Goal: Task Accomplishment & Management: Complete application form

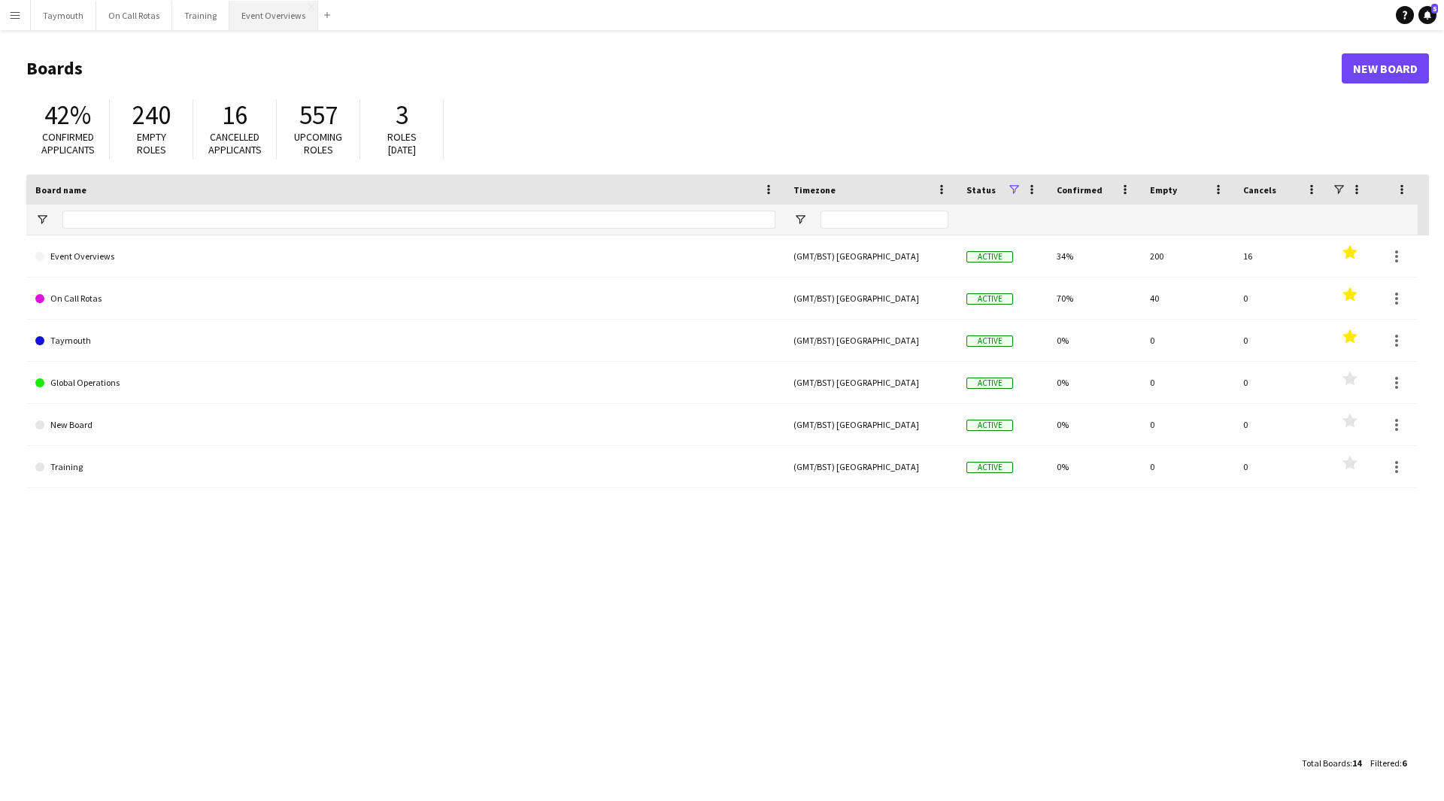
click at [274, 19] on button "Event Overviews Close" at bounding box center [273, 15] width 89 height 29
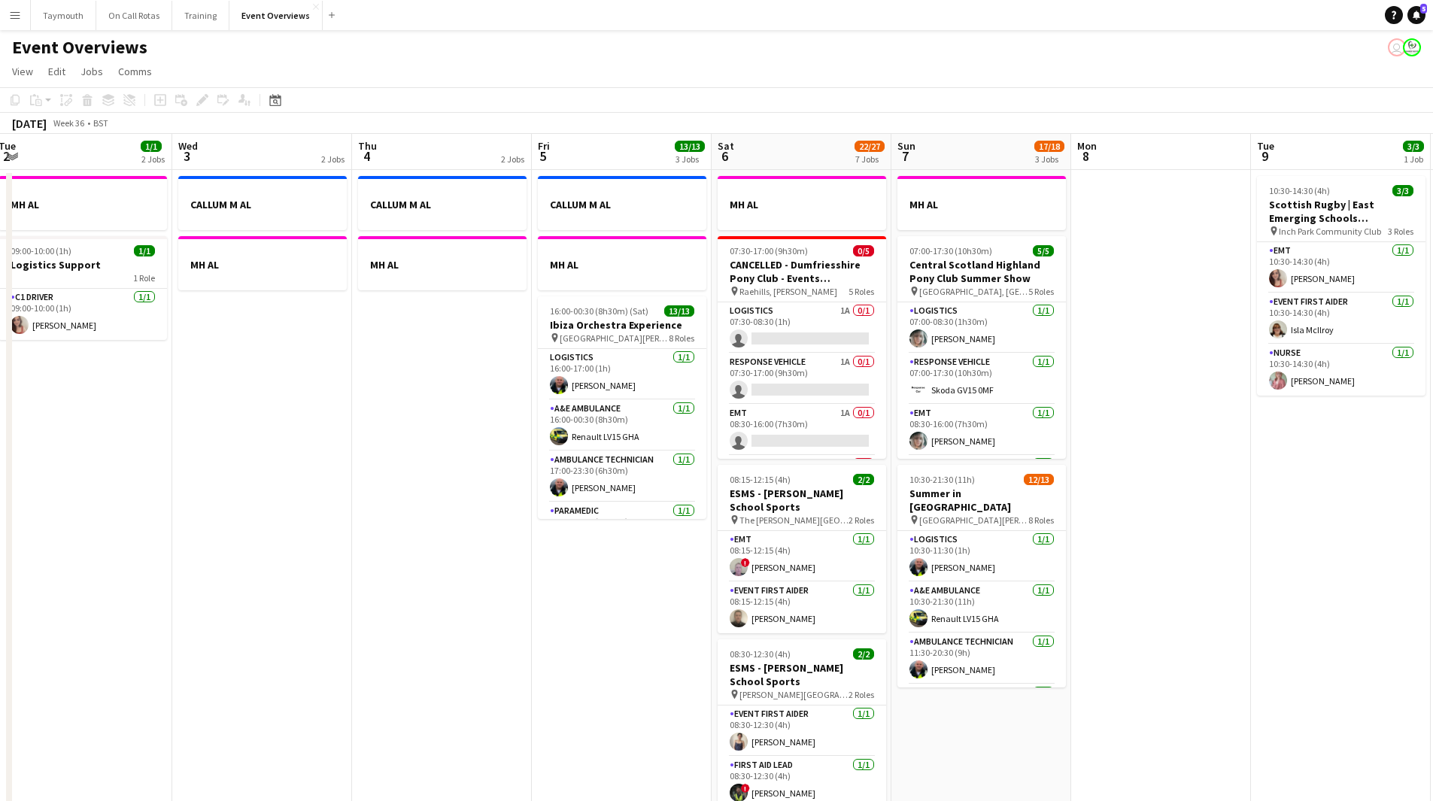
scroll to position [0, 581]
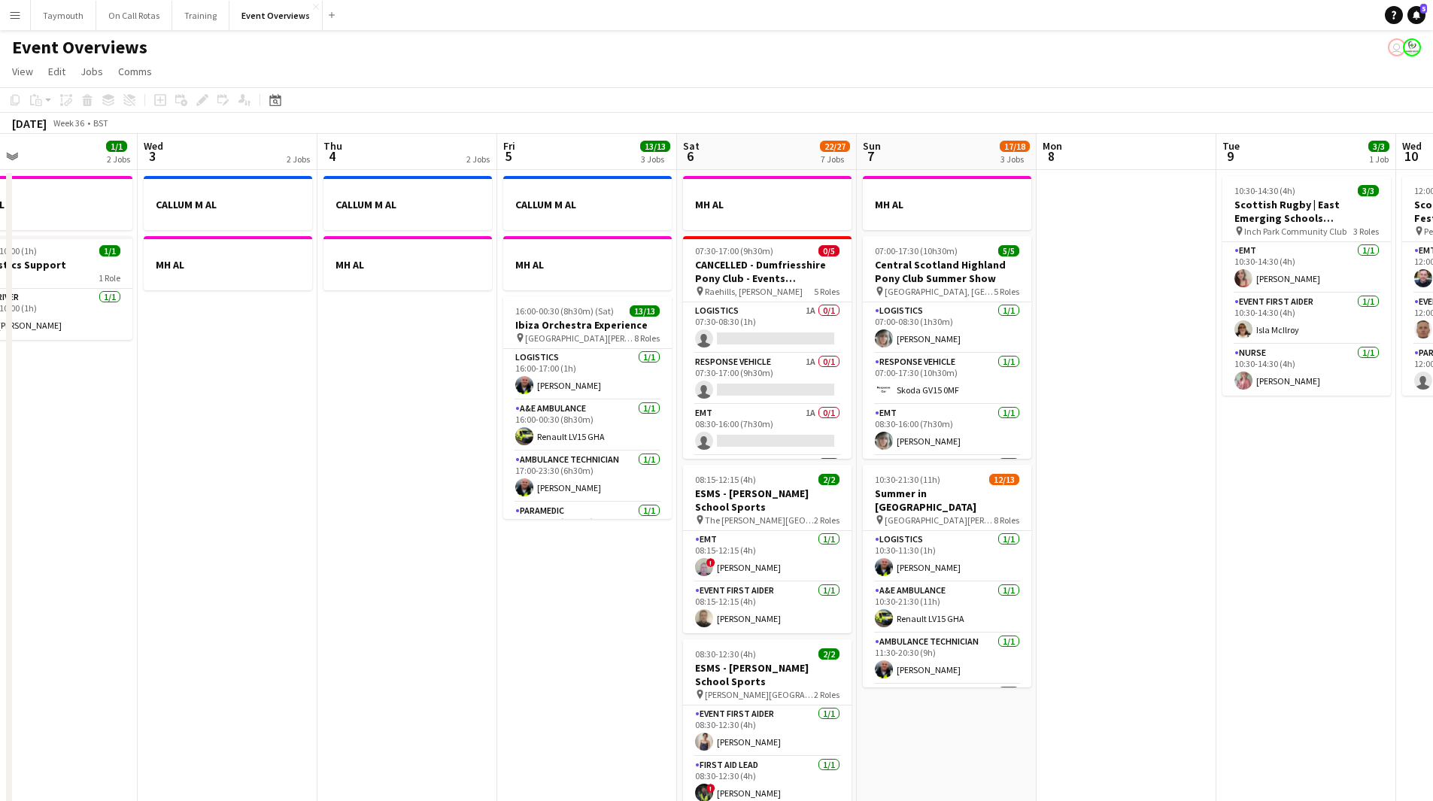
drag, startPoint x: 872, startPoint y: 584, endPoint x: 291, endPoint y: 608, distance: 581.8
click at [291, 608] on app-calendar-viewport "Sat 30 20/20 7 Jobs Sun 31 2/2 2 Jobs Mon 1 1 Job Tue 2 1/1 2 Jobs Wed 3 2 Jobs…" at bounding box center [716, 795] width 1433 height 1323
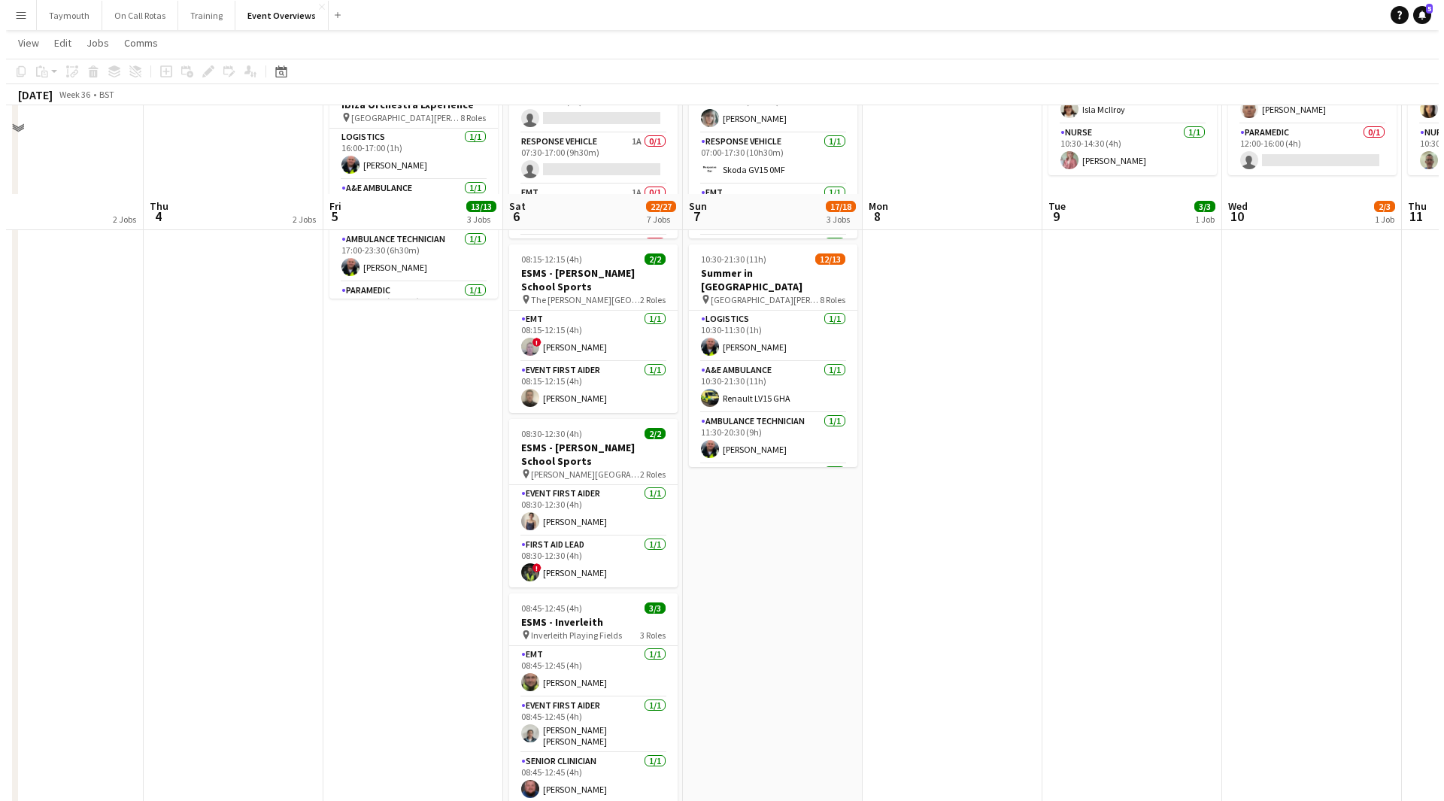
scroll to position [0, 0]
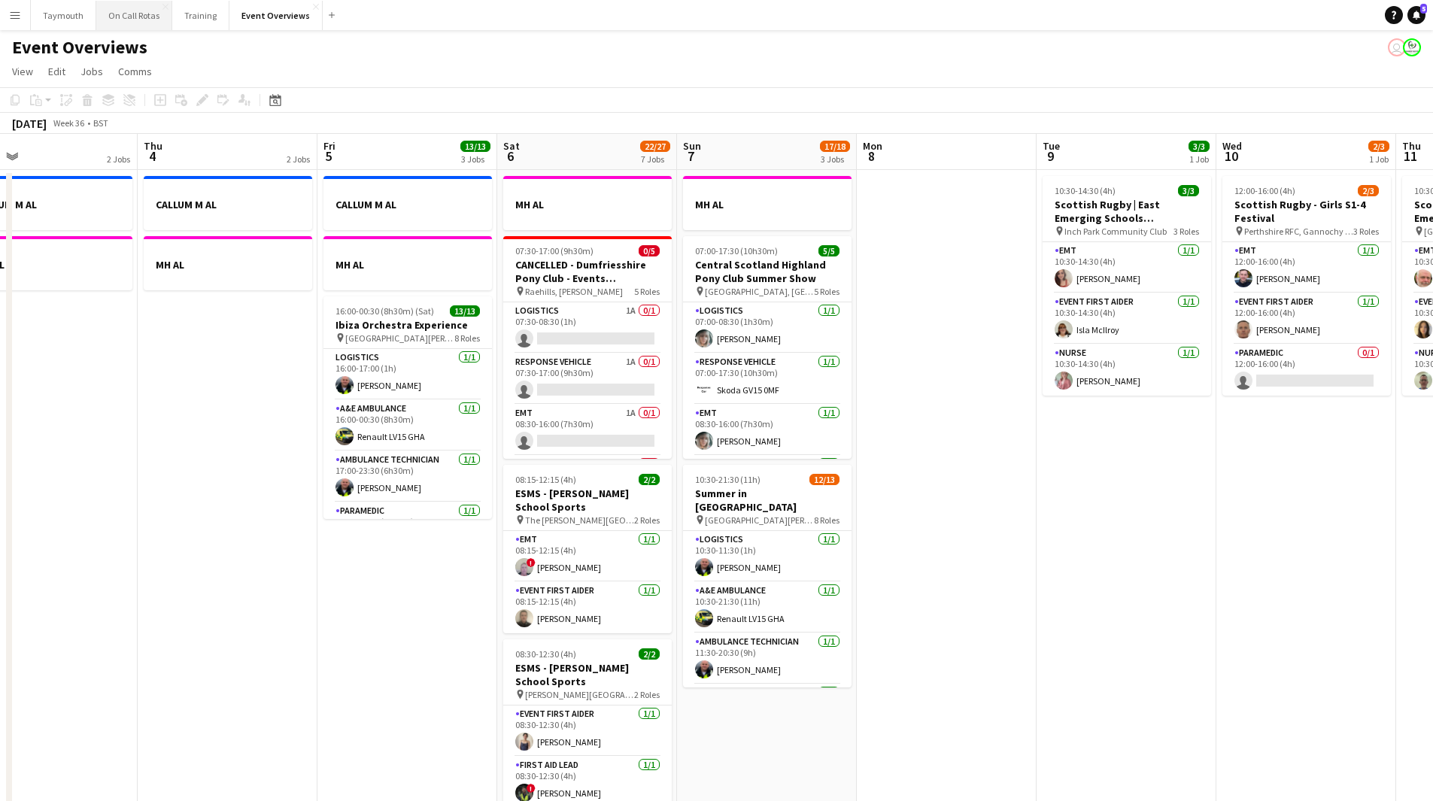
click at [135, 18] on button "On Call Rotas Close" at bounding box center [134, 15] width 76 height 29
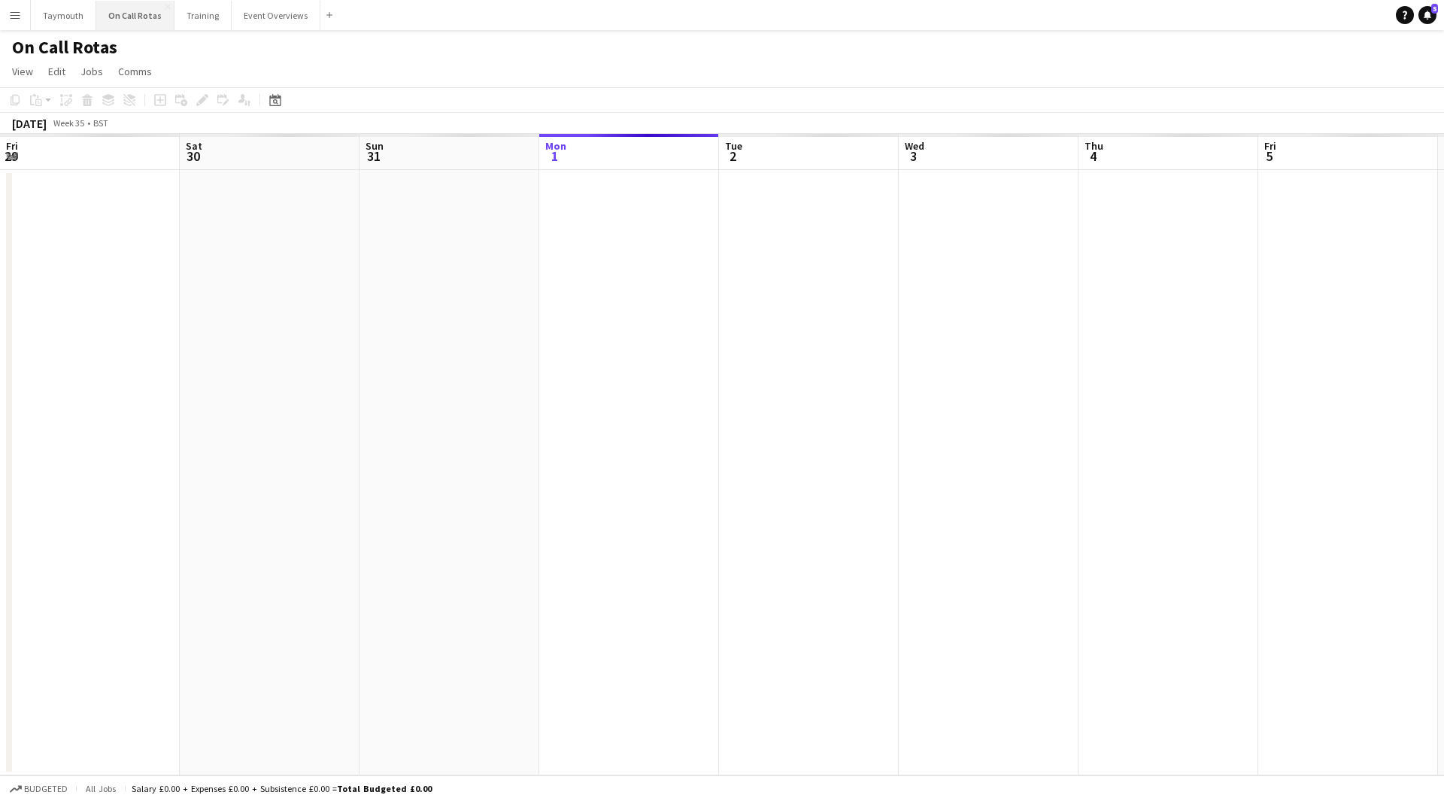
scroll to position [0, 359]
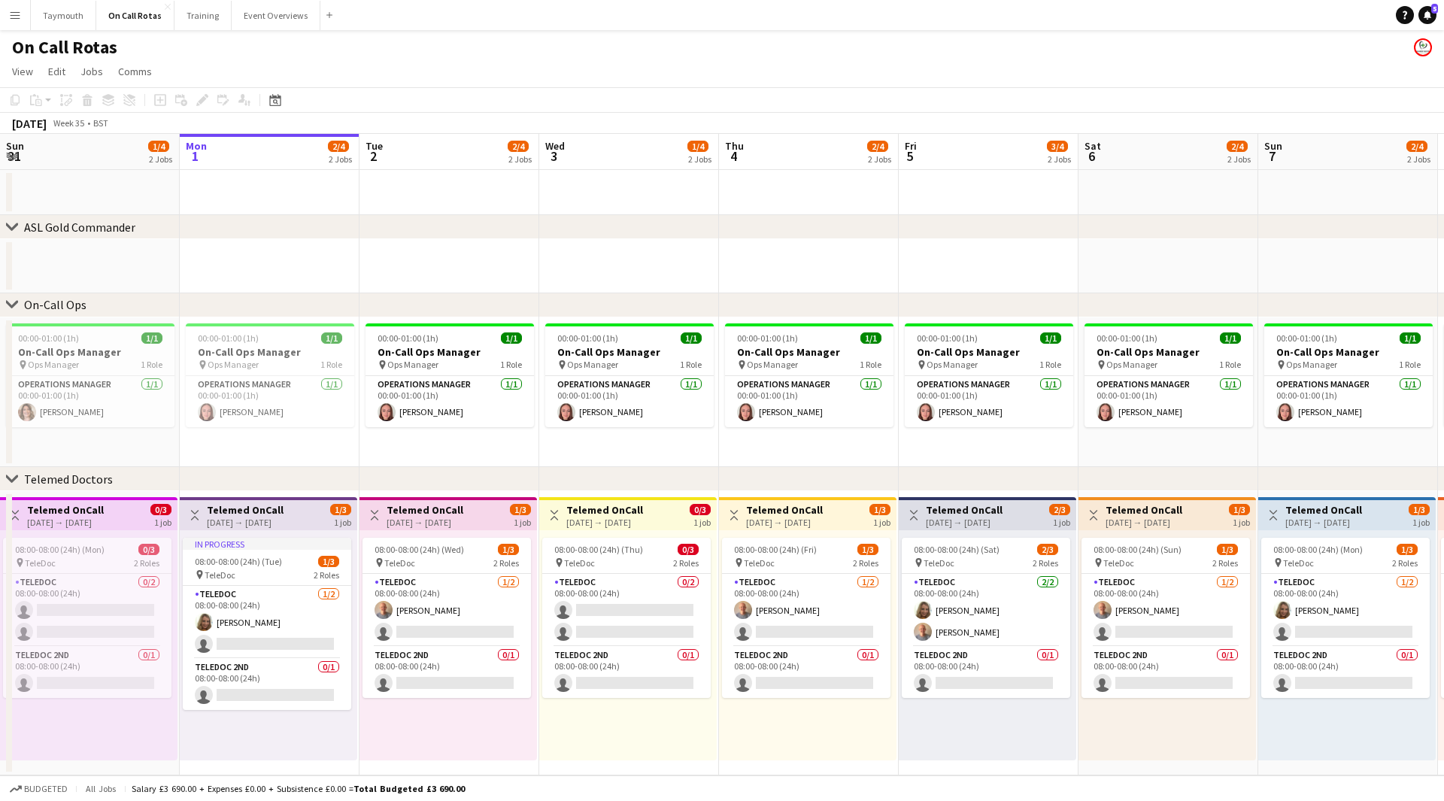
click at [9, 3] on button "Menu" at bounding box center [15, 15] width 30 height 30
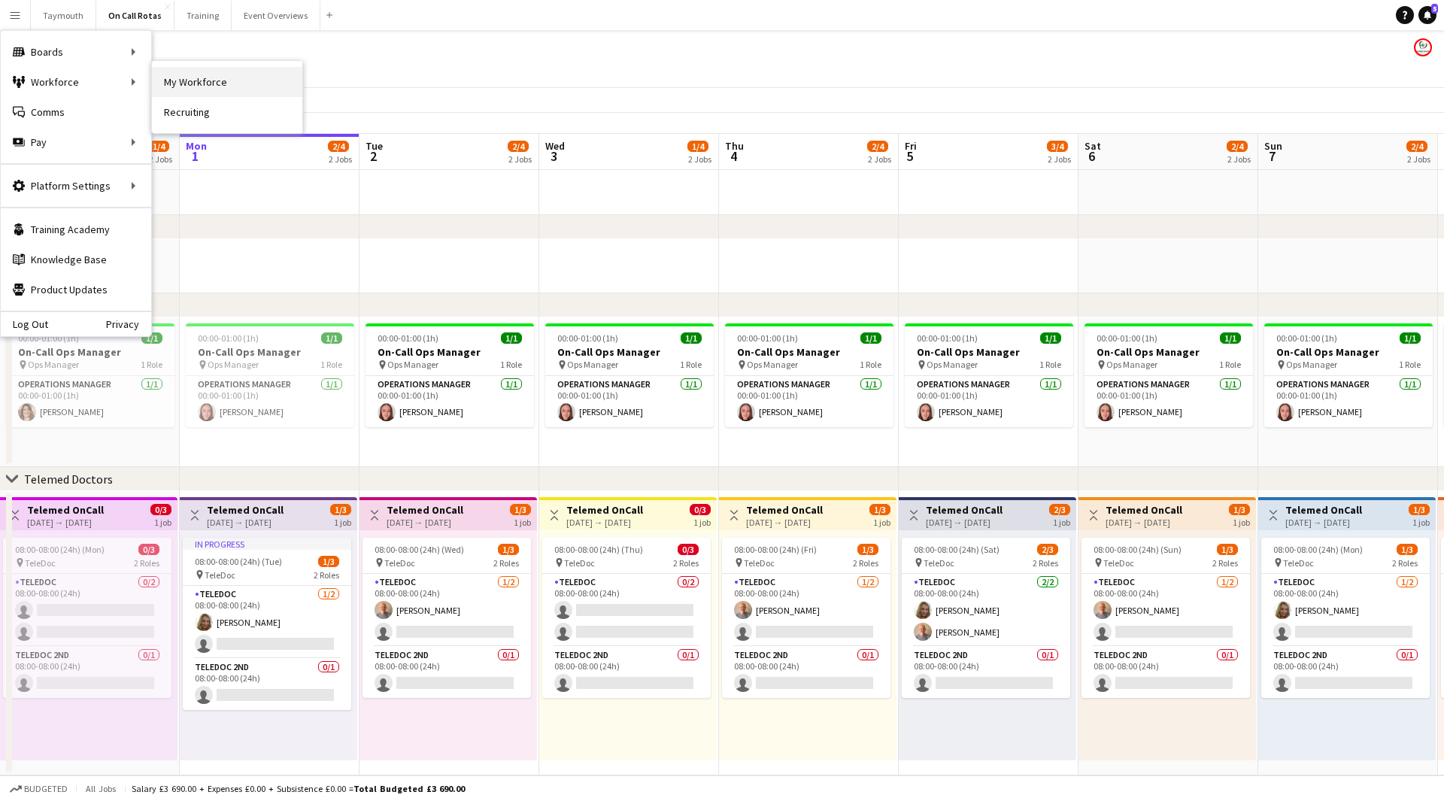
click at [179, 74] on link "My Workforce" at bounding box center [227, 82] width 150 height 30
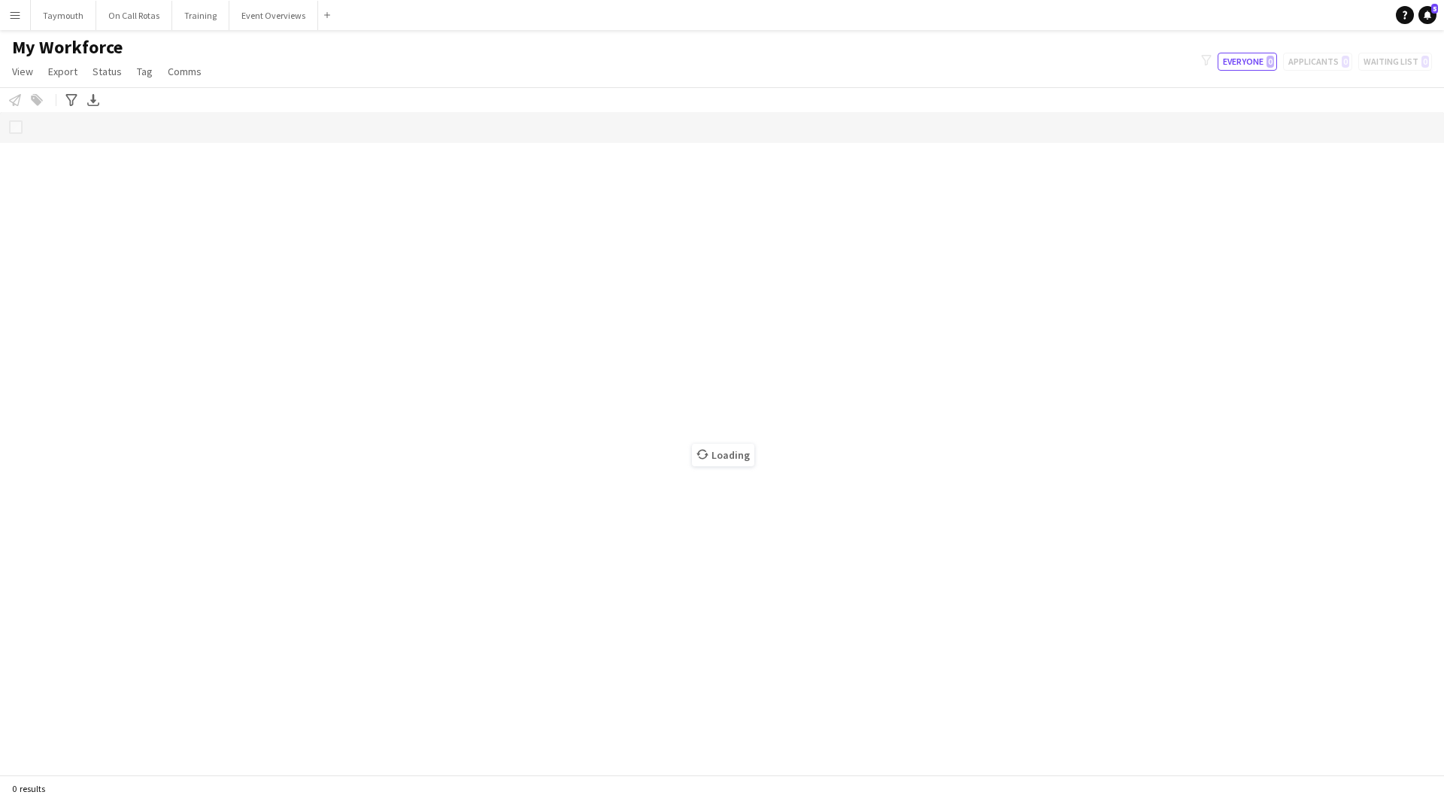
click at [12, 18] on app-icon "Menu" at bounding box center [15, 15] width 12 height 12
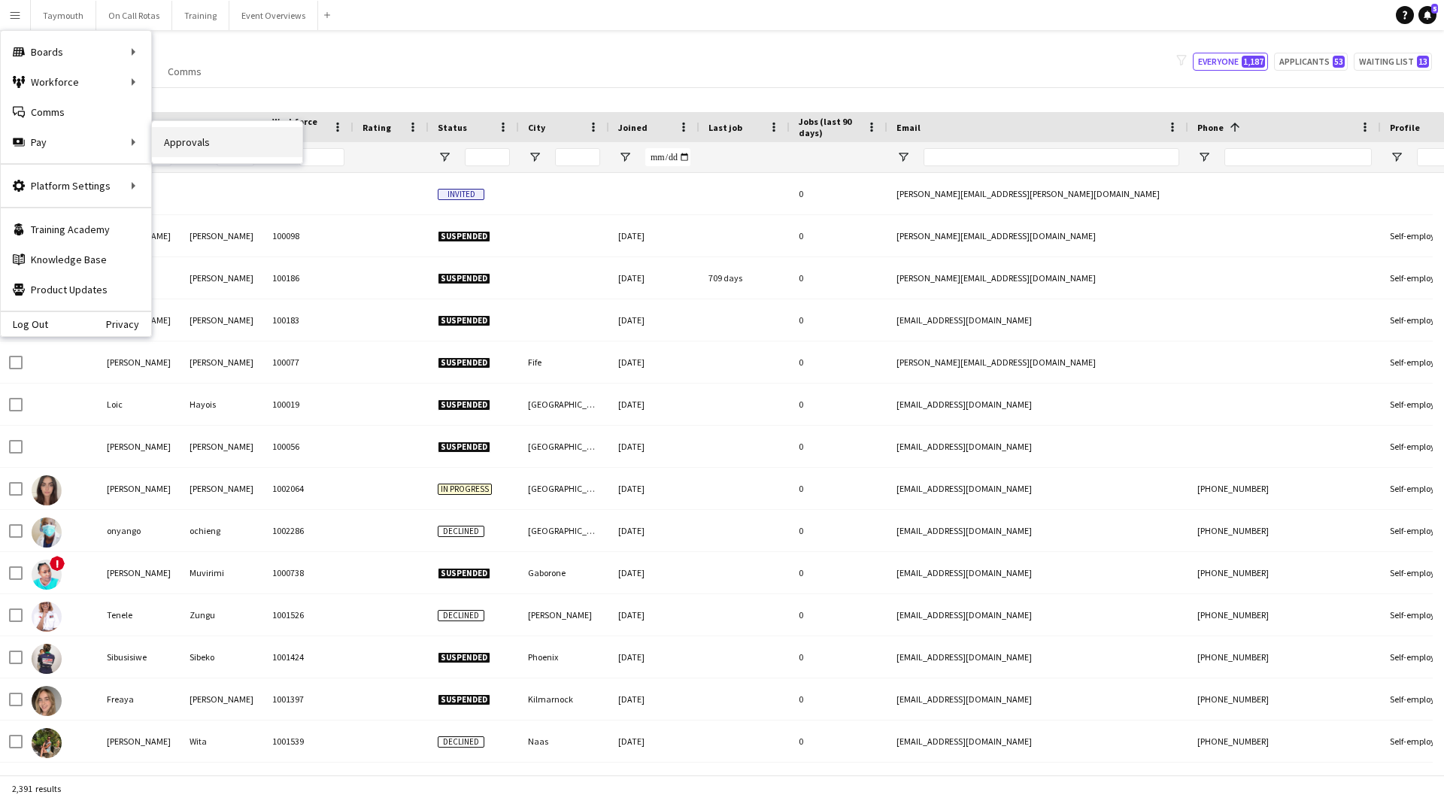
click at [187, 138] on link "Approvals" at bounding box center [227, 142] width 150 height 30
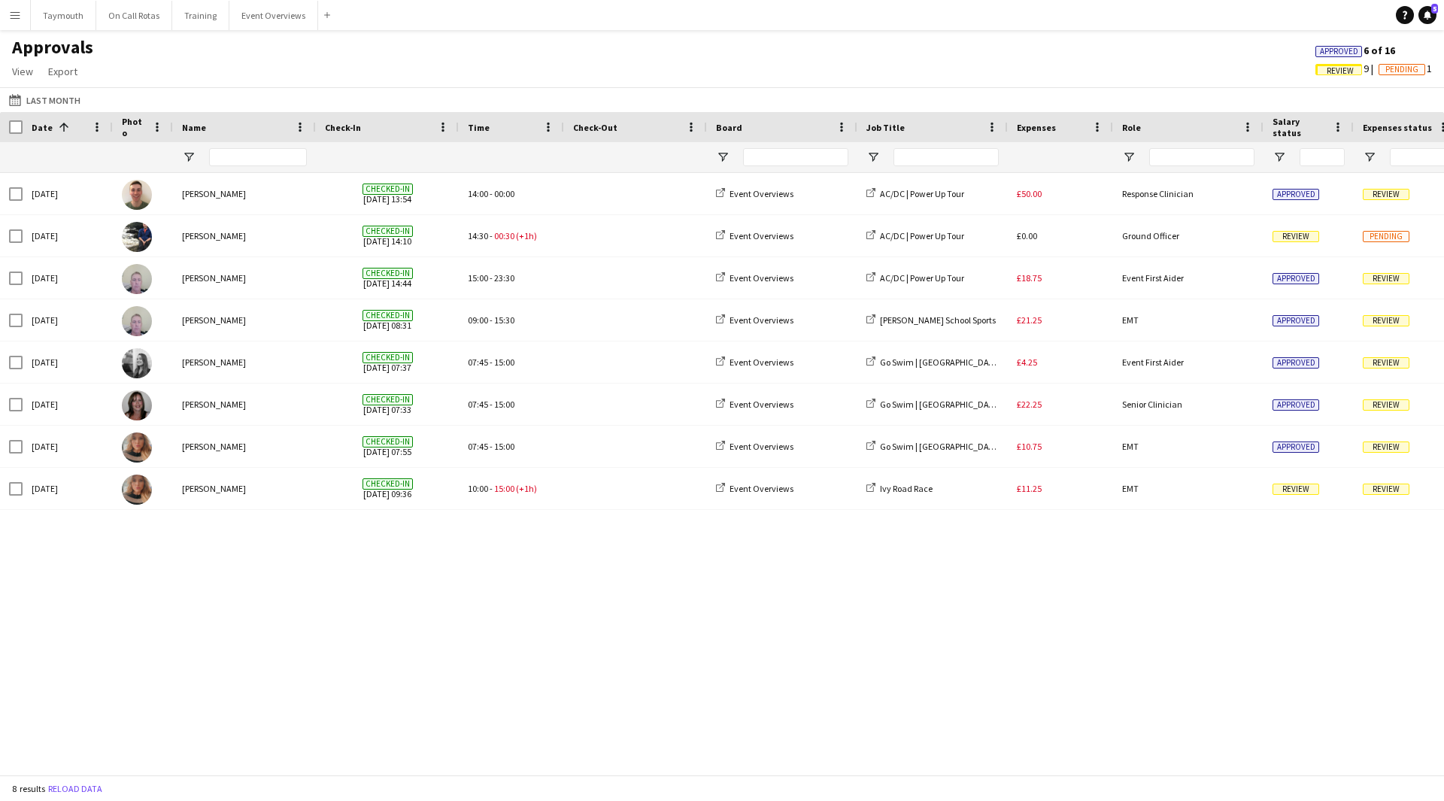
click at [1320, 50] on span "Approved" at bounding box center [1339, 52] width 38 height 10
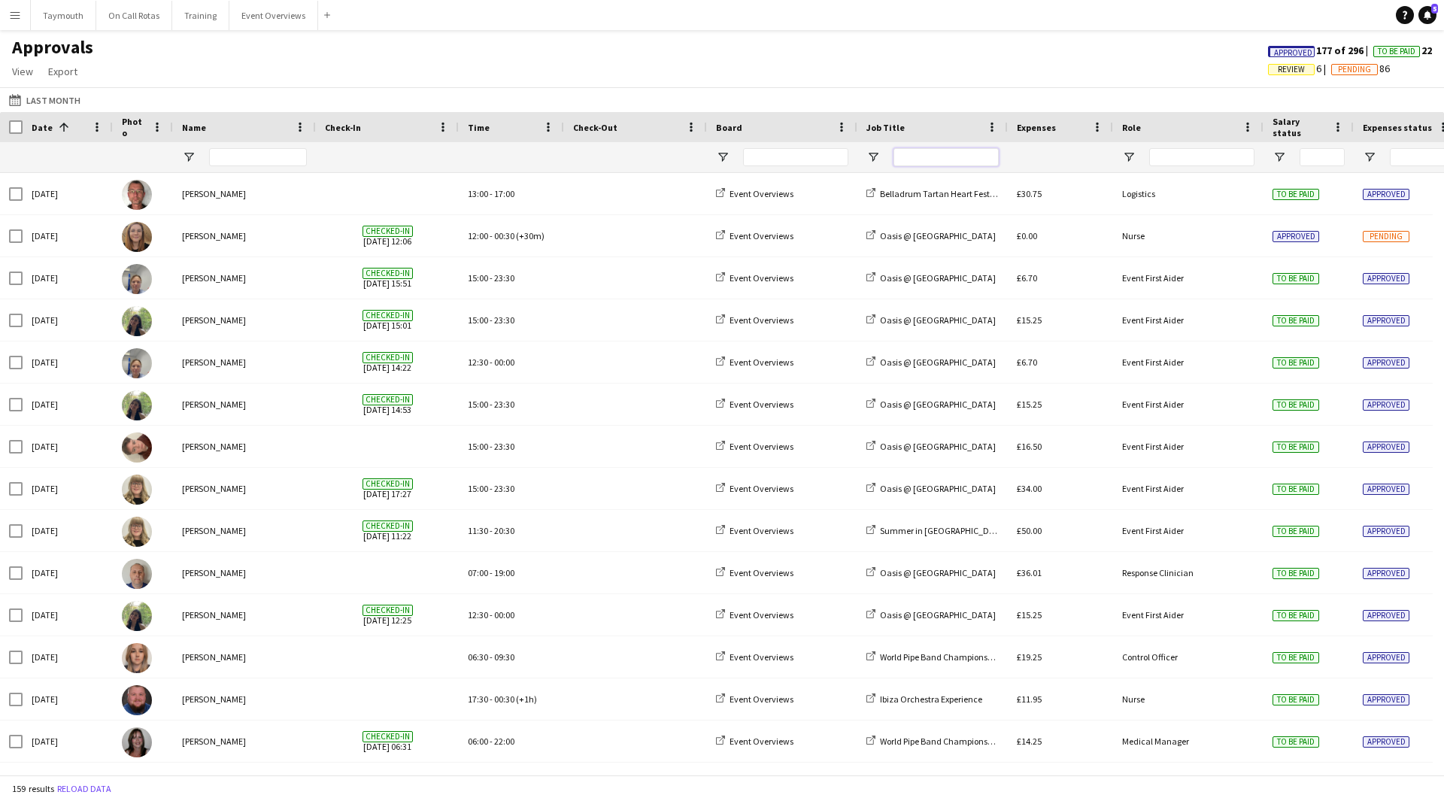
click at [953, 155] on input "Job Title Filter Input" at bounding box center [945, 157] width 105 height 18
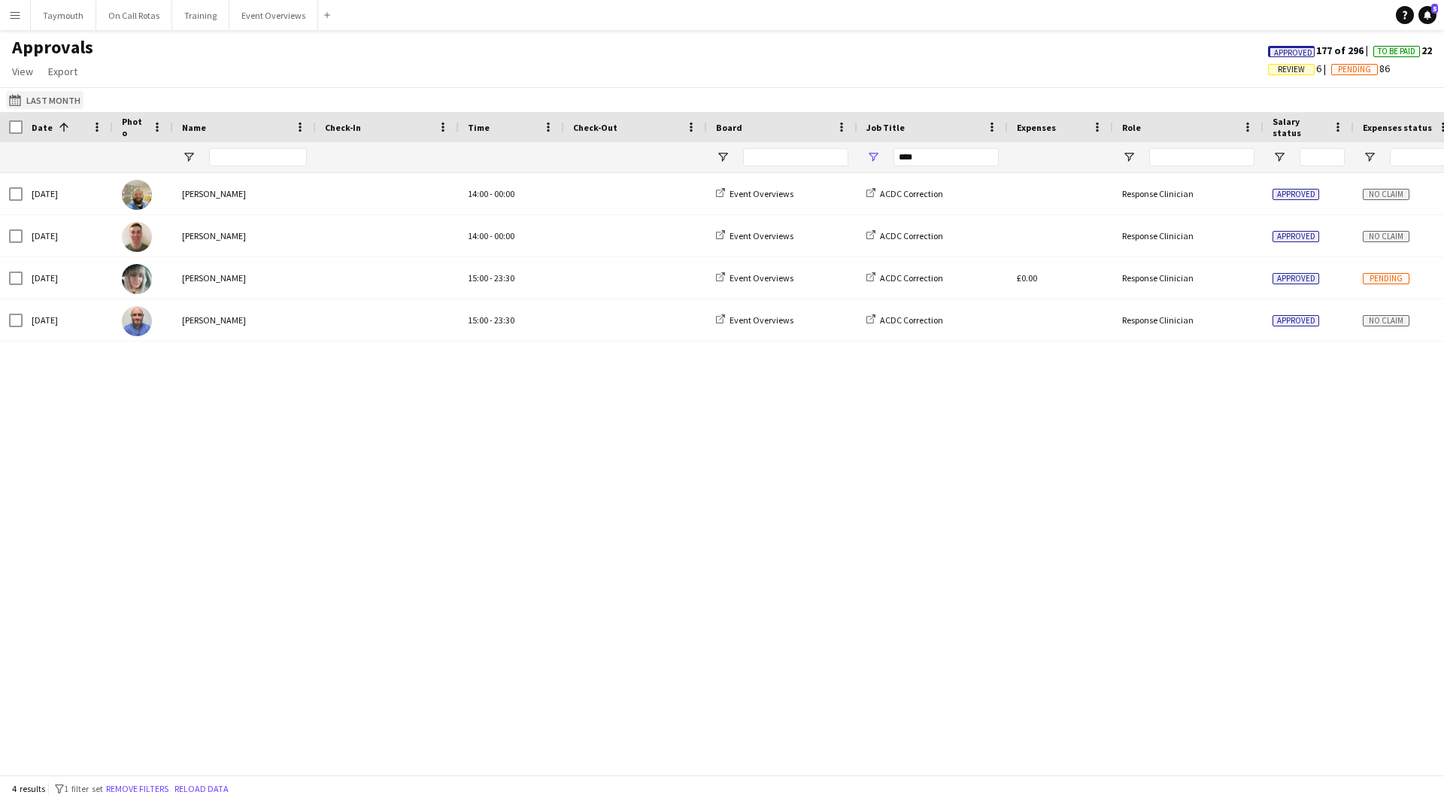
click at [69, 105] on button "Last Month Last Month" at bounding box center [44, 100] width 77 height 18
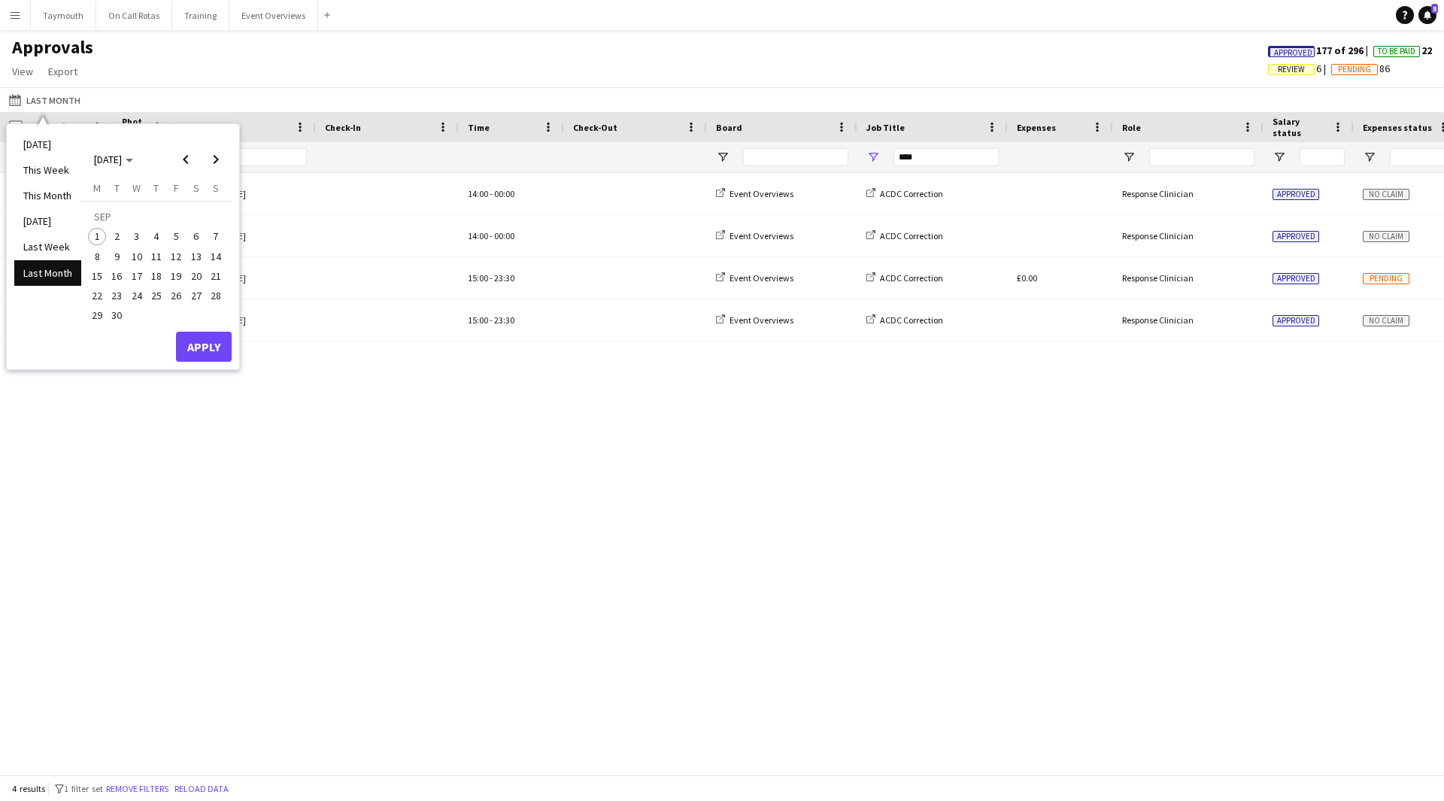
click at [48, 273] on li "Last Month" at bounding box center [47, 273] width 67 height 26
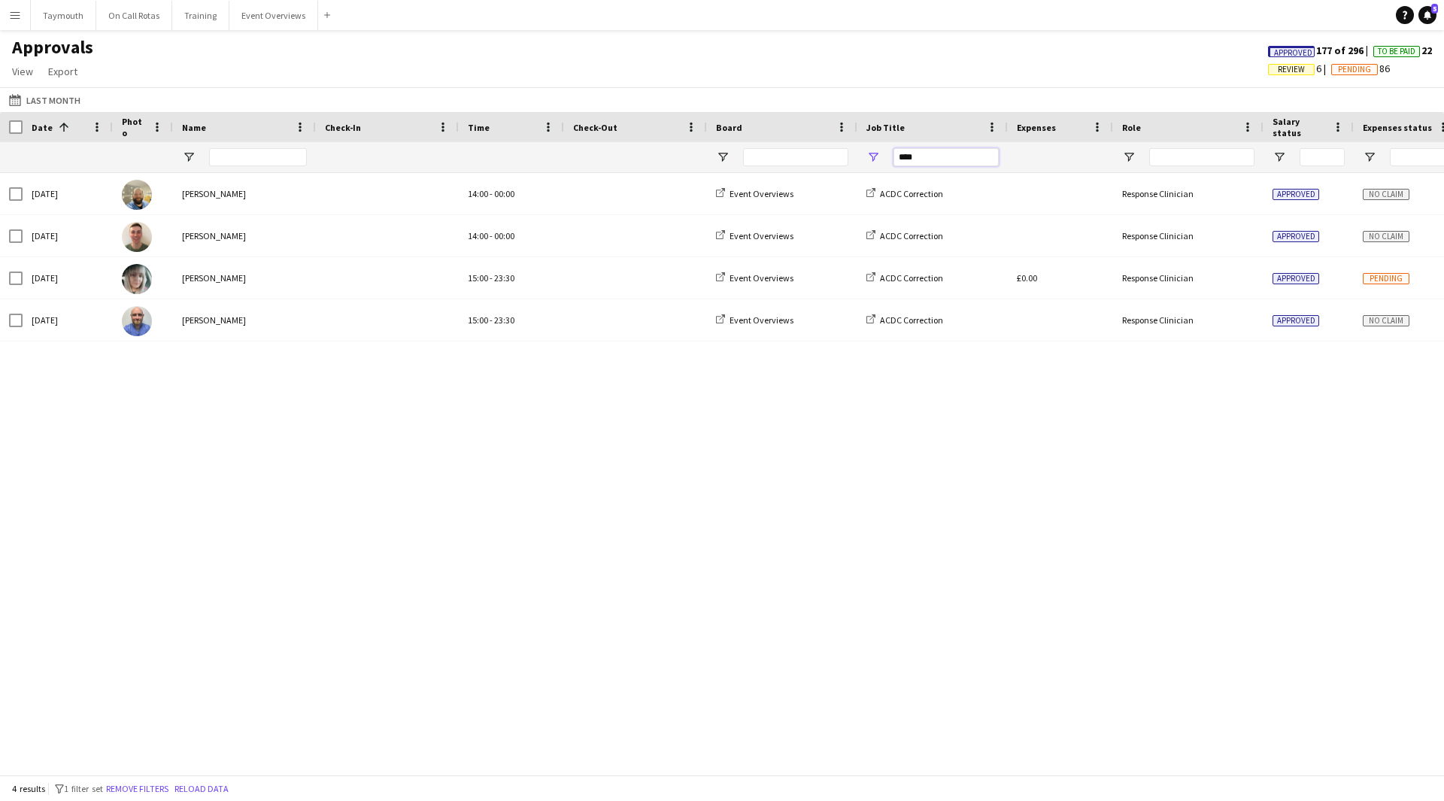
click at [908, 158] on input "****" at bounding box center [945, 157] width 105 height 18
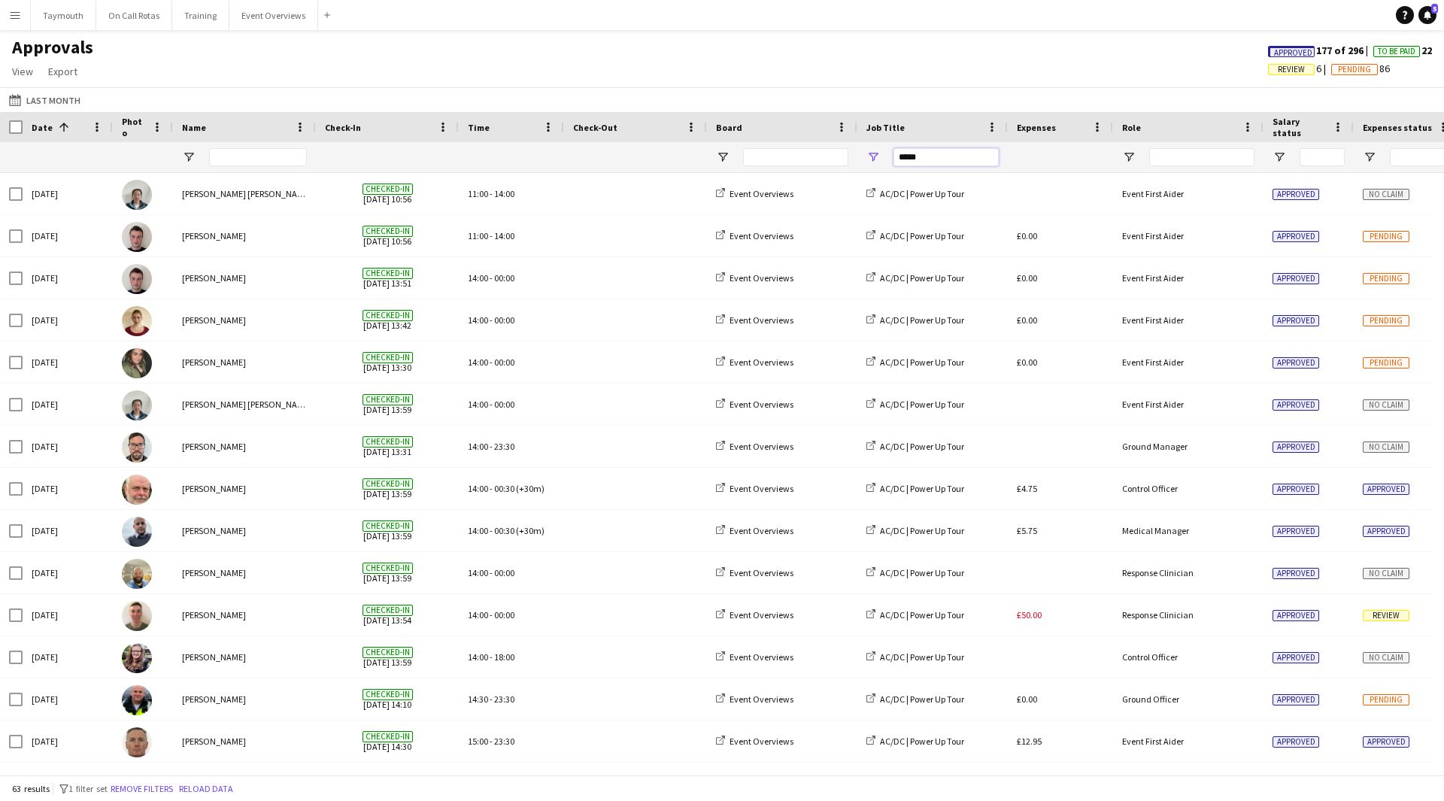
type input "*****"
click at [293, 159] on input "Name Filter Input" at bounding box center [258, 157] width 98 height 18
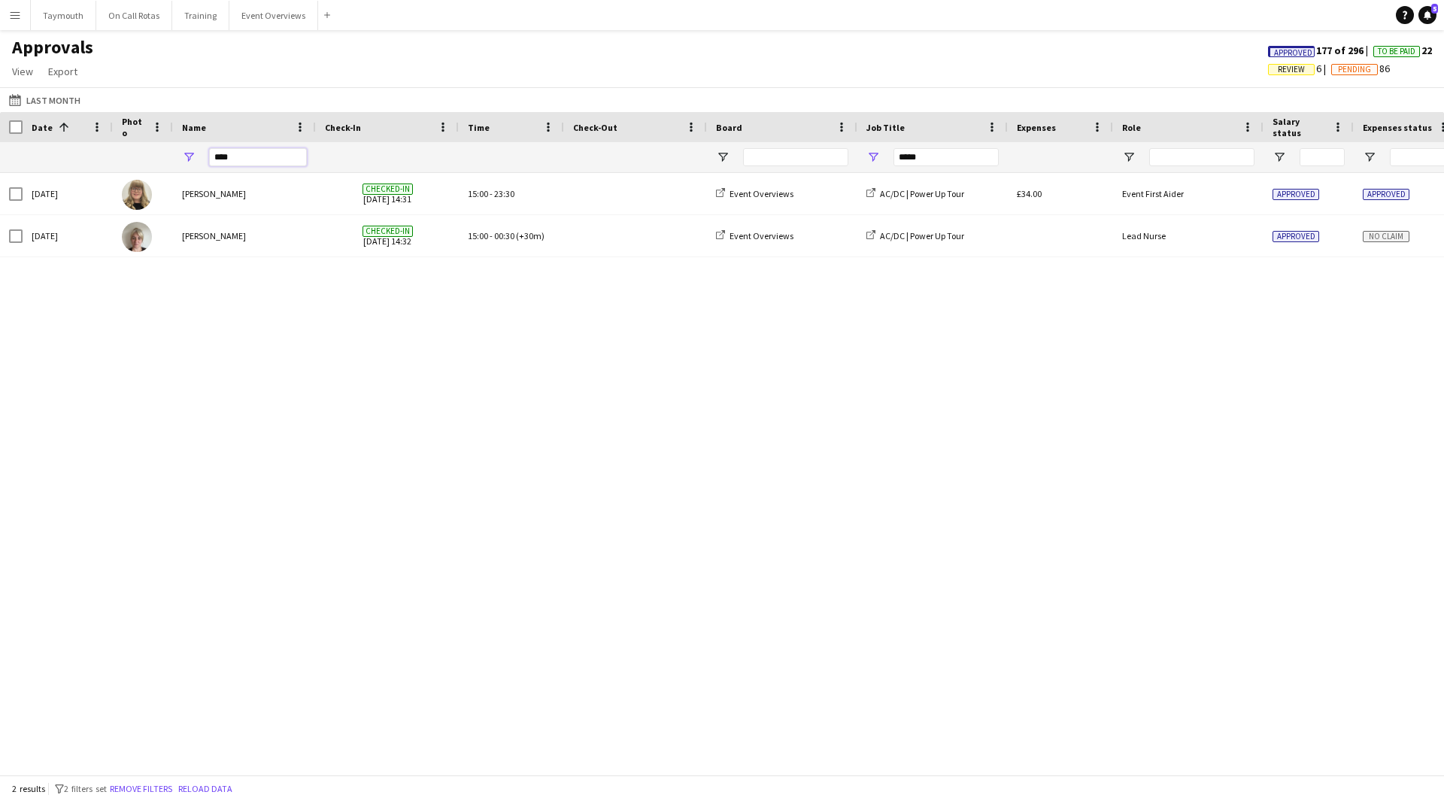
type input "****"
click at [1289, 50] on span "Approved" at bounding box center [1293, 53] width 38 height 10
click at [1388, 53] on span "To Be Paid" at bounding box center [1391, 52] width 38 height 10
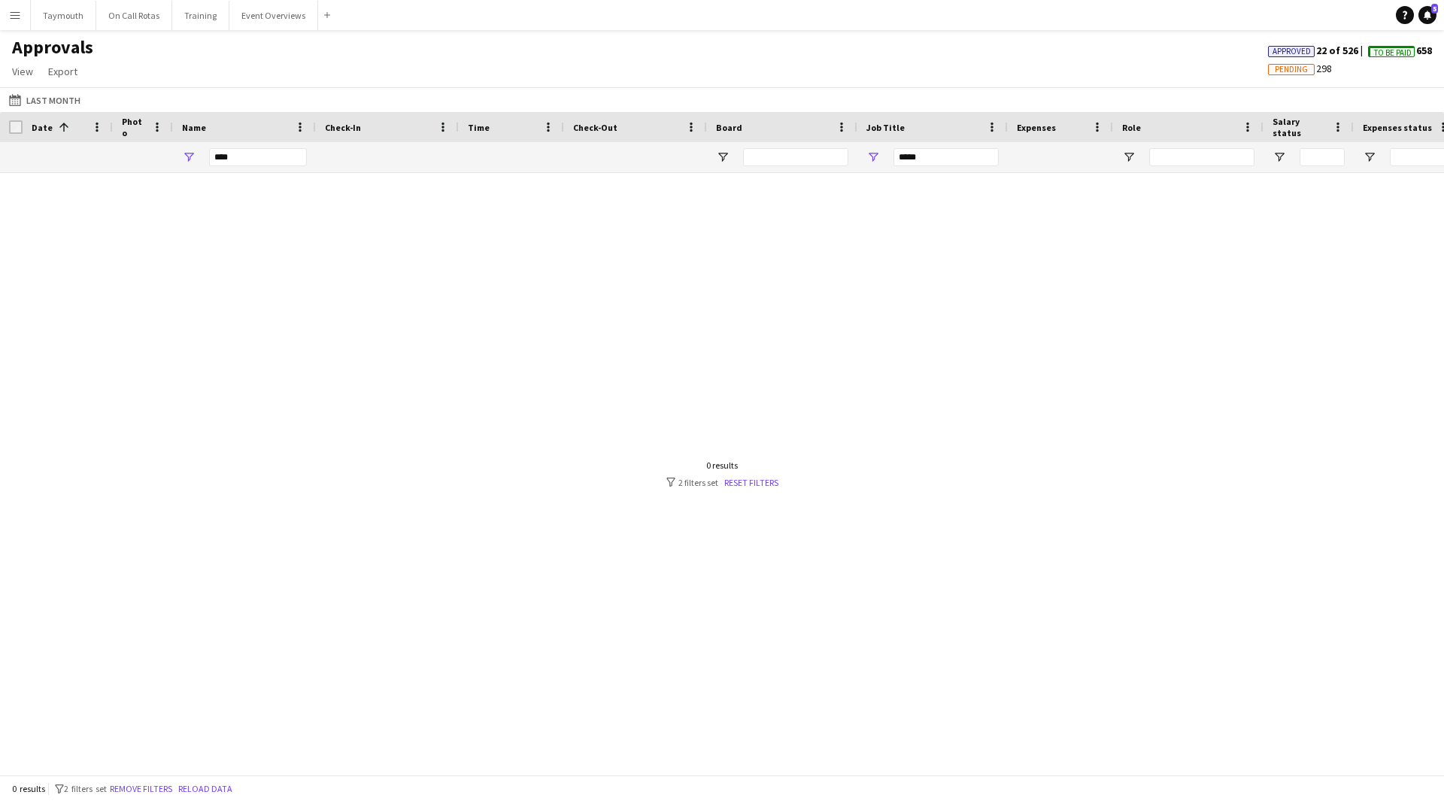
click at [1285, 74] on span "Pending" at bounding box center [1291, 70] width 33 height 10
drag, startPoint x: 130, startPoint y: 156, endPoint x: 53, endPoint y: 156, distance: 77.5
click at [53, 156] on div "**** *****" at bounding box center [1365, 157] width 2730 height 30
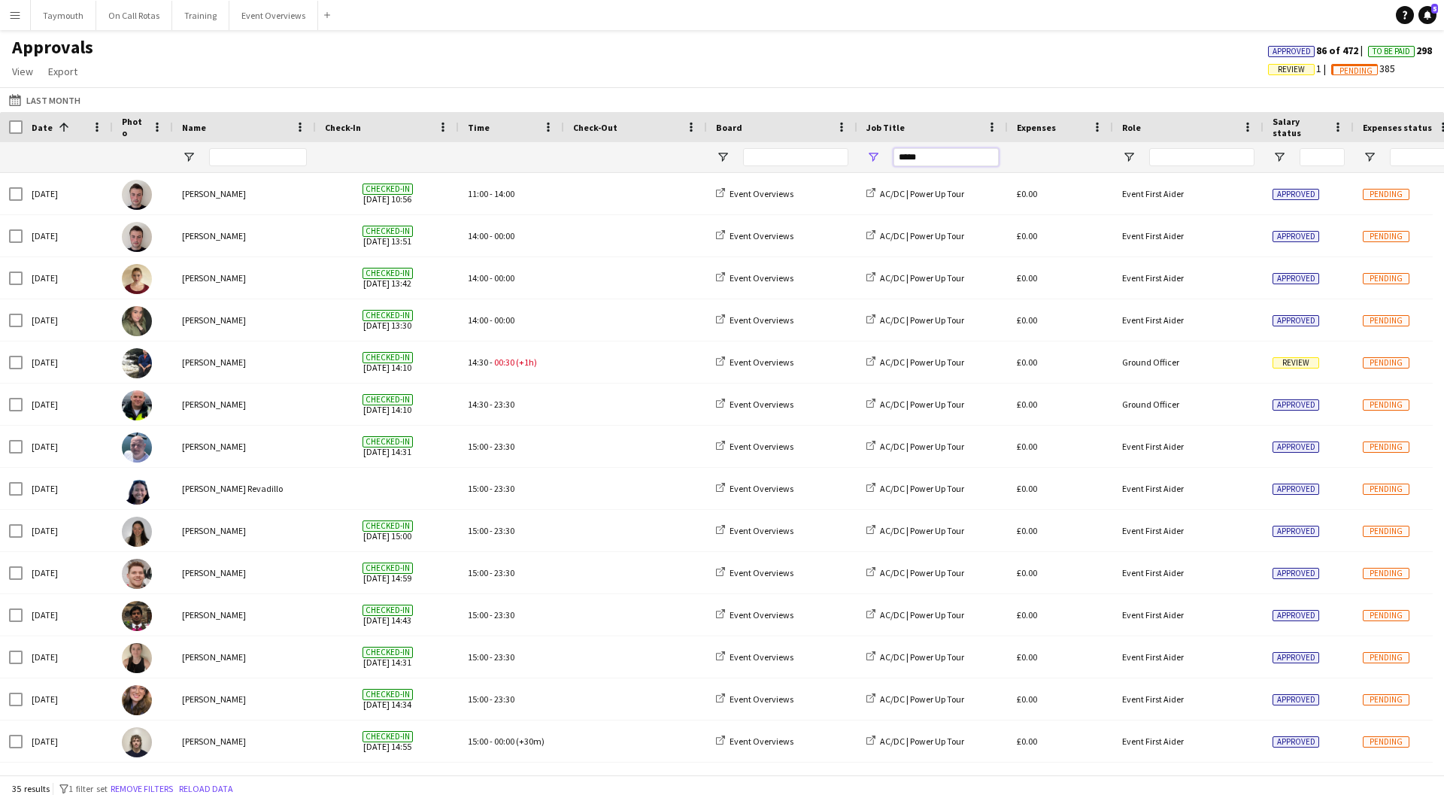
drag, startPoint x: 965, startPoint y: 157, endPoint x: 438, endPoint y: 144, distance: 526.5
click at [496, 129] on div "Date 1 Photo Name" at bounding box center [1370, 142] width 2741 height 61
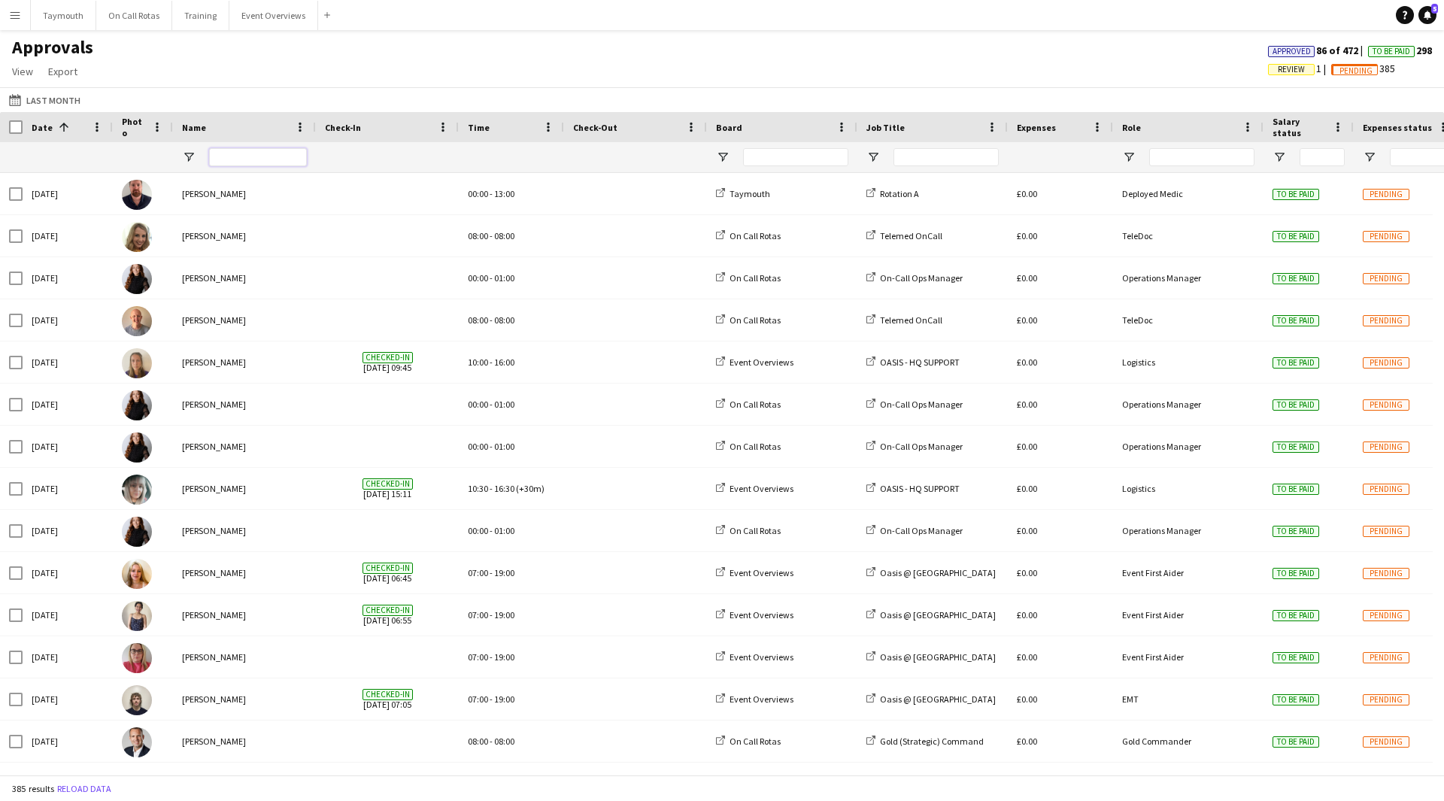
click at [227, 156] on input "Name Filter Input" at bounding box center [258, 157] width 98 height 18
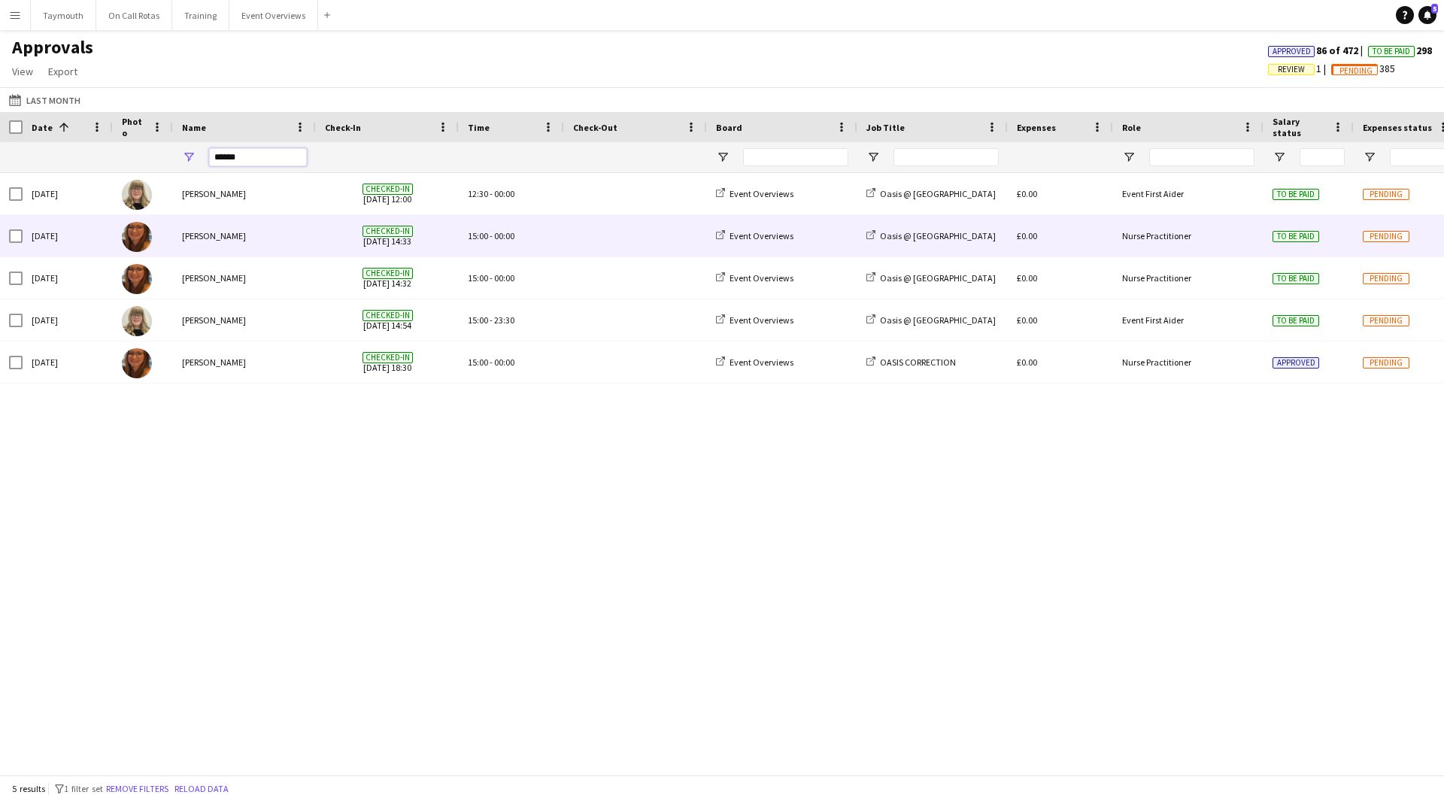
type input "*****"
click at [339, 227] on span "Checked-in [DATE] 14:33" at bounding box center [387, 235] width 125 height 41
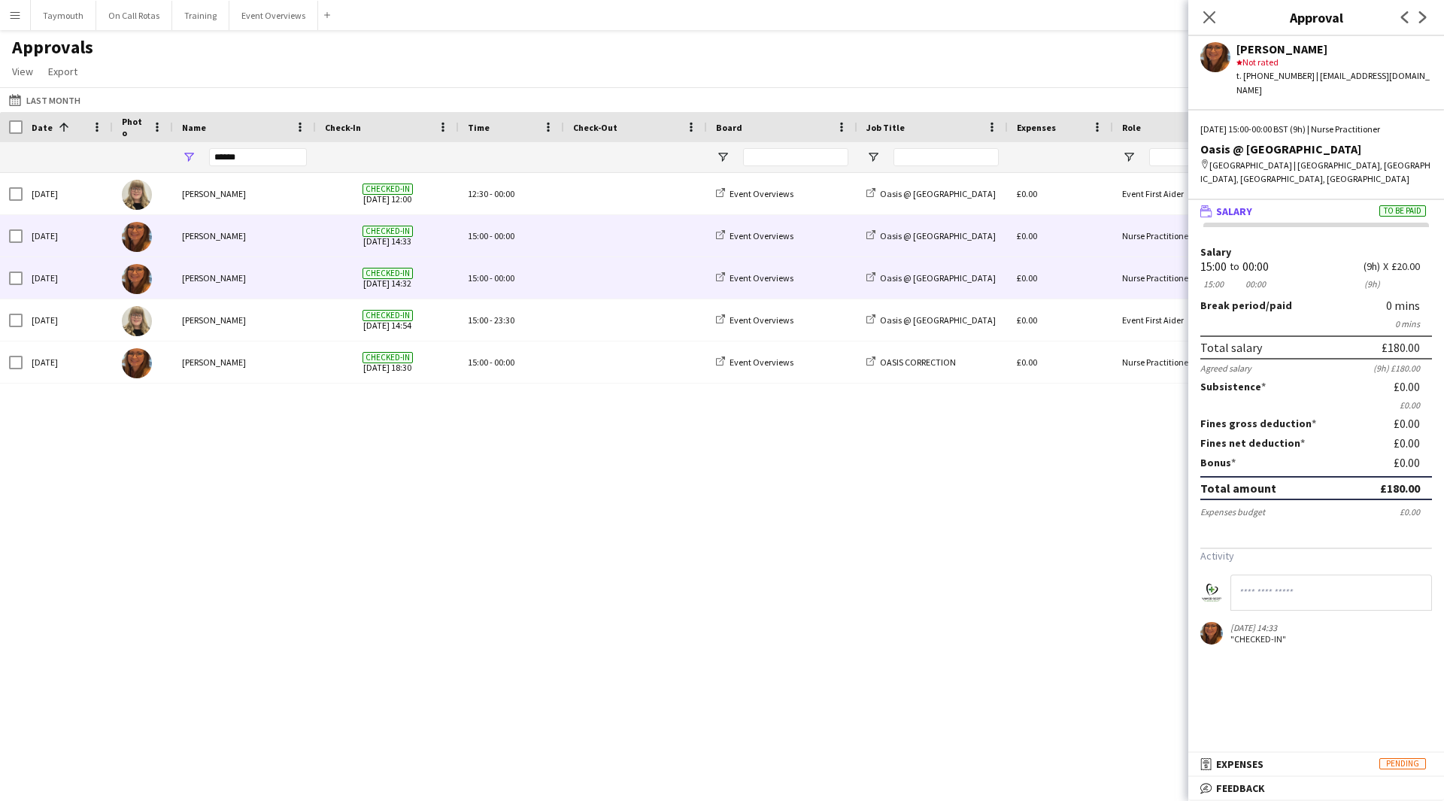
click at [335, 283] on span "Checked-in [DATE] 14:32" at bounding box center [387, 277] width 125 height 41
click at [340, 235] on span "Checked-in [DATE] 14:33" at bounding box center [387, 235] width 125 height 41
click at [321, 277] on div "Checked-in [DATE] 14:32" at bounding box center [387, 277] width 143 height 41
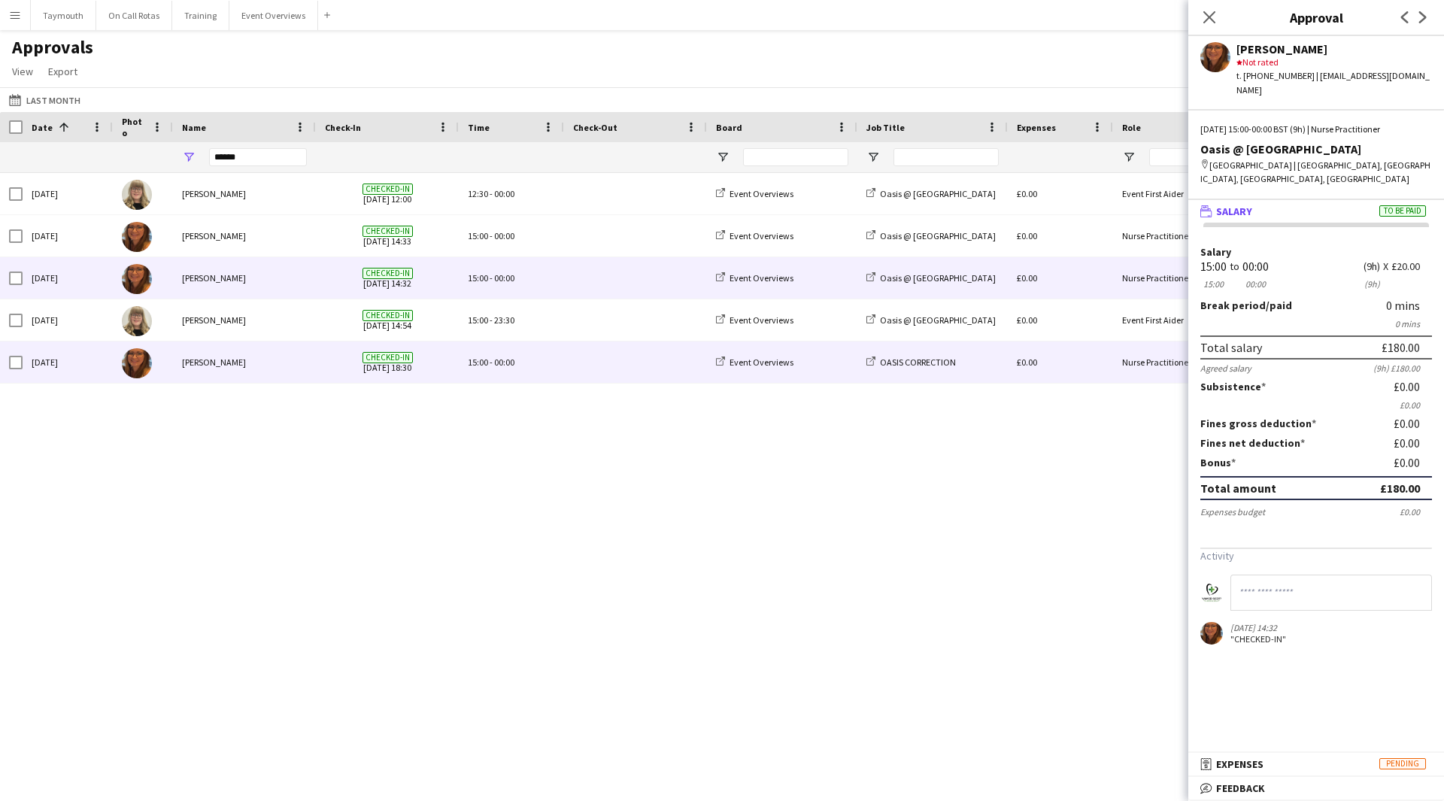
click at [298, 373] on div "[PERSON_NAME]" at bounding box center [244, 361] width 143 height 41
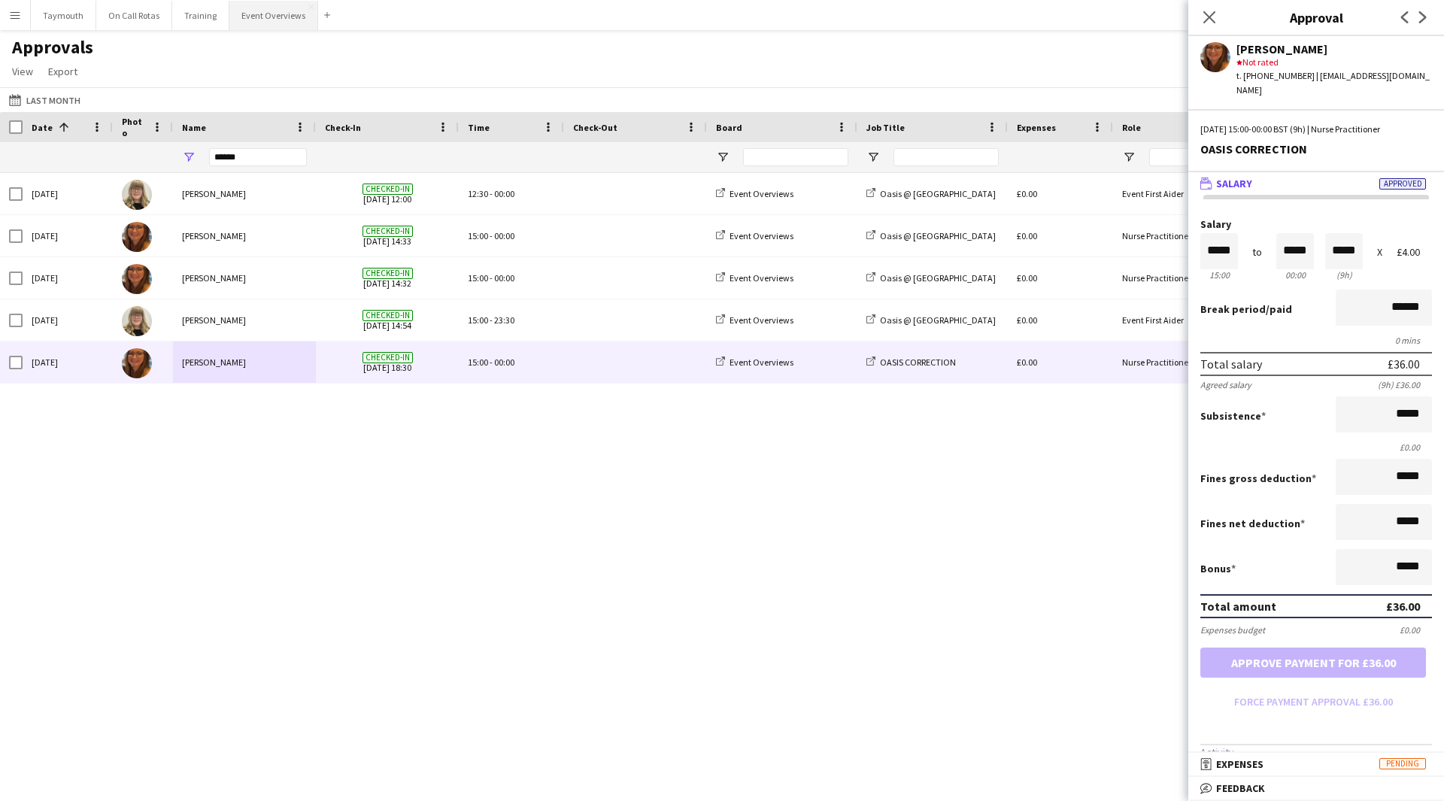
click at [265, 23] on button "Event Overviews Close" at bounding box center [273, 15] width 89 height 29
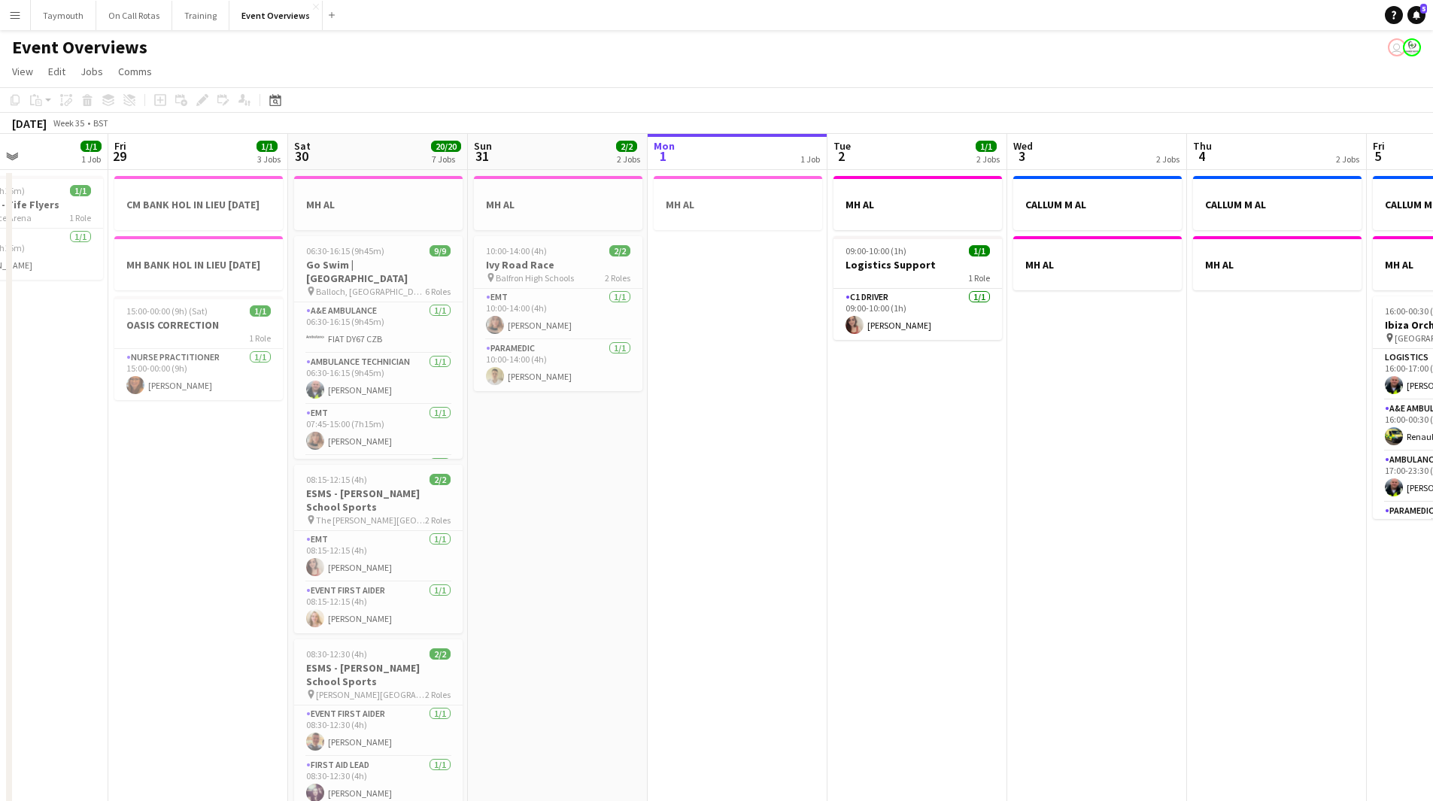
drag, startPoint x: 623, startPoint y: 477, endPoint x: 1192, endPoint y: 484, distance: 569.3
click at [1192, 484] on app-calendar-viewport "Tue 26 Wed 27 Thu 28 1/1 1 Job Fri 29 1/1 3 Jobs Sat 30 20/20 7 Jobs Sun 31 2/2…" at bounding box center [716, 795] width 1433 height 1323
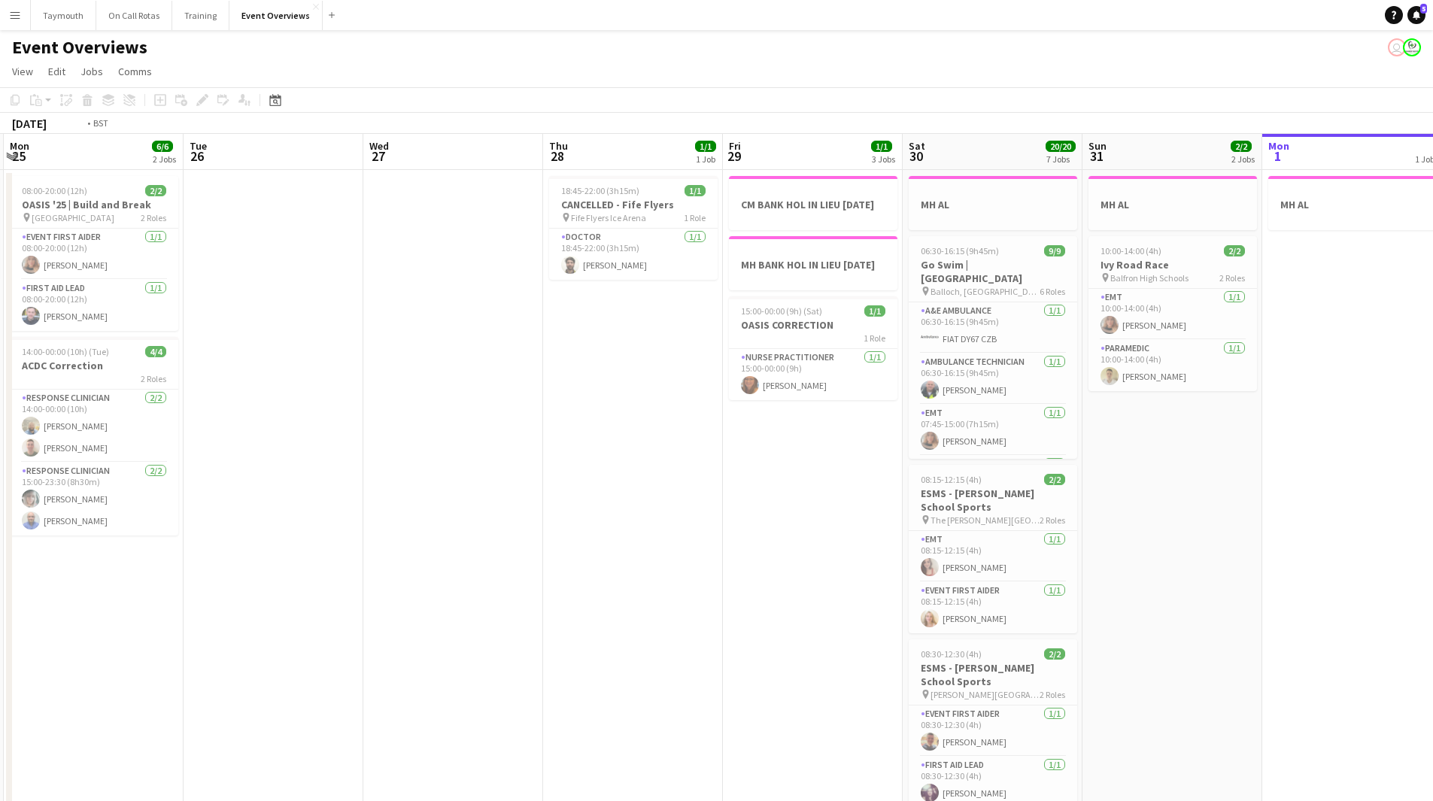
drag, startPoint x: 437, startPoint y: 548, endPoint x: 1184, endPoint y: 506, distance: 747.9
click at [1184, 506] on app-calendar-viewport "Sat 23 Sun 24 1/1 1 Job Mon 25 6/6 2 Jobs Tue 26 Wed 27 Thu 28 1/1 1 Job Fri 29…" at bounding box center [716, 795] width 1433 height 1323
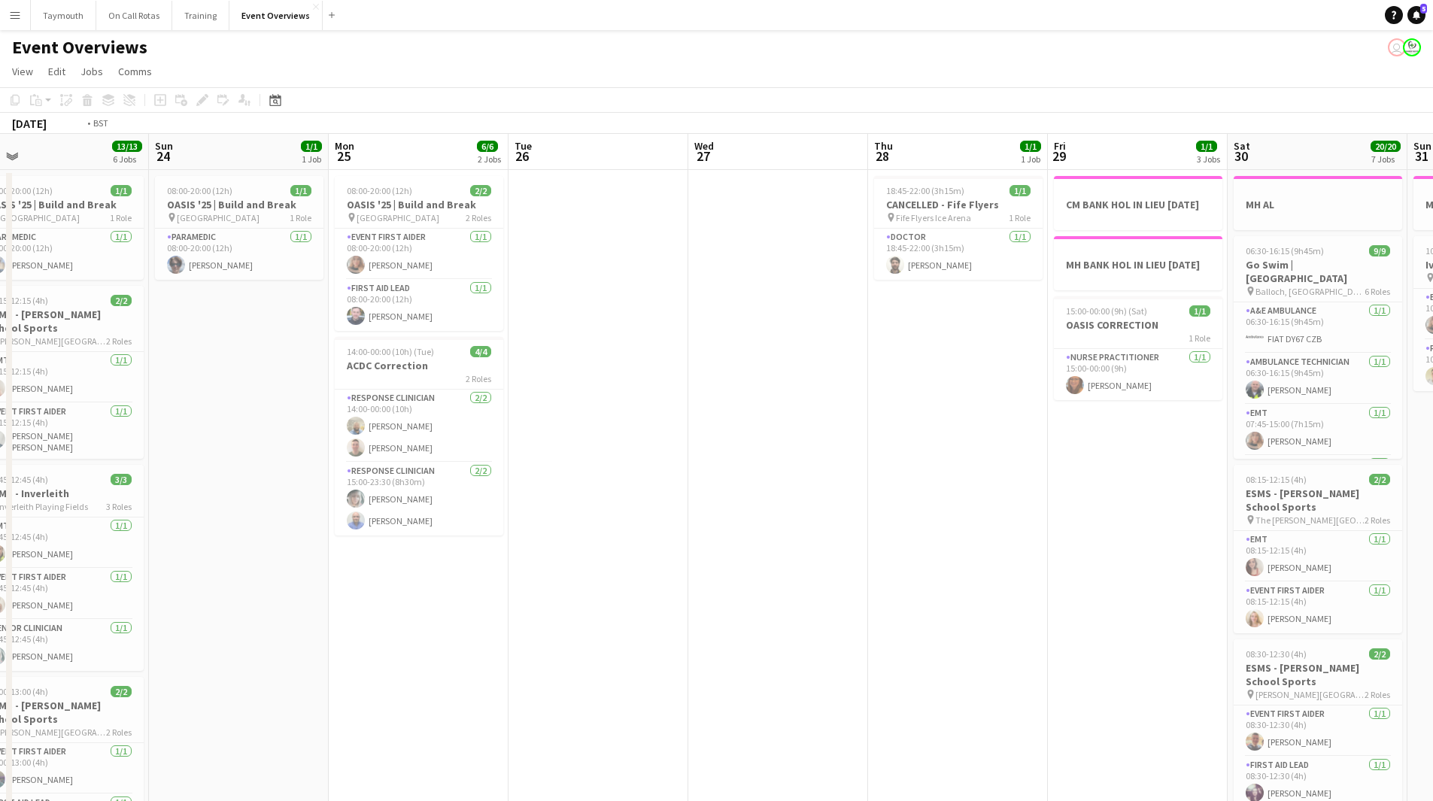
drag, startPoint x: 1278, startPoint y: 486, endPoint x: 381, endPoint y: 556, distance: 899.9
click at [381, 556] on app-calendar-viewport "Wed 20 3/3 2 Jobs Thu 21 65/65 2 Jobs Fri 22 1/1 1 Job Sat 23 13/13 6 Jobs Sun …" at bounding box center [716, 795] width 1433 height 1323
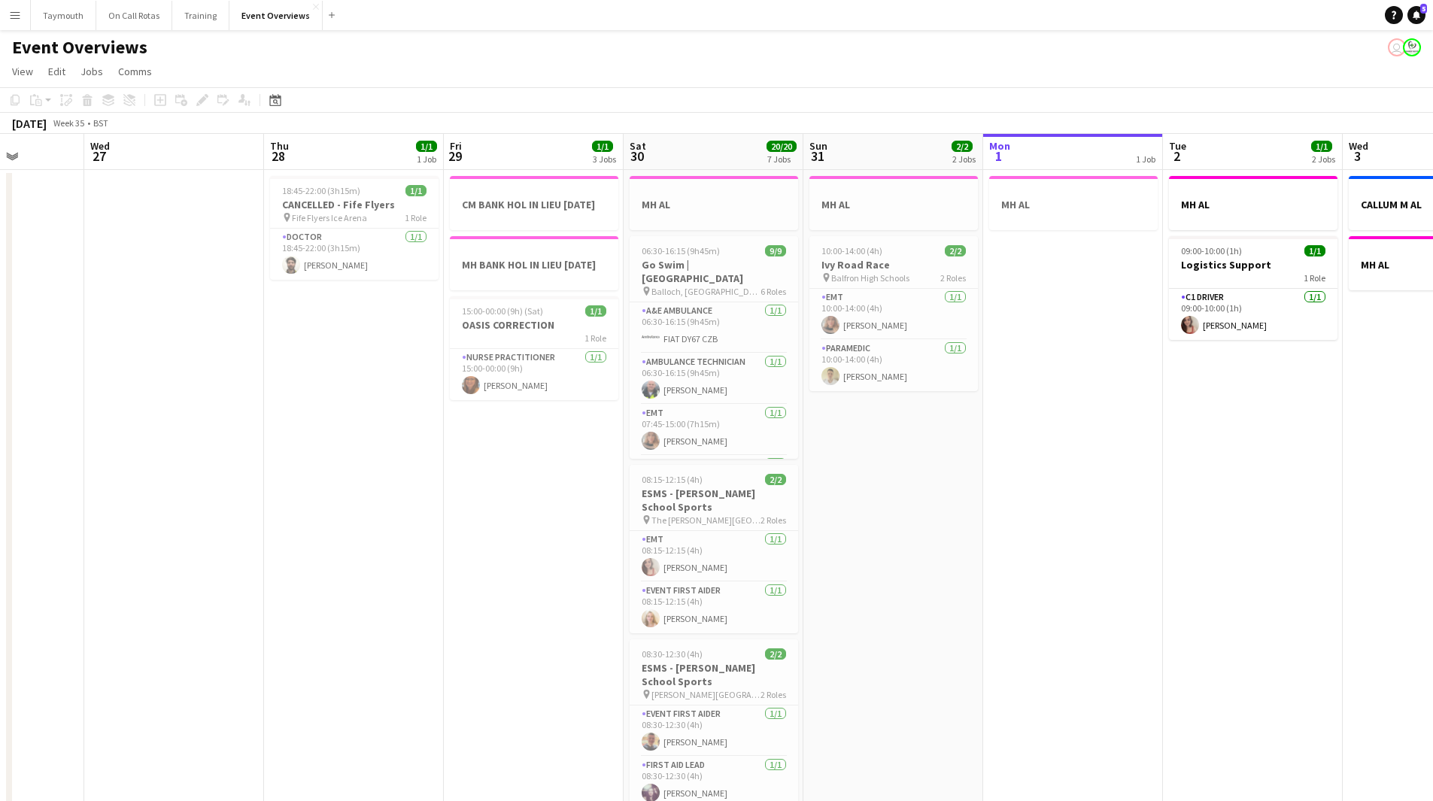
click at [471, 553] on app-calendar-viewport "Sun 24 1/1 1 Job Mon 25 6/6 2 Jobs Tue 26 Wed 27 Thu 28 1/1 1 Job Fri 29 1/1 3 …" at bounding box center [716, 795] width 1433 height 1323
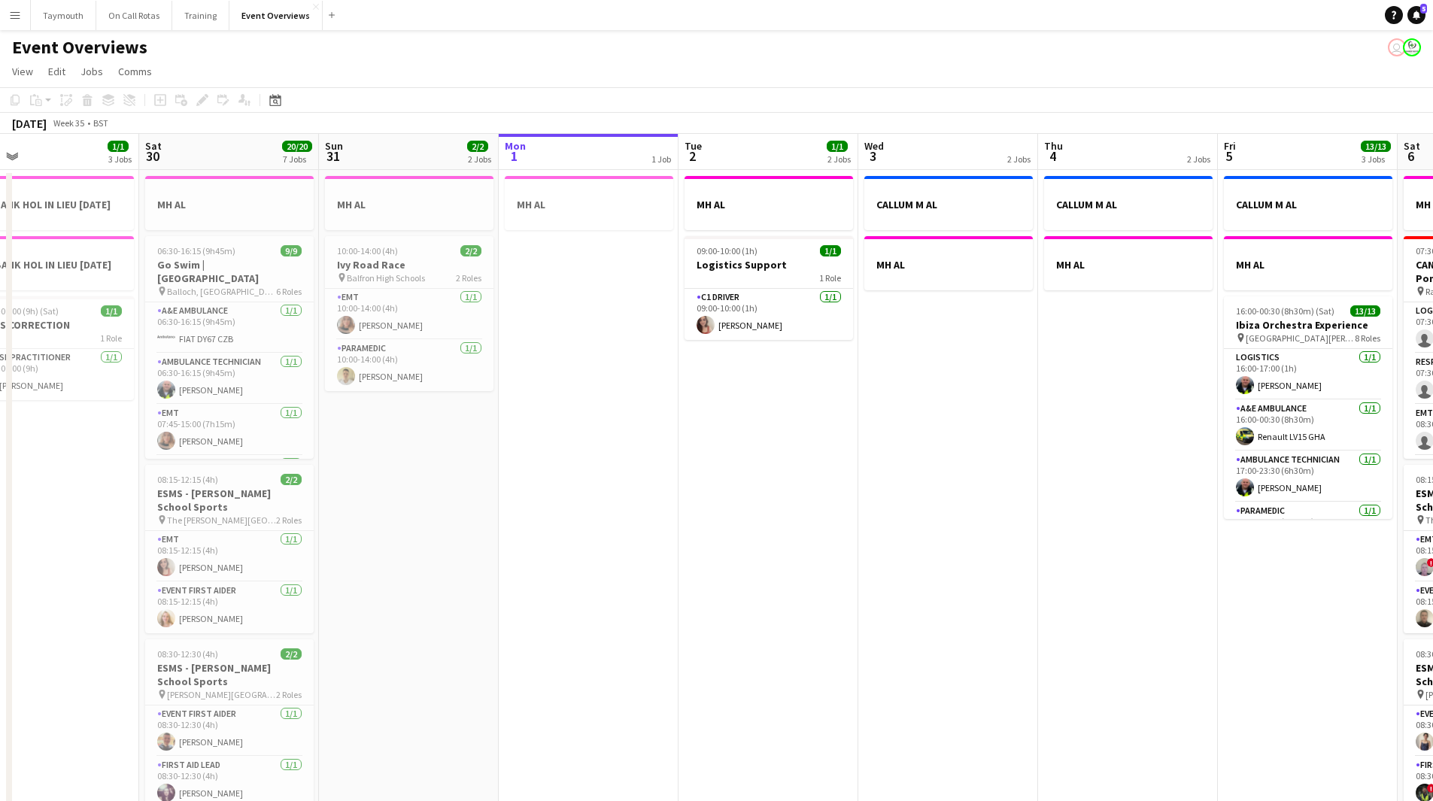
scroll to position [0, 341]
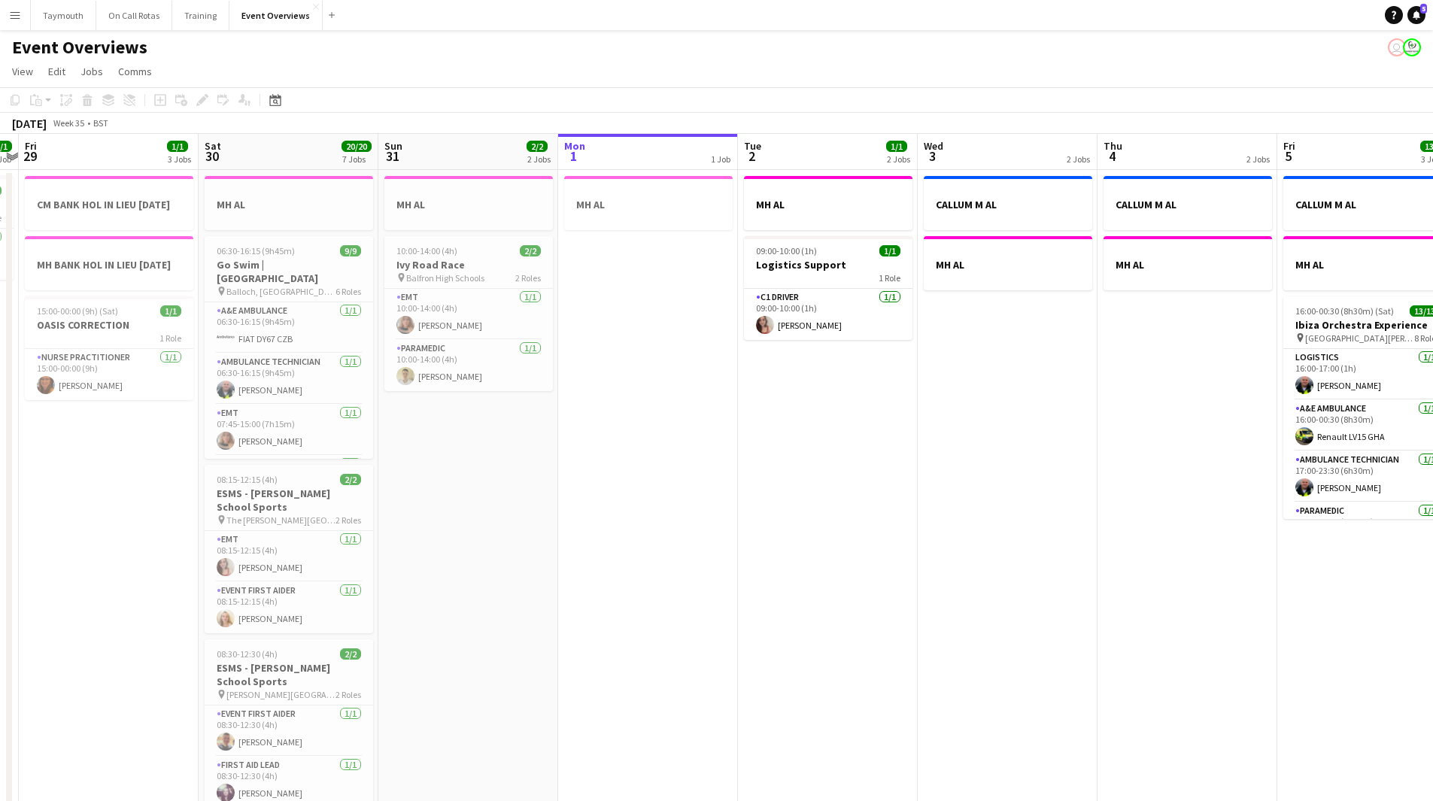
drag, startPoint x: 471, startPoint y: 553, endPoint x: 945, endPoint y: 538, distance: 474.0
click at [945, 538] on app-calendar-viewport "Wed 27 Thu 28 1/1 1 Job Fri 29 1/1 3 Jobs Sat 30 20/20 7 Jobs Sun 31 2/2 2 Jobs…" at bounding box center [716, 795] width 1433 height 1323
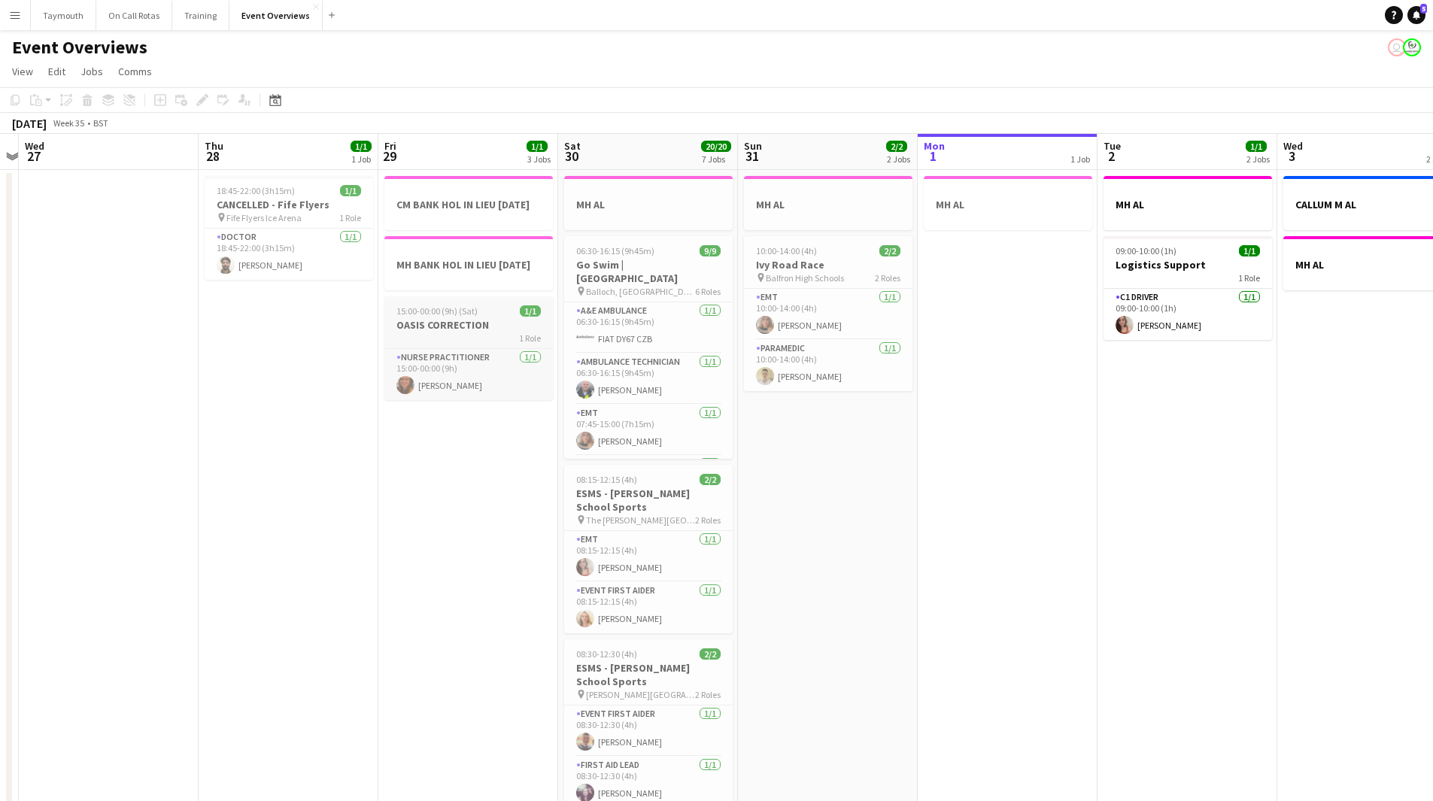
click at [472, 317] on span "15:00-00:00 (9h) (Sat)" at bounding box center [436, 310] width 81 height 11
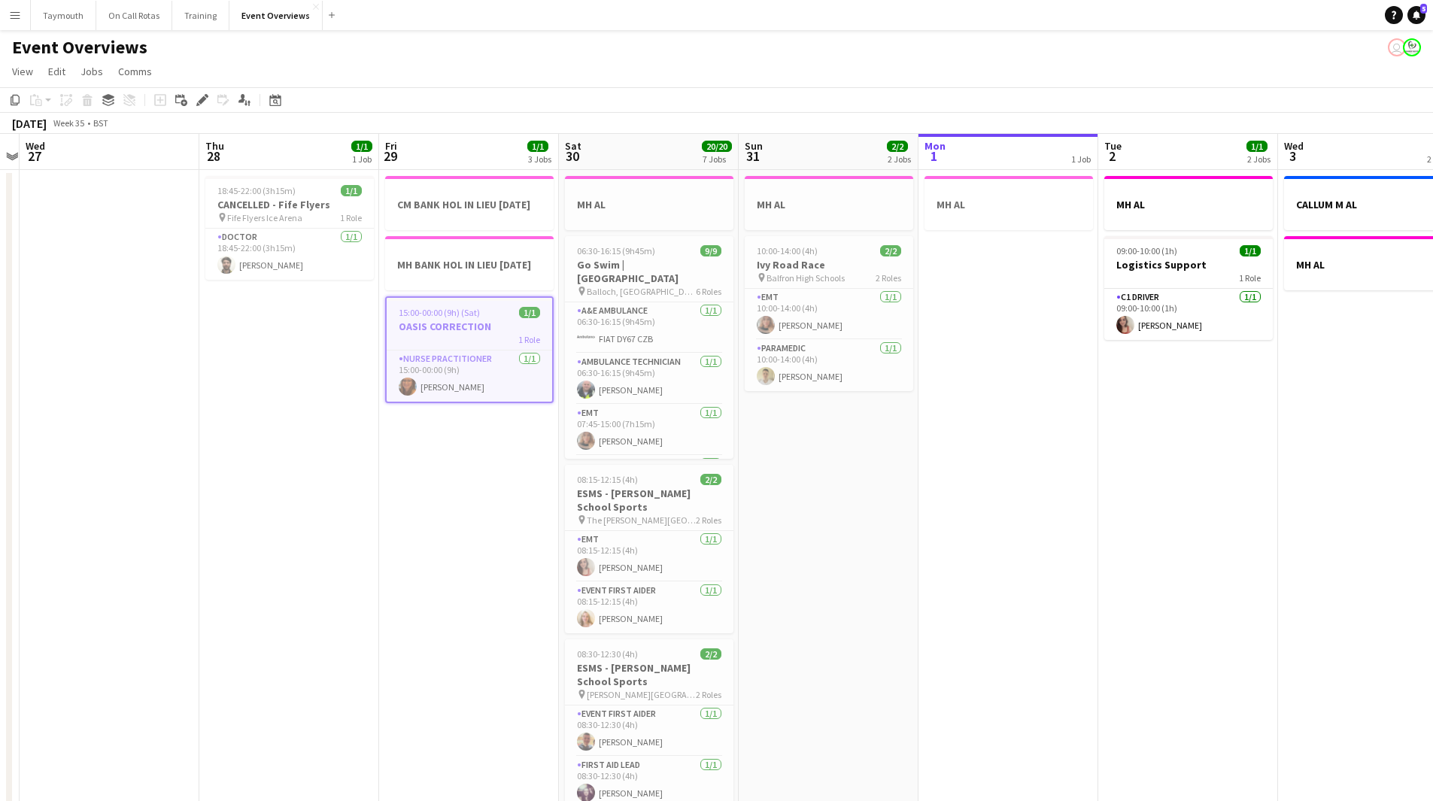
click at [996, 311] on app-calendar-viewport "Mon 25 6/6 2 Jobs Tue 26 Wed 27 Thu 28 1/1 1 Job Fri 29 1/1 3 Jobs Sat 30 20/20…" at bounding box center [716, 795] width 1433 height 1323
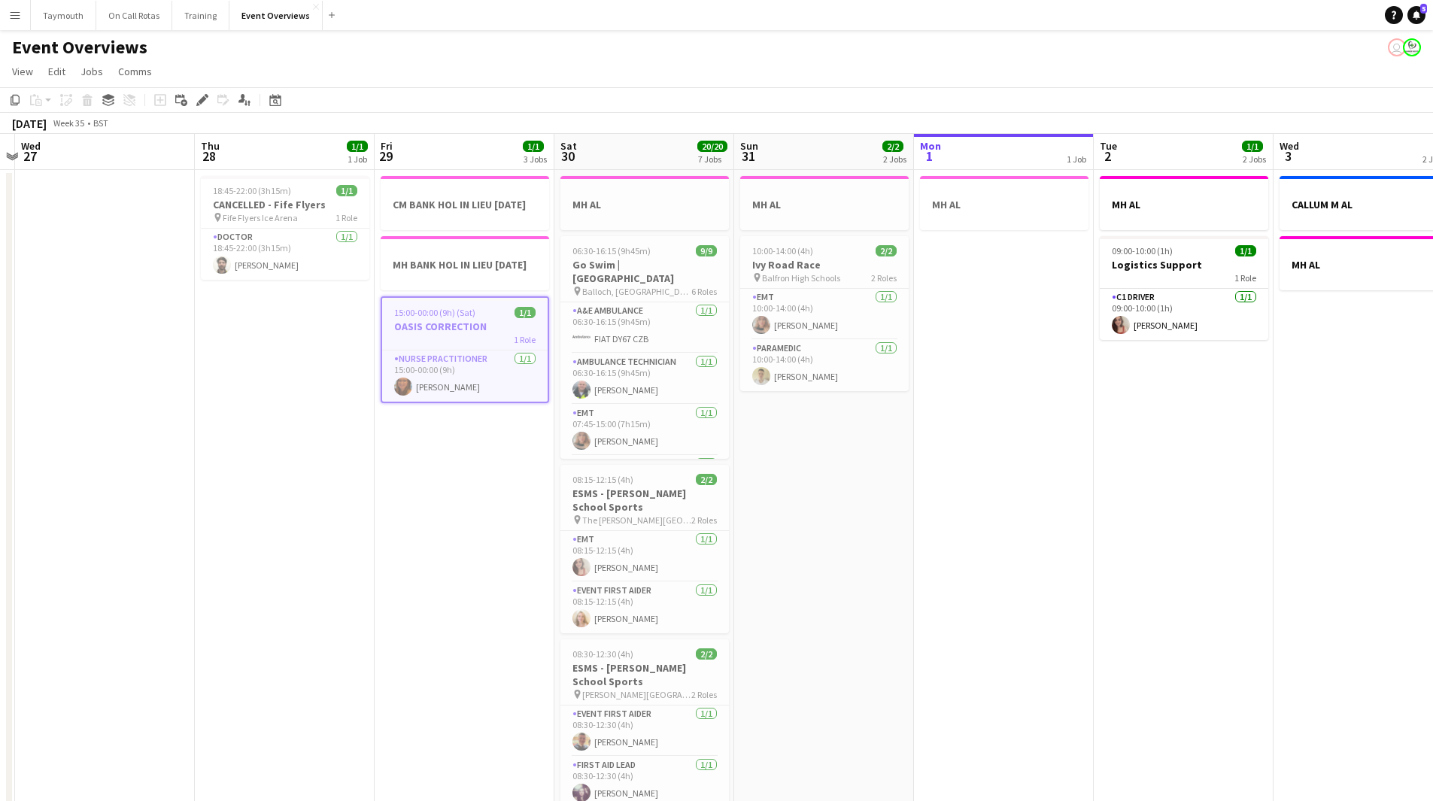
click at [994, 343] on app-date-cell "MH AL" at bounding box center [1004, 813] width 180 height 1287
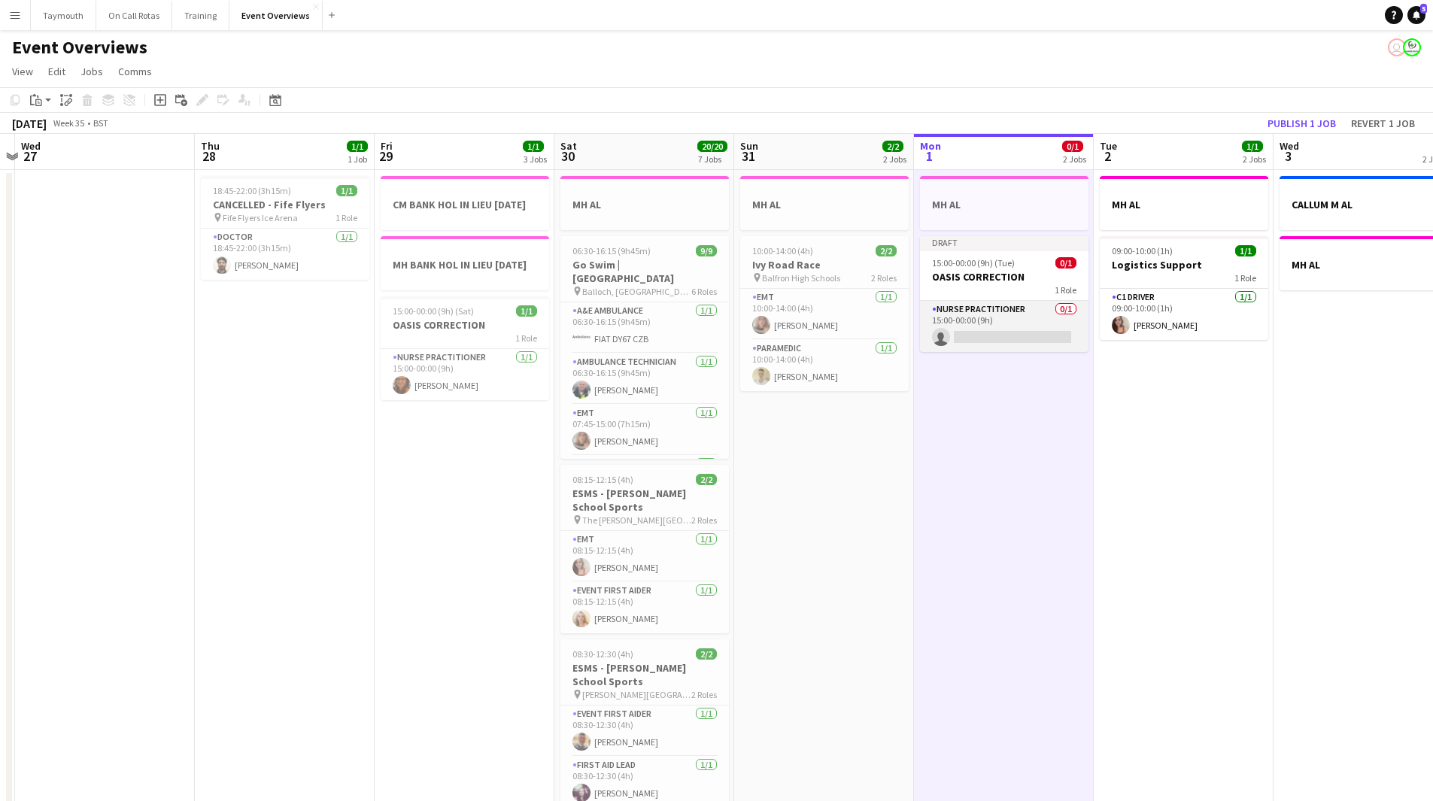
click at [1026, 317] on app-card-role "Nurse Practitioner 0/1 15:00-00:00 (9h) single-neutral-actions" at bounding box center [1004, 326] width 168 height 51
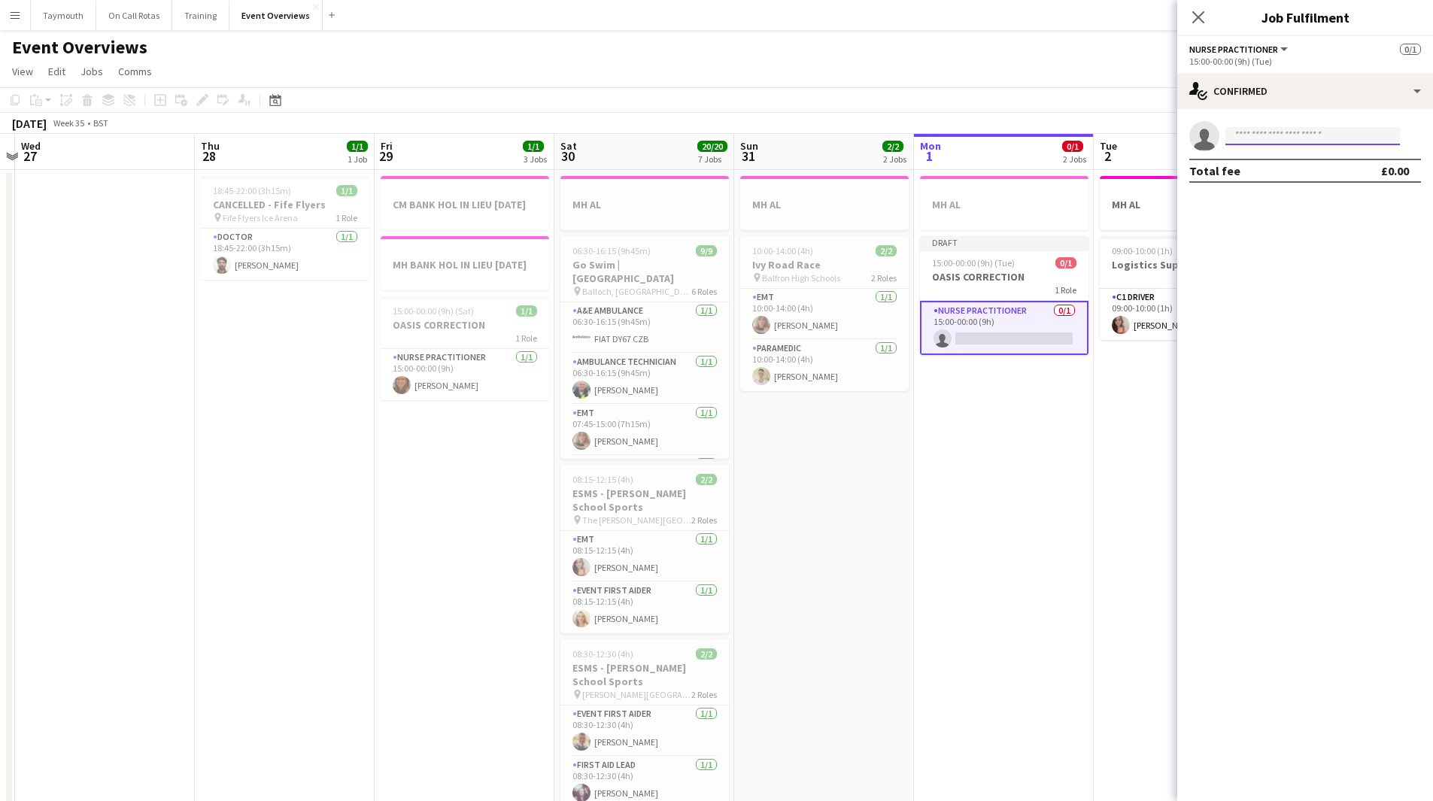
click at [1330, 133] on input at bounding box center [1312, 136] width 174 height 18
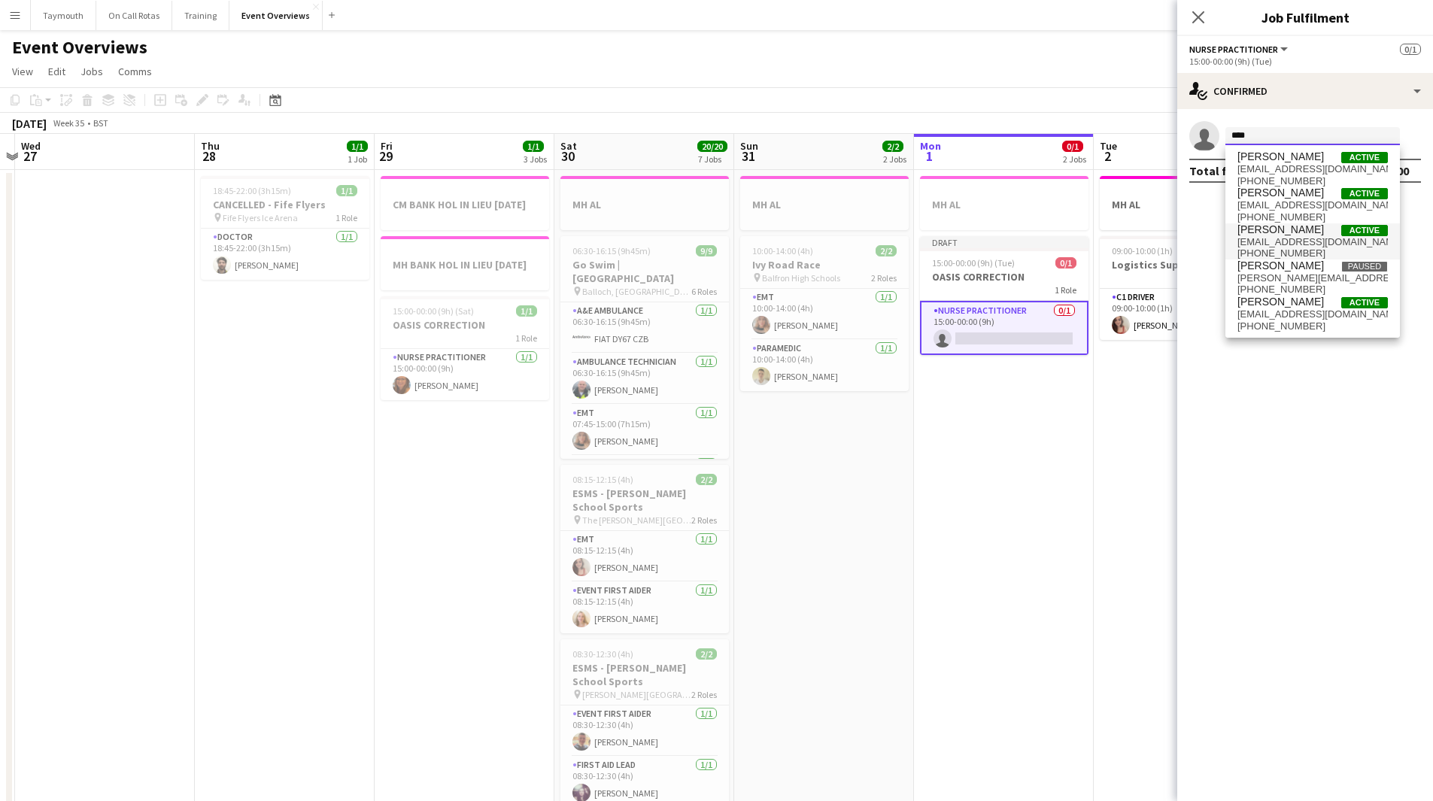
scroll to position [0, 0]
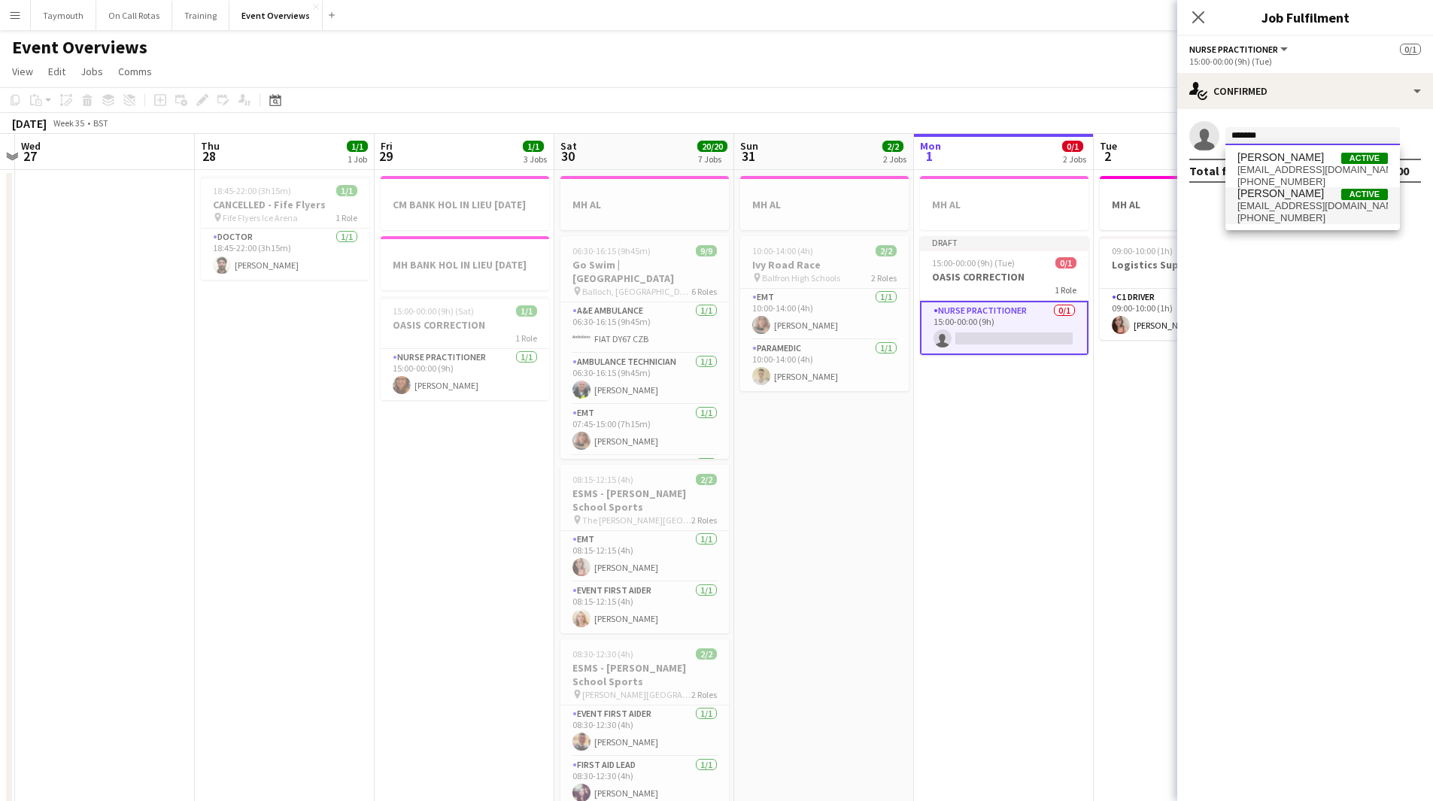
type input "*******"
click at [1292, 204] on span "[EMAIL_ADDRESS][DOMAIN_NAME]" at bounding box center [1312, 206] width 150 height 12
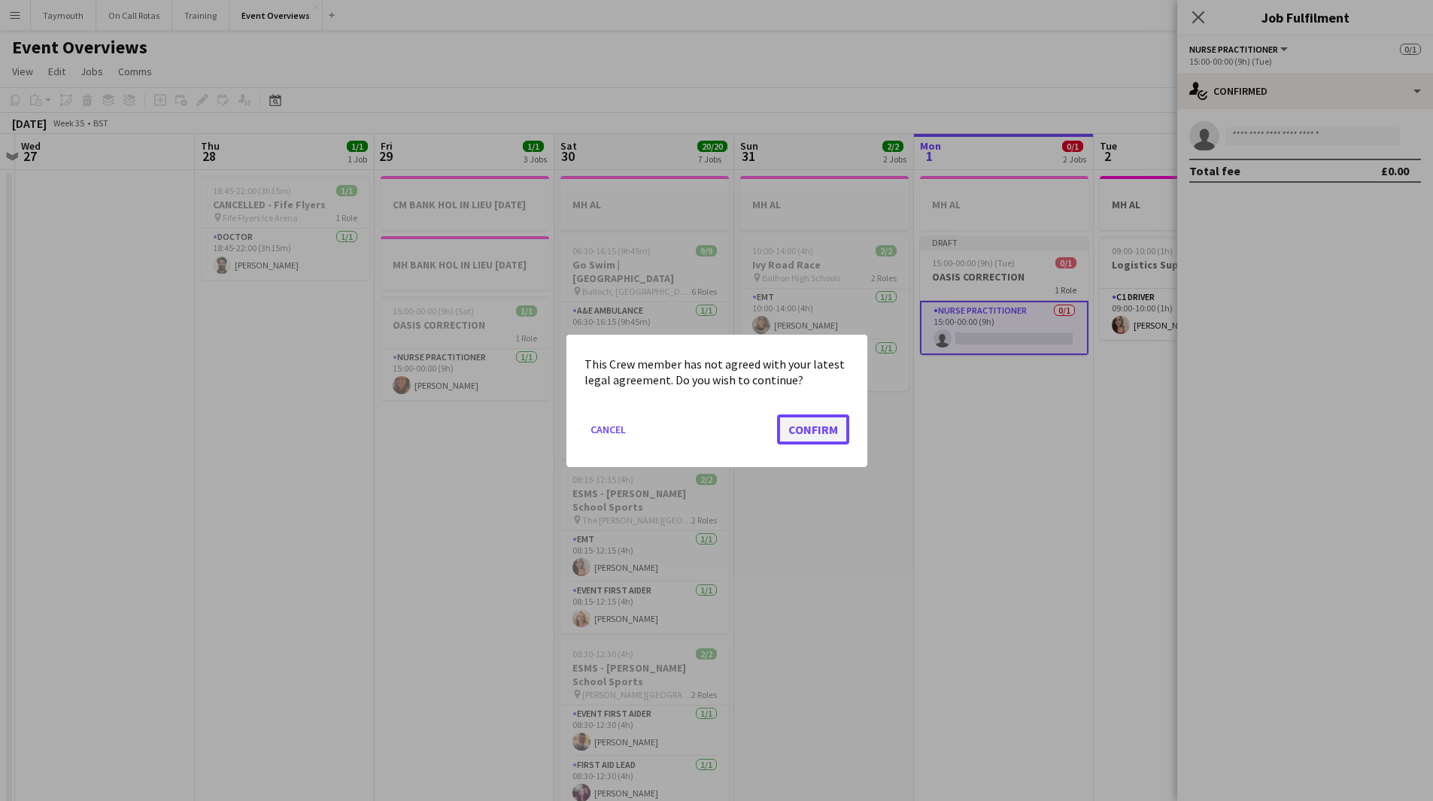
click at [806, 420] on button "Confirm" at bounding box center [813, 429] width 72 height 30
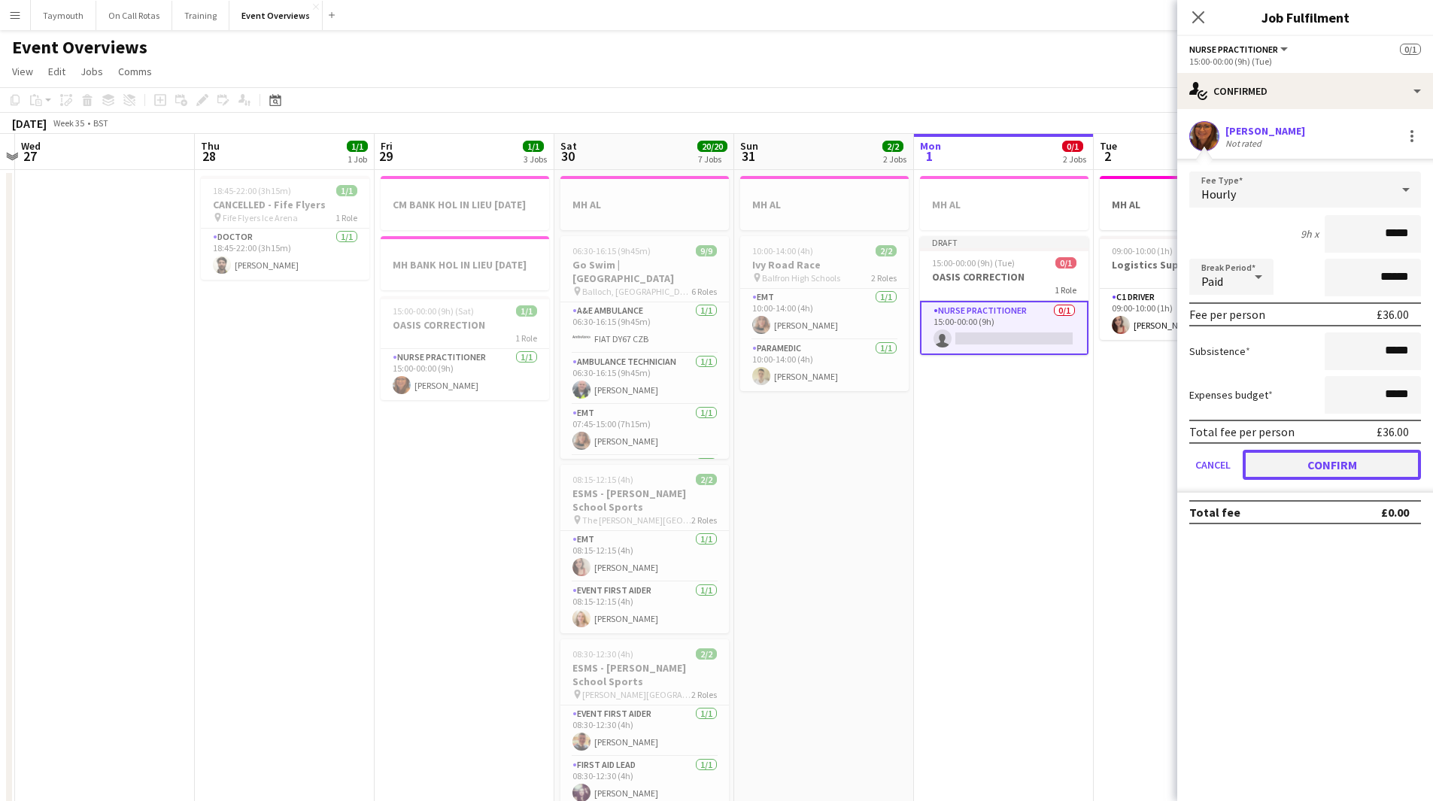
click at [1315, 472] on button "Confirm" at bounding box center [1331, 465] width 178 height 30
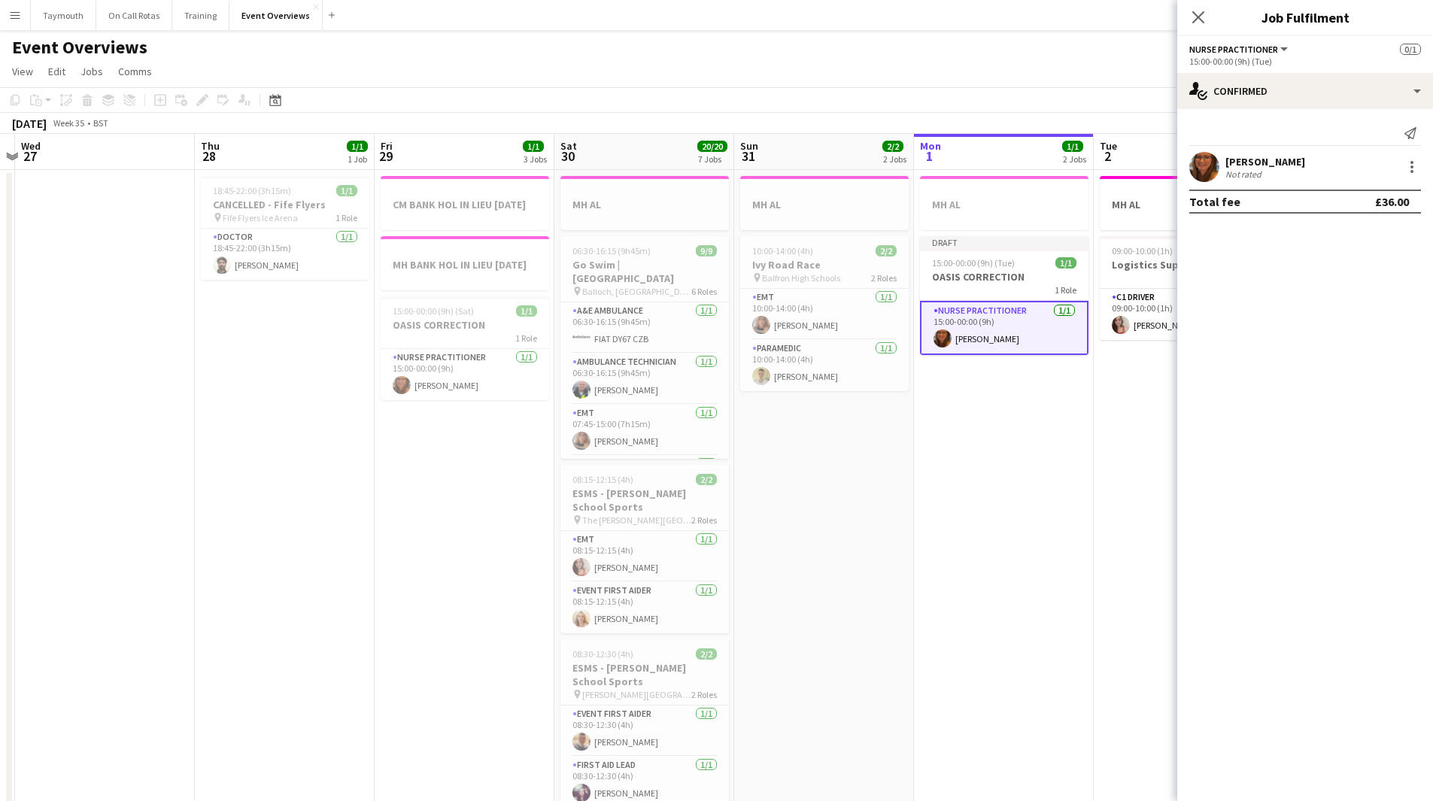
click at [1003, 465] on app-date-cell "MH AL Draft 15:00-00:00 (9h) (Tue) 1/1 OASIS CORRECTION 1 Role Nurse Practition…" at bounding box center [1004, 813] width 180 height 1287
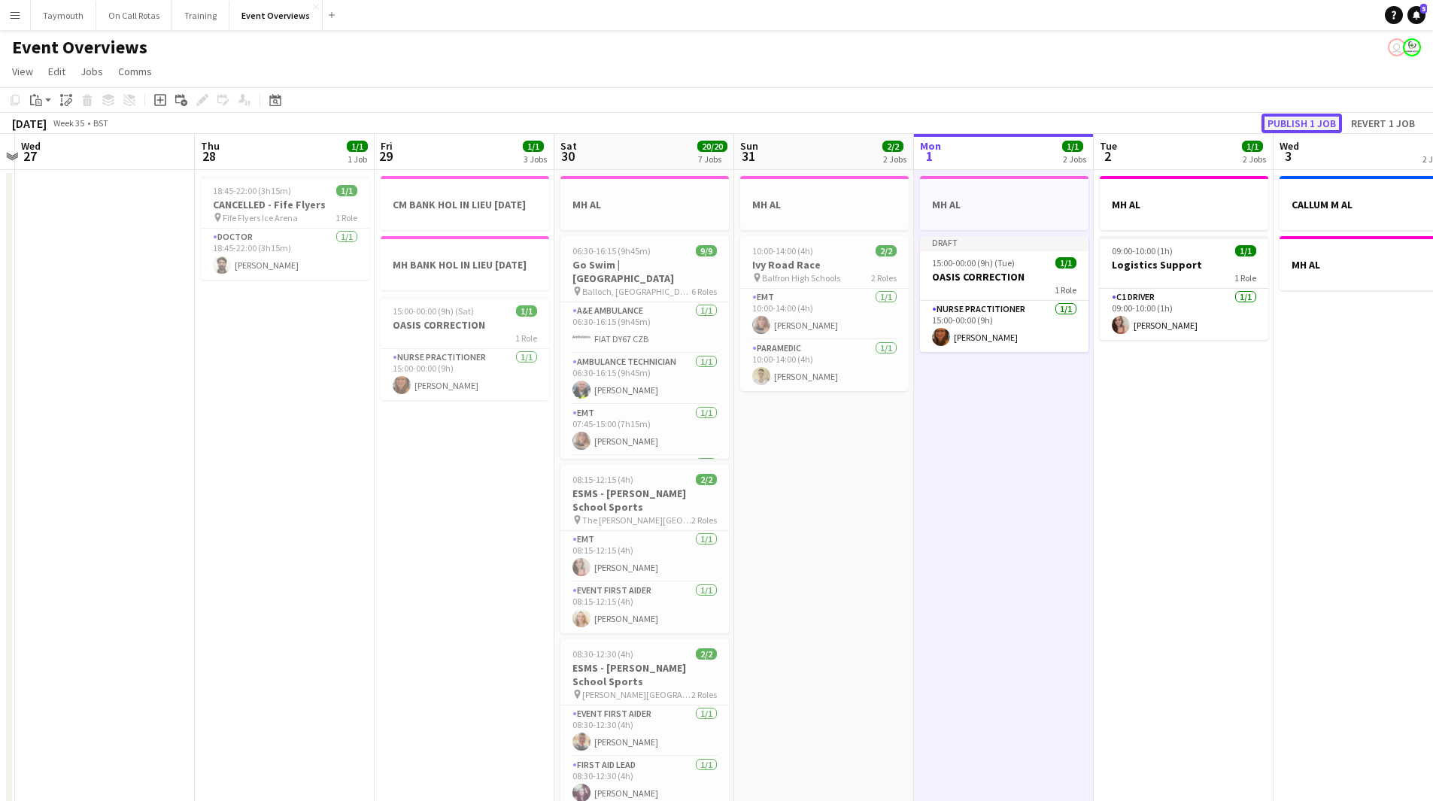
click at [1334, 128] on button "Publish 1 job" at bounding box center [1301, 124] width 80 height 20
click at [271, 102] on icon "Date picker" at bounding box center [275, 100] width 12 height 12
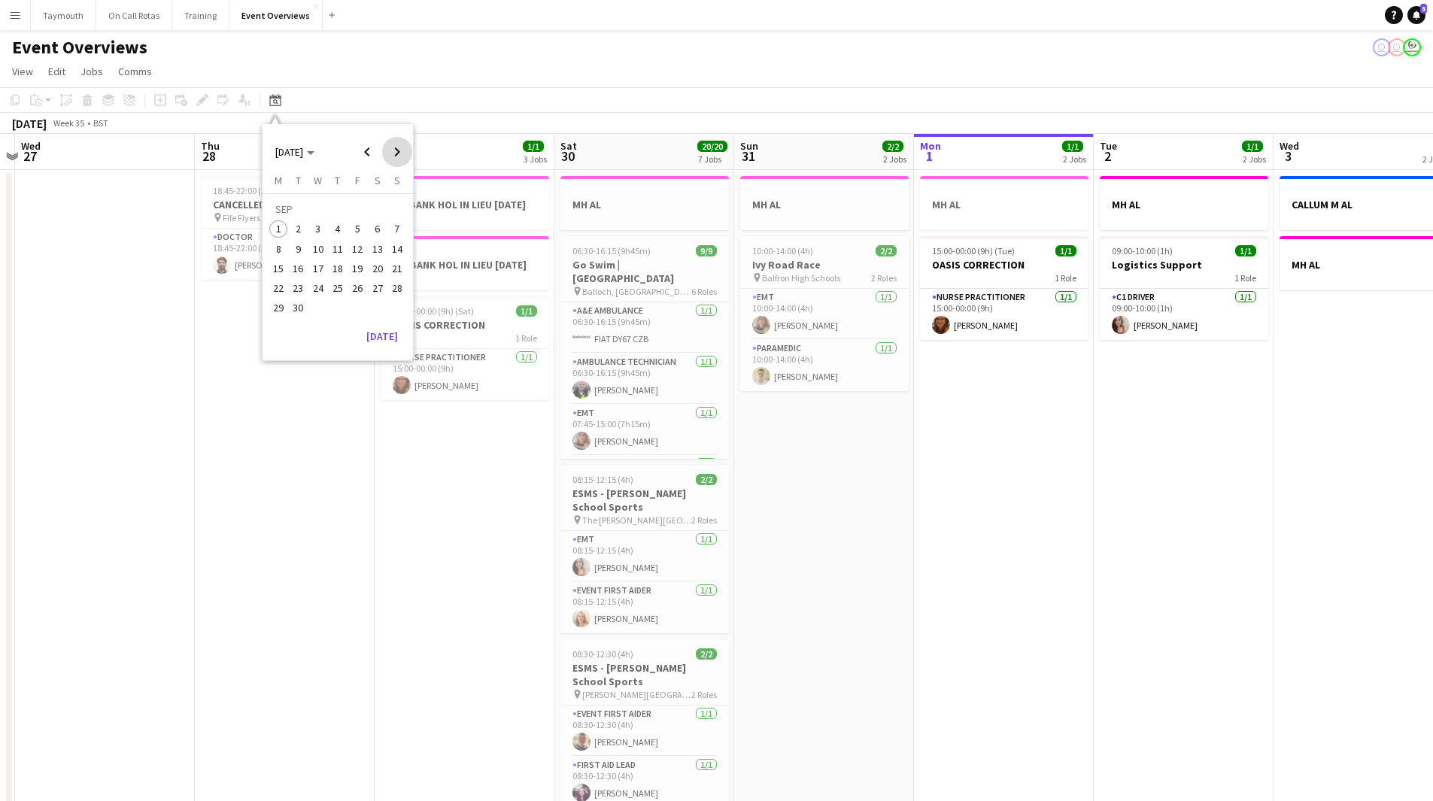
click at [395, 155] on span "Next month" at bounding box center [397, 152] width 30 height 30
click at [372, 159] on span "Previous month" at bounding box center [367, 152] width 30 height 30
click at [379, 230] on span "4" at bounding box center [377, 229] width 18 height 18
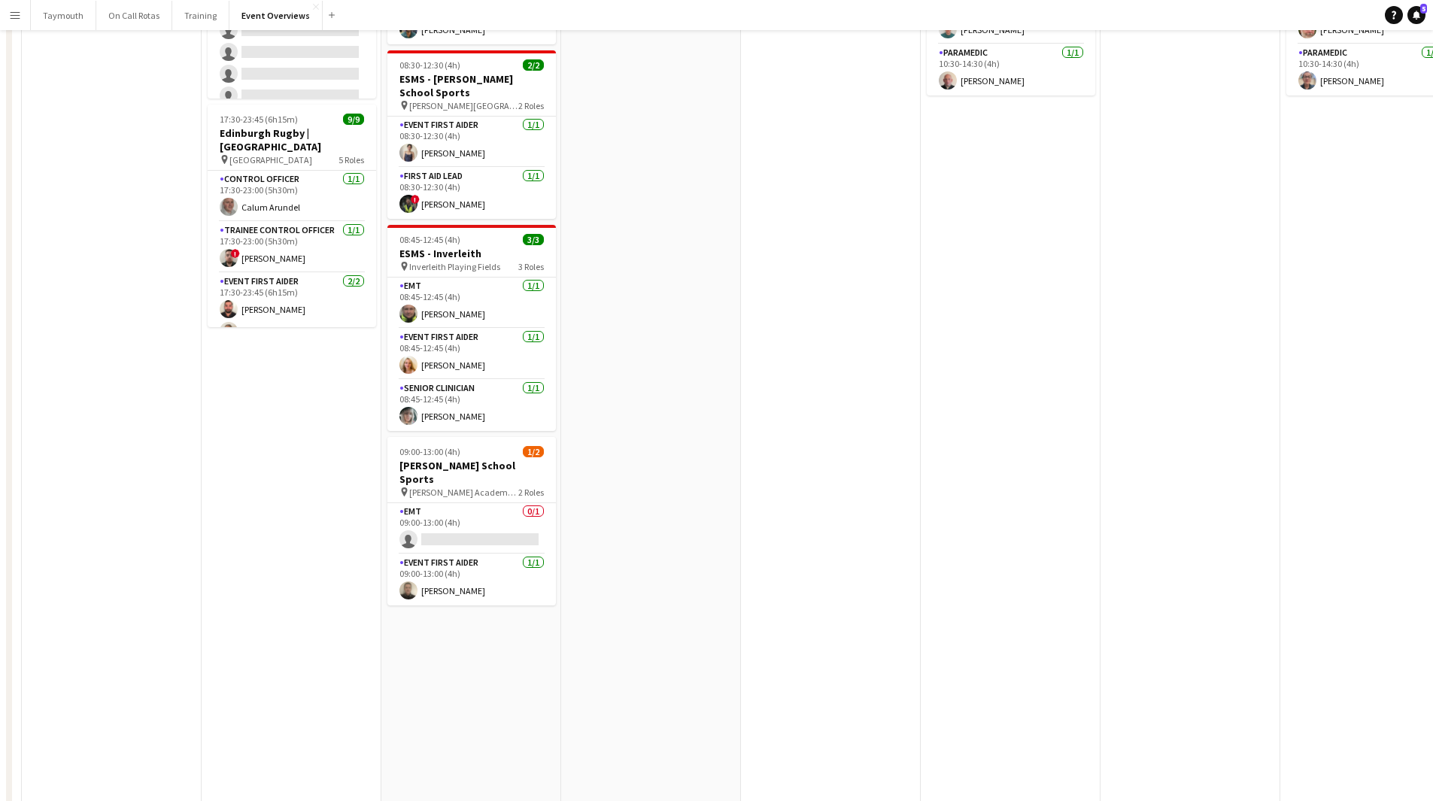
scroll to position [451, 0]
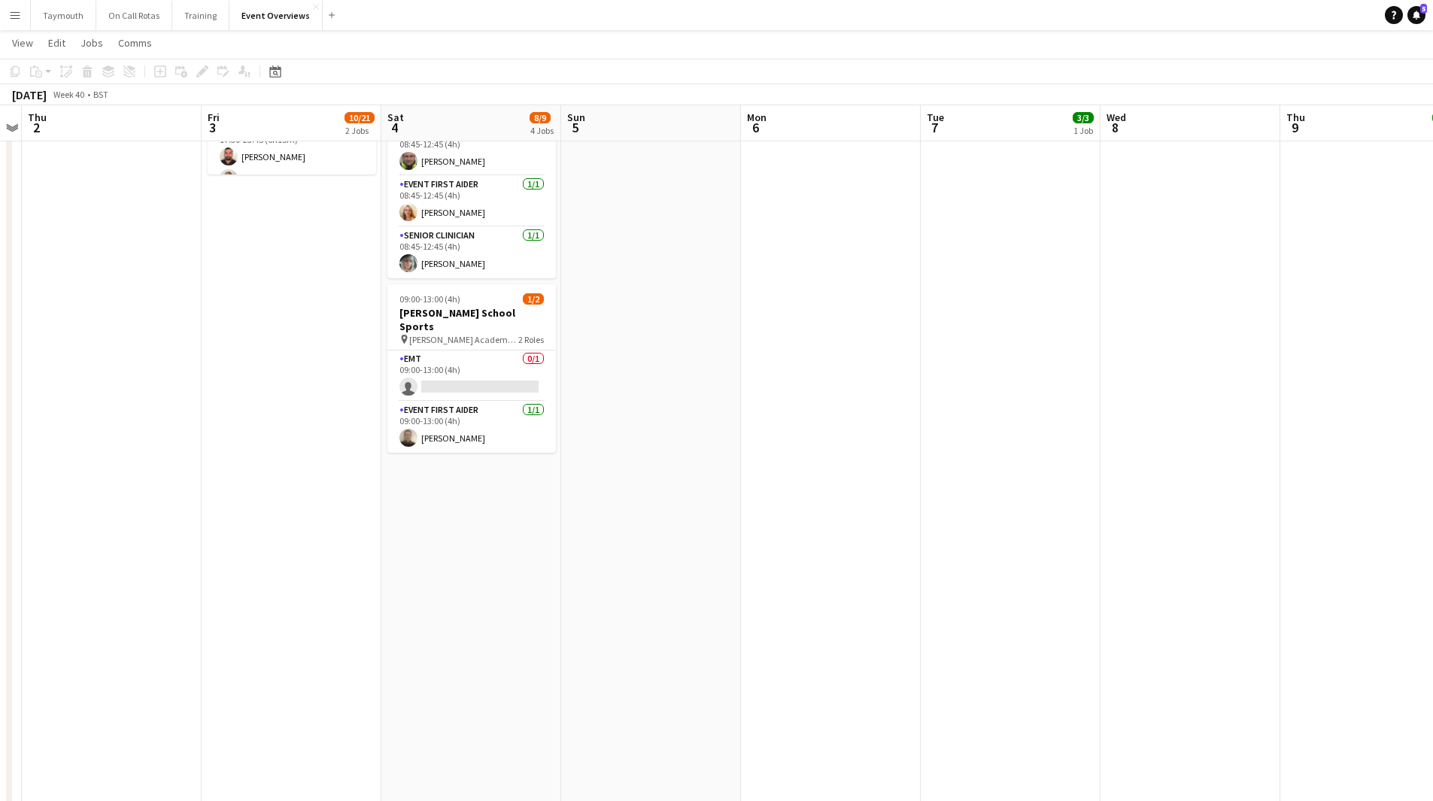
click at [501, 507] on app-date-cell "08:15-12:15 (4h) 2/2 ESMS - [PERSON_NAME] School Sports pin The [PERSON_NAME] S…" at bounding box center [471, 360] width 180 height 1287
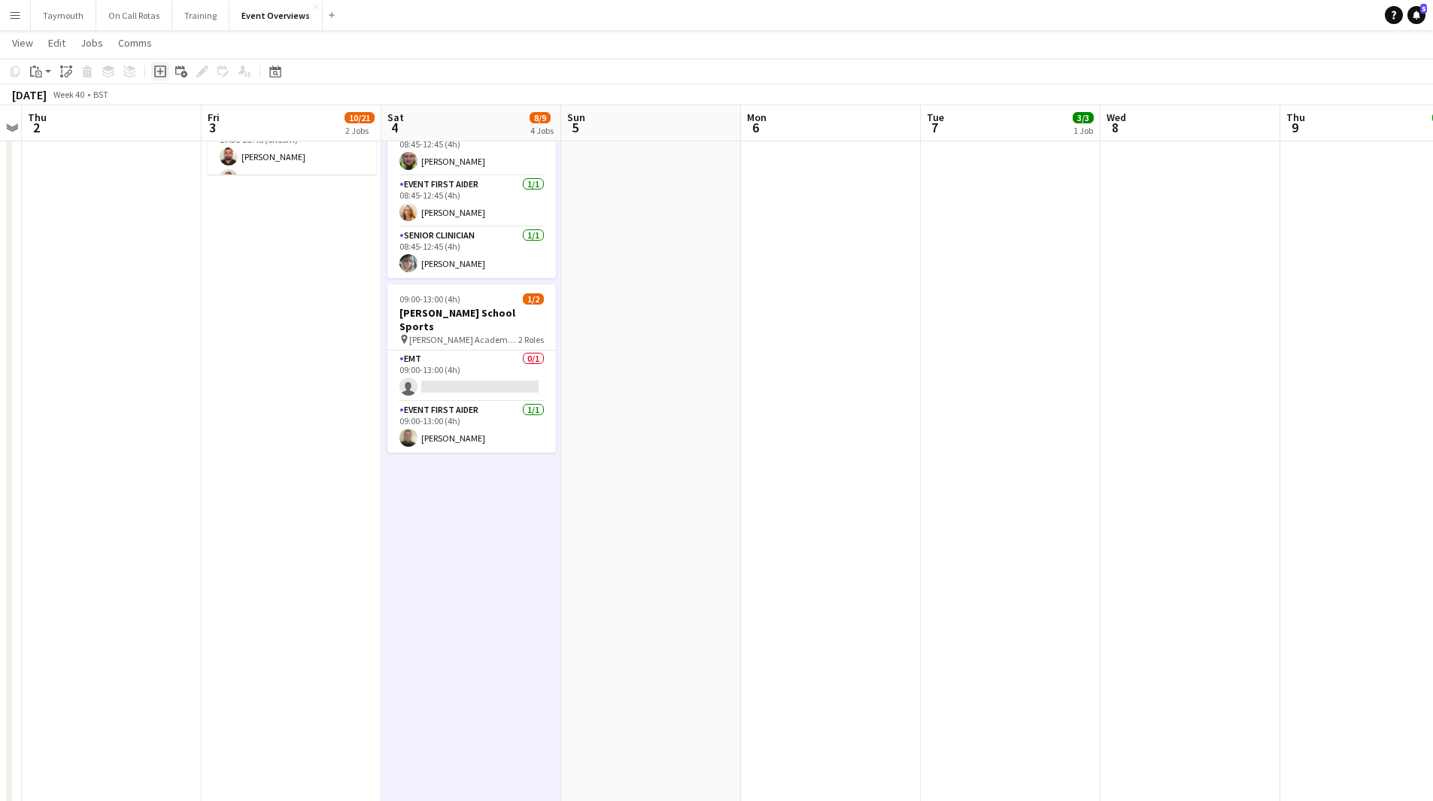
click at [165, 79] on div "Add job" at bounding box center [160, 71] width 18 height 18
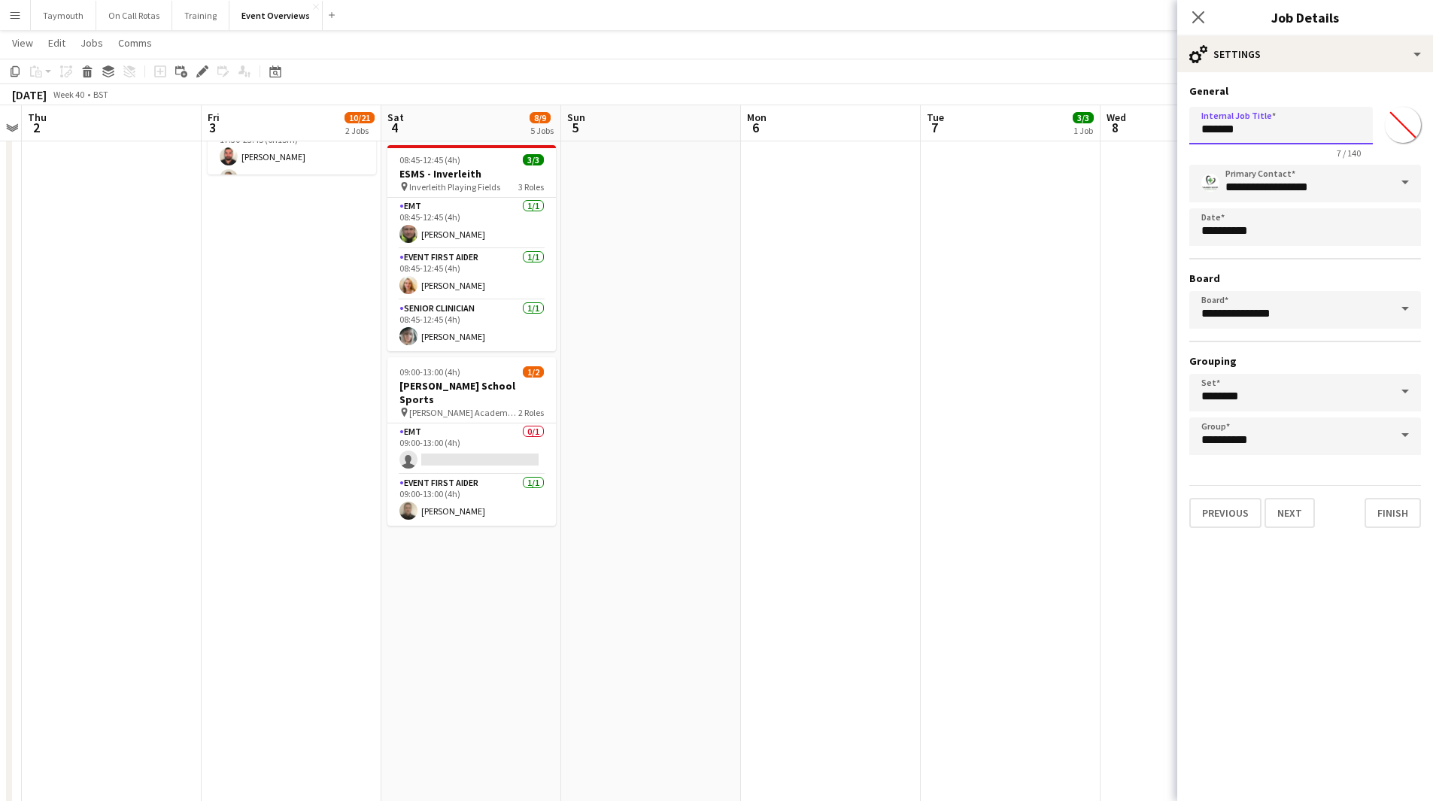
drag, startPoint x: 1302, startPoint y: 126, endPoint x: 966, endPoint y: 114, distance: 335.6
click at [975, 119] on body "Menu Boards Boards Boards All jobs Status Workforce Workforce My Workforce Recr…" at bounding box center [716, 277] width 1433 height 1456
type input "**********"
click at [1311, 526] on button "Next" at bounding box center [1289, 513] width 50 height 30
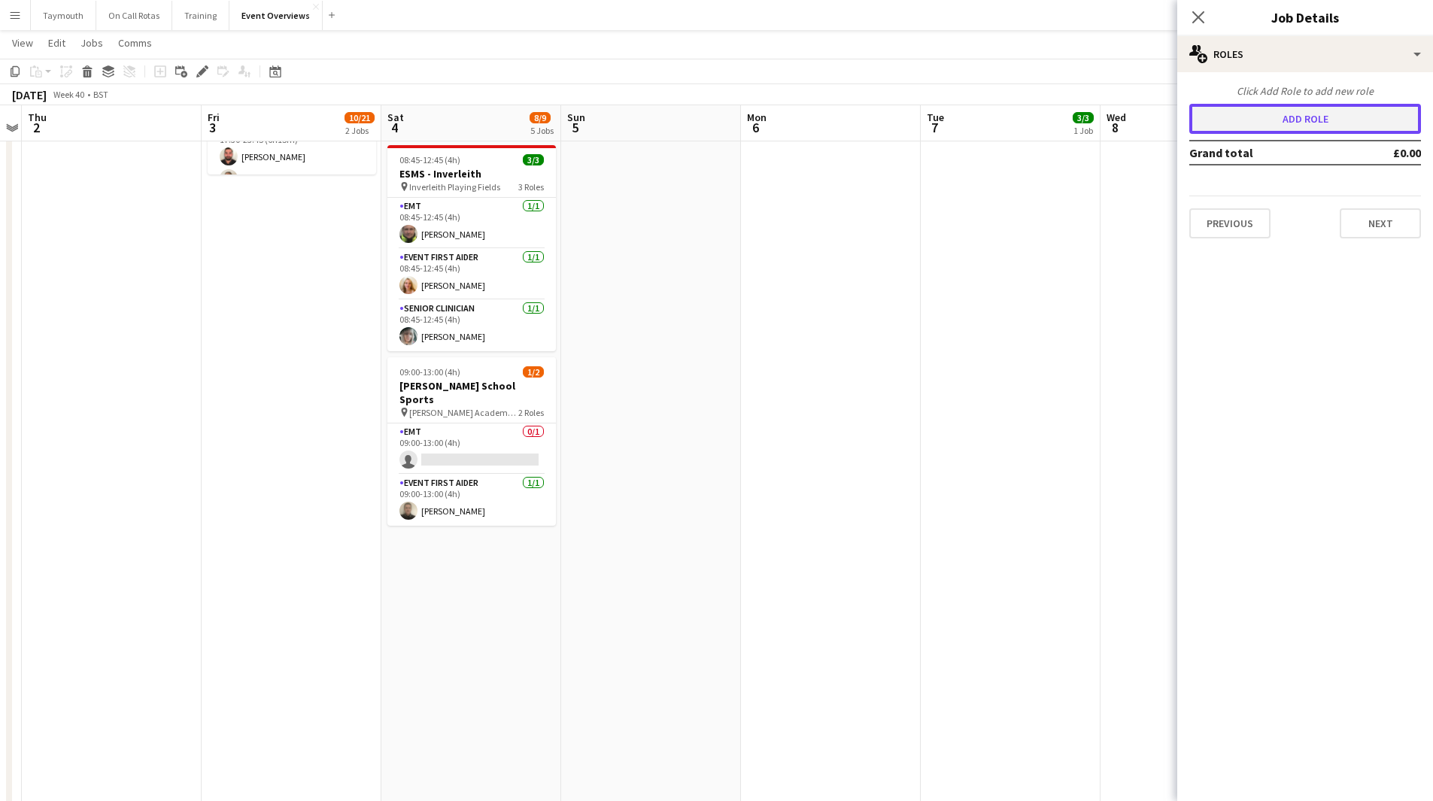
click at [1324, 111] on button "Add role" at bounding box center [1305, 119] width 232 height 30
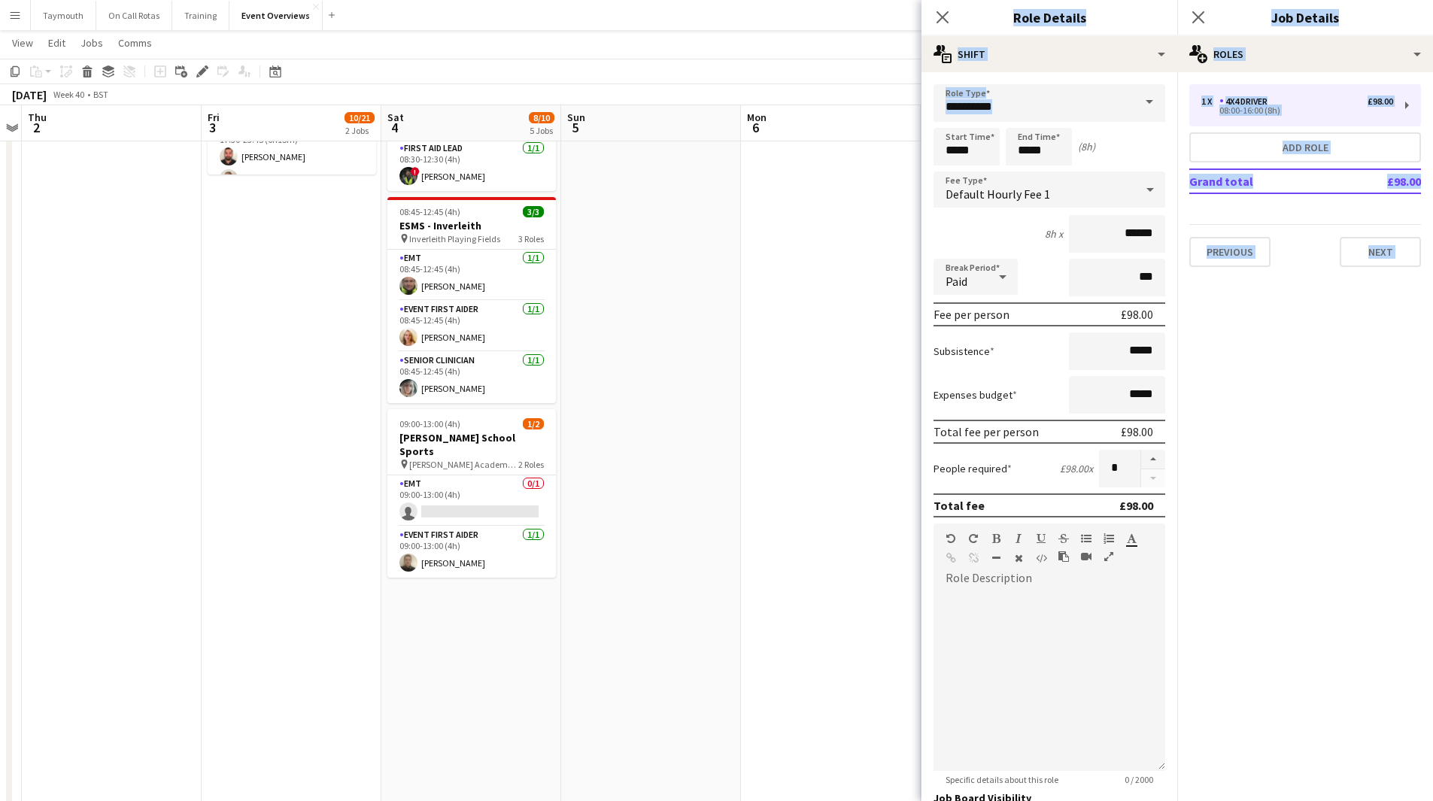
drag, startPoint x: 1134, startPoint y: 114, endPoint x: 593, endPoint y: 107, distance: 541.5
click at [593, 107] on body "Menu Boards Boards Boards All jobs Status Workforce Workforce My Workforce Recr…" at bounding box center [716, 277] width 1433 height 1456
click at [1049, 107] on input "**********" at bounding box center [1049, 103] width 232 height 38
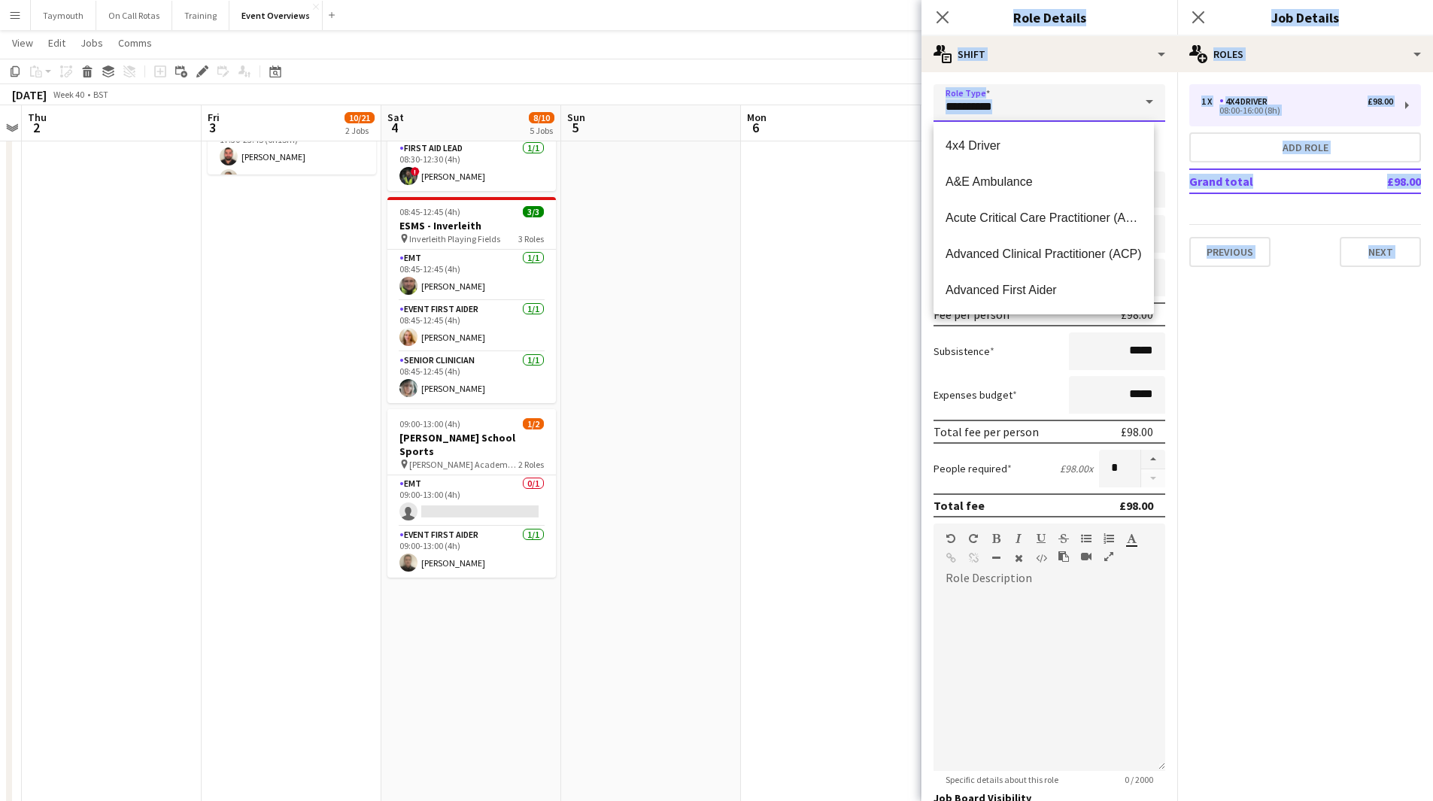
click at [1050, 110] on input "**********" at bounding box center [1049, 103] width 232 height 38
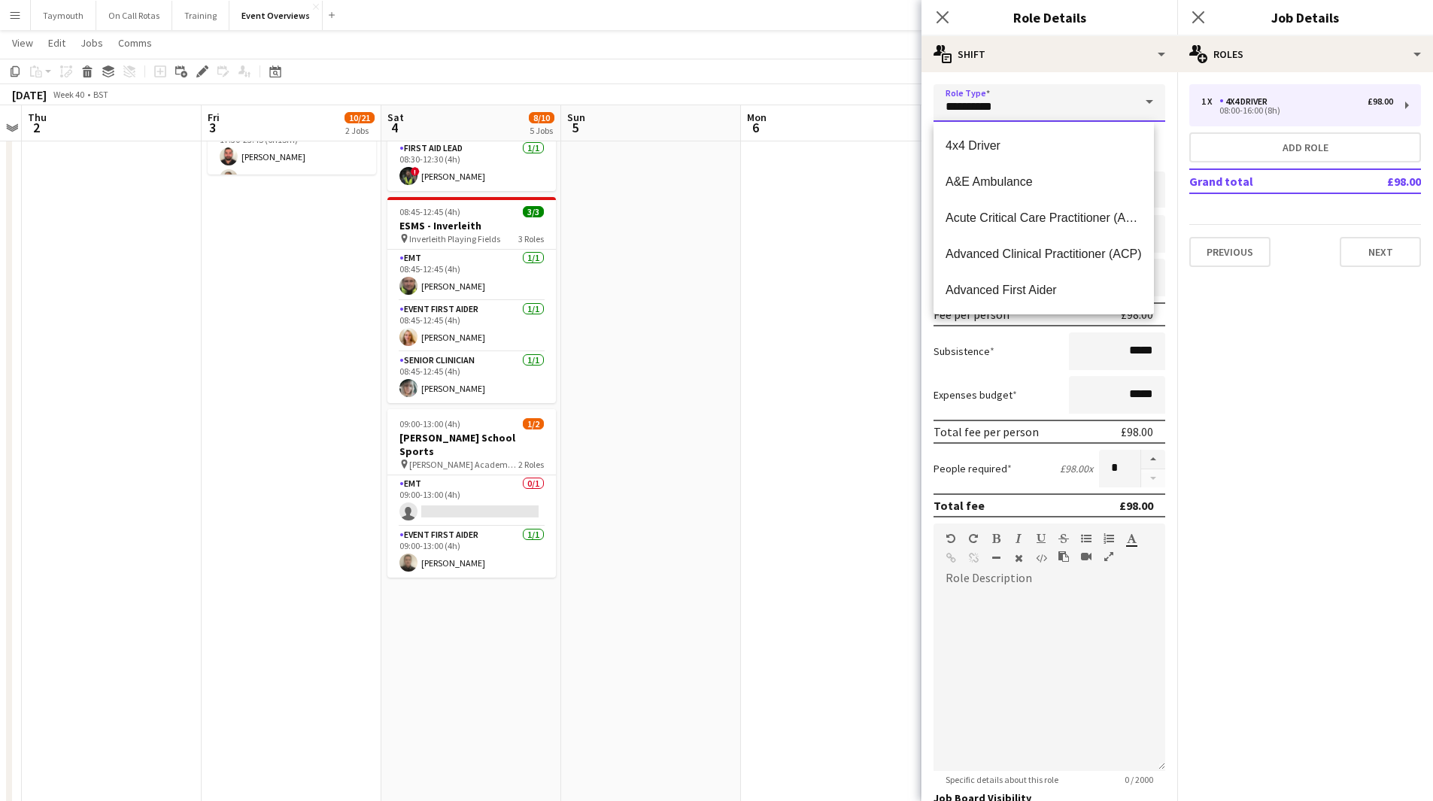
drag, startPoint x: 1028, startPoint y: 111, endPoint x: 802, endPoint y: 111, distance: 226.3
click at [802, 111] on body "Menu Boards Boards Boards All jobs Status Workforce Workforce My Workforce Recr…" at bounding box center [716, 277] width 1433 height 1456
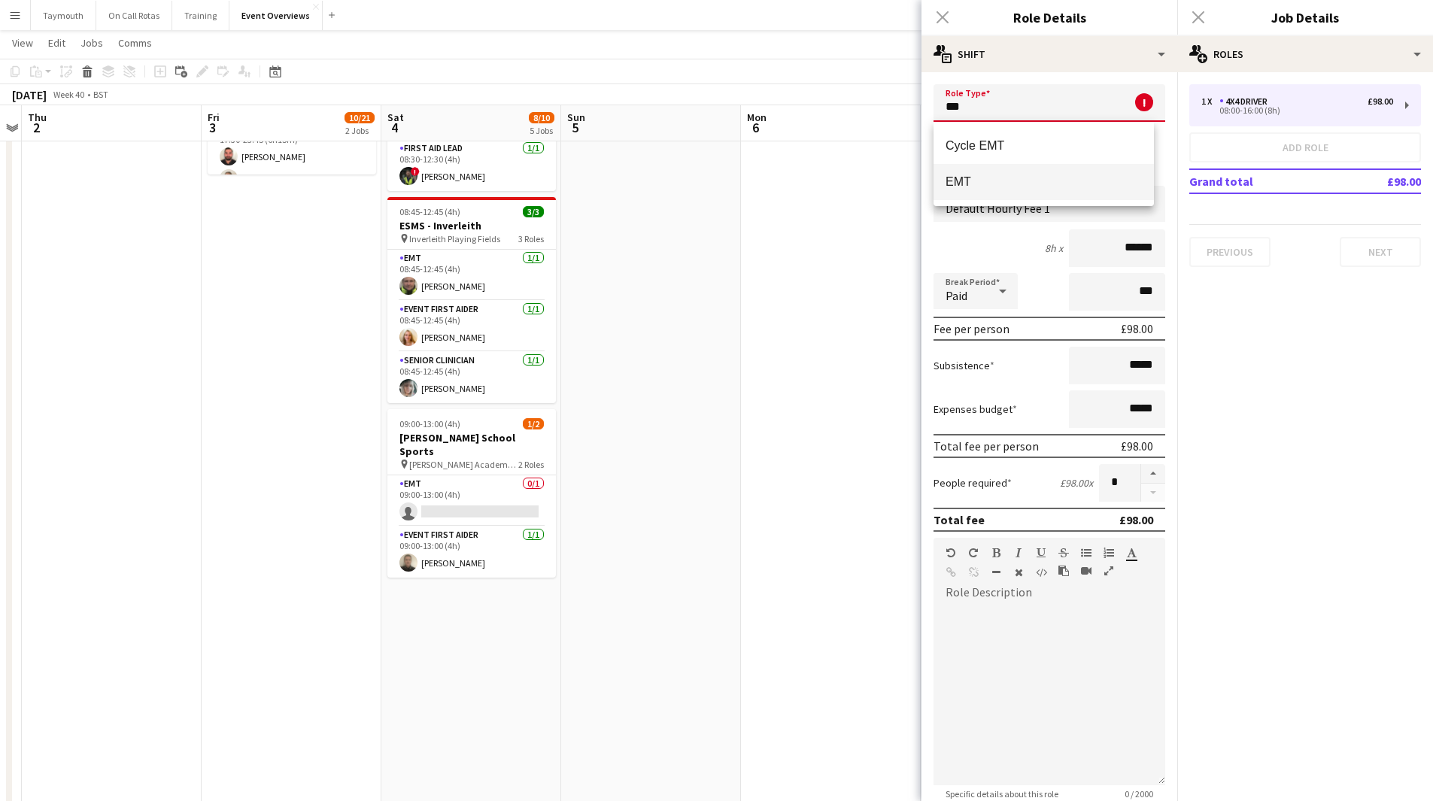
click at [1055, 185] on span "EMT" at bounding box center [1043, 181] width 196 height 14
type input "***"
type input "******"
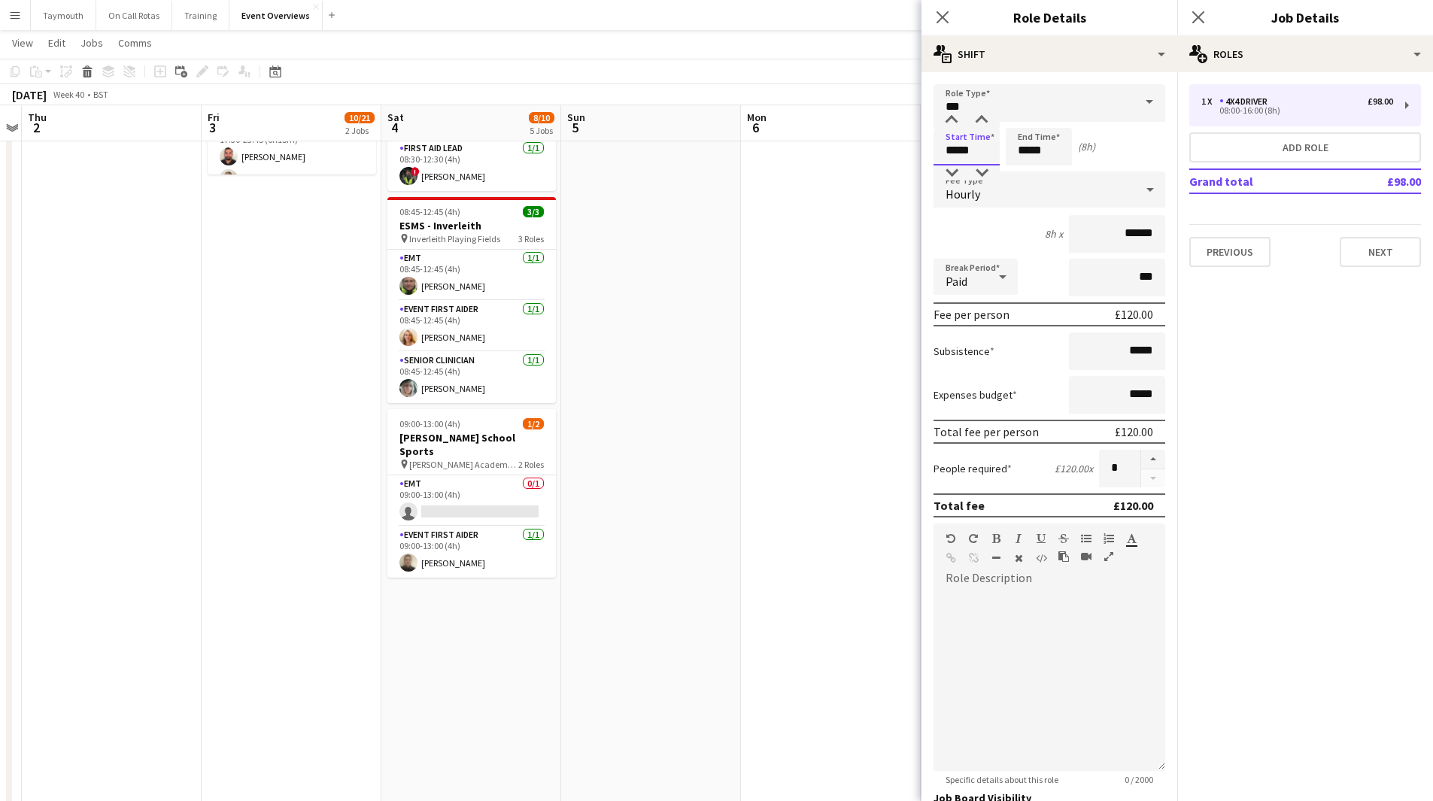
drag, startPoint x: 979, startPoint y: 151, endPoint x: 699, endPoint y: 144, distance: 279.8
click at [702, 144] on body "Menu Boards Boards Boards All jobs Status Workforce Workforce My Workforce Recr…" at bounding box center [716, 277] width 1433 height 1456
type input "*****"
click at [957, 153] on input "*****" at bounding box center [966, 147] width 66 height 38
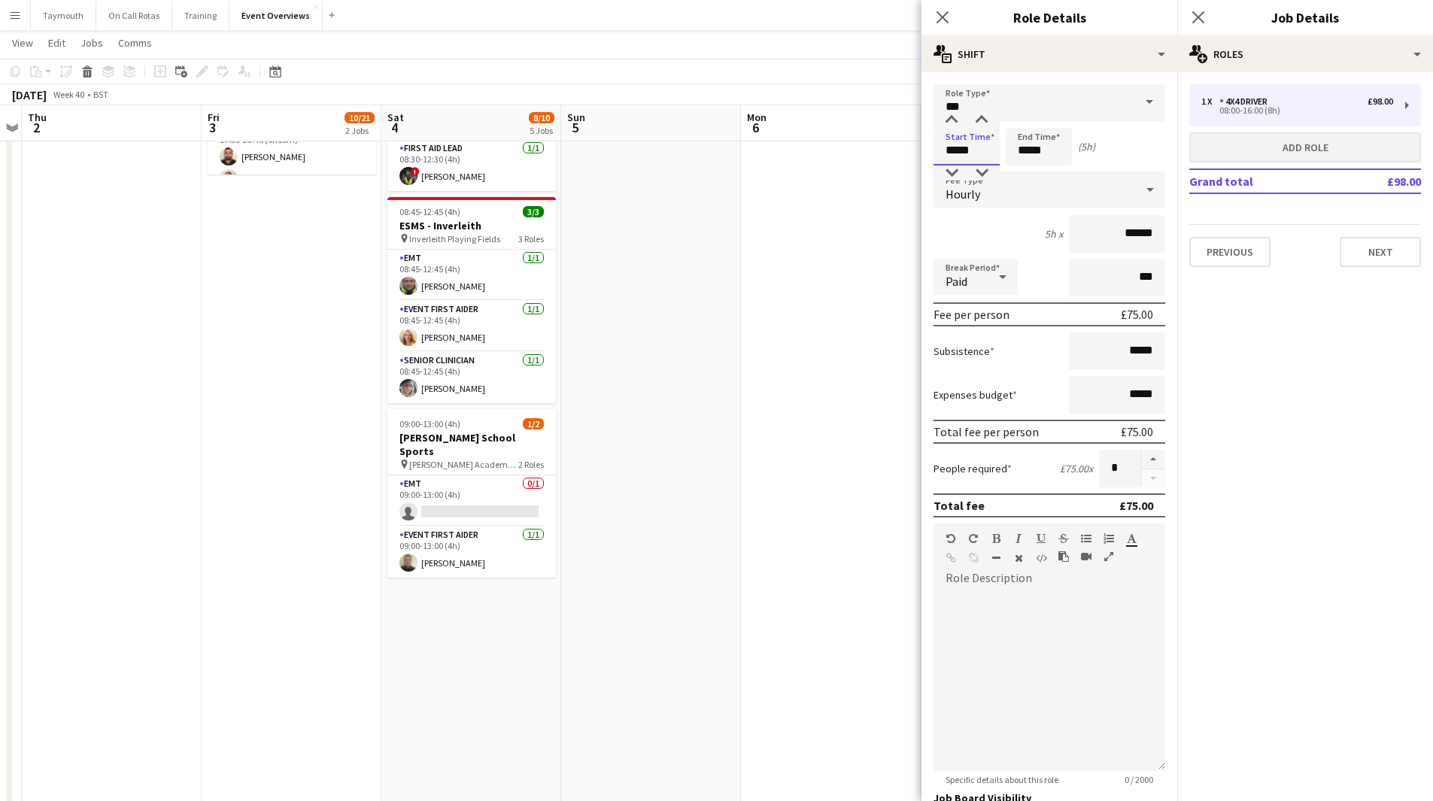
type input "*****"
click at [1339, 148] on button "Add role" at bounding box center [1305, 147] width 232 height 30
type input "**********"
type input "*****"
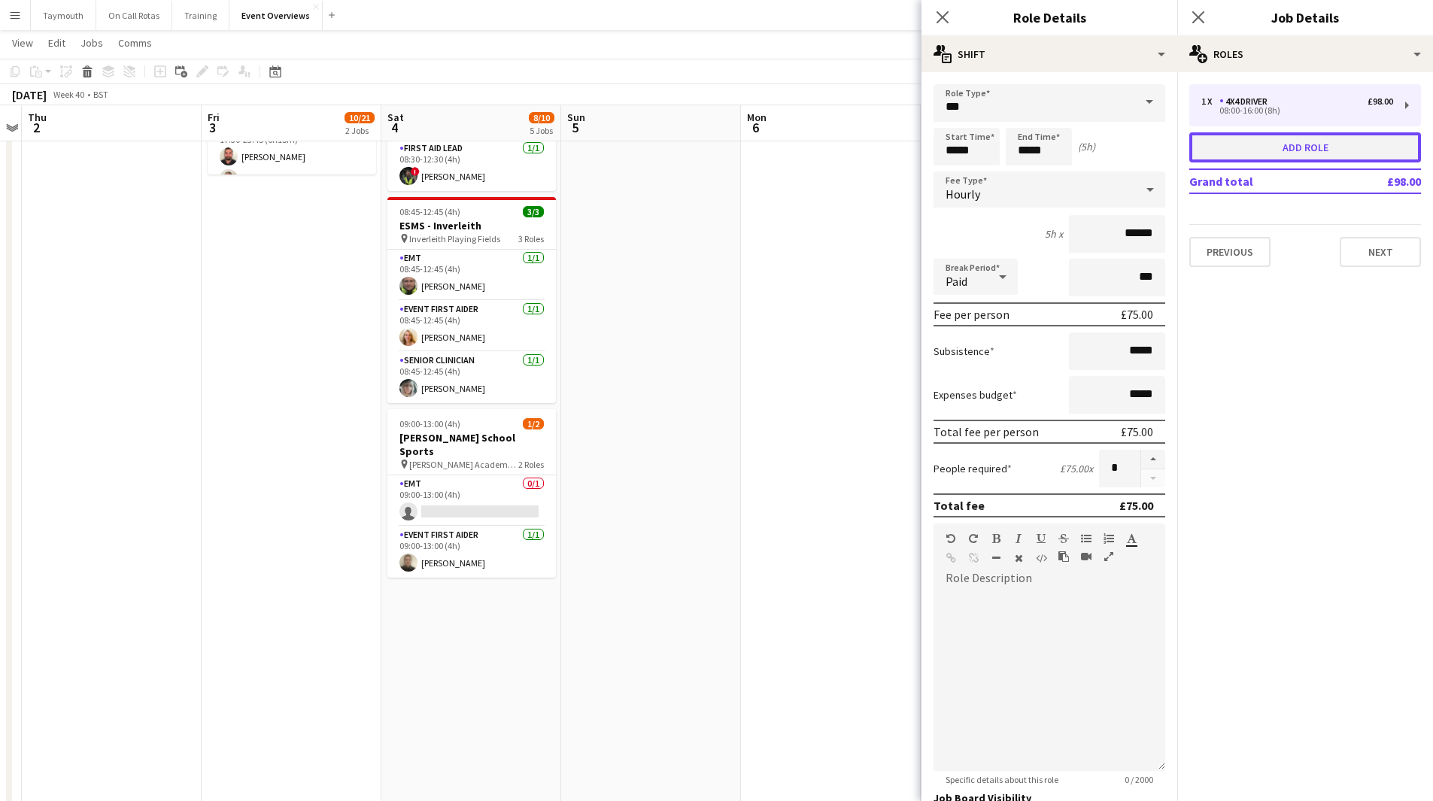
type input "******"
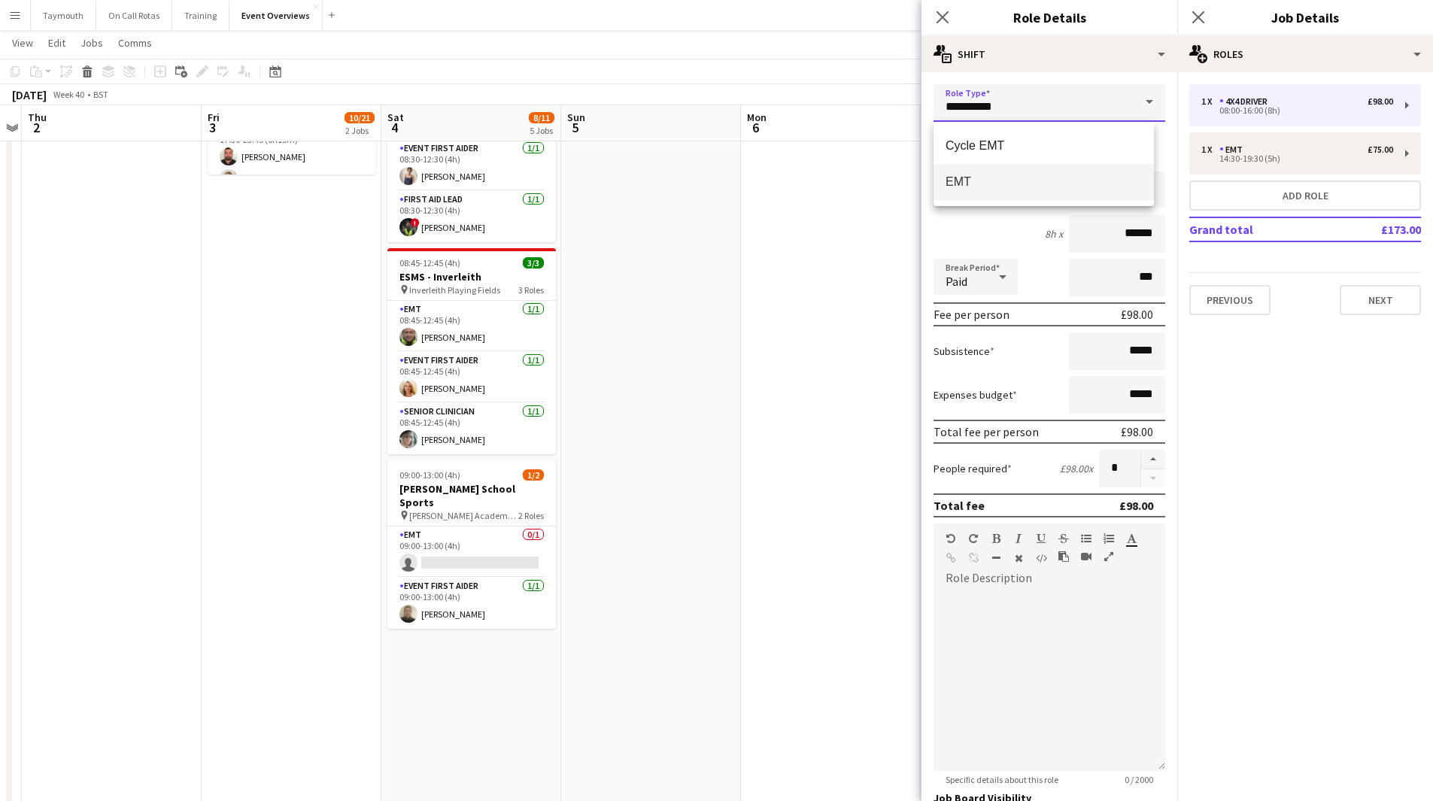
click at [1031, 106] on input "**********" at bounding box center [1049, 103] width 232 height 38
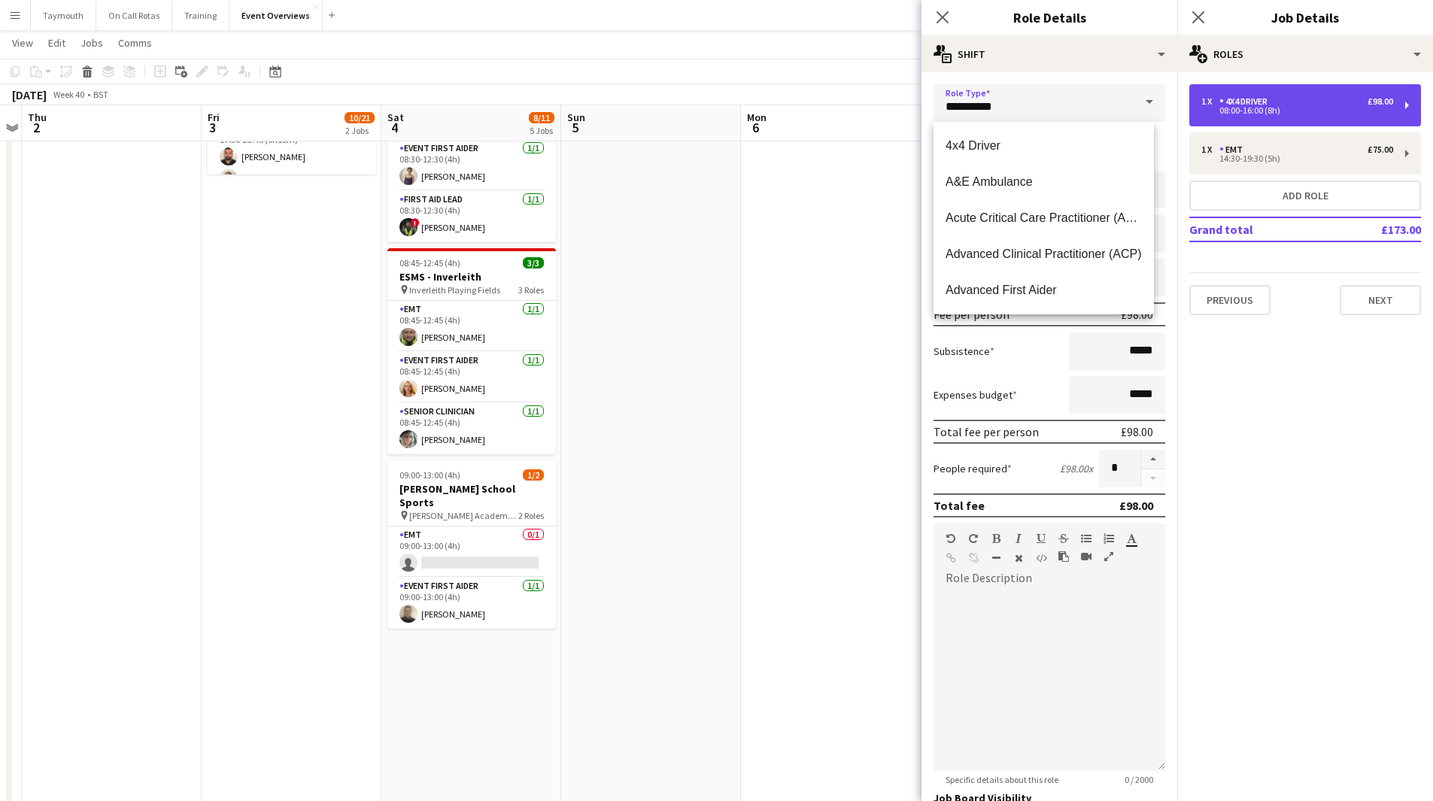
click at [1373, 107] on div "08:00-16:00 (8h)" at bounding box center [1297, 111] width 192 height 8
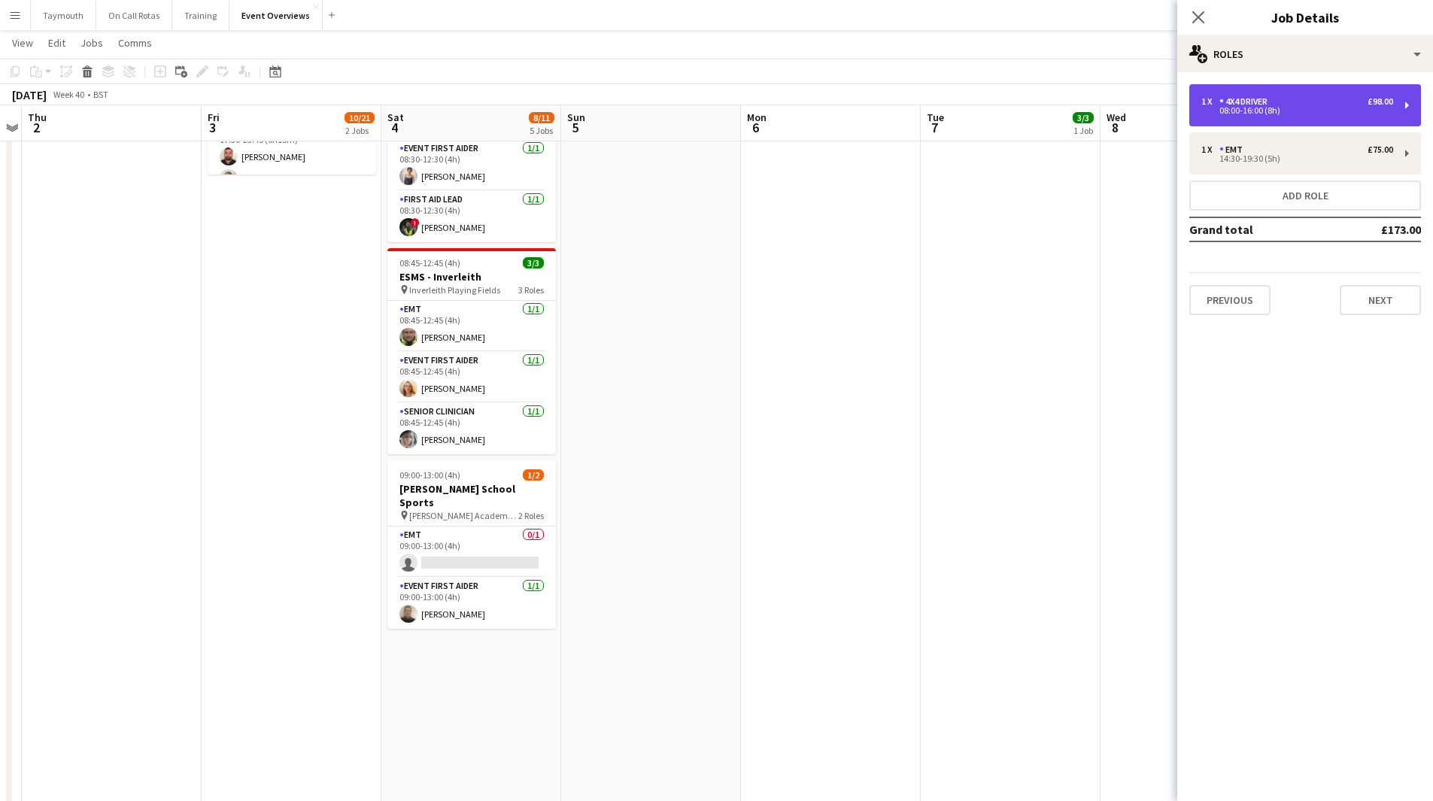
click at [1283, 100] on div "1 x 4x4 Driver £98.00" at bounding box center [1297, 101] width 192 height 11
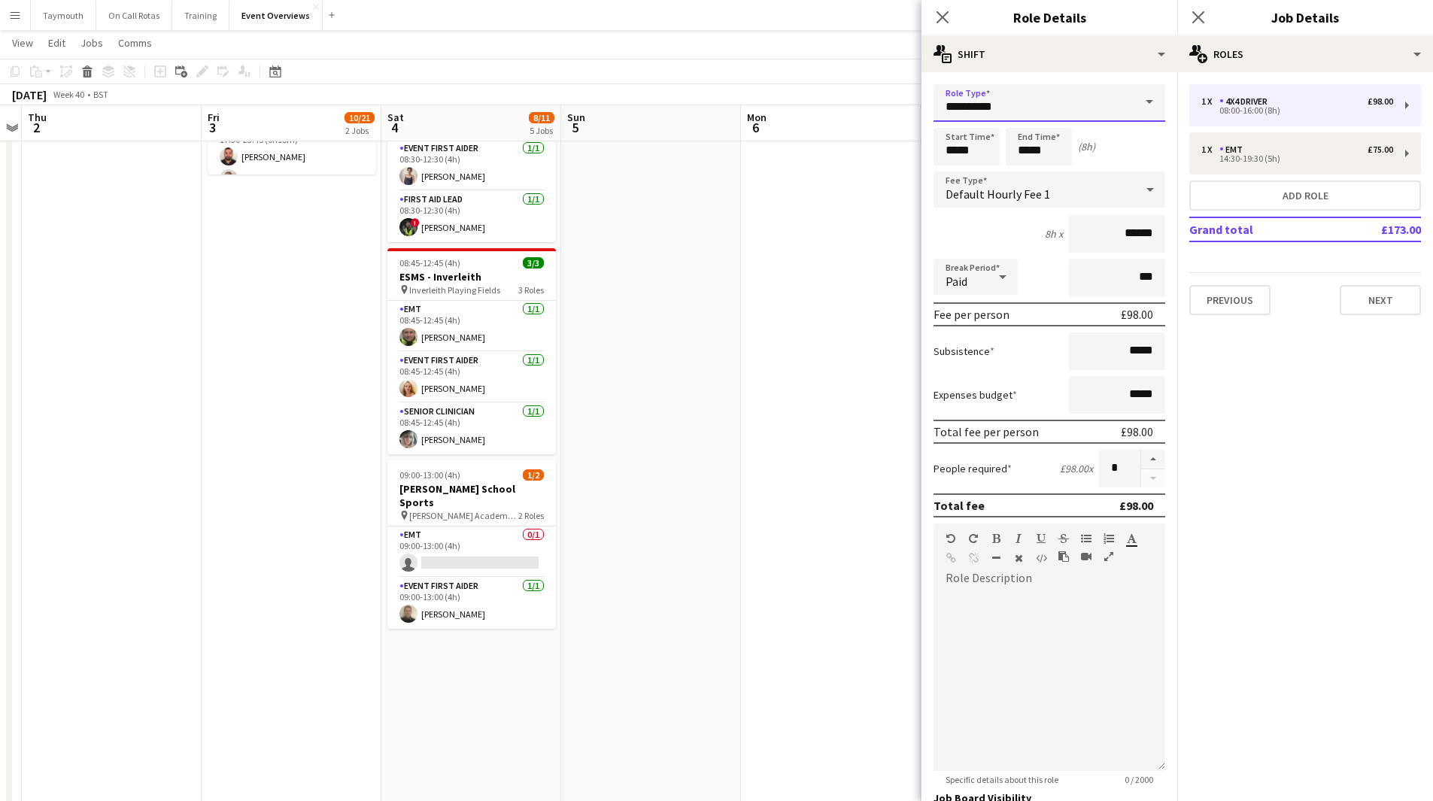
drag, startPoint x: 1041, startPoint y: 112, endPoint x: 367, endPoint y: 43, distance: 677.3
click at [470, 87] on body "Menu Boards Boards Boards All jobs Status Workforce Workforce My Workforce Recr…" at bounding box center [716, 277] width 1433 height 1456
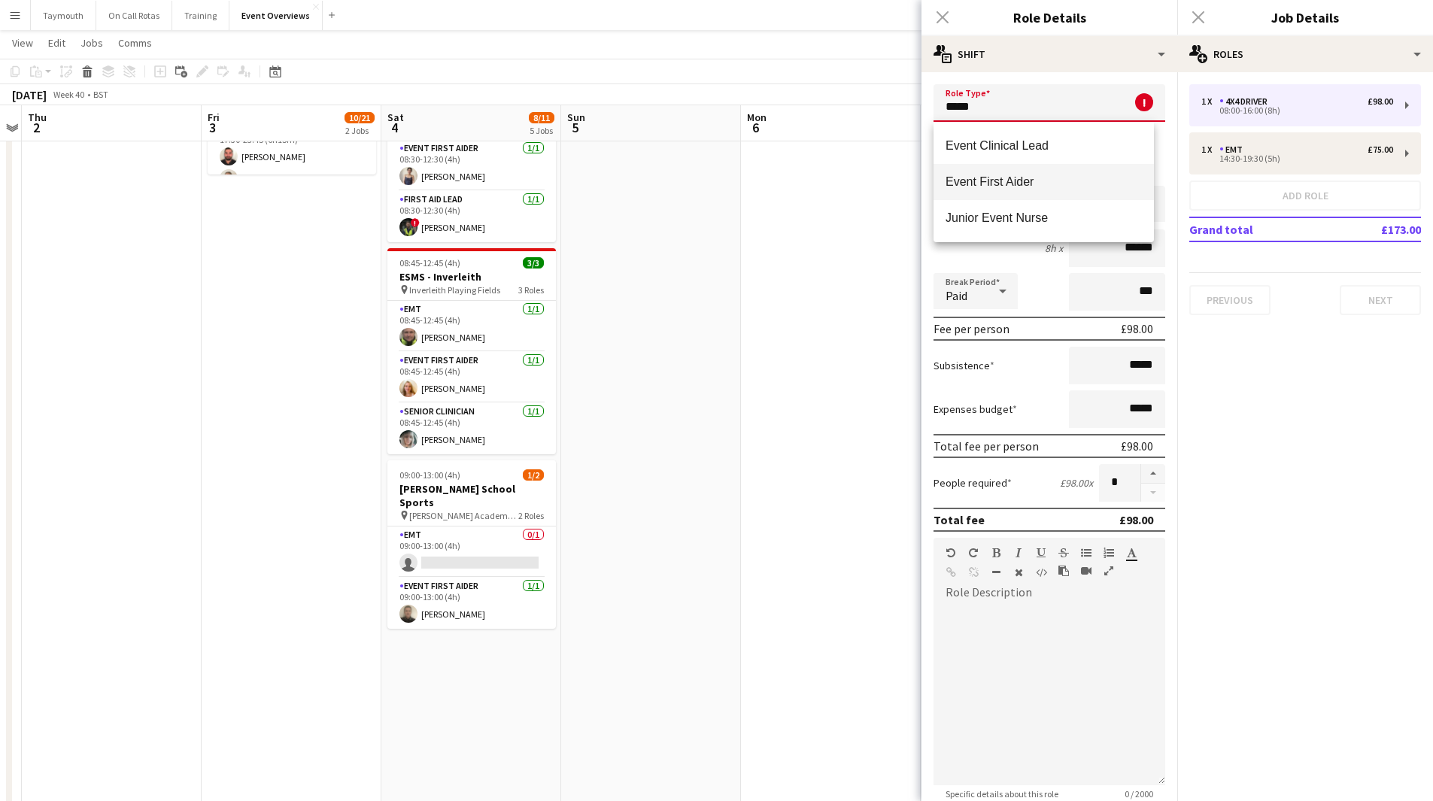
click at [1046, 165] on mat-option "Event First Aider" at bounding box center [1043, 182] width 220 height 36
type input "**********"
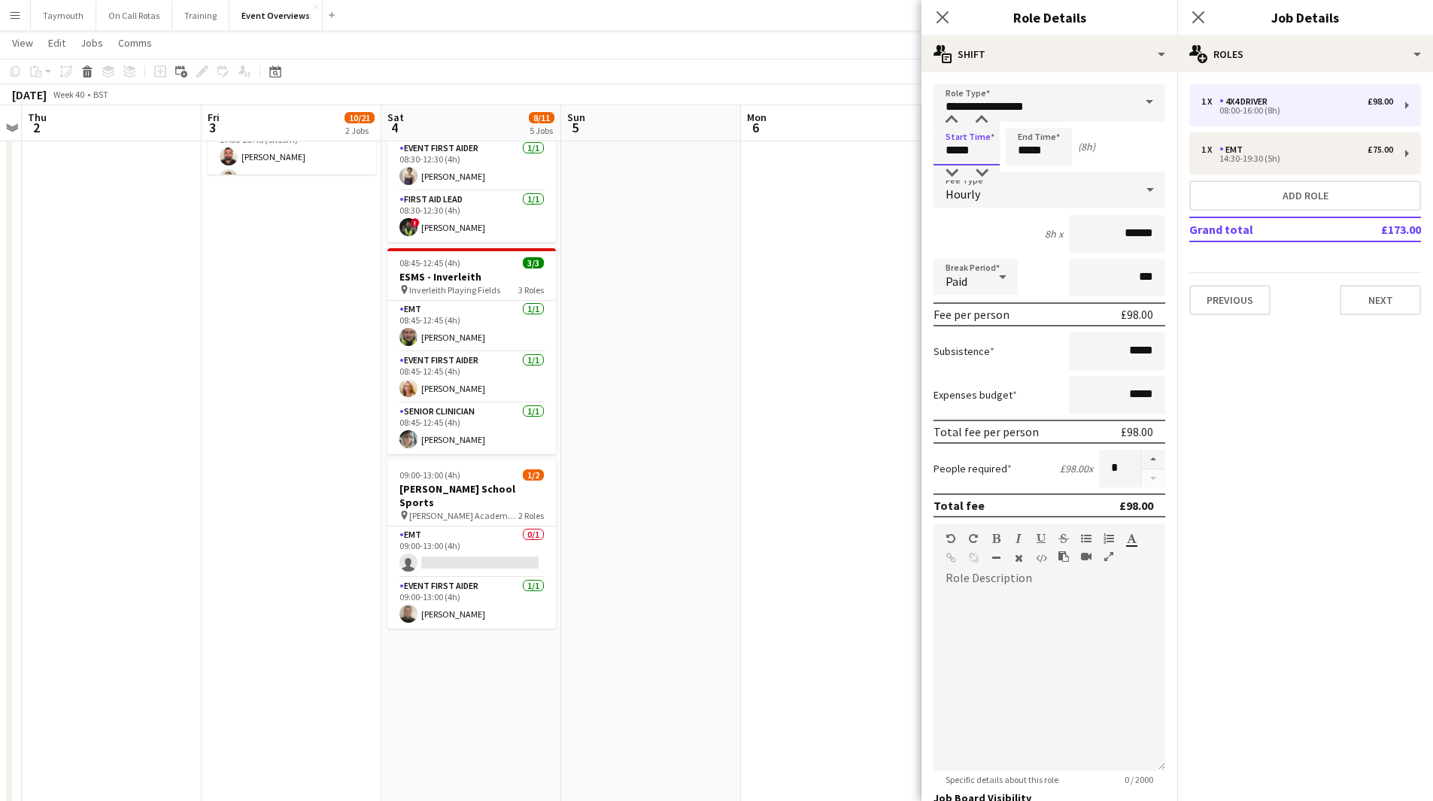
drag, startPoint x: 976, startPoint y: 158, endPoint x: 803, endPoint y: 141, distance: 173.8
click at [803, 141] on body "Menu Boards Boards Boards All jobs Status Workforce Workforce My Workforce Recr…" at bounding box center [716, 277] width 1433 height 1456
type input "*****"
click at [1400, 308] on button "Next" at bounding box center [1379, 300] width 81 height 30
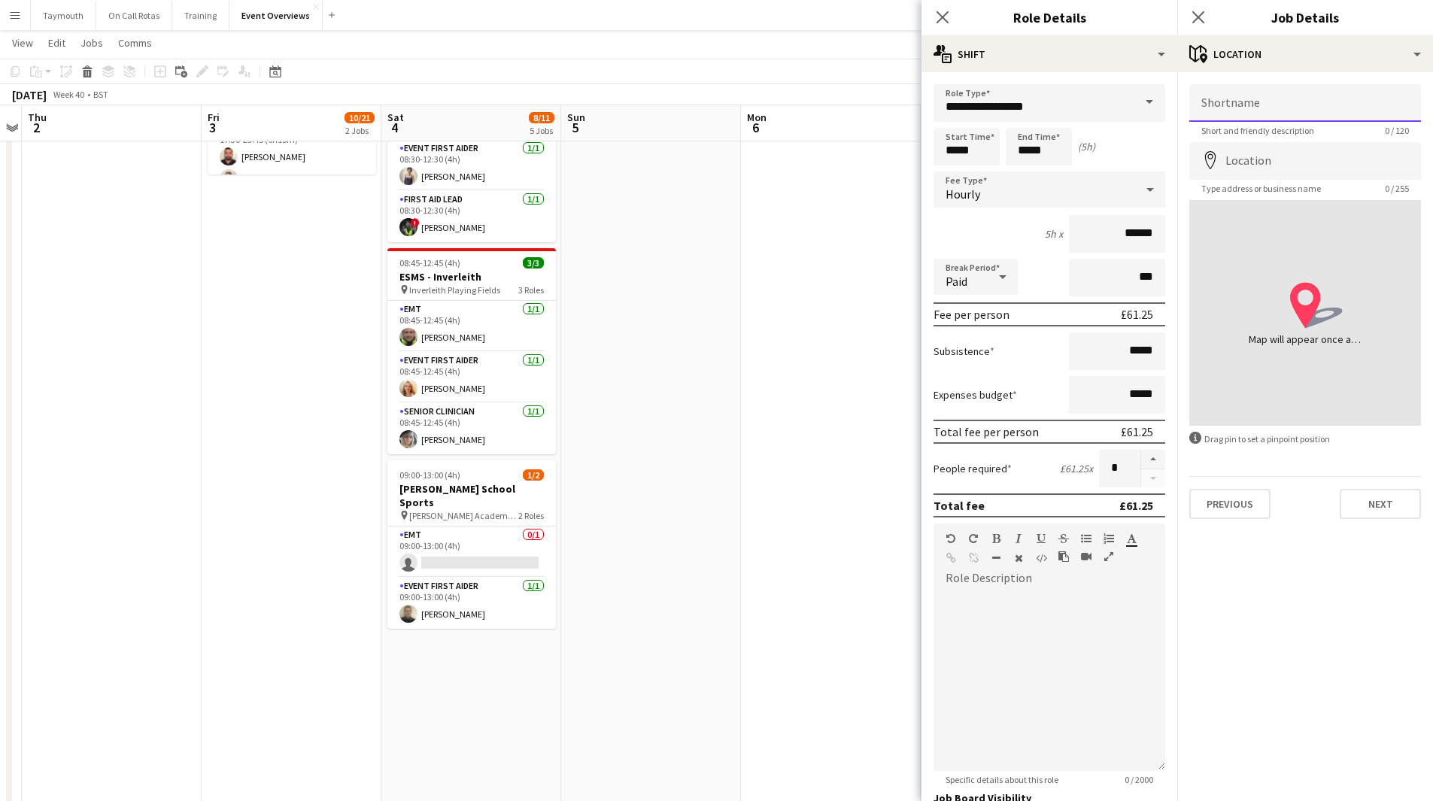
click at [1298, 105] on input "Shortname" at bounding box center [1305, 103] width 232 height 38
type input "*"
drag, startPoint x: 1296, startPoint y: 103, endPoint x: 1034, endPoint y: 112, distance: 262.6
click at [1034, 112] on body "Menu Boards Boards Boards All jobs Status Workforce Workforce My Workforce Recr…" at bounding box center [716, 277] width 1433 height 1456
drag, startPoint x: 1316, startPoint y: 111, endPoint x: 1292, endPoint y: 108, distance: 24.3
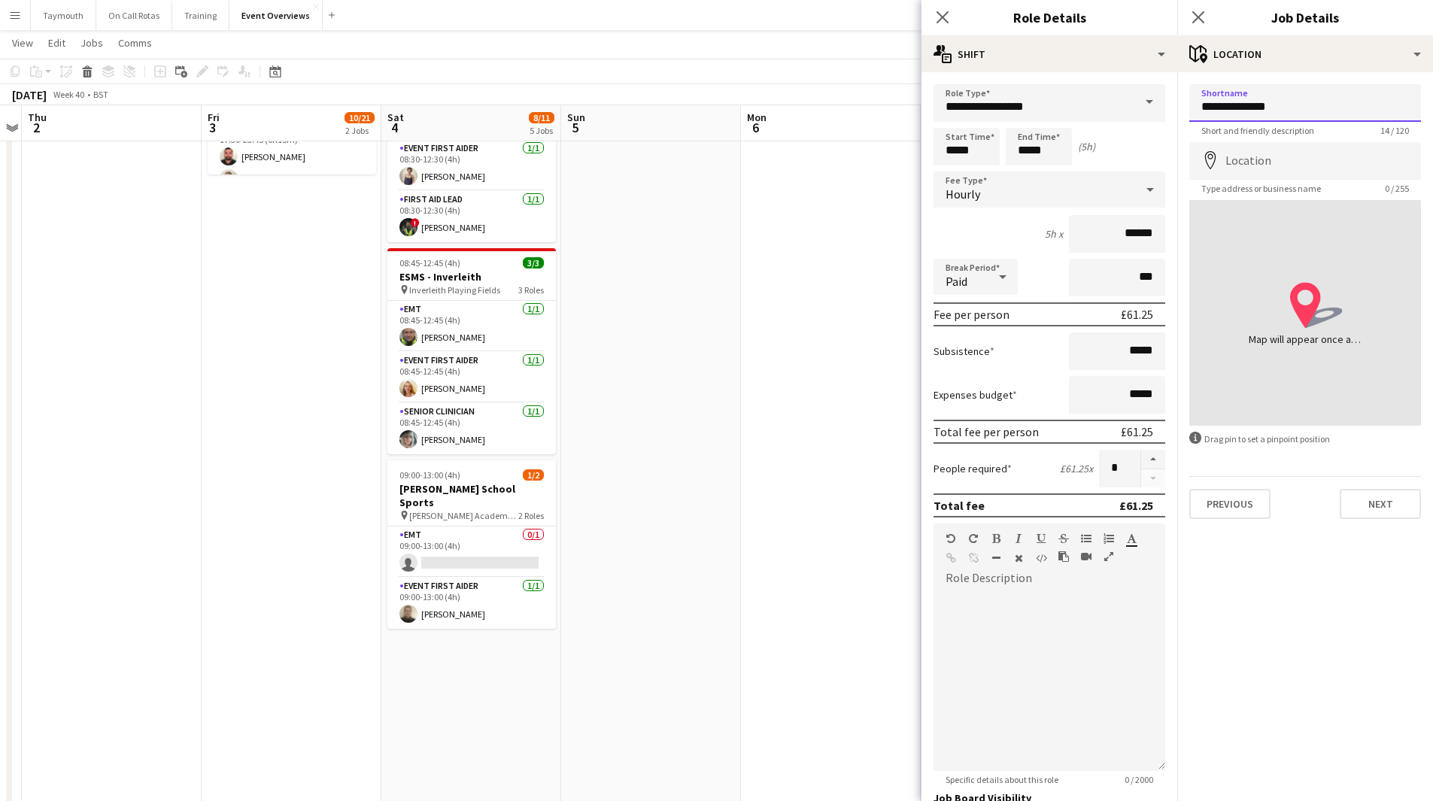
click at [1314, 111] on input "**********" at bounding box center [1305, 103] width 232 height 38
drag, startPoint x: 1290, startPoint y: 108, endPoint x: 1226, endPoint y: 111, distance: 63.2
click at [1226, 111] on input "**********" at bounding box center [1305, 103] width 232 height 38
click at [1205, 108] on input "**********" at bounding box center [1305, 103] width 232 height 38
click at [1354, 102] on input "**********" at bounding box center [1305, 103] width 232 height 38
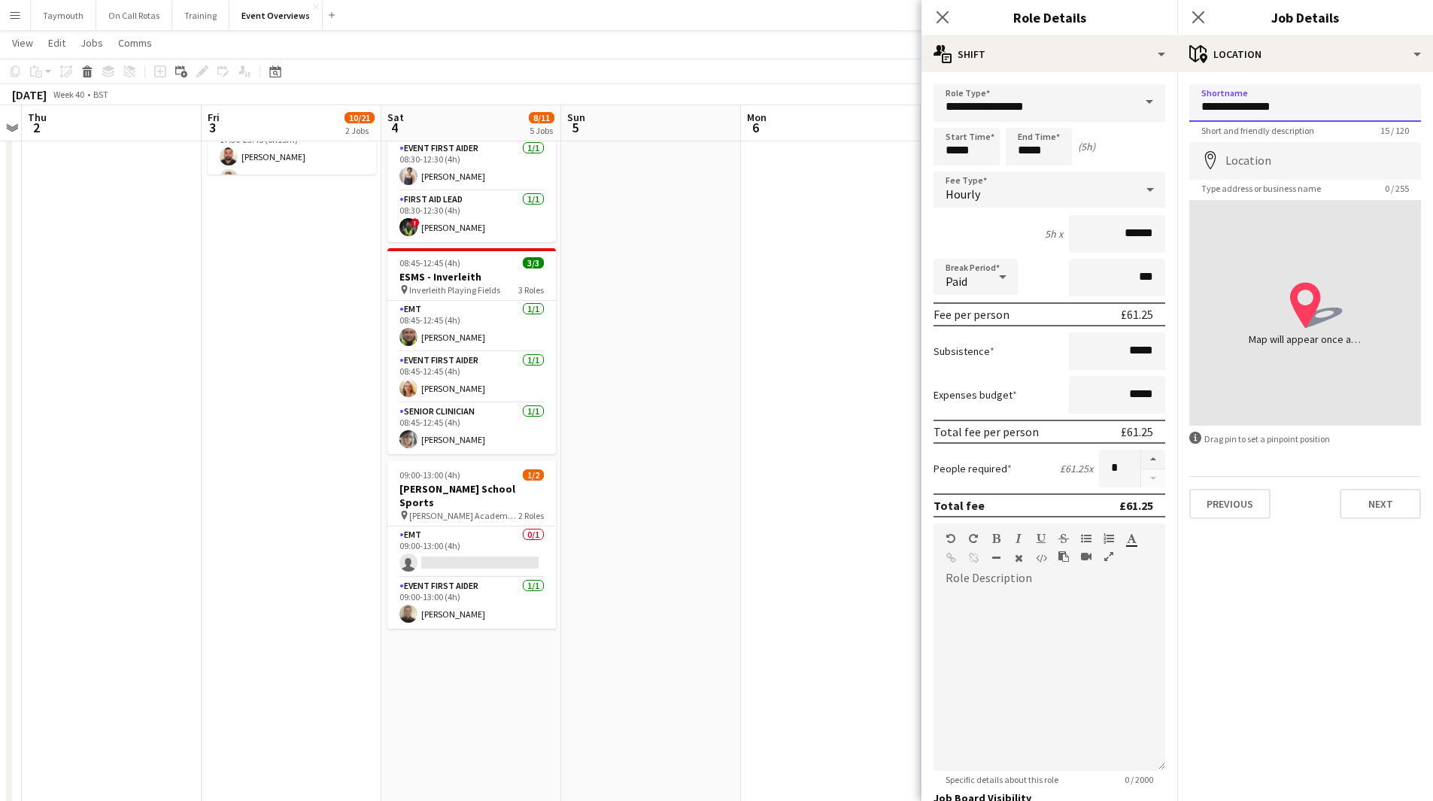
type input "**********"
click at [1316, 150] on input "Location" at bounding box center [1305, 161] width 232 height 38
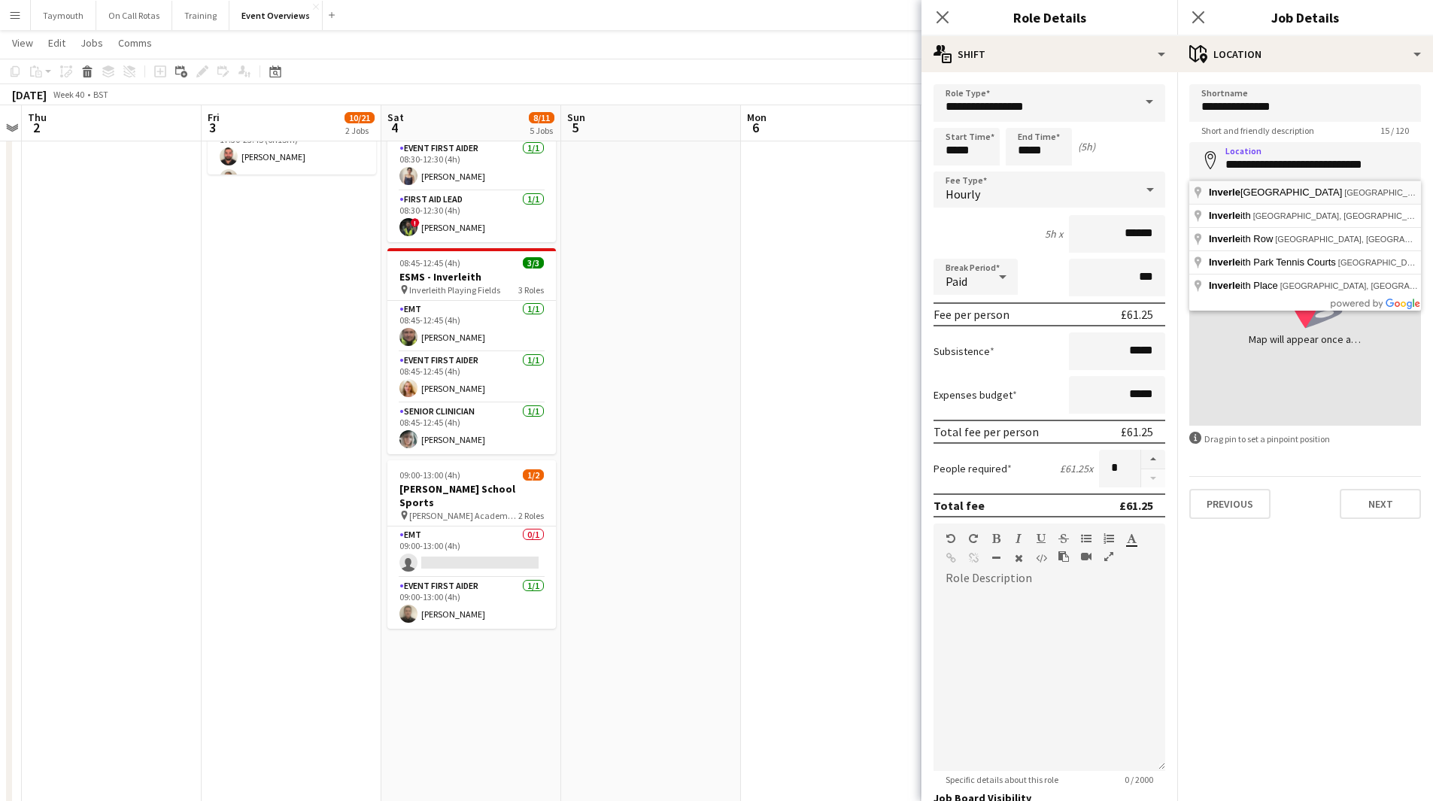
type input "**********"
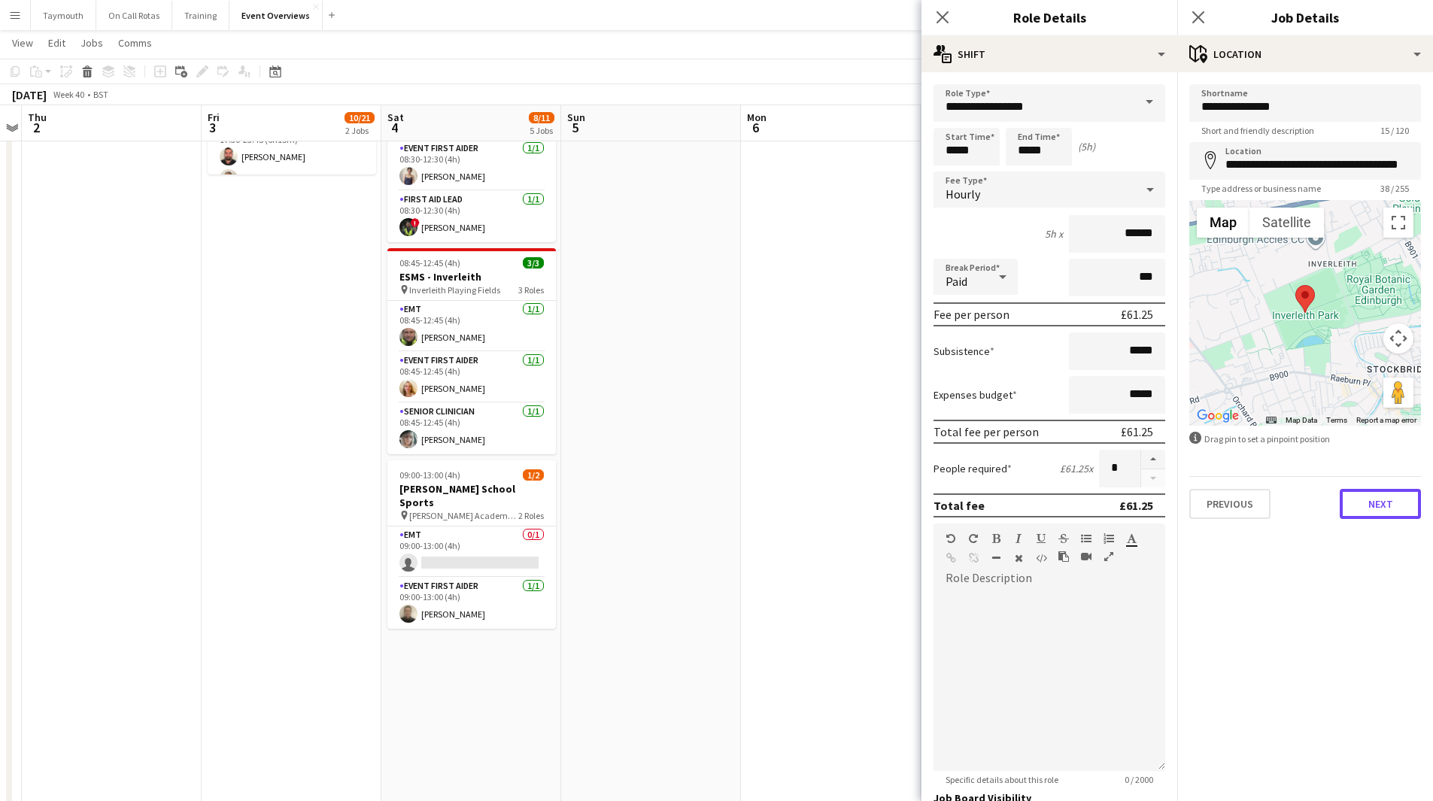
click at [1363, 509] on button "Next" at bounding box center [1379, 504] width 81 height 30
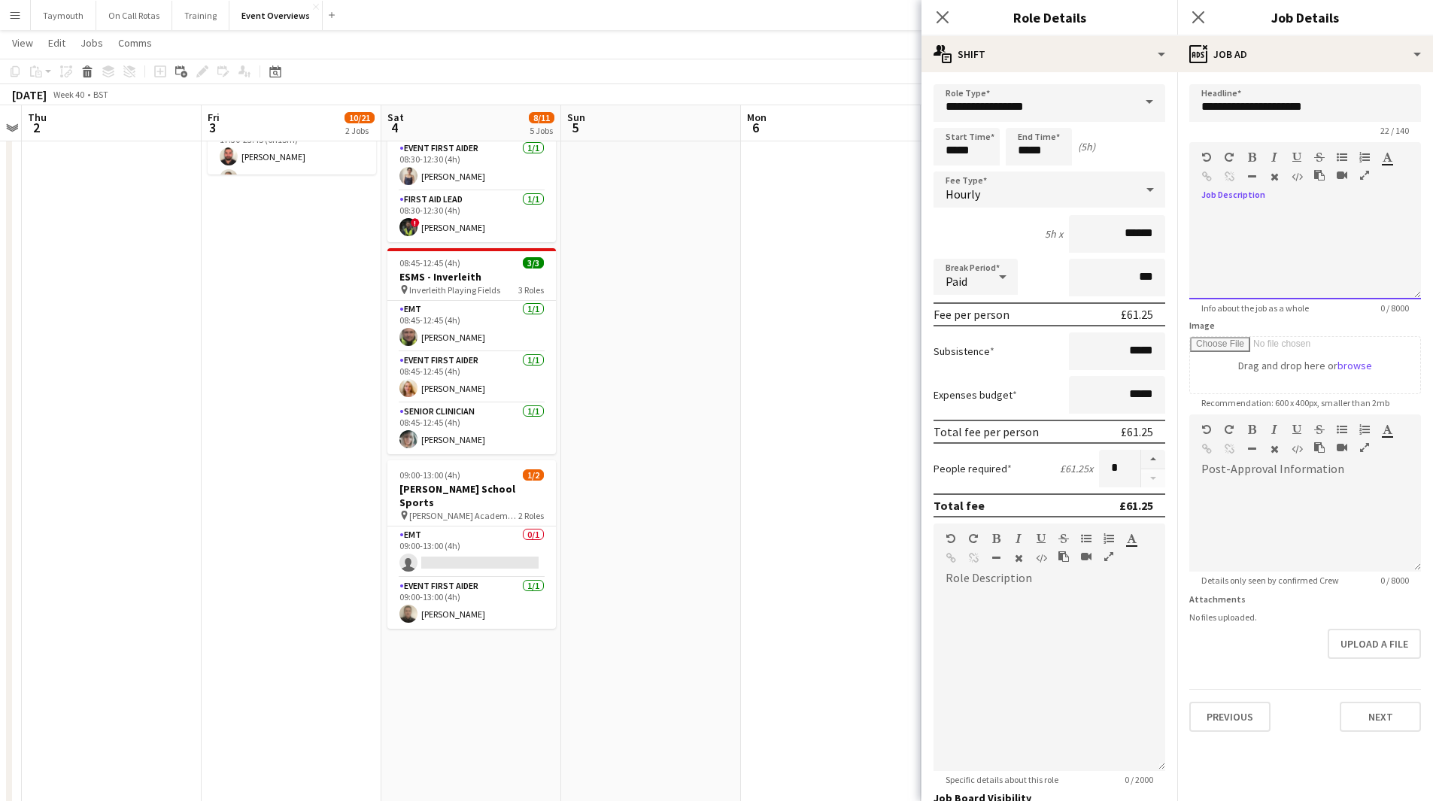
click at [1303, 226] on div at bounding box center [1305, 254] width 232 height 90
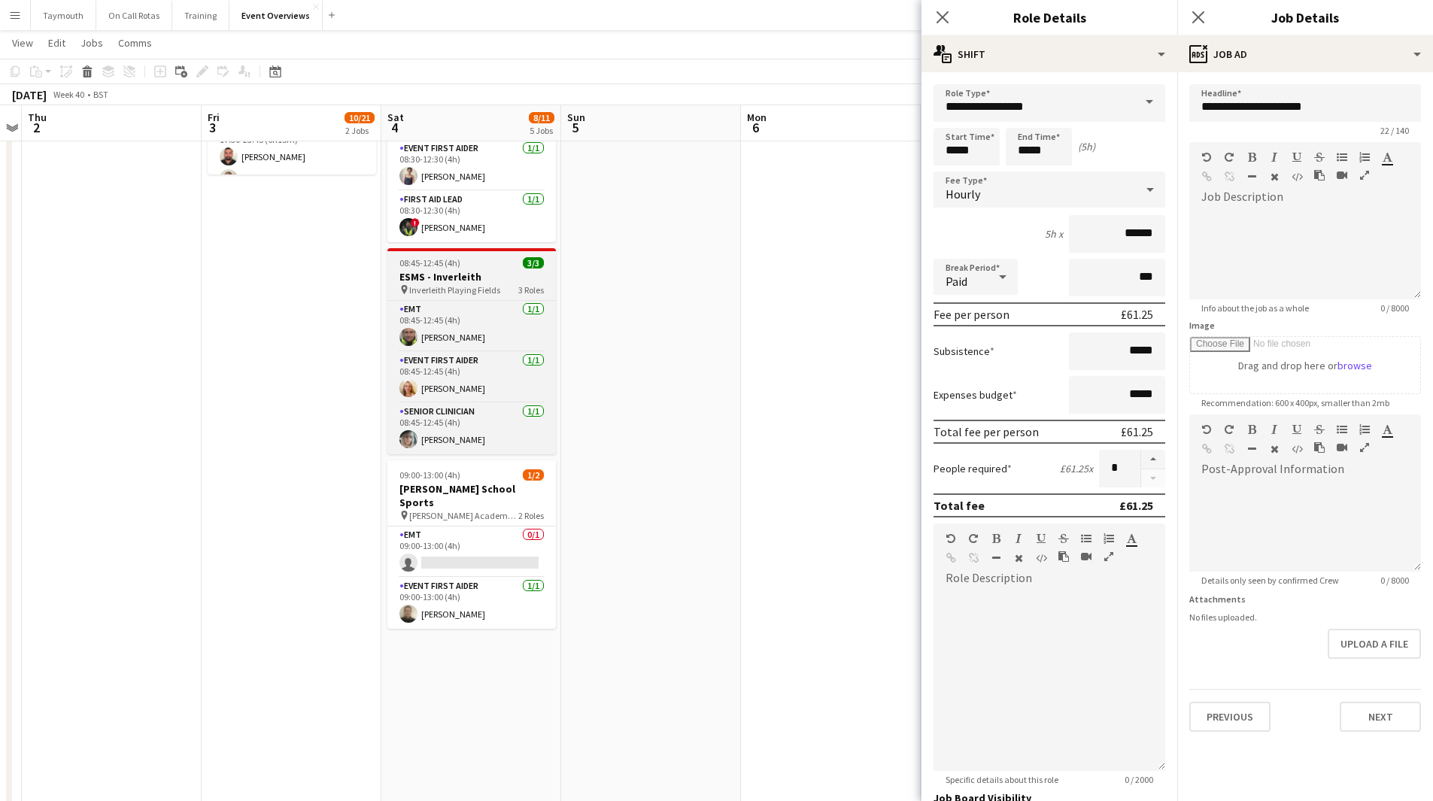
click at [517, 269] on app-job-card "08:45-12:45 (4h) 3/3 ESMS - Inverleith pin Inverleith Playing Fields 3 Roles EM…" at bounding box center [471, 351] width 168 height 206
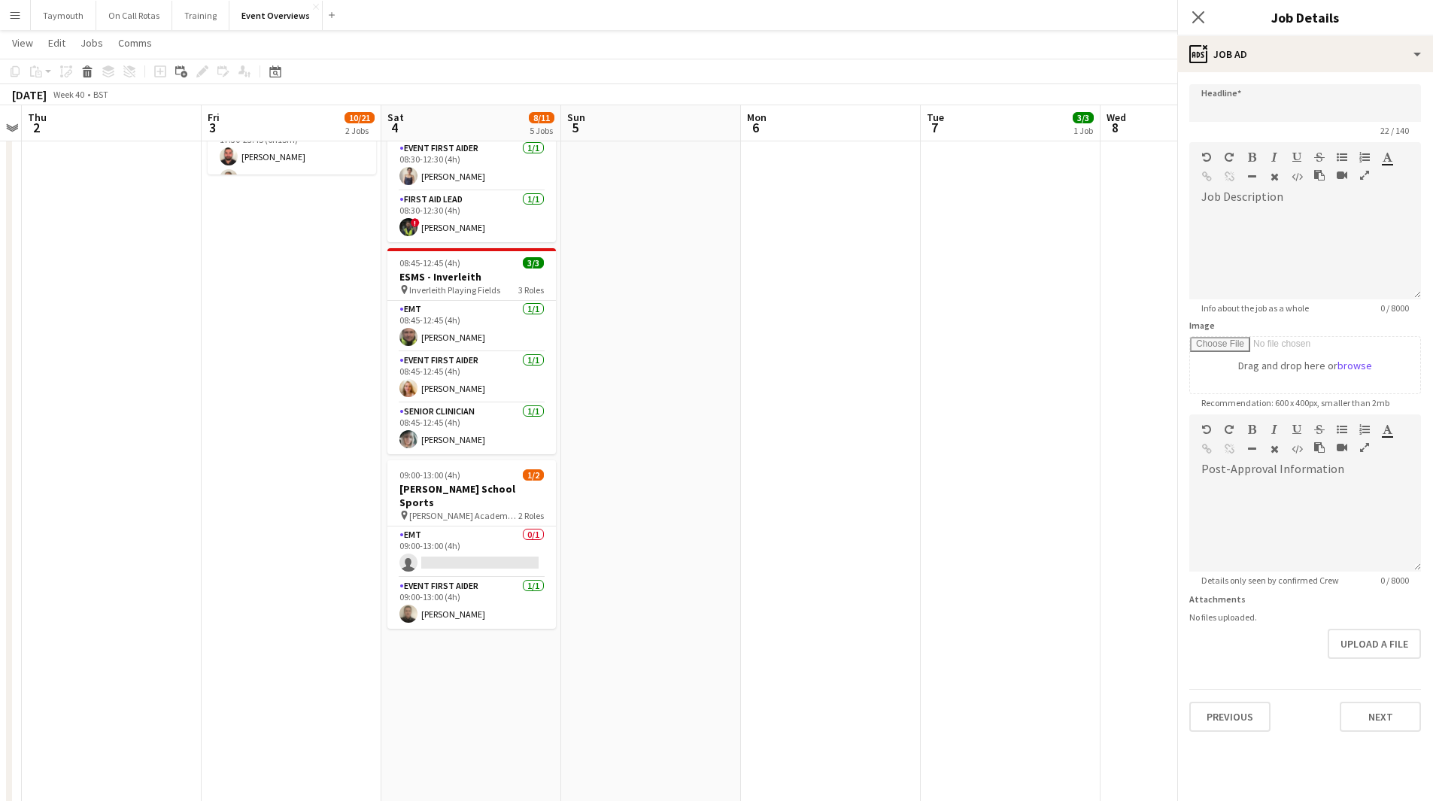
type input "**********"
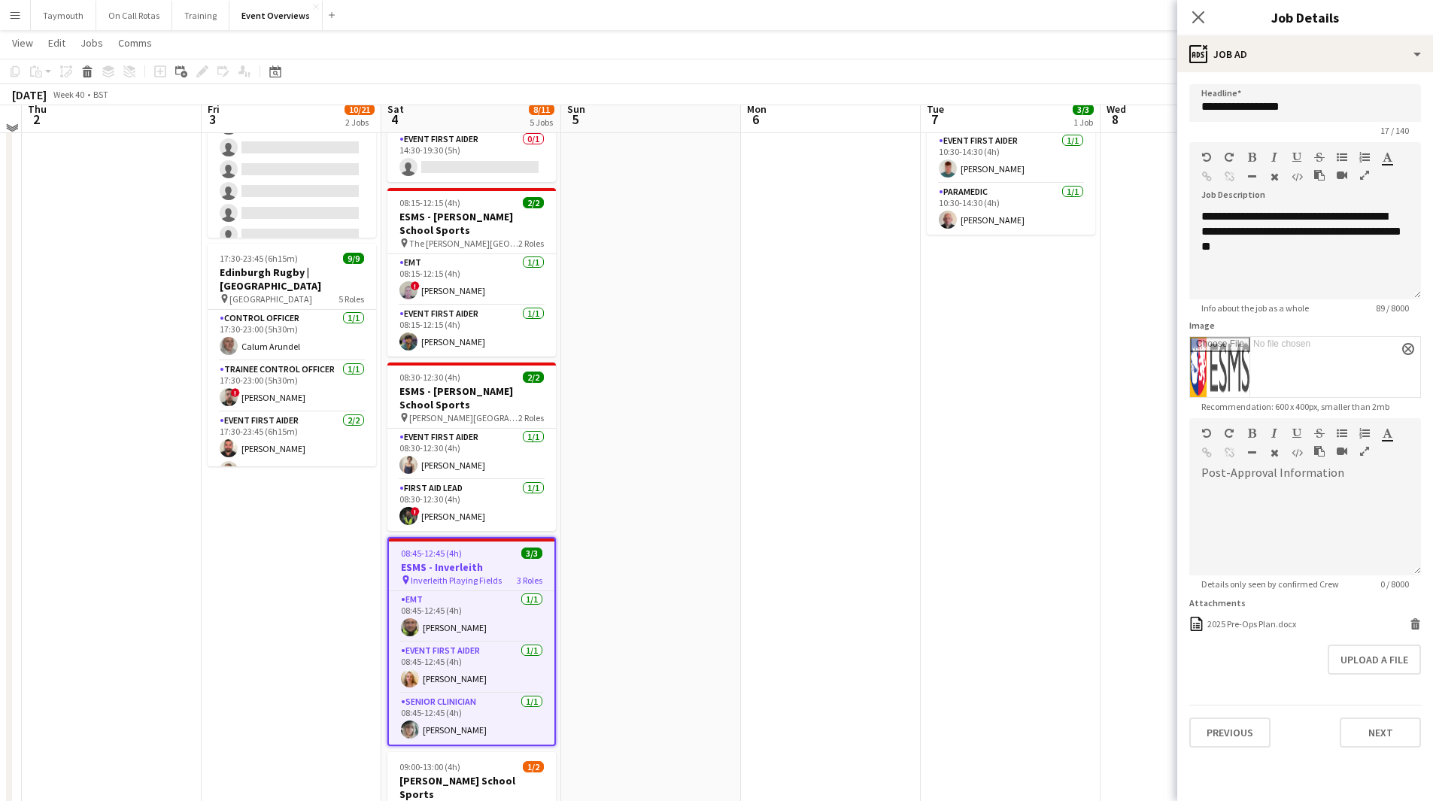
scroll to position [150, 0]
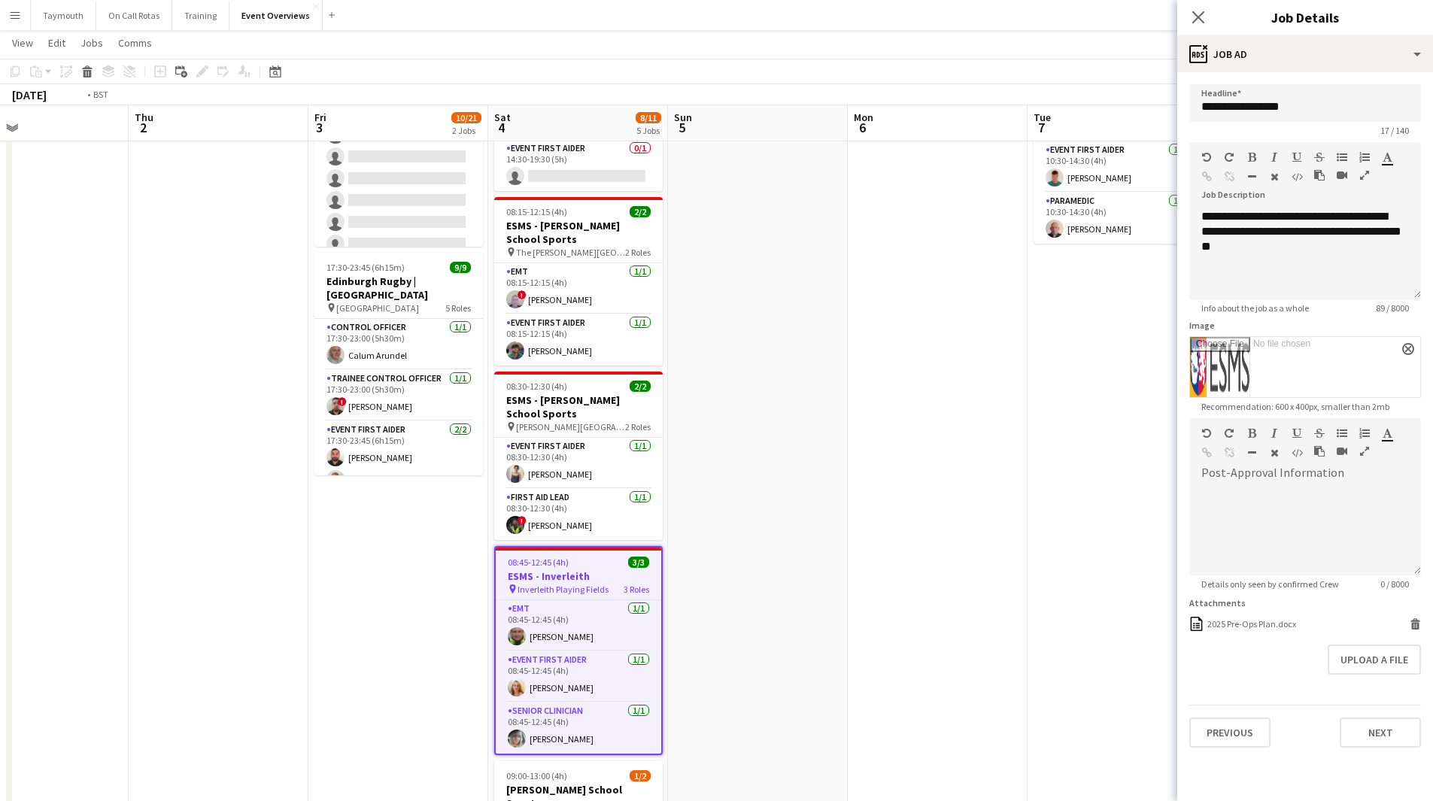
click at [955, 620] on app-calendar-viewport "Mon 29 Tue 30 Wed 1 Thu 2 Fri 3 10/21 2 Jobs Sat 4 8/11 5 Jobs Sun 5 Mon 6 Tue …" at bounding box center [716, 606] width 1433 height 1397
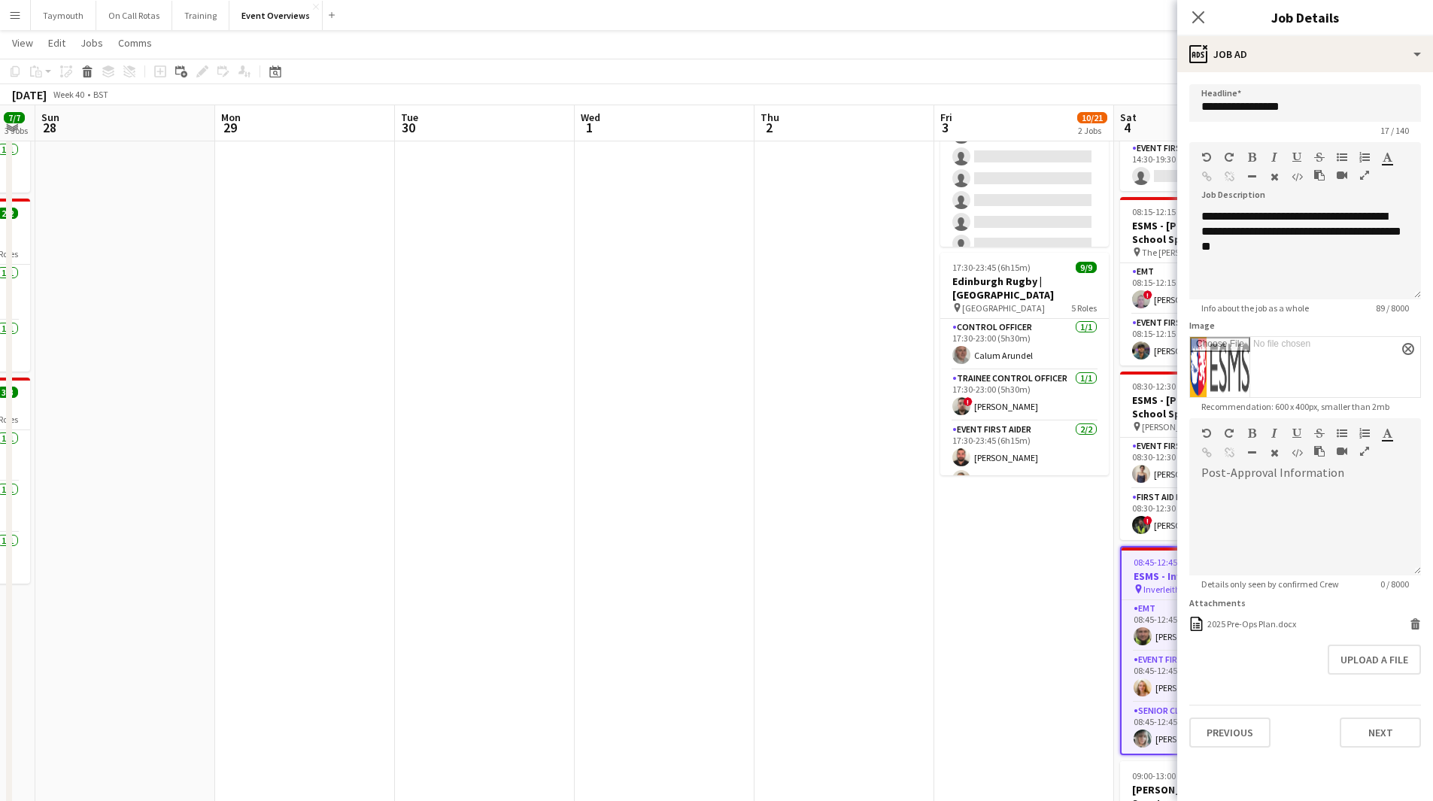
drag, startPoint x: 375, startPoint y: 619, endPoint x: 1002, endPoint y: 666, distance: 628.1
click at [967, 666] on app-calendar-viewport "Fri 26 Sat 27 7/7 3 Jobs Sun 28 Mon 29 Tue 30 Wed 1 Thu 2 Fri 3 10/21 2 Jobs Sa…" at bounding box center [716, 606] width 1433 height 1397
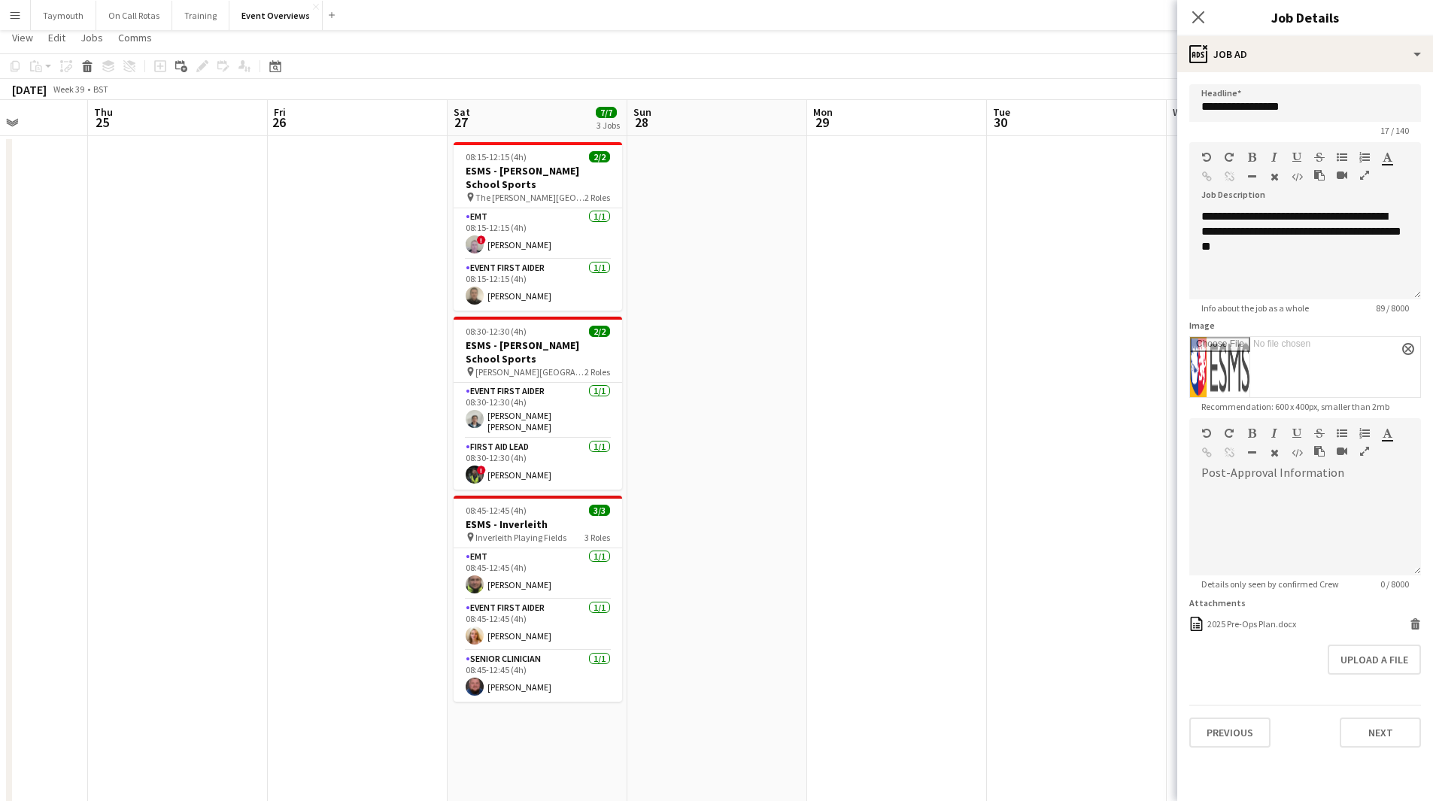
scroll to position [0, 0]
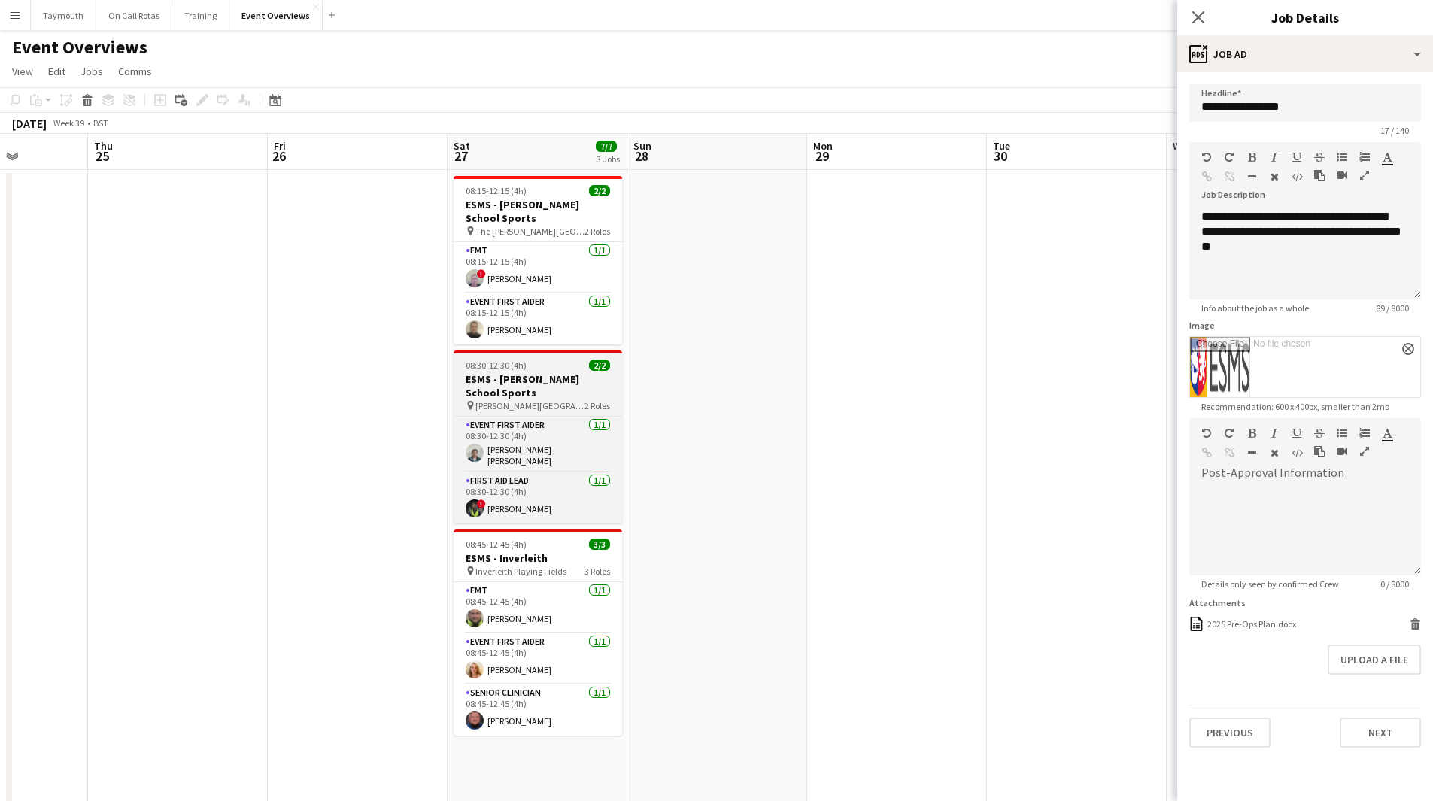
click at [531, 390] on h3 "ESMS - [PERSON_NAME] School Sports" at bounding box center [537, 385] width 168 height 27
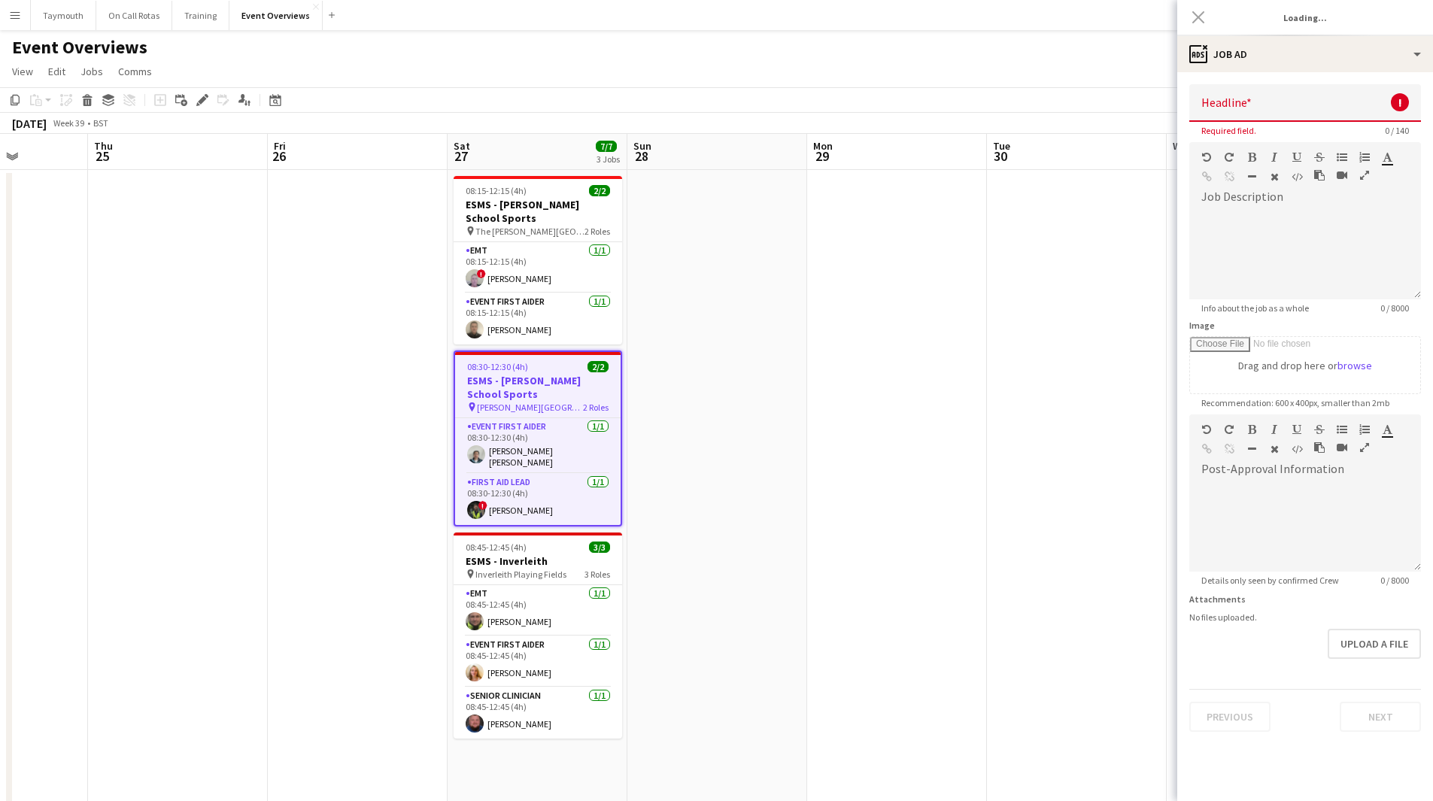
type input "**********"
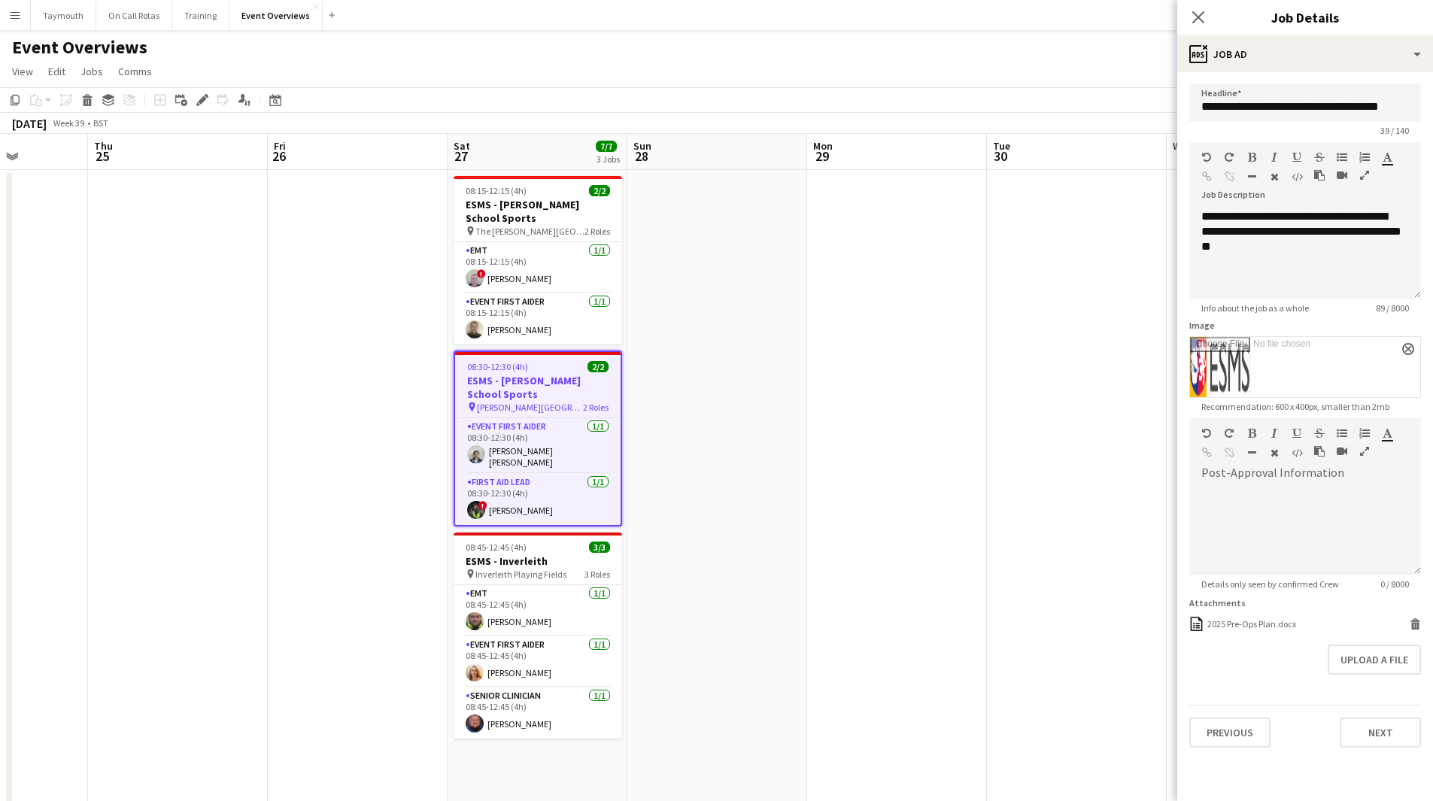
drag, startPoint x: 793, startPoint y: 452, endPoint x: 658, endPoint y: 500, distance: 143.0
click at [951, 442] on app-calendar-viewport "Mon 22 Tue 23 11/11 1 Job Wed 24 Thu 25 Fri 26 Sat 27 7/7 3 Jobs Sun 28 Mon 29 …" at bounding box center [716, 795] width 1433 height 1323
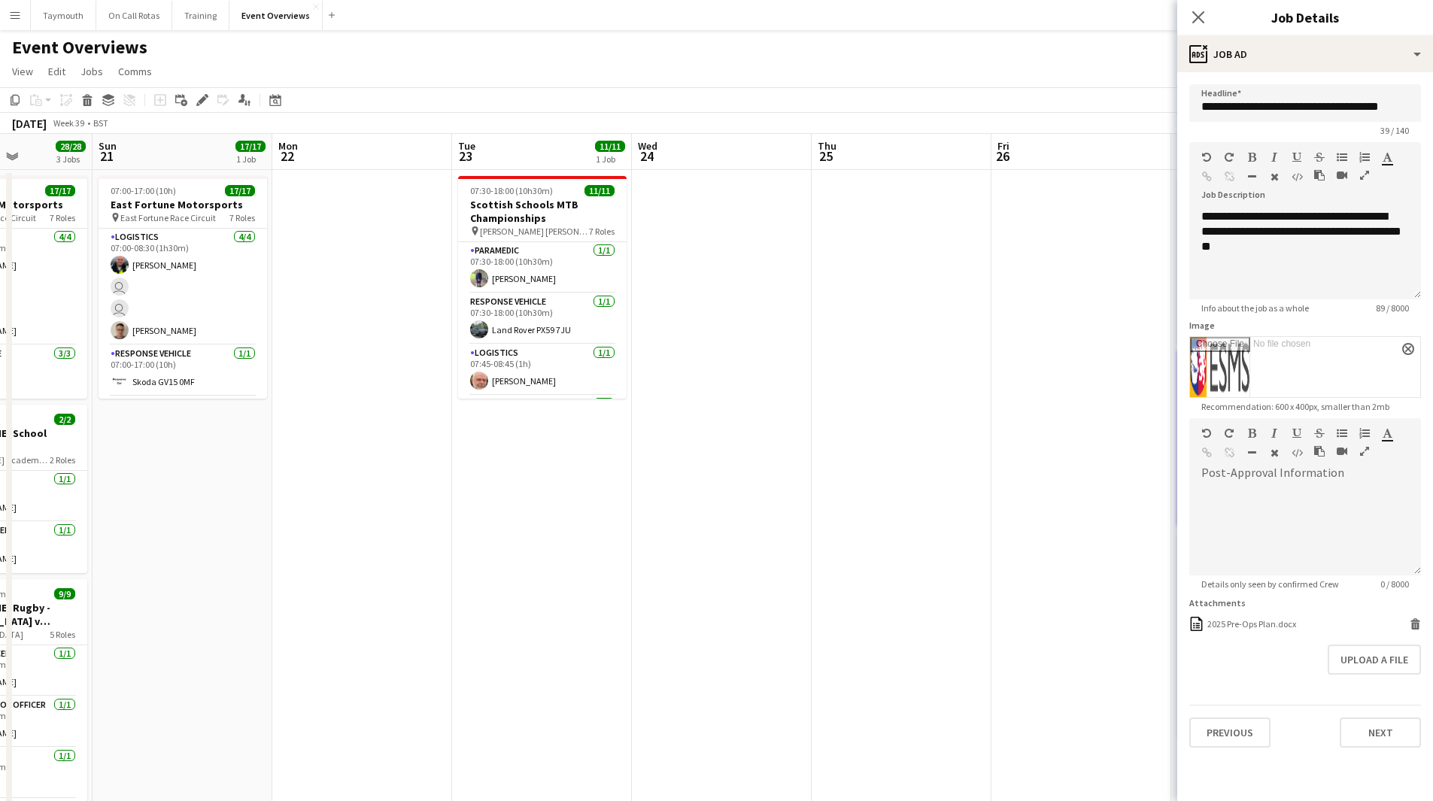
drag, startPoint x: 842, startPoint y: 531, endPoint x: 1087, endPoint y: 528, distance: 244.4
click at [1046, 528] on app-calendar-viewport "Thu 18 Fri 19 9/9 2 Jobs Sat 20 28/28 3 Jobs Sun 21 17/17 1 Job Mon 22 Tue 23 1…" at bounding box center [716, 795] width 1433 height 1323
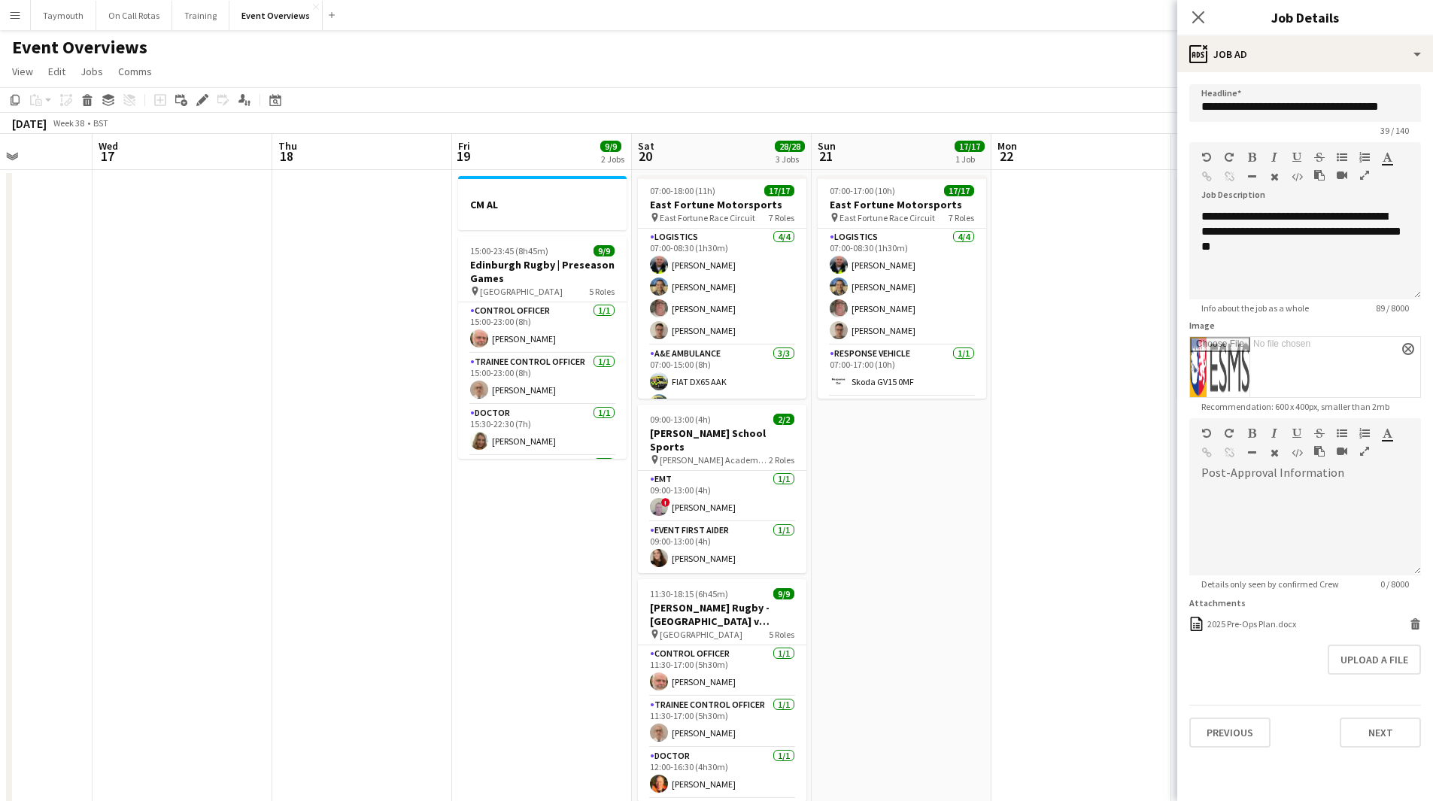
scroll to position [0, 457]
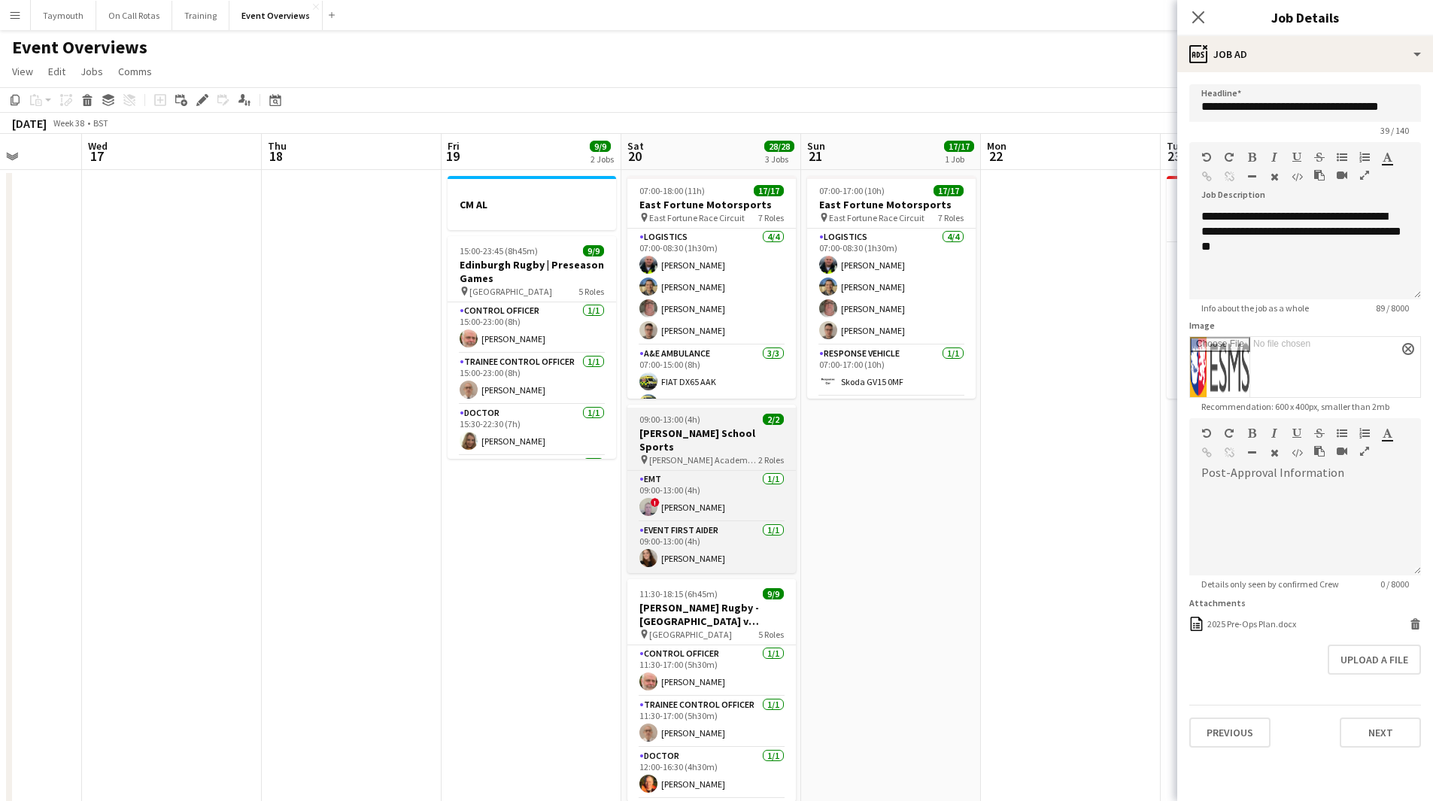
click at [704, 427] on h3 "[PERSON_NAME] School Sports" at bounding box center [711, 439] width 168 height 27
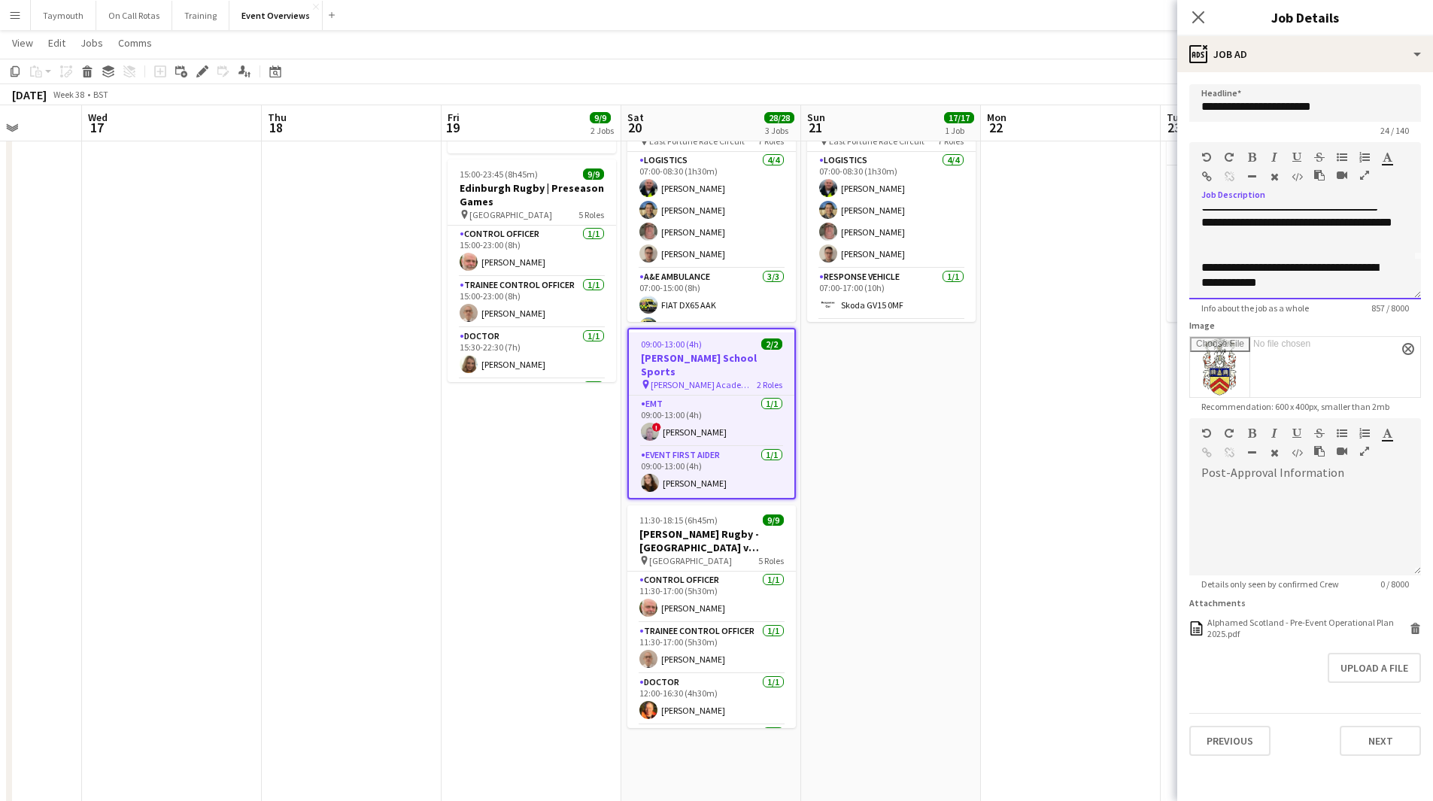
scroll to position [0, 0]
drag, startPoint x: 1390, startPoint y: 287, endPoint x: 1039, endPoint y: 62, distance: 417.4
click at [1039, 62] on body "Menu Boards Boards Boards All jobs Status Workforce Workforce My Workforce Recr…" at bounding box center [716, 653] width 1433 height 1456
copy span "**********"
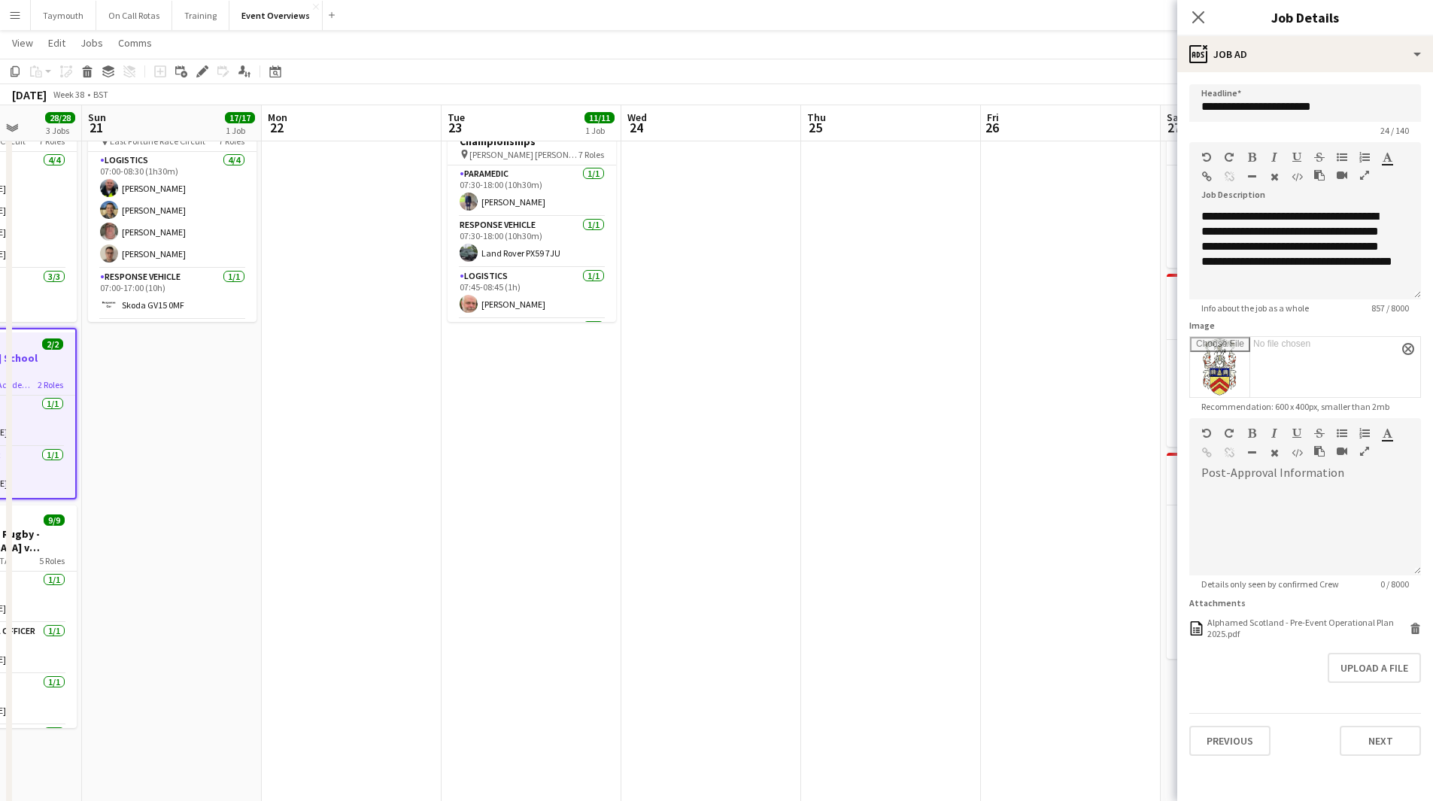
drag, startPoint x: 250, startPoint y: 506, endPoint x: 682, endPoint y: 518, distance: 431.8
click at [33, 520] on app-calendar-viewport "Thu 18 Fri 19 9/9 2 Jobs Sat 20 28/28 3 Jobs Sun 21 17/17 1 Job Mon 22 Tue 23 1…" at bounding box center [716, 681] width 1433 height 1397
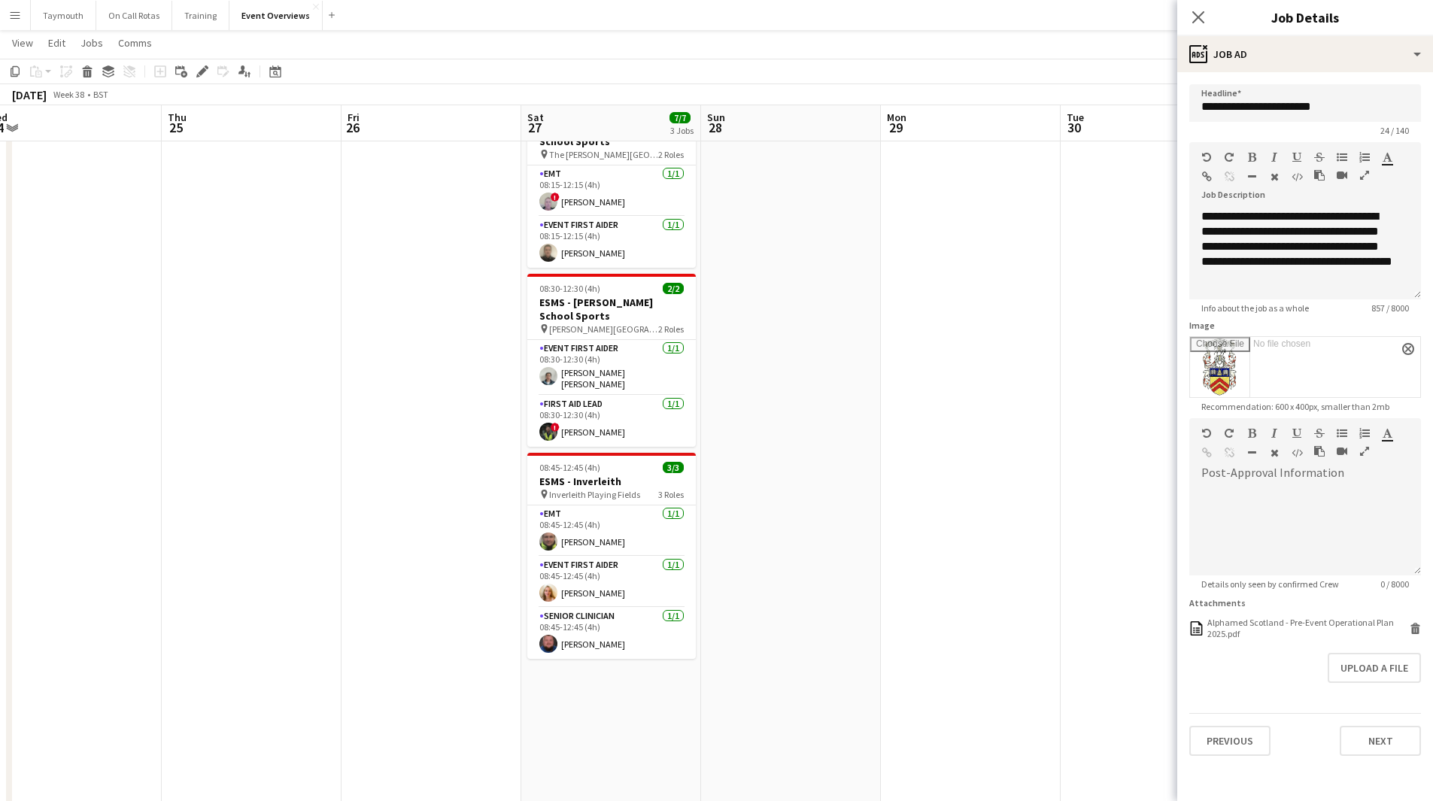
drag, startPoint x: 352, startPoint y: 578, endPoint x: -14, endPoint y: 586, distance: 365.6
click at [0, 586] on html "Menu Boards Boards Boards All jobs Status Workforce Workforce My Workforce Recr…" at bounding box center [716, 653] width 1433 height 1456
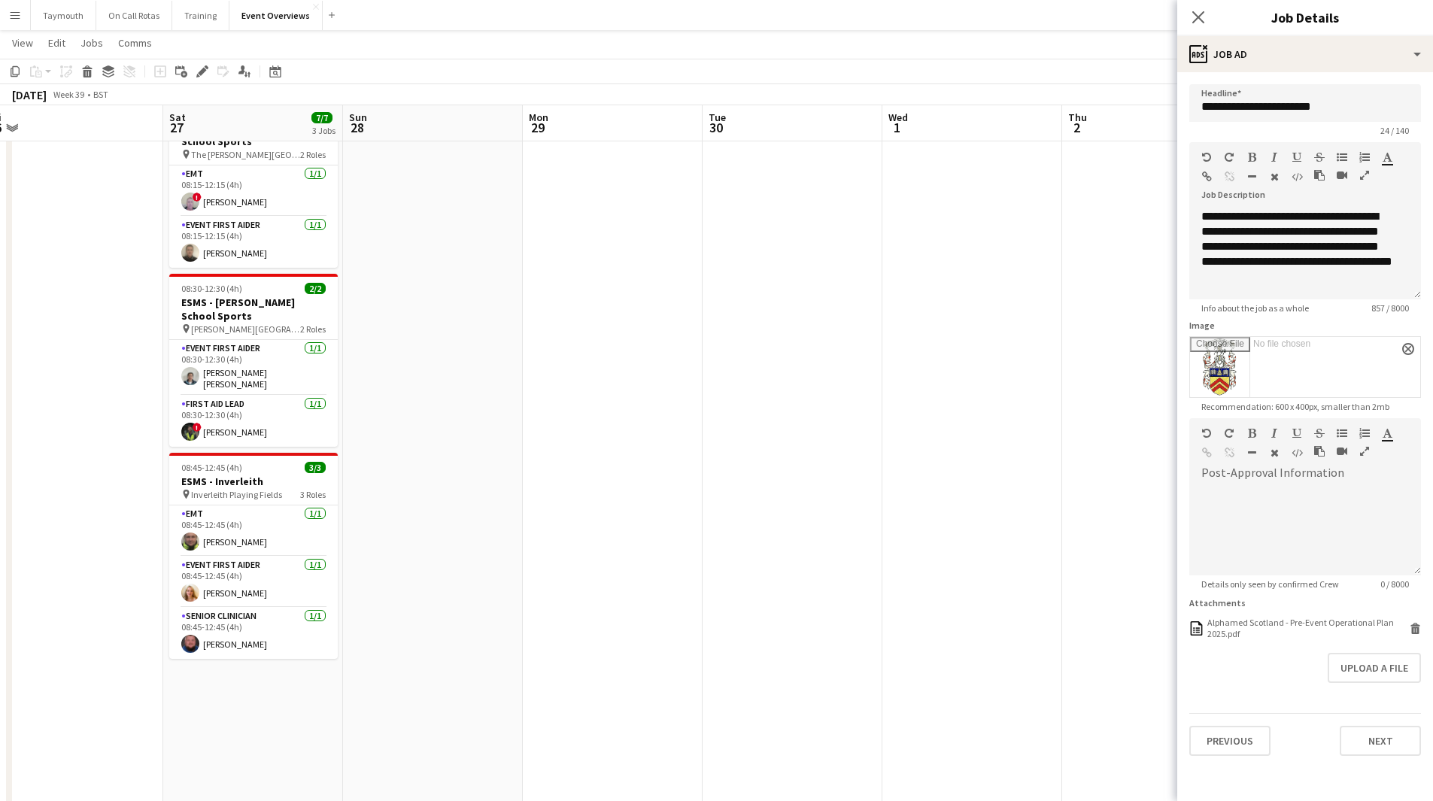
click at [182, 569] on app-calendar-viewport "Wed 24 Thu 25 Fri 26 Sat 27 7/7 3 Jobs Sun 28 Mon 29 Tue 30 Wed 1 Thu 2 Fri 3 1…" at bounding box center [716, 681] width 1433 height 1397
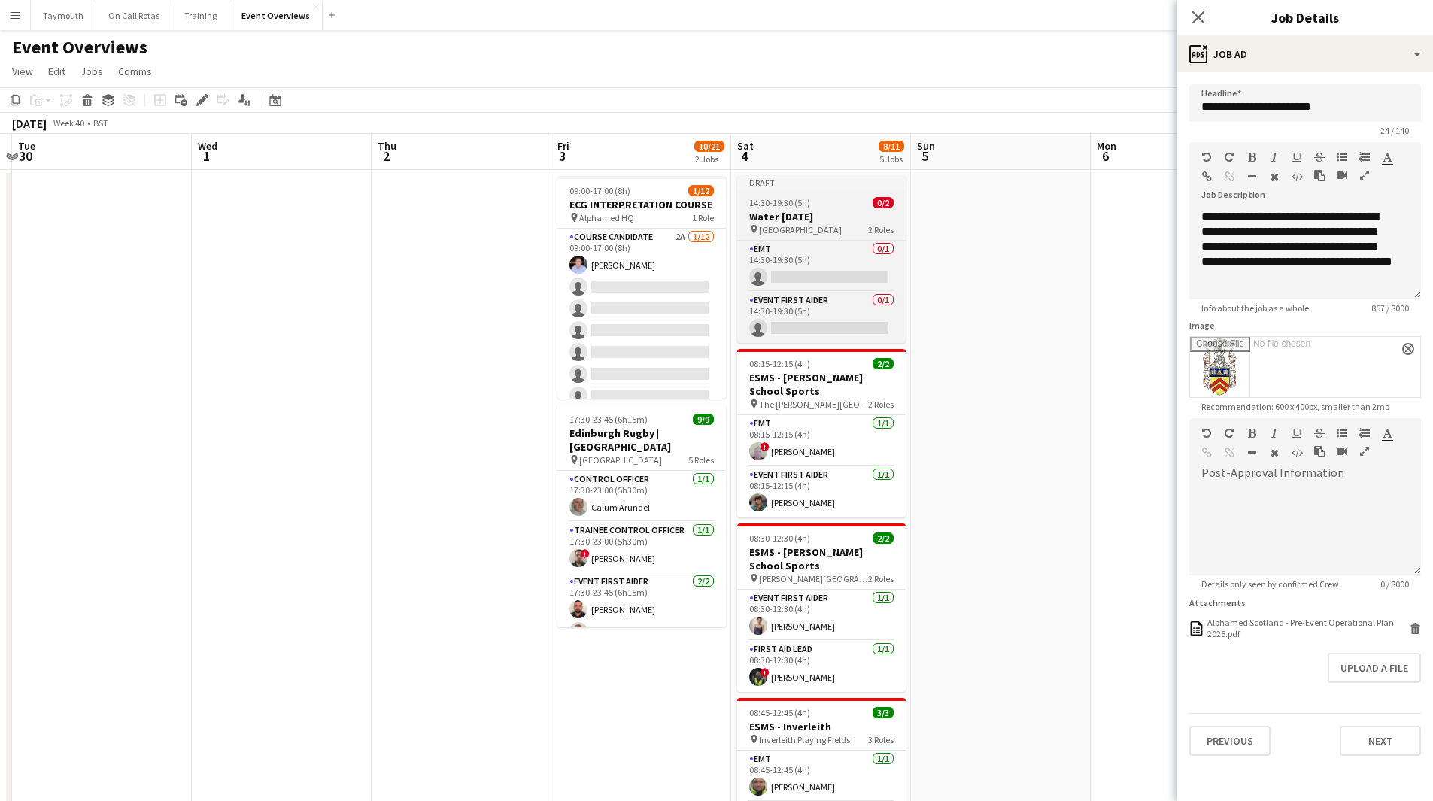
click at [823, 209] on app-job-card "Draft 14:30-19:30 (5h) 0/2 Water [DATE] pin Inverleith Park 2 Roles EMT 0/1 14:…" at bounding box center [821, 259] width 168 height 167
type input "**********"
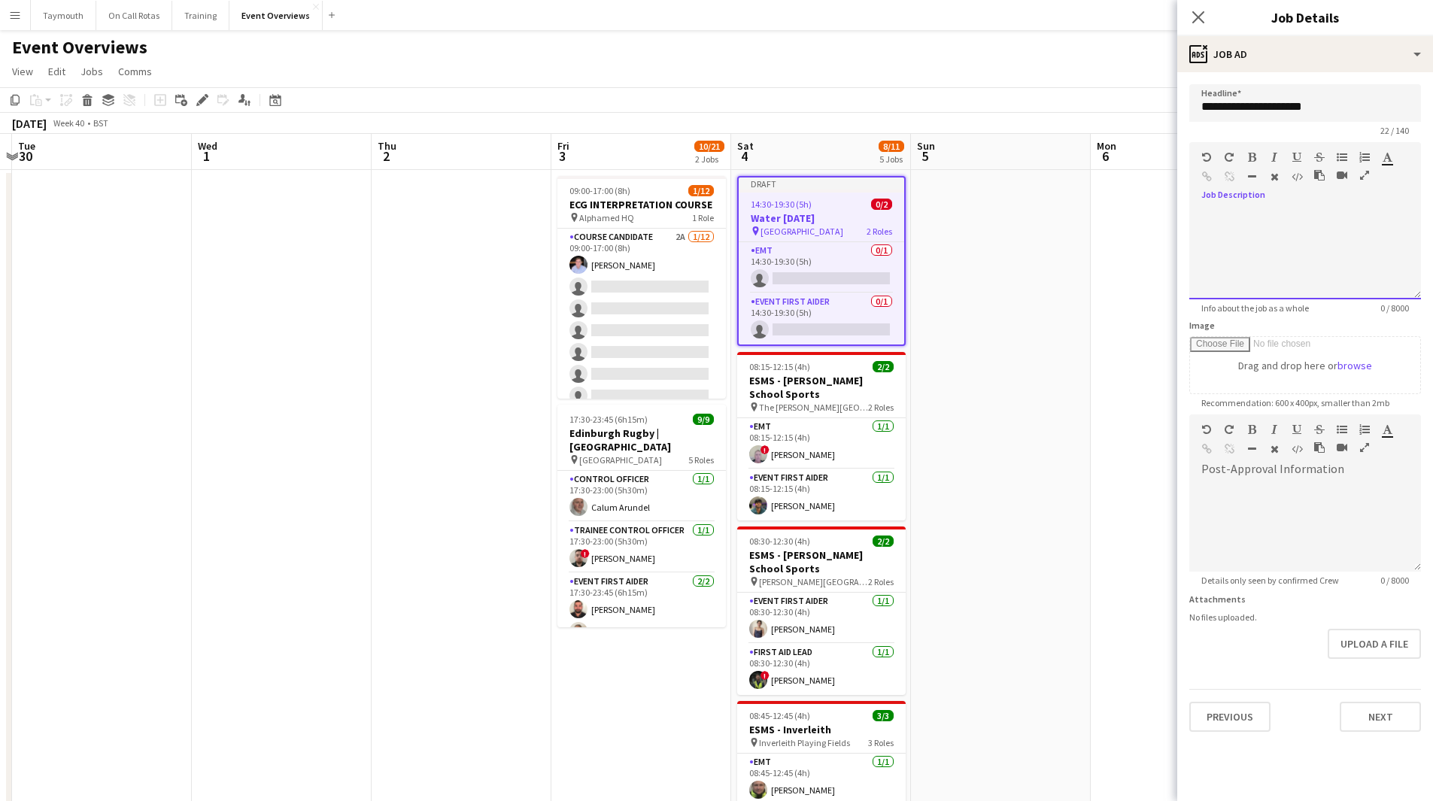
click at [1243, 217] on div at bounding box center [1305, 254] width 232 height 90
paste div
drag, startPoint x: 1336, startPoint y: 277, endPoint x: 1216, endPoint y: 247, distance: 124.0
click at [1216, 247] on p "**********" at bounding box center [1299, 254] width 196 height 90
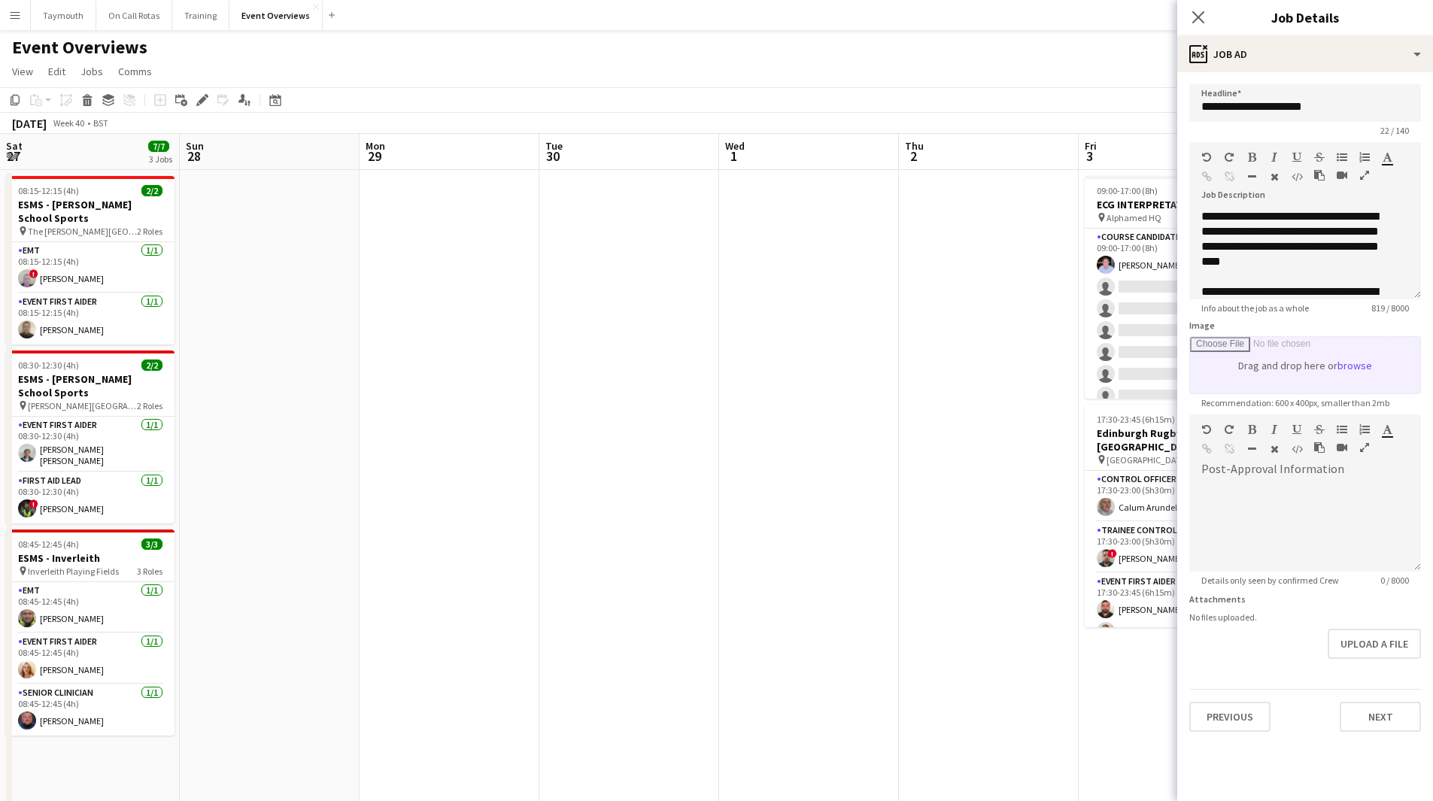
drag, startPoint x: 1201, startPoint y: 384, endPoint x: 1228, endPoint y: 384, distance: 27.1
click at [1228, 384] on body "Menu Boards Boards Boards All jobs Status Workforce Workforce My Workforce Recr…" at bounding box center [716, 728] width 1433 height 1457
drag, startPoint x: 729, startPoint y: 517, endPoint x: 1102, endPoint y: 485, distance: 374.3
click at [1102, 485] on app-calendar-viewport "Thu 25 Fri 26 Sat 27 7/7 3 Jobs Sun 28 Mon 29 Tue 30 Wed 1 Thu 2 Fri 3 10/21 2 …" at bounding box center [716, 795] width 1433 height 1323
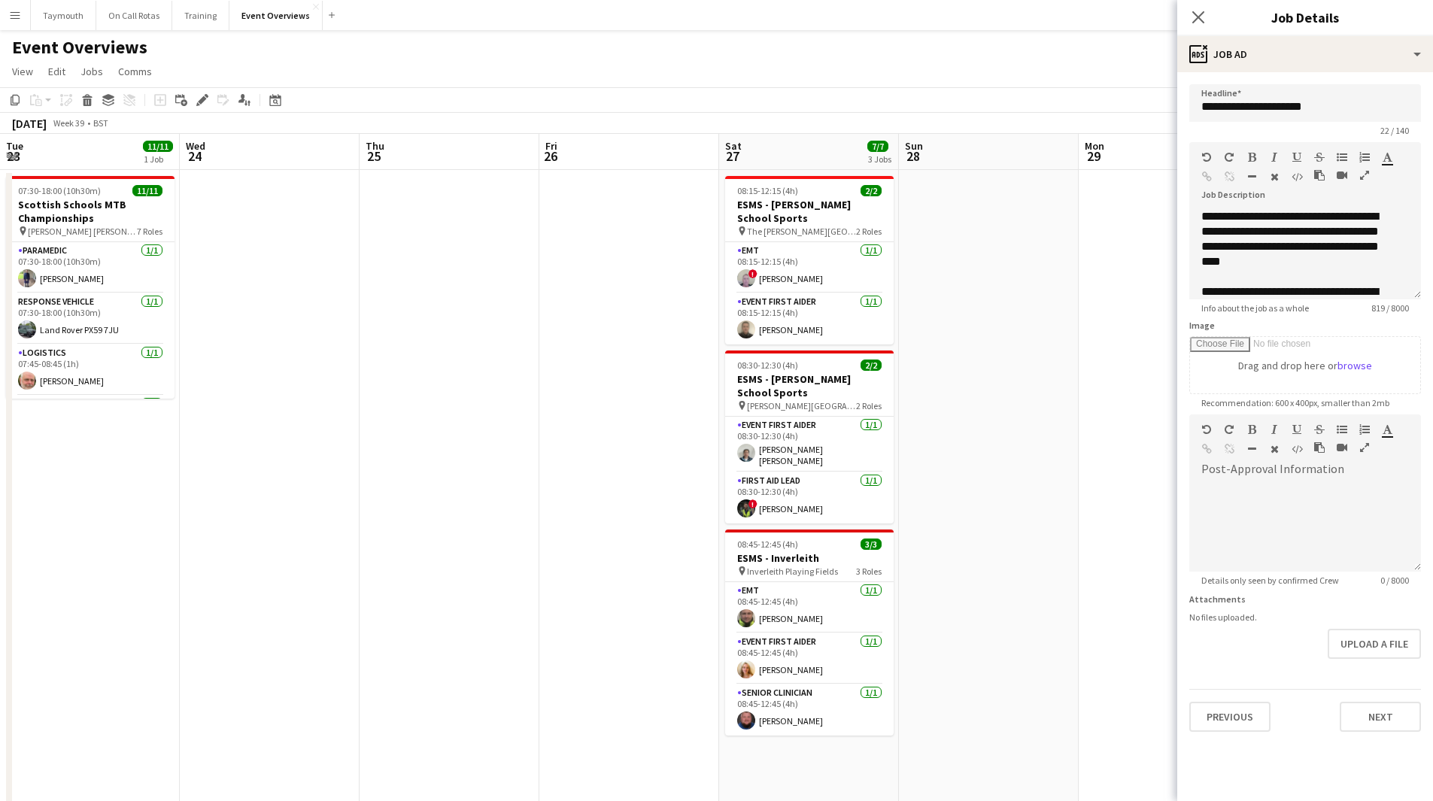
scroll to position [0, 487]
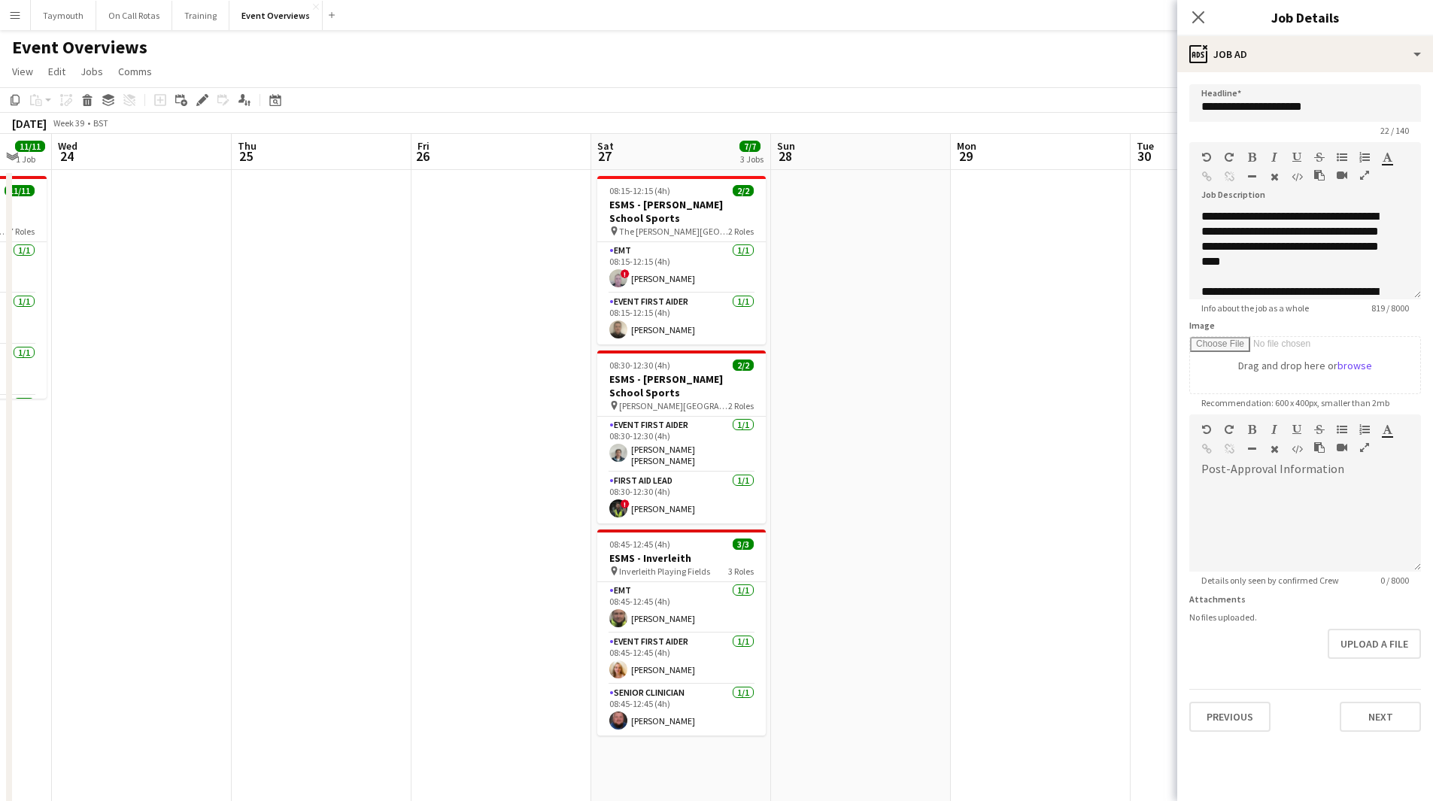
drag, startPoint x: 322, startPoint y: 497, endPoint x: -513, endPoint y: 499, distance: 834.7
click at [0, 499] on html "Menu Boards Boards Boards All jobs Status Workforce Workforce My Workforce Recr…" at bounding box center [716, 728] width 1433 height 1457
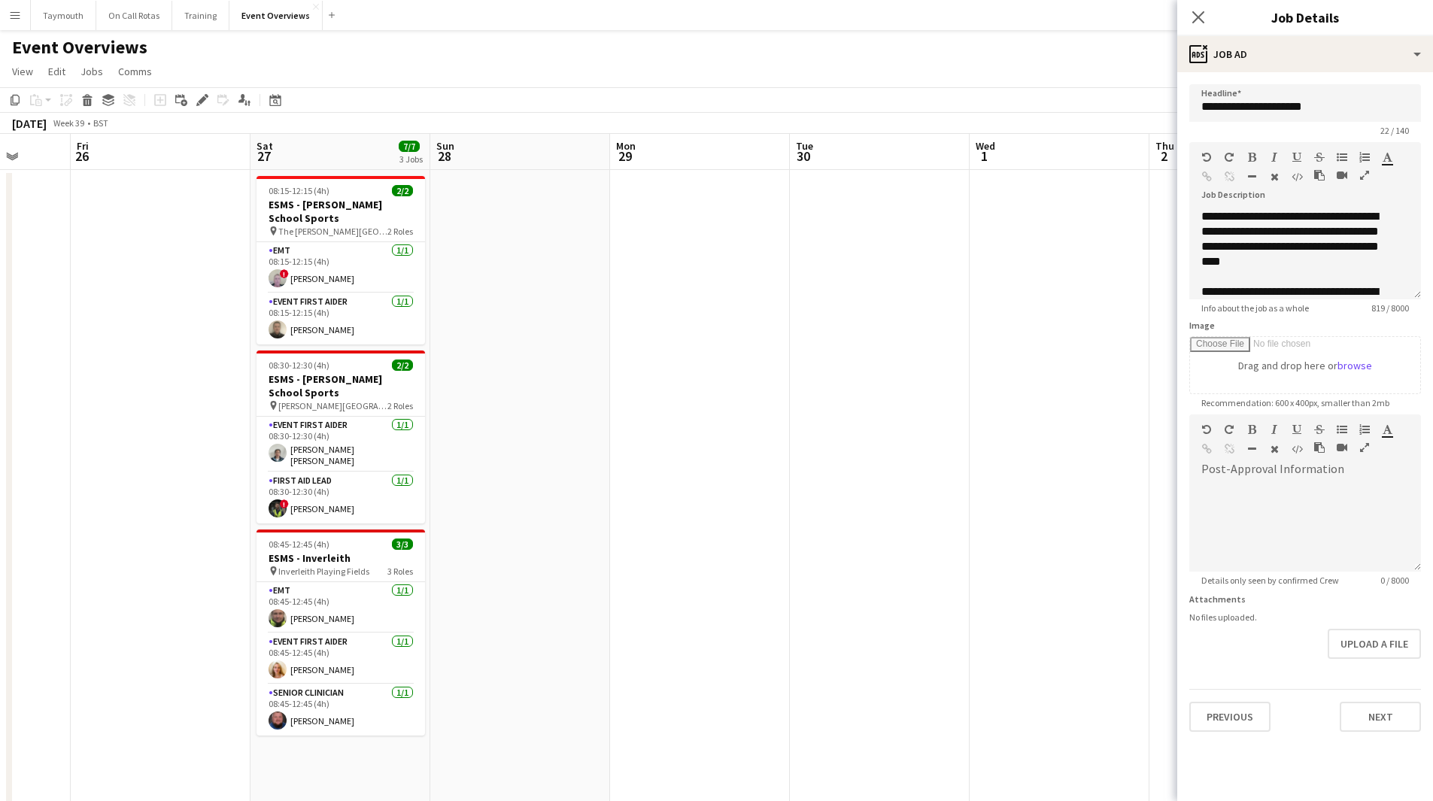
drag, startPoint x: 793, startPoint y: 424, endPoint x: -148, endPoint y: 641, distance: 965.5
click at [0, 641] on html "Menu Boards Boards Boards All jobs Status Workforce Workforce My Workforce Recr…" at bounding box center [716, 728] width 1433 height 1457
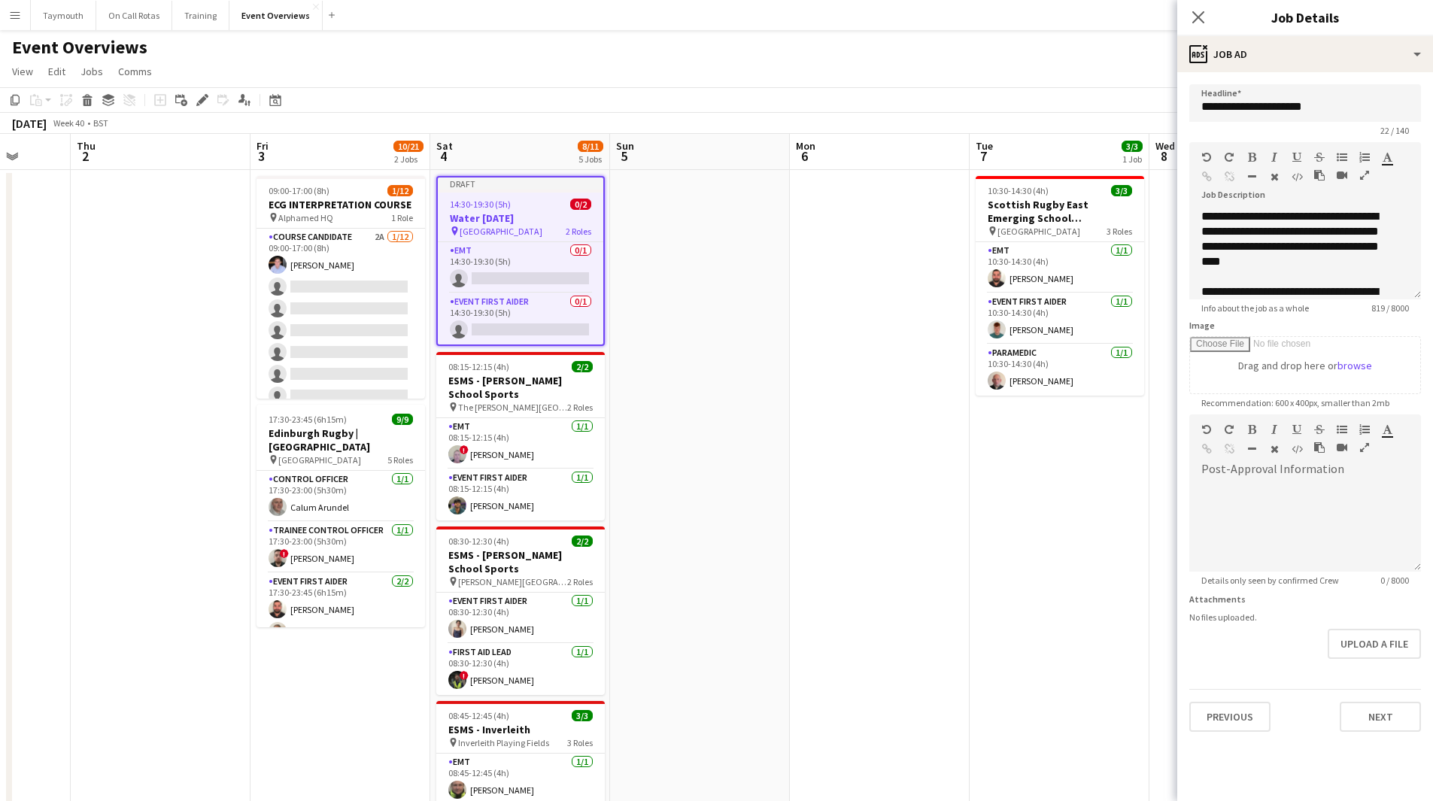
scroll to position [0, 383]
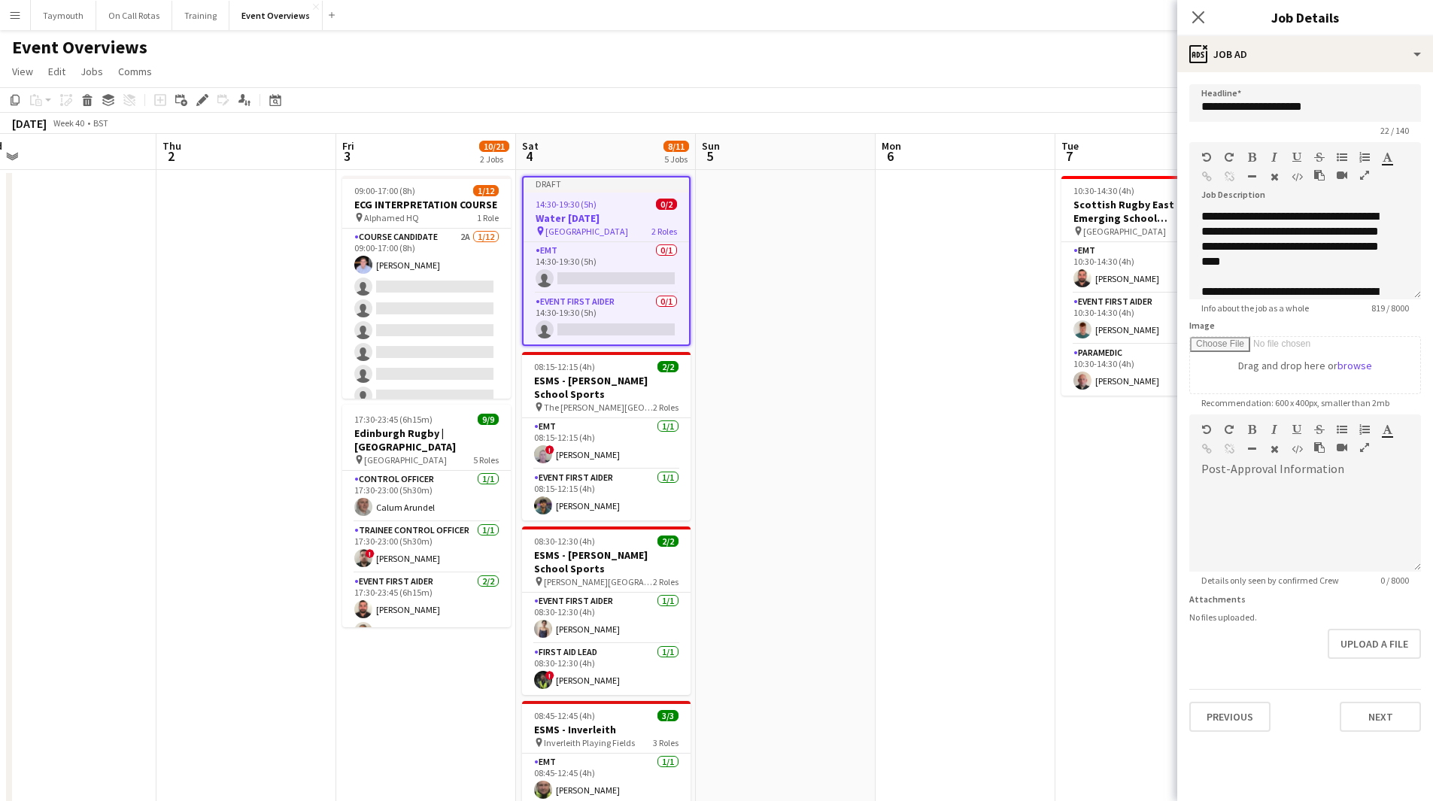
drag, startPoint x: -25, startPoint y: 602, endPoint x: -62, endPoint y: 612, distance: 38.1
click at [0, 612] on html "Menu Boards Boards Boards All jobs Status Workforce Workforce My Workforce Recr…" at bounding box center [716, 728] width 1433 height 1457
drag, startPoint x: 266, startPoint y: 578, endPoint x: 859, endPoint y: 645, distance: 596.4
click at [855, 641] on app-calendar-viewport "Mon 29 Tue 30 Wed 1 Thu 2 Fri 3 10/21 2 Jobs Sat 4 8/11 5 Jobs Sun 5 Mon 6 Tue …" at bounding box center [716, 795] width 1433 height 1323
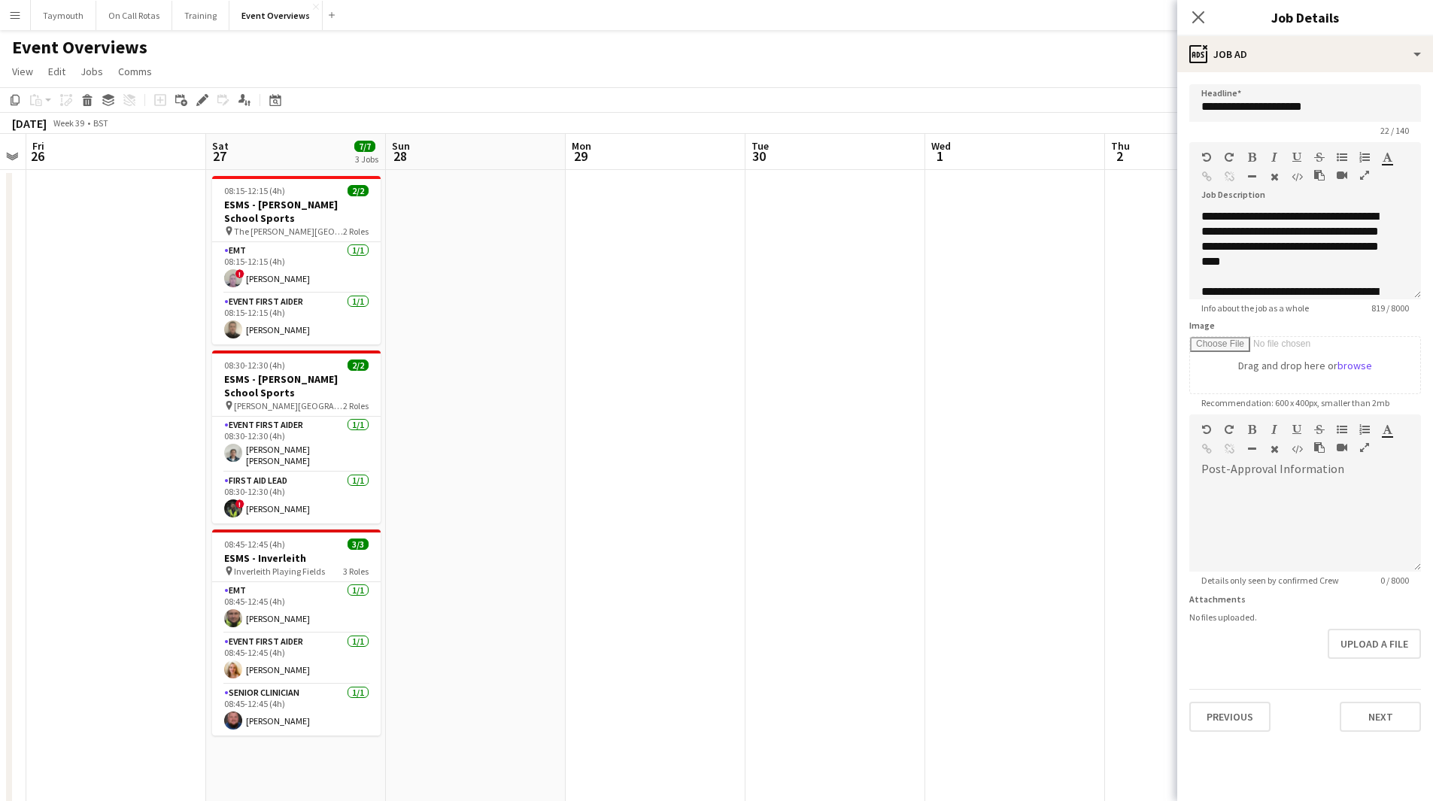
scroll to position [0, 375]
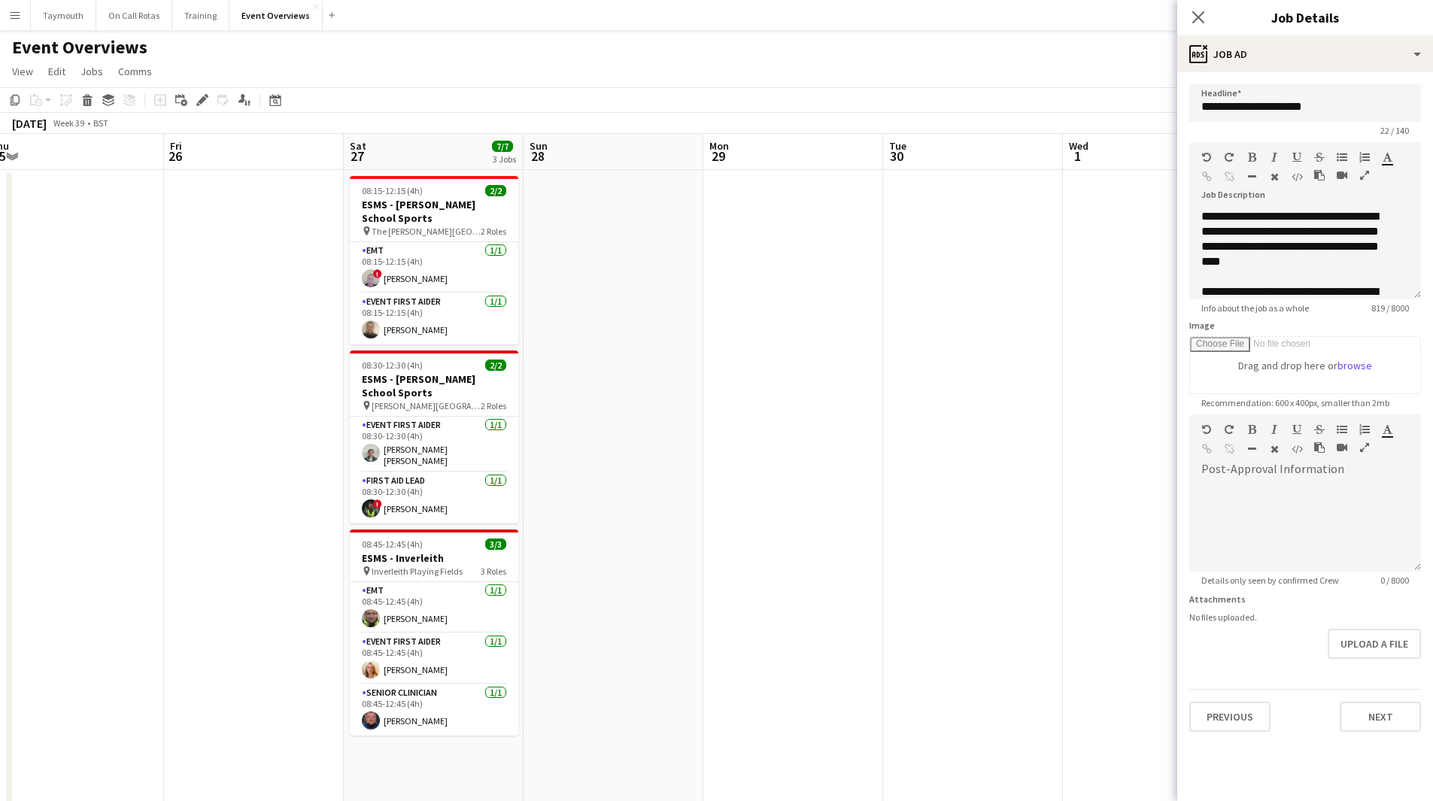
drag, startPoint x: 271, startPoint y: 605, endPoint x: 768, endPoint y: 634, distance: 497.9
click at [768, 634] on app-calendar-viewport "Tue 23 11/11 1 Job Wed 24 Thu 25 Fri 26 Sat 27 7/7 3 Jobs Sun 28 Mon 29 Tue 30 …" at bounding box center [716, 795] width 1433 height 1323
drag, startPoint x: 1342, startPoint y: 240, endPoint x: 1312, endPoint y: 272, distance: 43.7
click at [1312, 280] on div "**********" at bounding box center [1305, 254] width 232 height 90
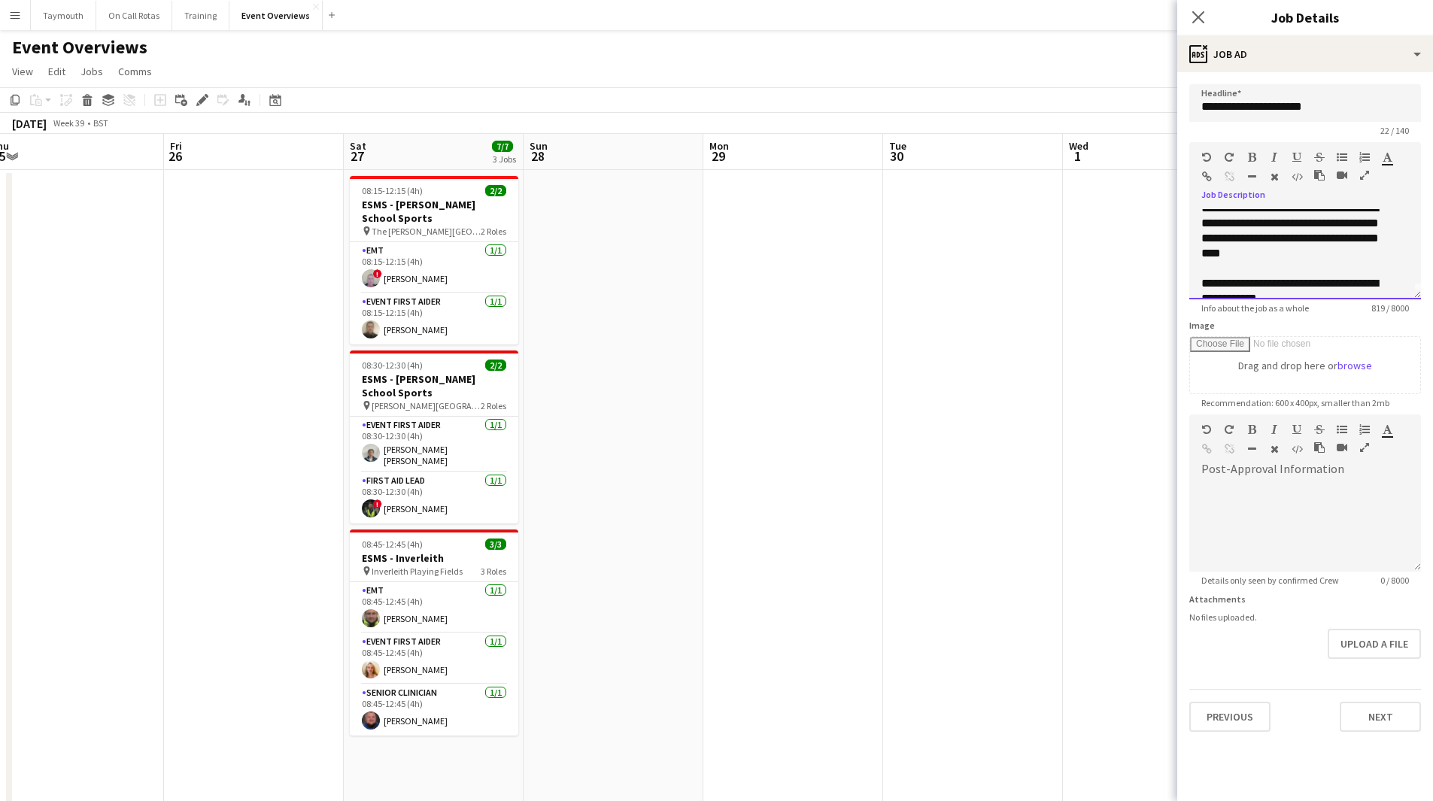
scroll to position [83, 0]
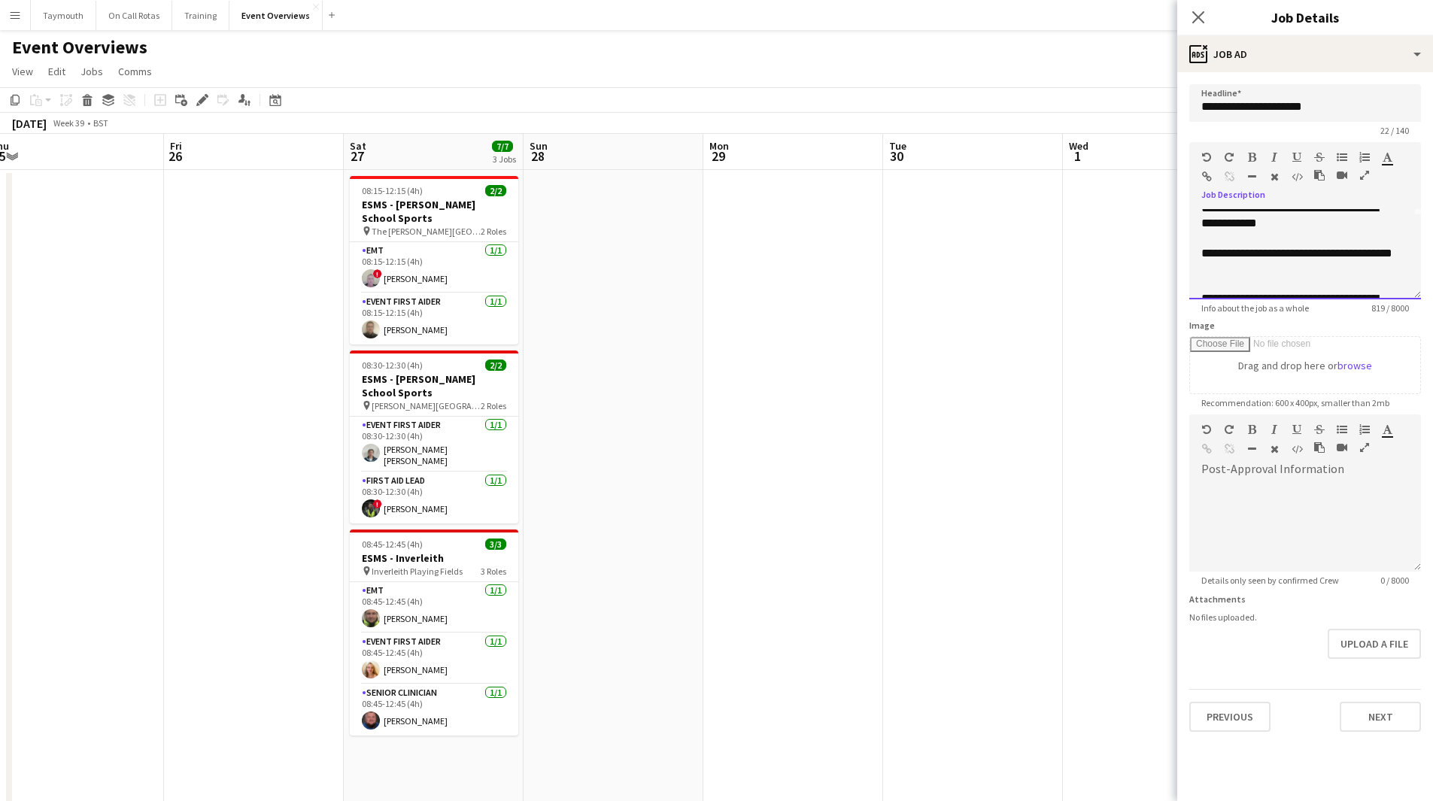
click at [1330, 227] on p "**********" at bounding box center [1299, 223] width 196 height 45
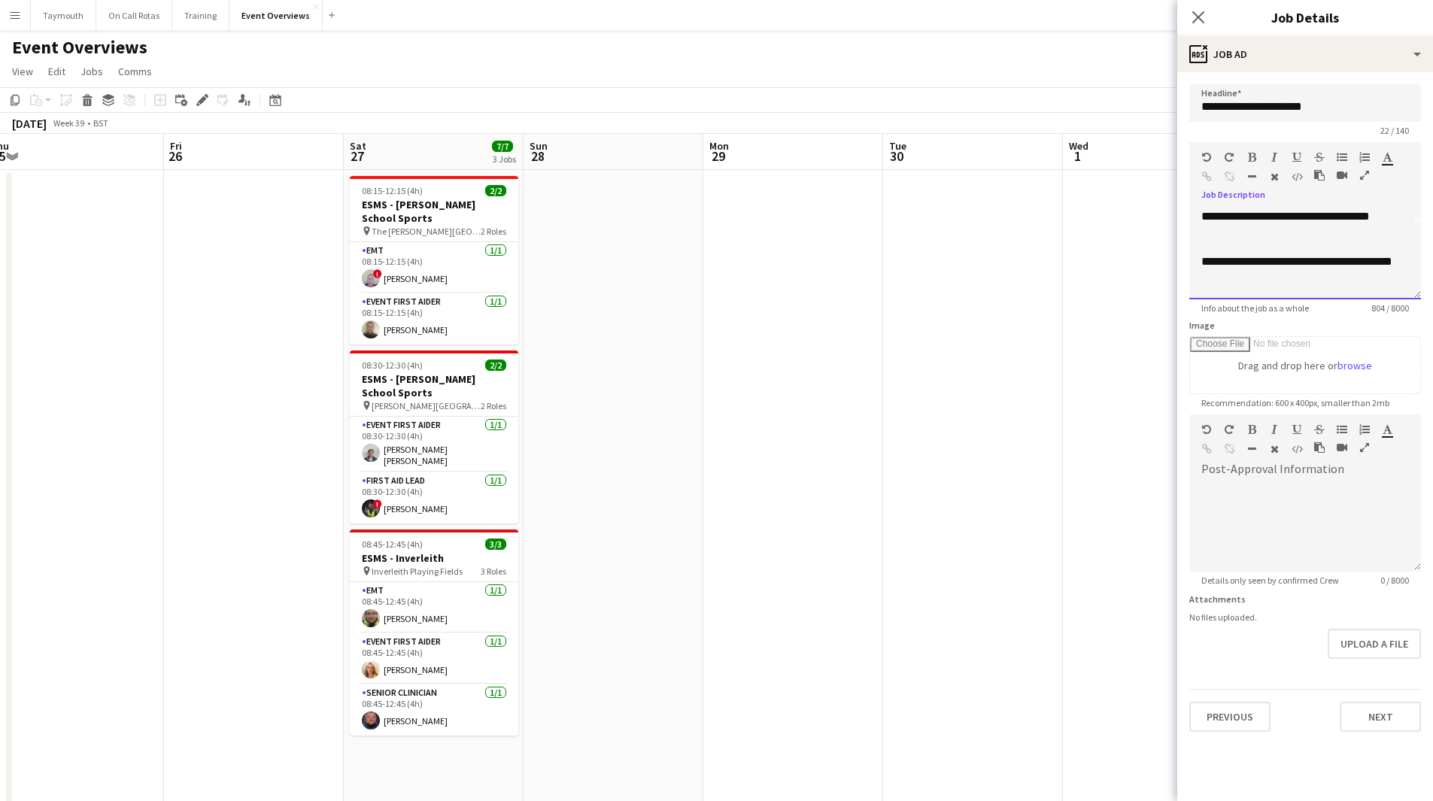
drag, startPoint x: 1270, startPoint y: 264, endPoint x: 1363, endPoint y: 272, distance: 93.6
click at [1363, 272] on p "**********" at bounding box center [1299, 276] width 196 height 45
click at [1325, 263] on p "**********" at bounding box center [1299, 269] width 196 height 30
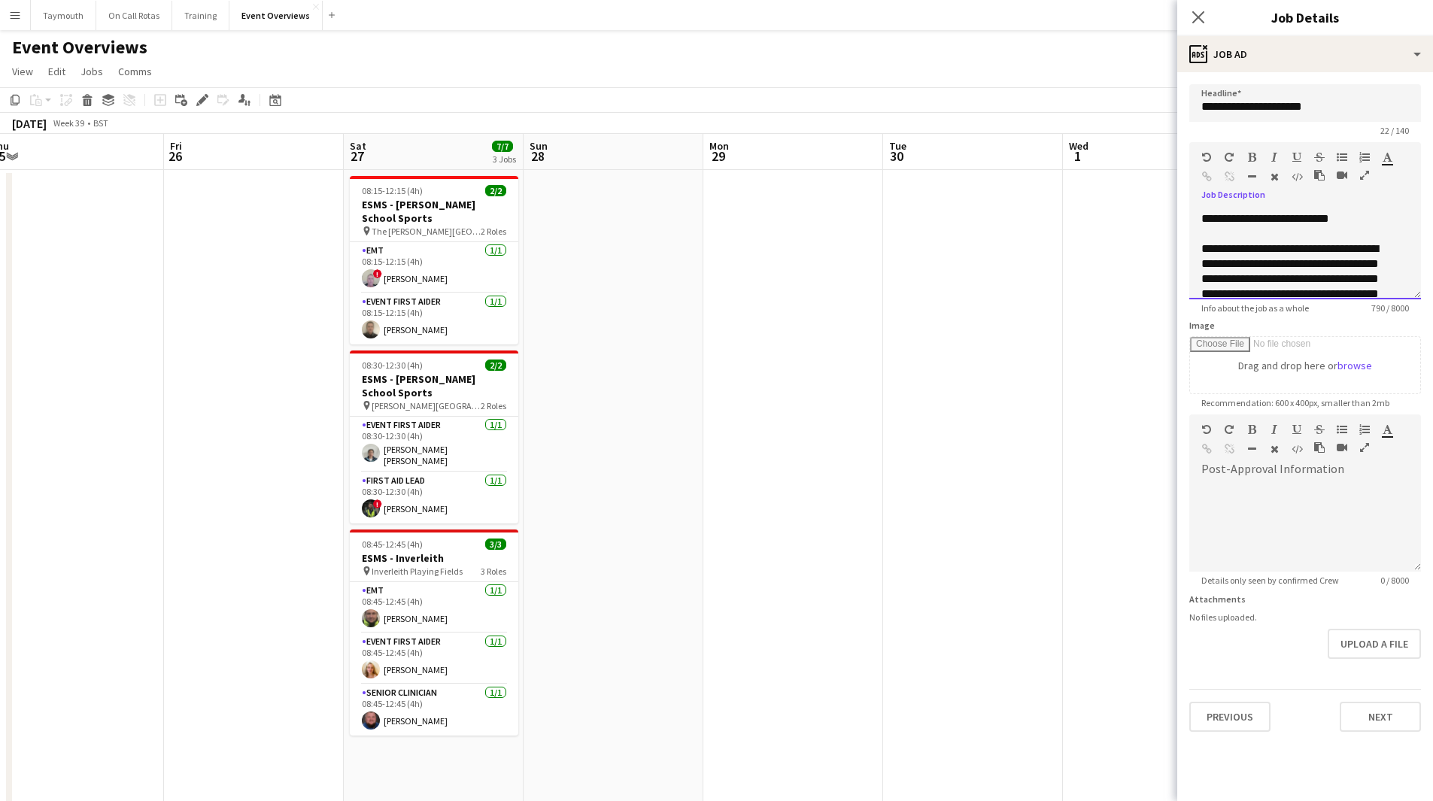
scroll to position [117, 0]
drag, startPoint x: 1245, startPoint y: 259, endPoint x: 1309, endPoint y: 253, distance: 64.1
click at [1309, 253] on p "**********" at bounding box center [1299, 317] width 196 height 150
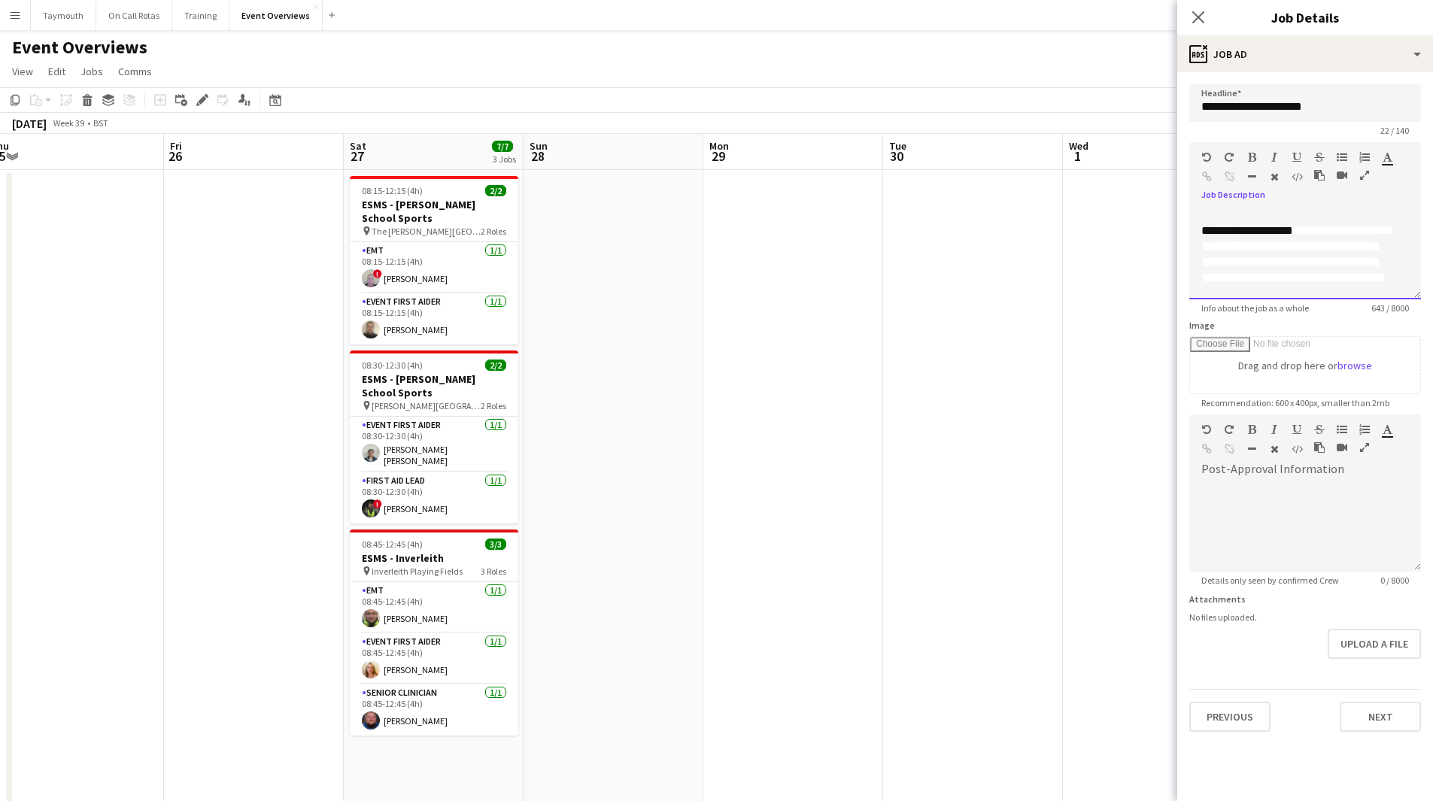
drag, startPoint x: 1329, startPoint y: 290, endPoint x: 1311, endPoint y: 228, distance: 64.2
click at [1311, 228] on p "**********" at bounding box center [1299, 268] width 196 height 90
drag, startPoint x: 1303, startPoint y: 230, endPoint x: 1311, endPoint y: 230, distance: 8.3
click at [1303, 230] on p "**********" at bounding box center [1299, 238] width 196 height 30
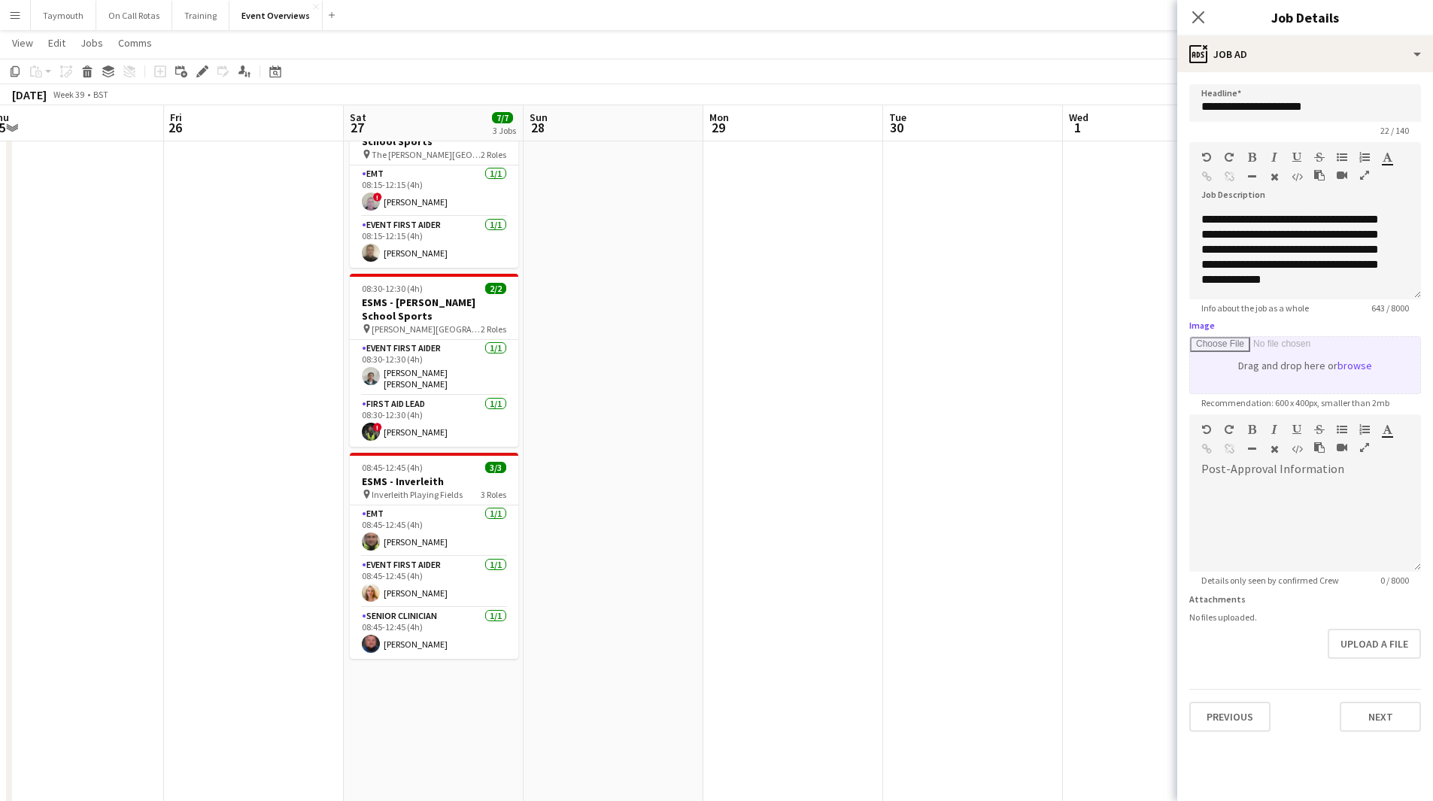
click at [1294, 365] on input "Image" at bounding box center [1305, 365] width 230 height 56
type input "**********"
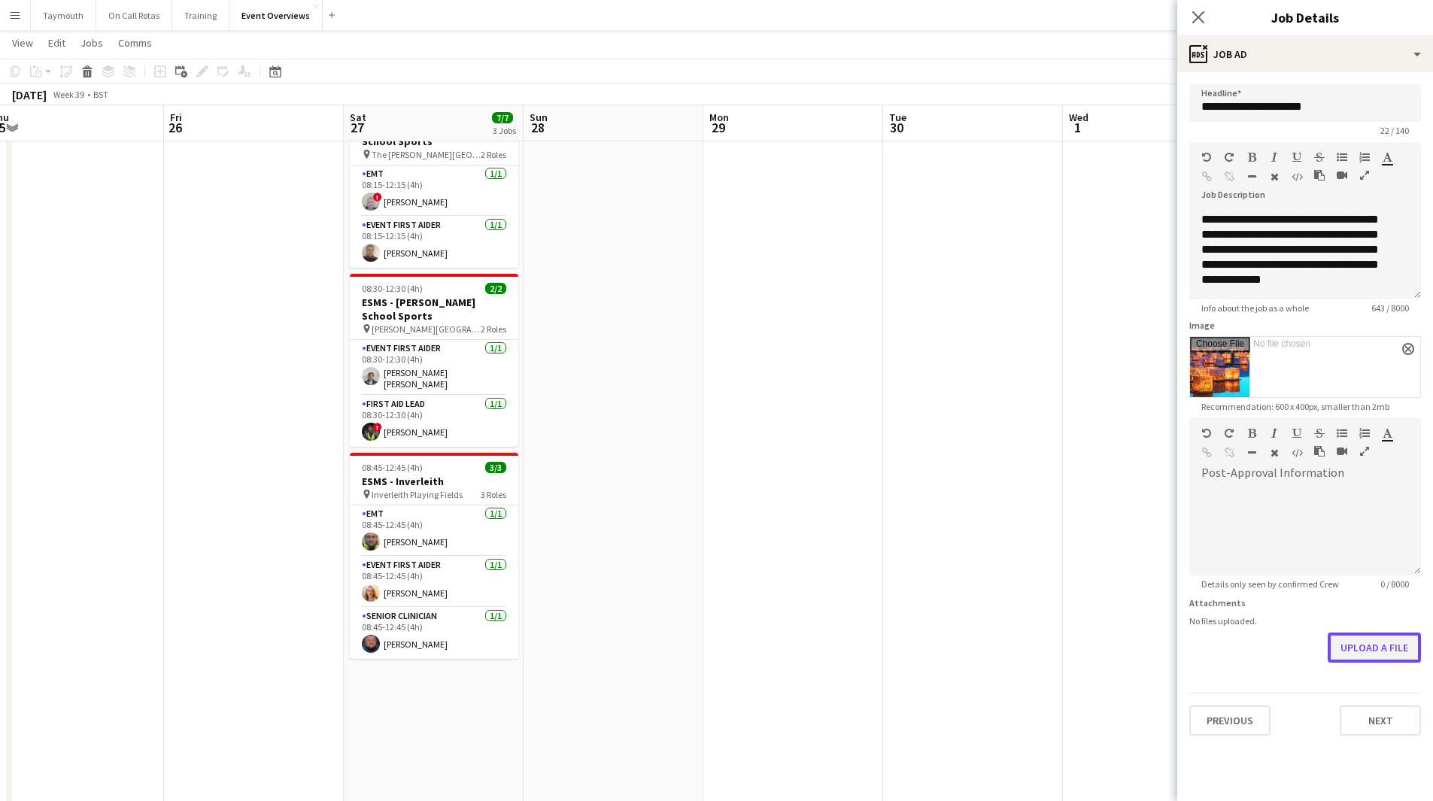
click at [1398, 647] on button "Upload a file" at bounding box center [1373, 647] width 93 height 30
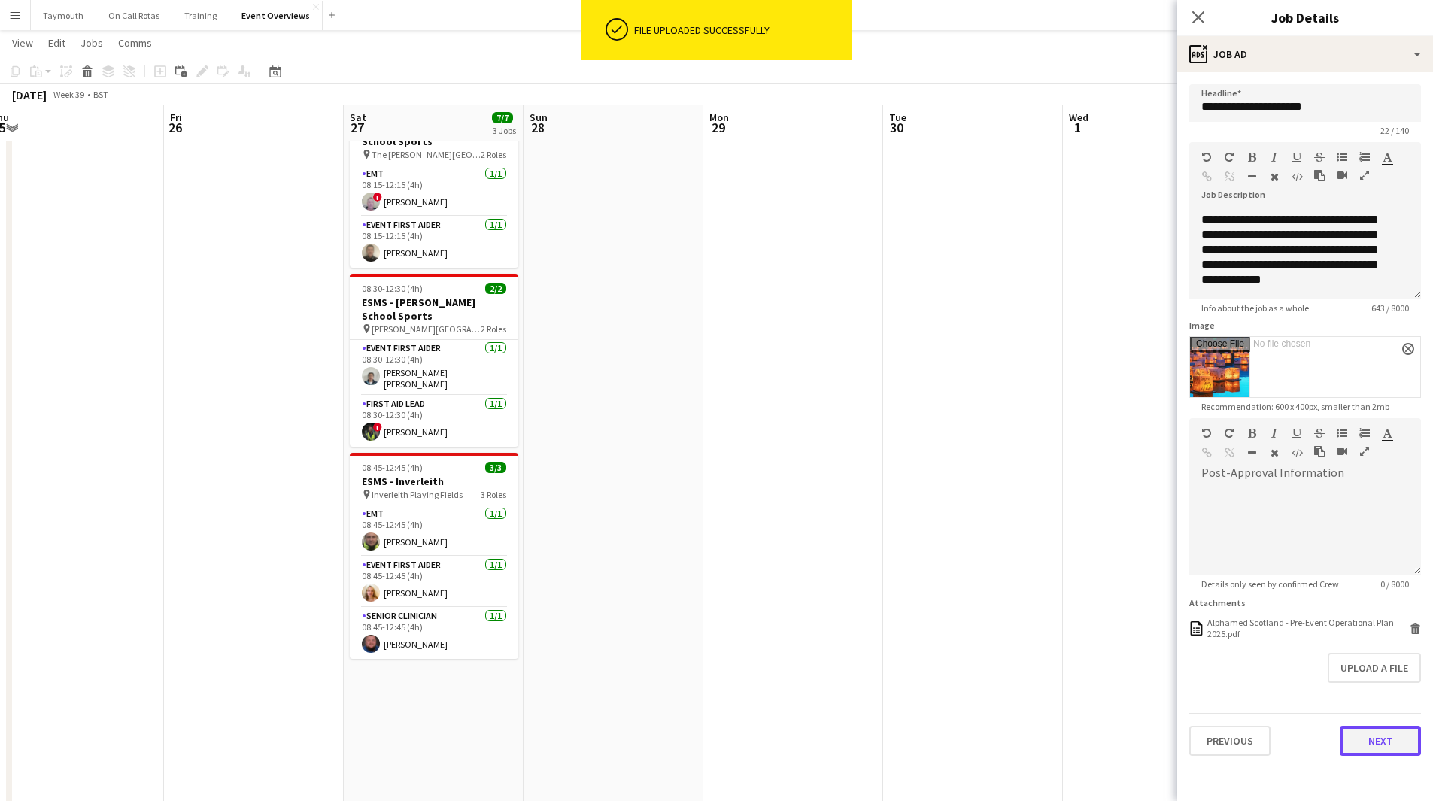
click at [1402, 750] on button "Next" at bounding box center [1379, 741] width 81 height 30
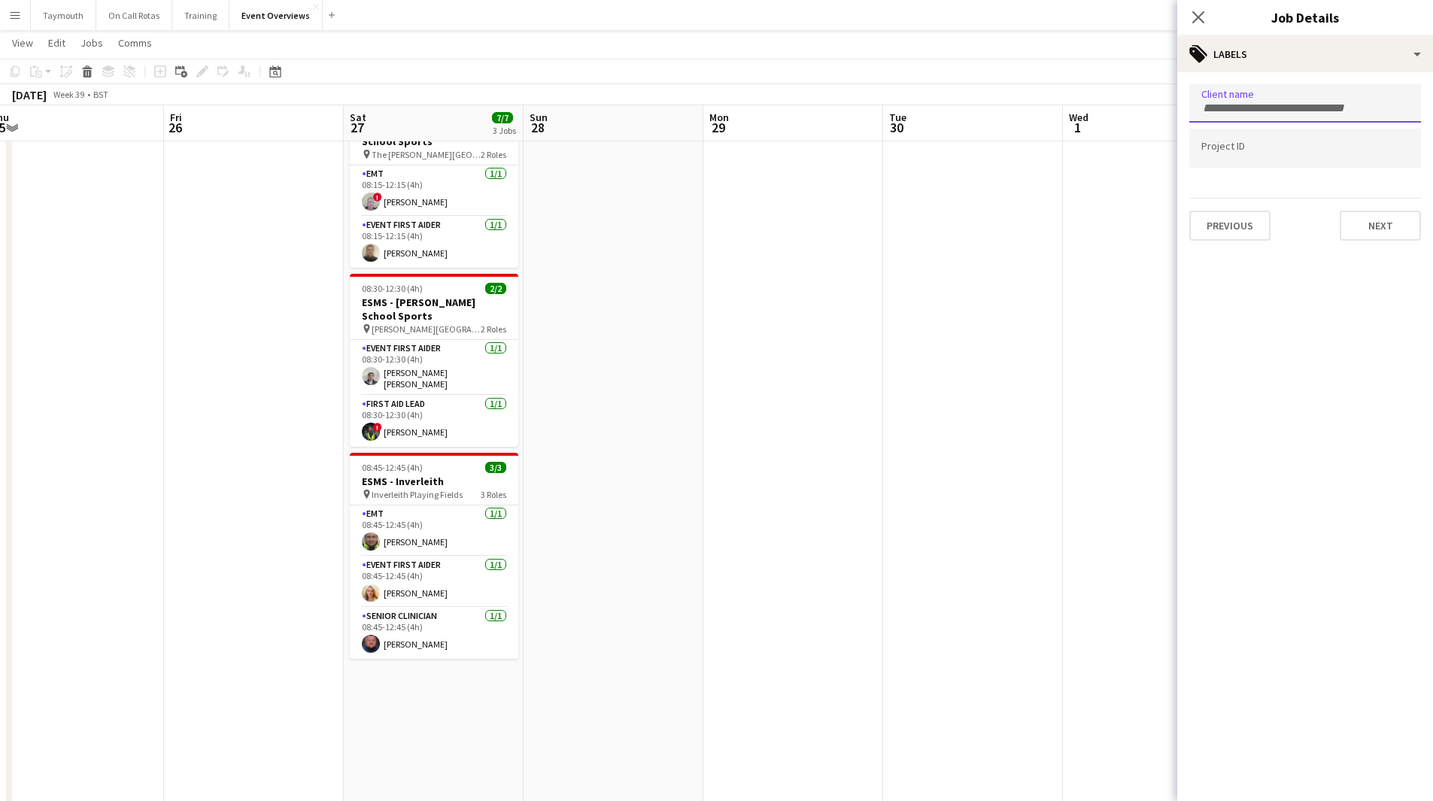
click at [1246, 93] on div at bounding box center [1305, 103] width 232 height 38
click at [1293, 100] on form at bounding box center [1305, 103] width 208 height 16
click at [1210, 107] on input "*********" at bounding box center [1305, 109] width 208 height 14
drag, startPoint x: 1268, startPoint y: 117, endPoint x: 1275, endPoint y: 123, distance: 9.6
click at [1269, 120] on div "*********" at bounding box center [1305, 103] width 232 height 38
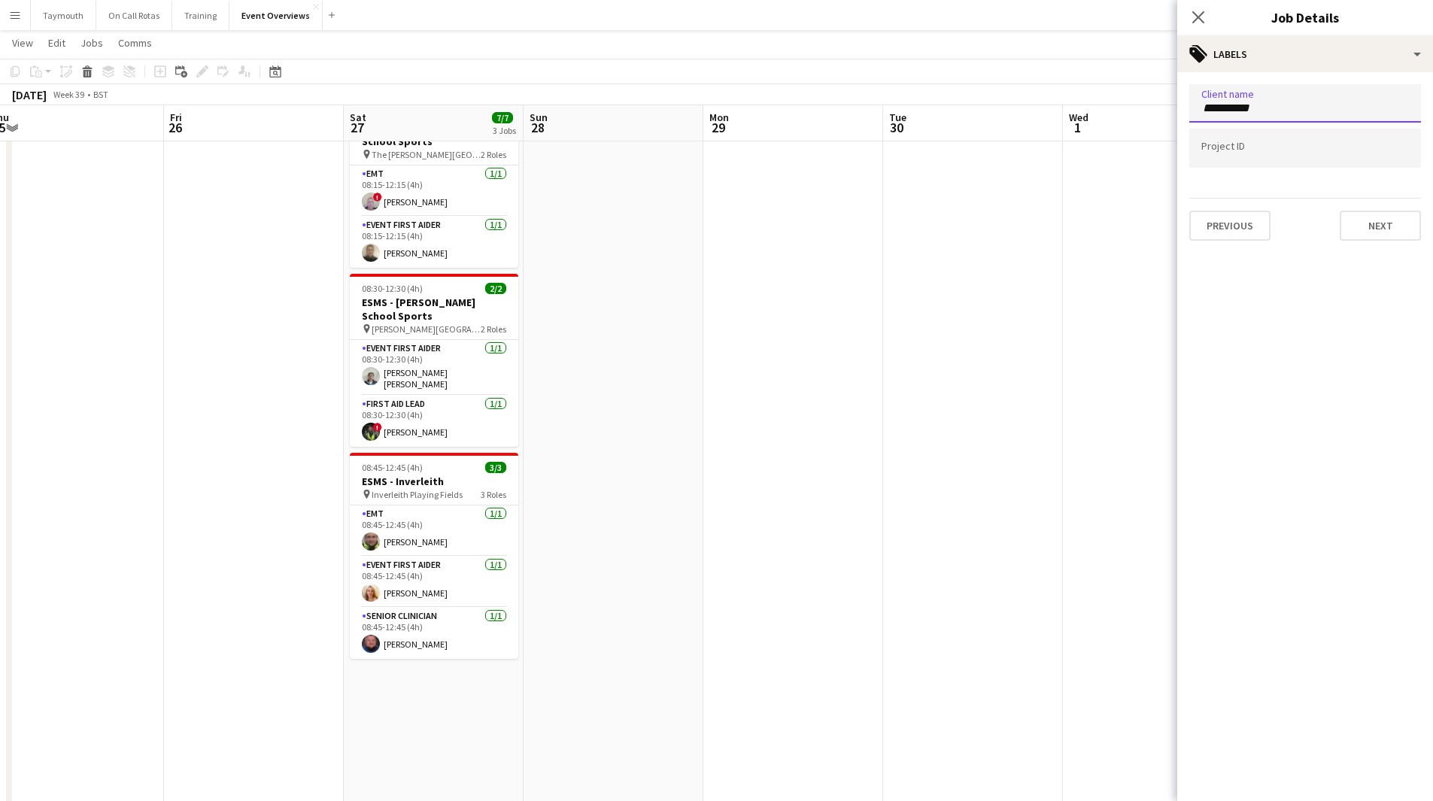
click at [1262, 105] on input "*********" at bounding box center [1305, 109] width 208 height 14
type input "*********"
click at [1226, 155] on input "Type to search project ID labels..." at bounding box center [1305, 154] width 208 height 14
click at [1304, 162] on div at bounding box center [1305, 148] width 232 height 38
paste input "*******"
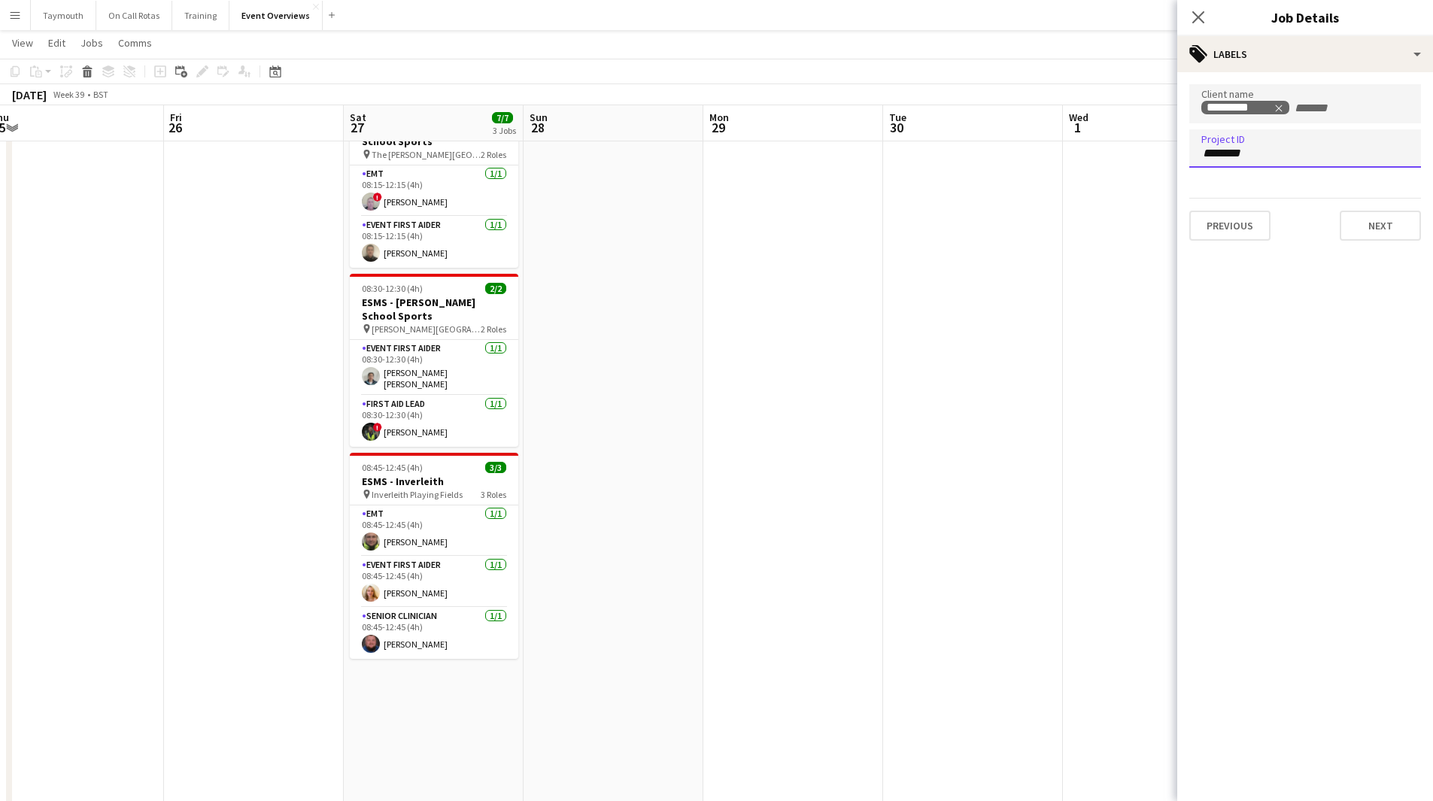
type input "*******"
click at [1387, 227] on button "Next" at bounding box center [1379, 226] width 81 height 30
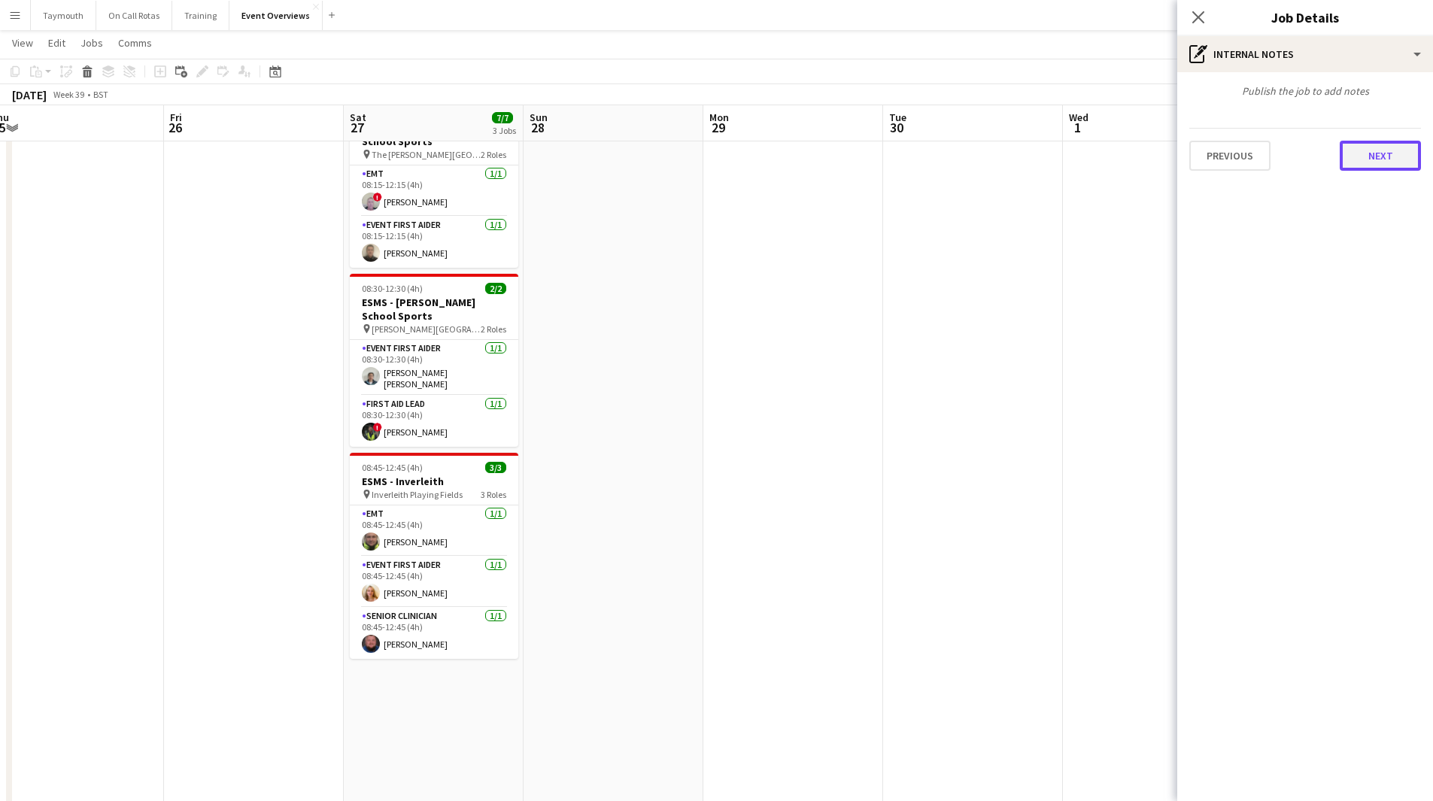
click at [1356, 152] on button "Next" at bounding box center [1379, 156] width 81 height 30
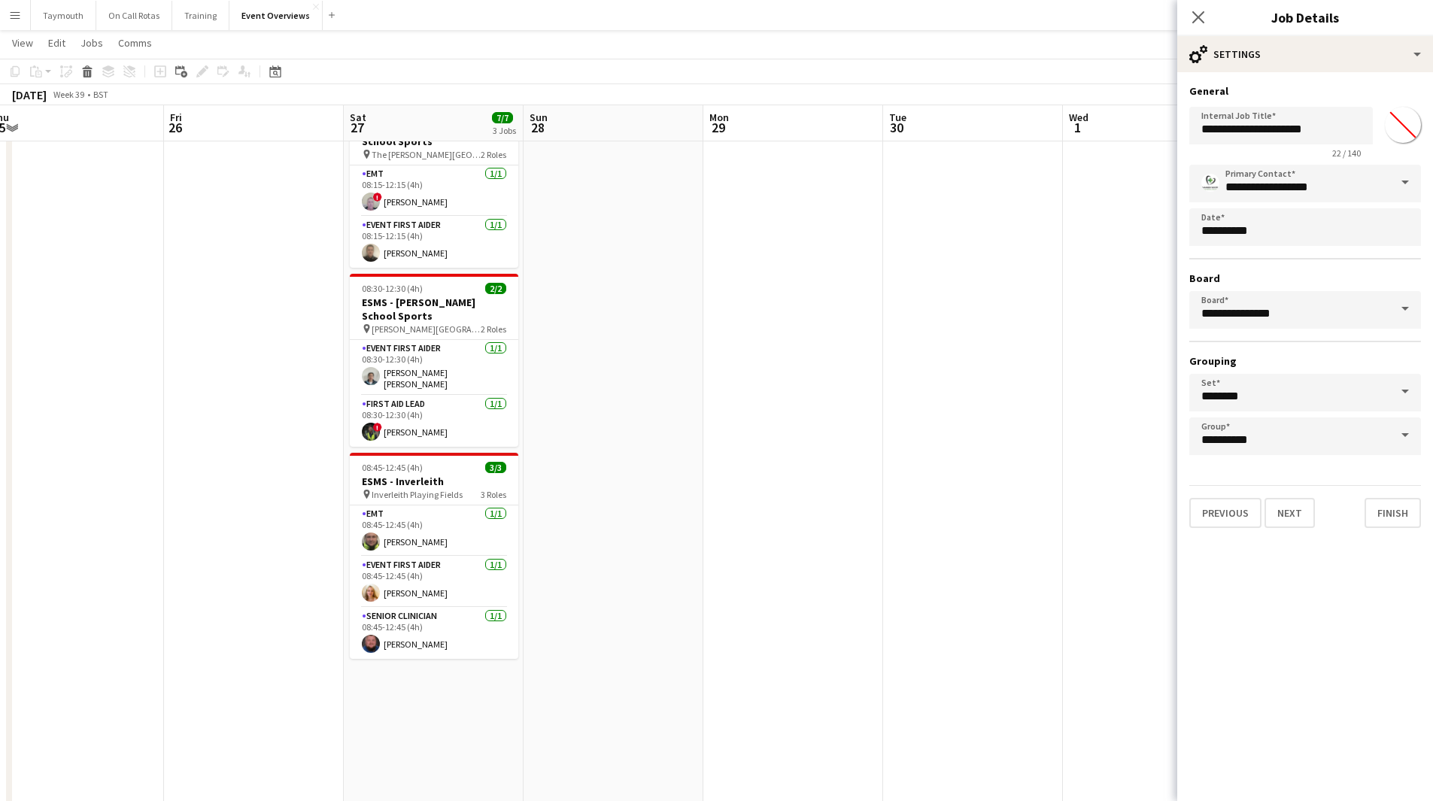
click at [1402, 129] on input "*******" at bounding box center [1402, 125] width 54 height 54
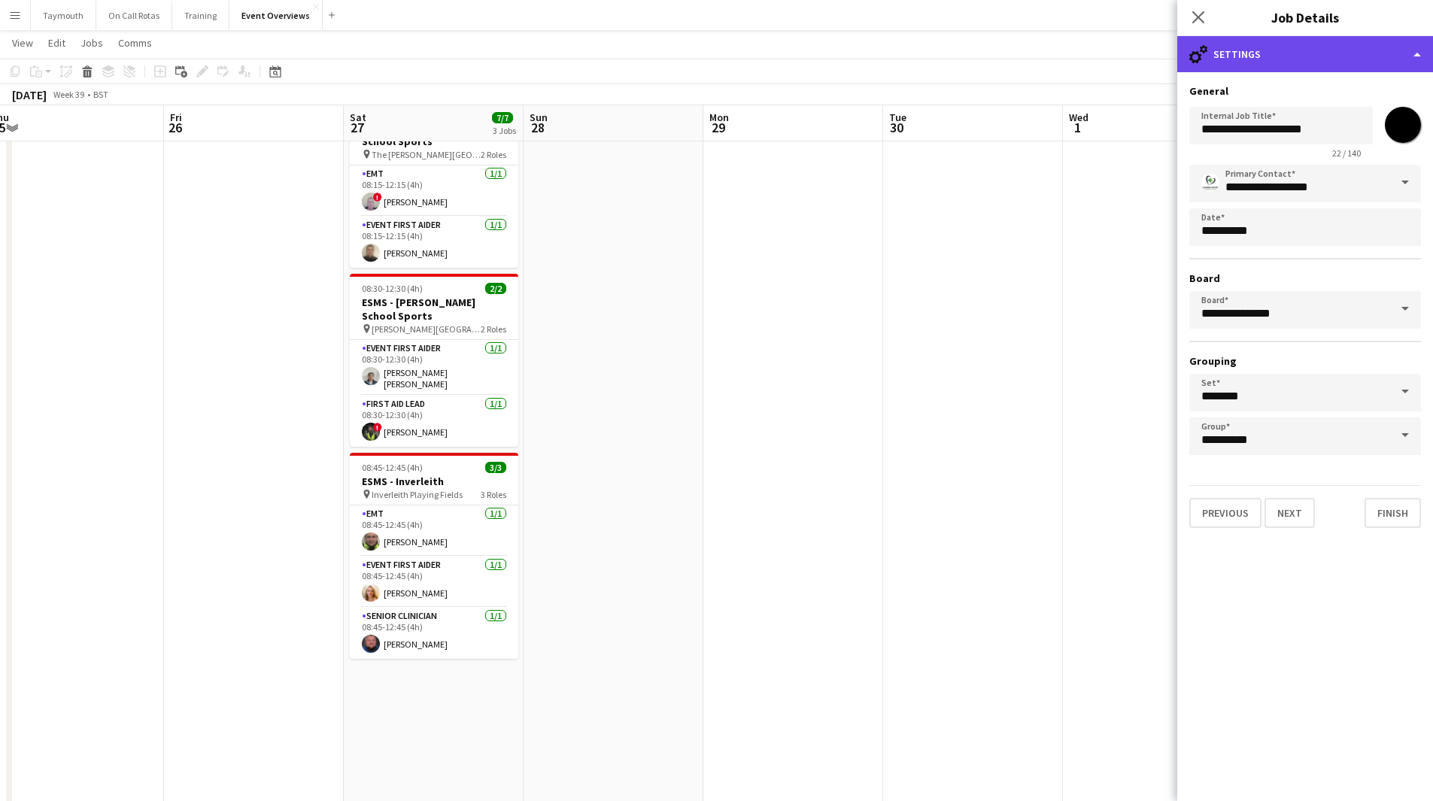
type input "*******"
click at [1357, 63] on div "cog-double-3 Settings" at bounding box center [1305, 54] width 256 height 36
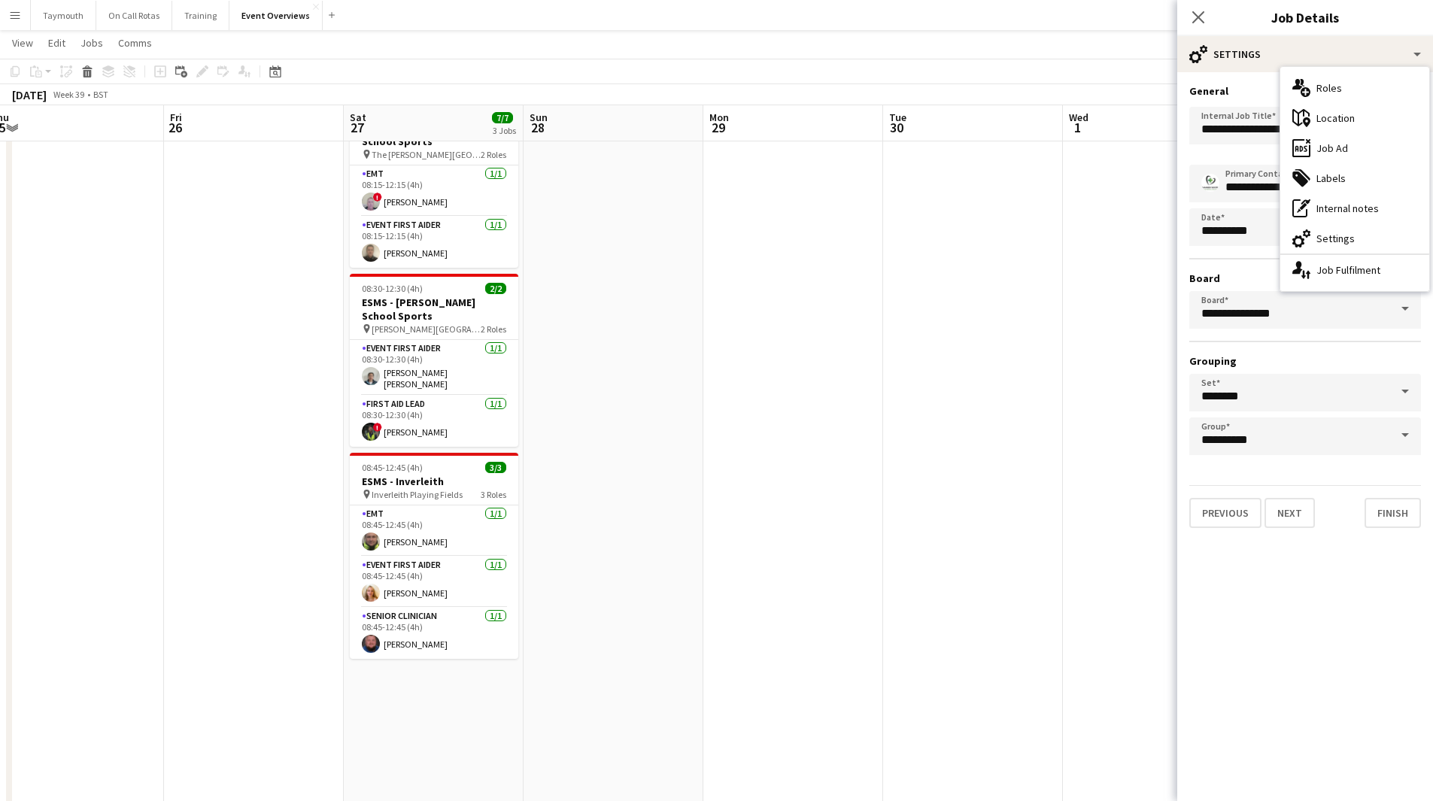
click at [1349, 92] on div "multiple-users-add Roles" at bounding box center [1354, 88] width 149 height 30
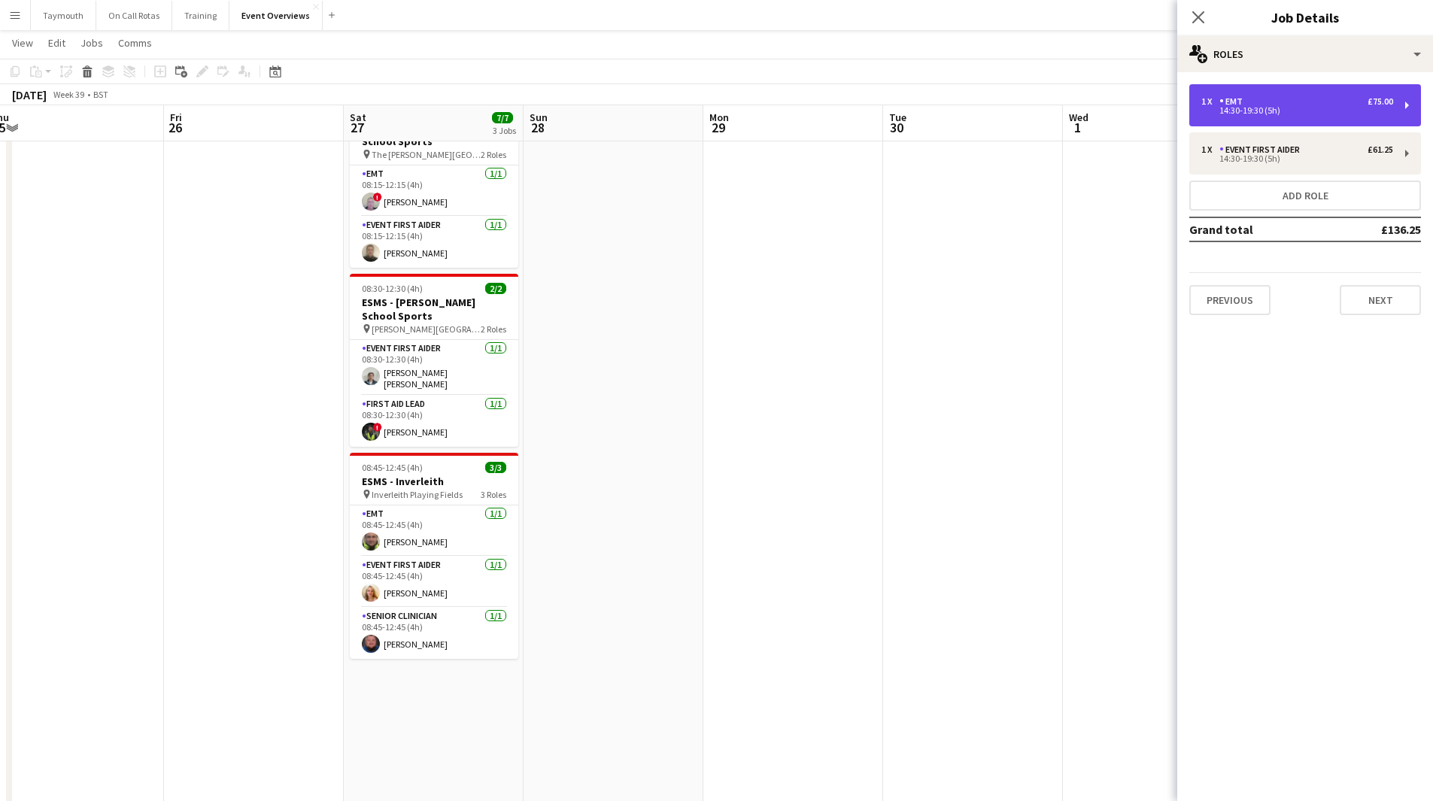
click at [1276, 99] on div "1 x EMT £75.00" at bounding box center [1297, 101] width 192 height 11
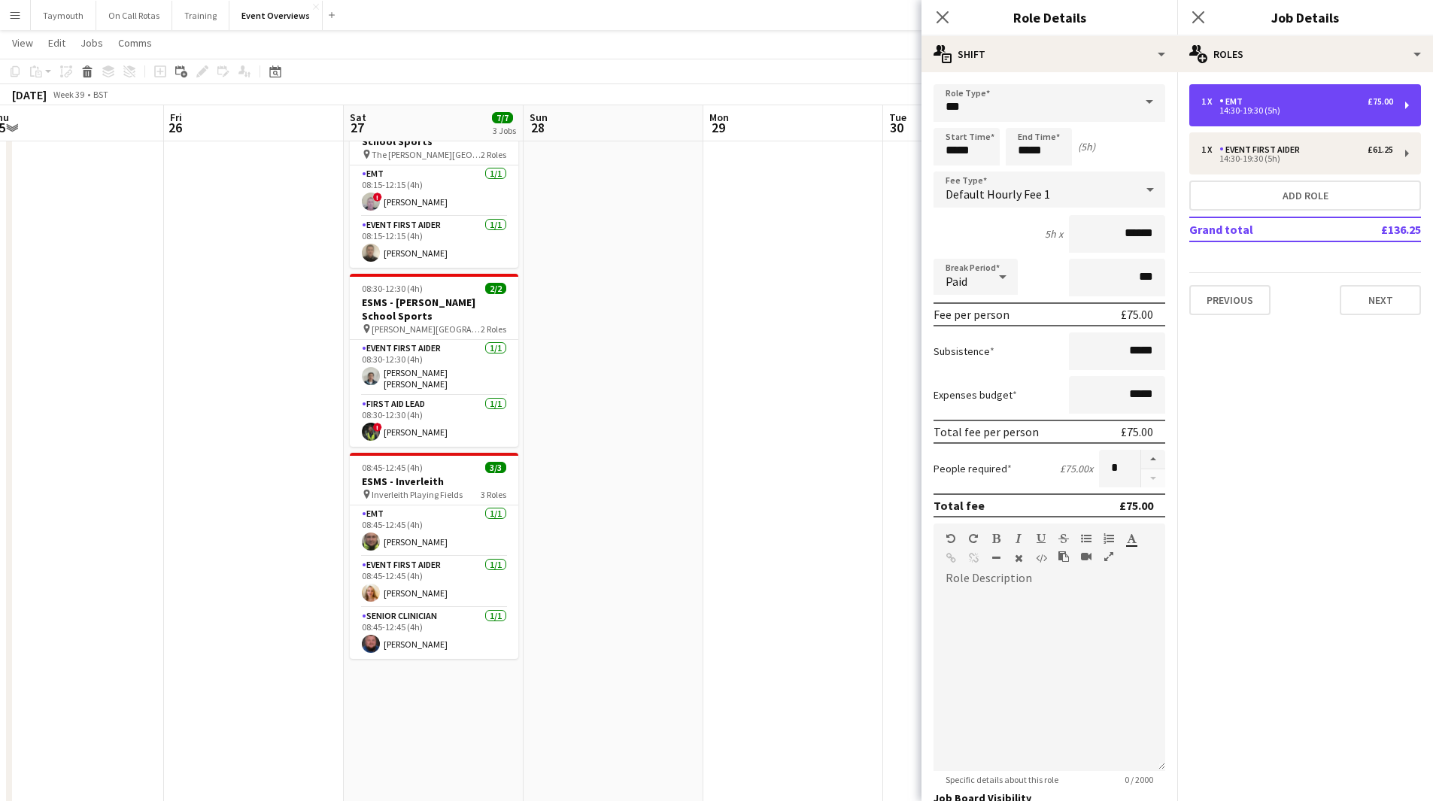
scroll to position [218, 0]
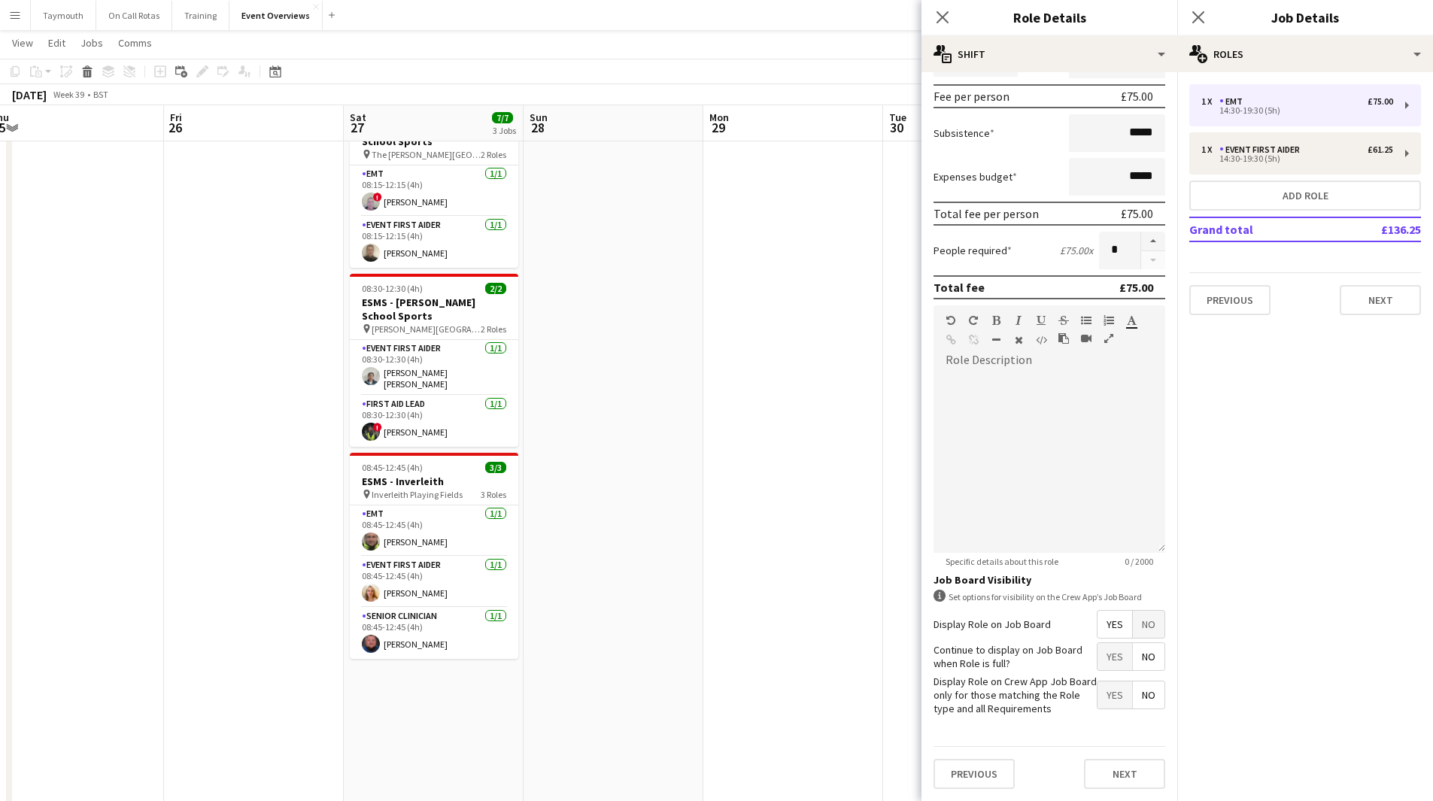
click at [1105, 626] on span "Yes" at bounding box center [1114, 624] width 35 height 27
click at [1097, 654] on span "Yes" at bounding box center [1114, 656] width 35 height 27
click at [1275, 153] on div "Event First Aider" at bounding box center [1262, 149] width 86 height 11
type input "**********"
type input "******"
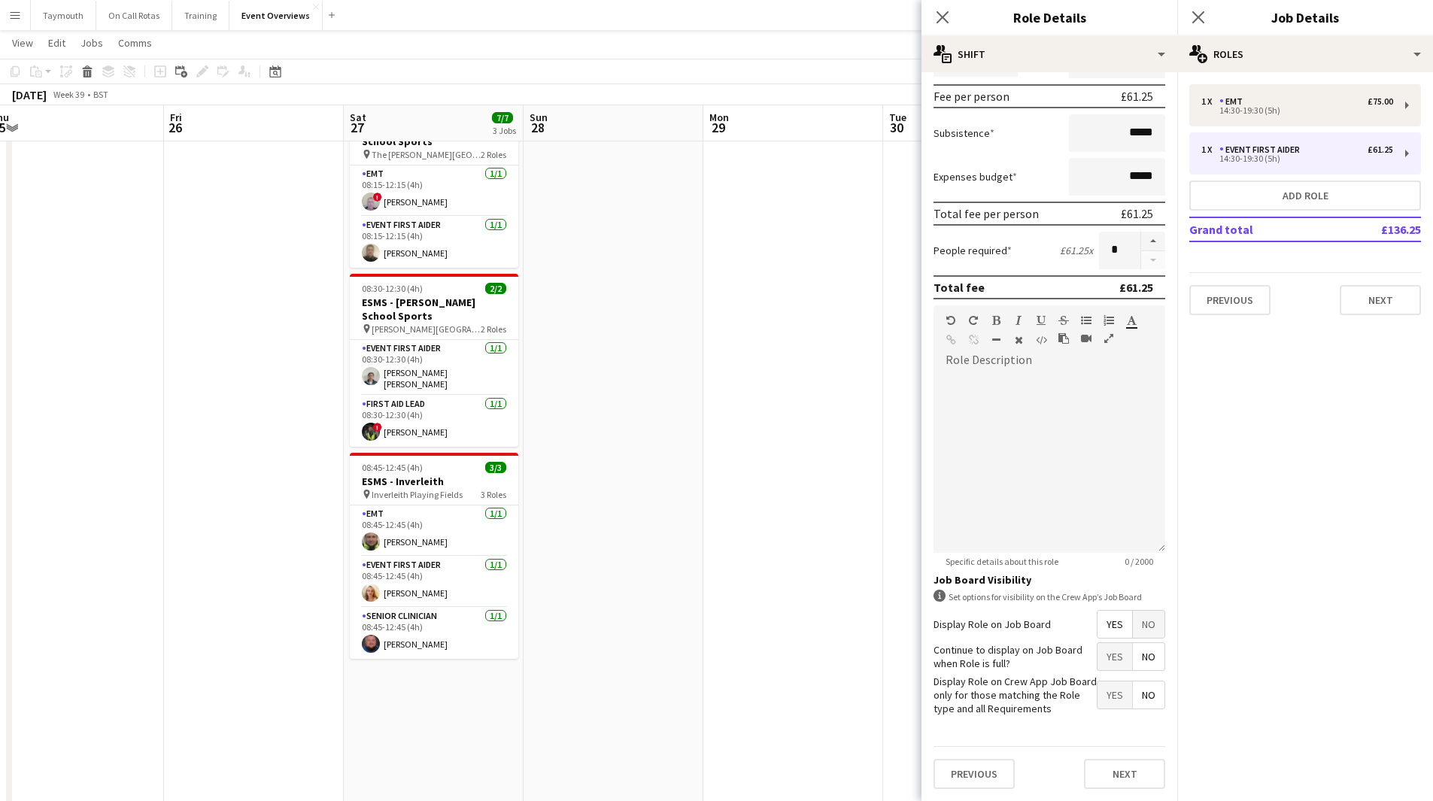
click at [1104, 656] on span "Yes" at bounding box center [1114, 656] width 35 height 27
click at [621, 470] on app-date-cell at bounding box center [613, 736] width 180 height 1287
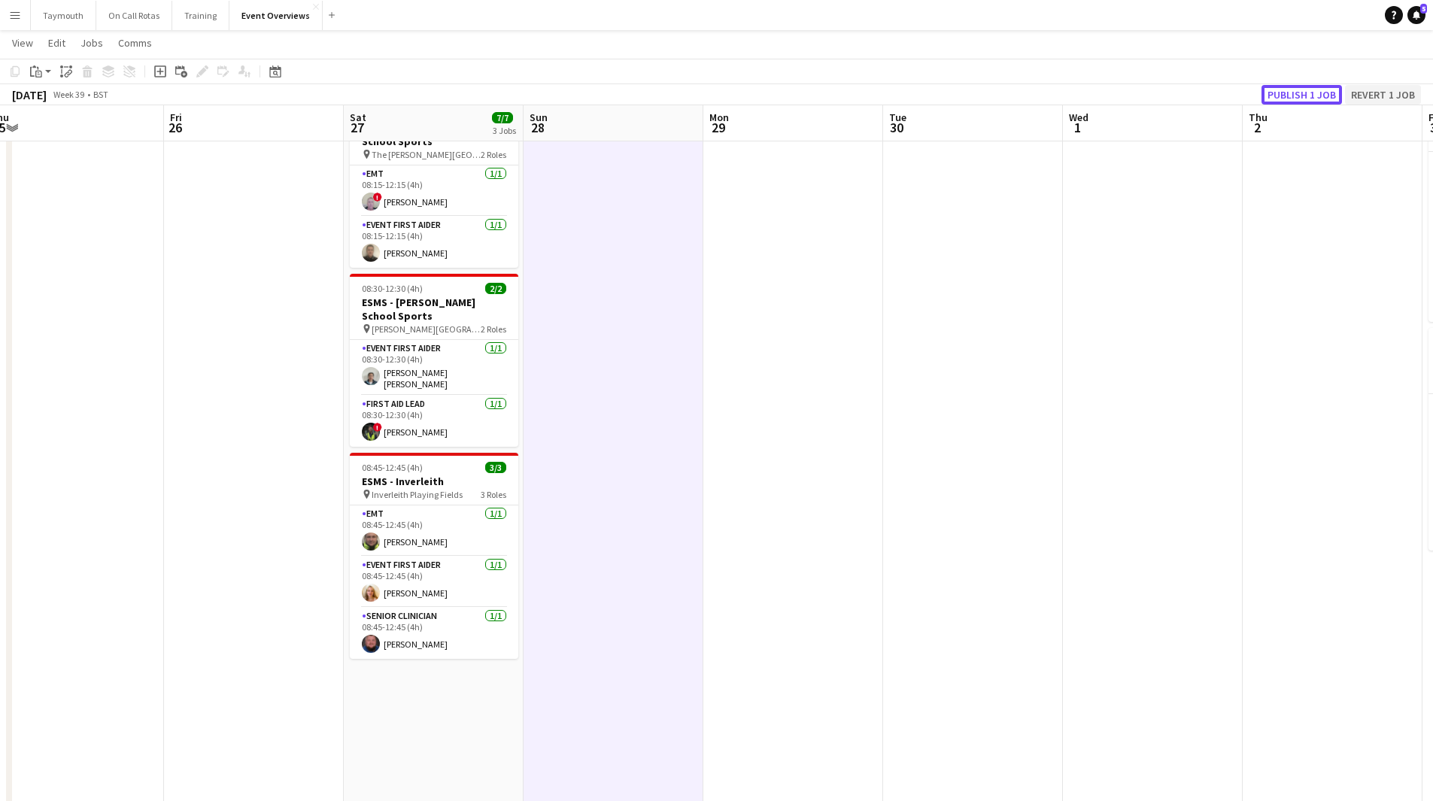
click at [1344, 96] on div "Publish 1 job Revert 1 job" at bounding box center [1340, 95] width 183 height 20
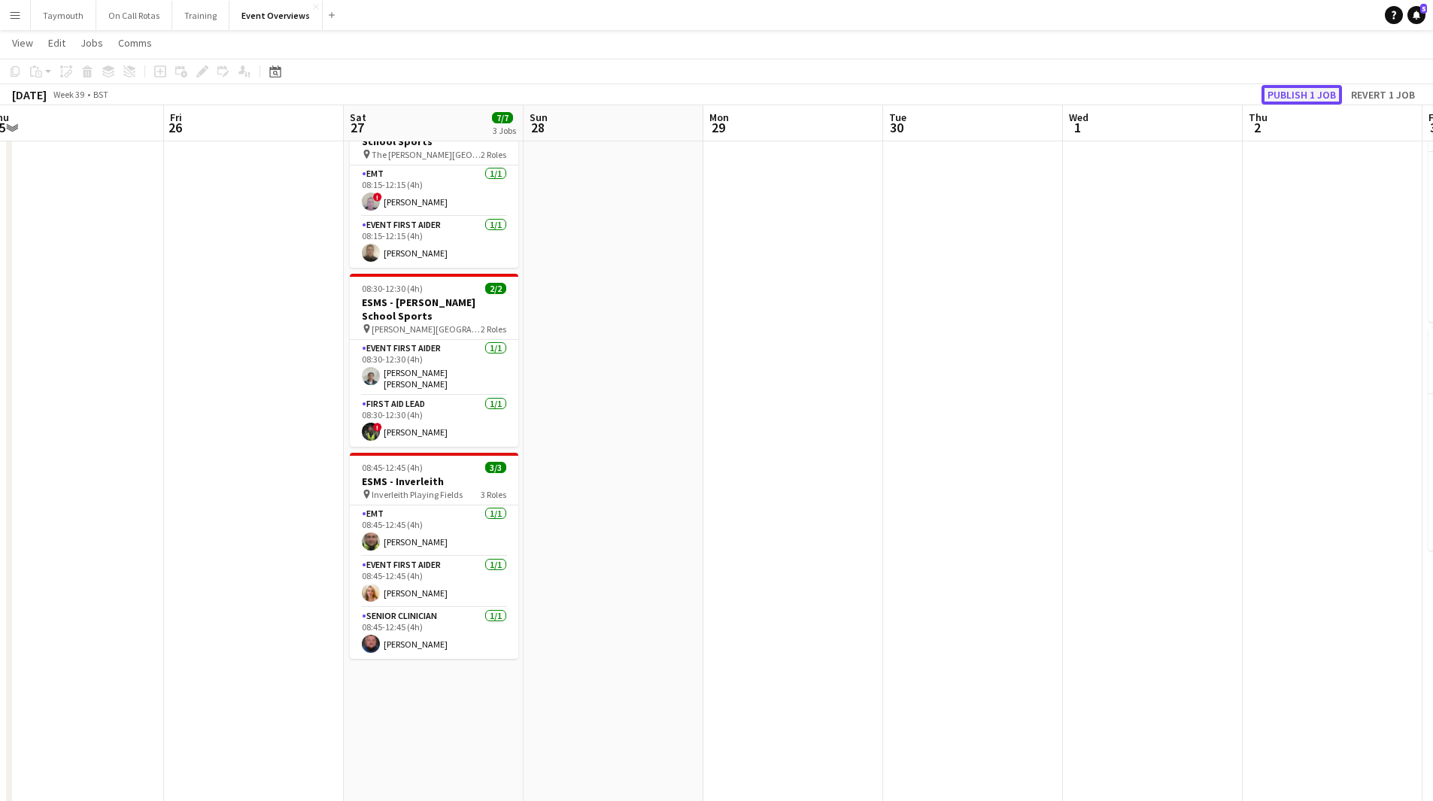
click at [1287, 89] on button "Publish 1 job" at bounding box center [1301, 95] width 80 height 20
click at [960, 536] on app-date-cell at bounding box center [973, 736] width 180 height 1287
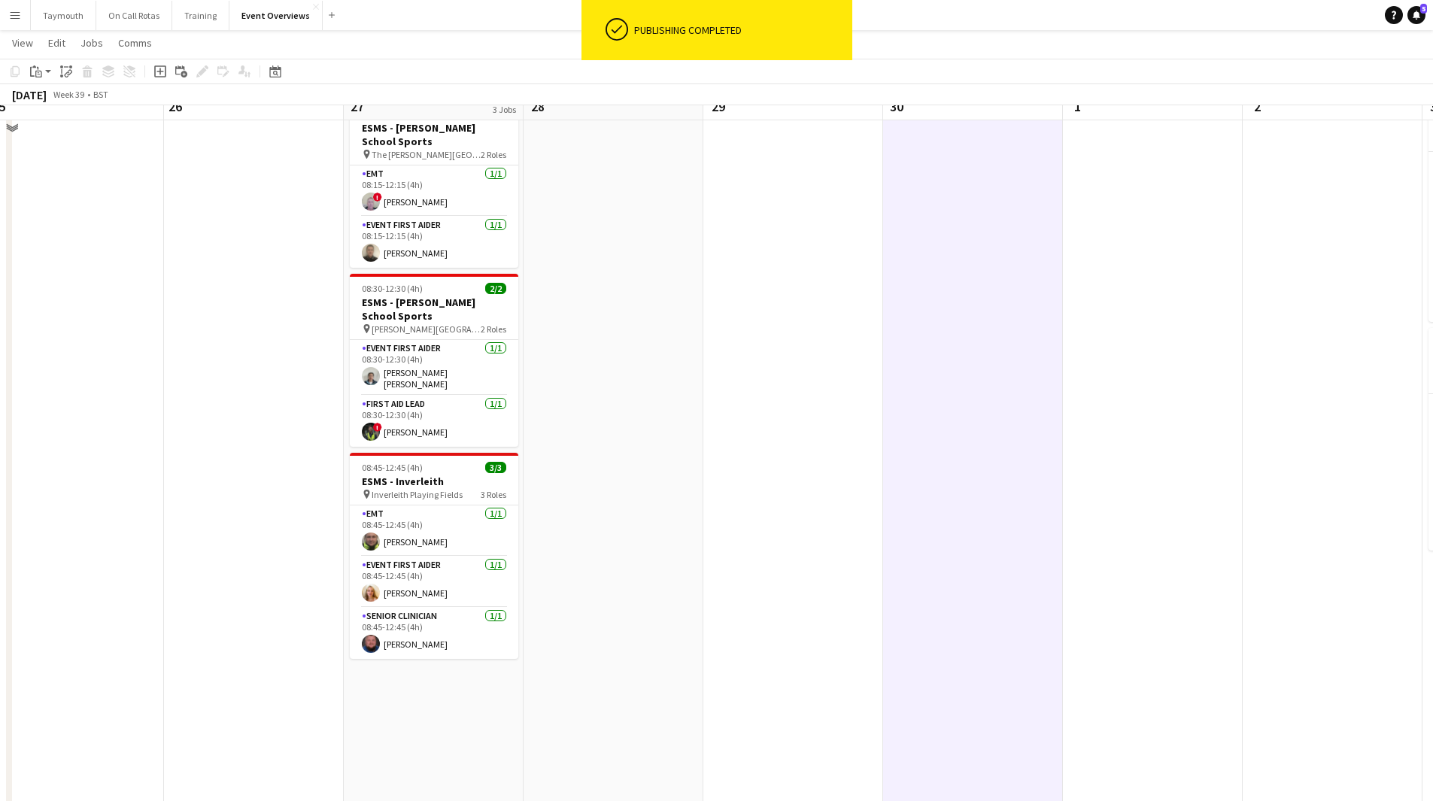
scroll to position [0, 0]
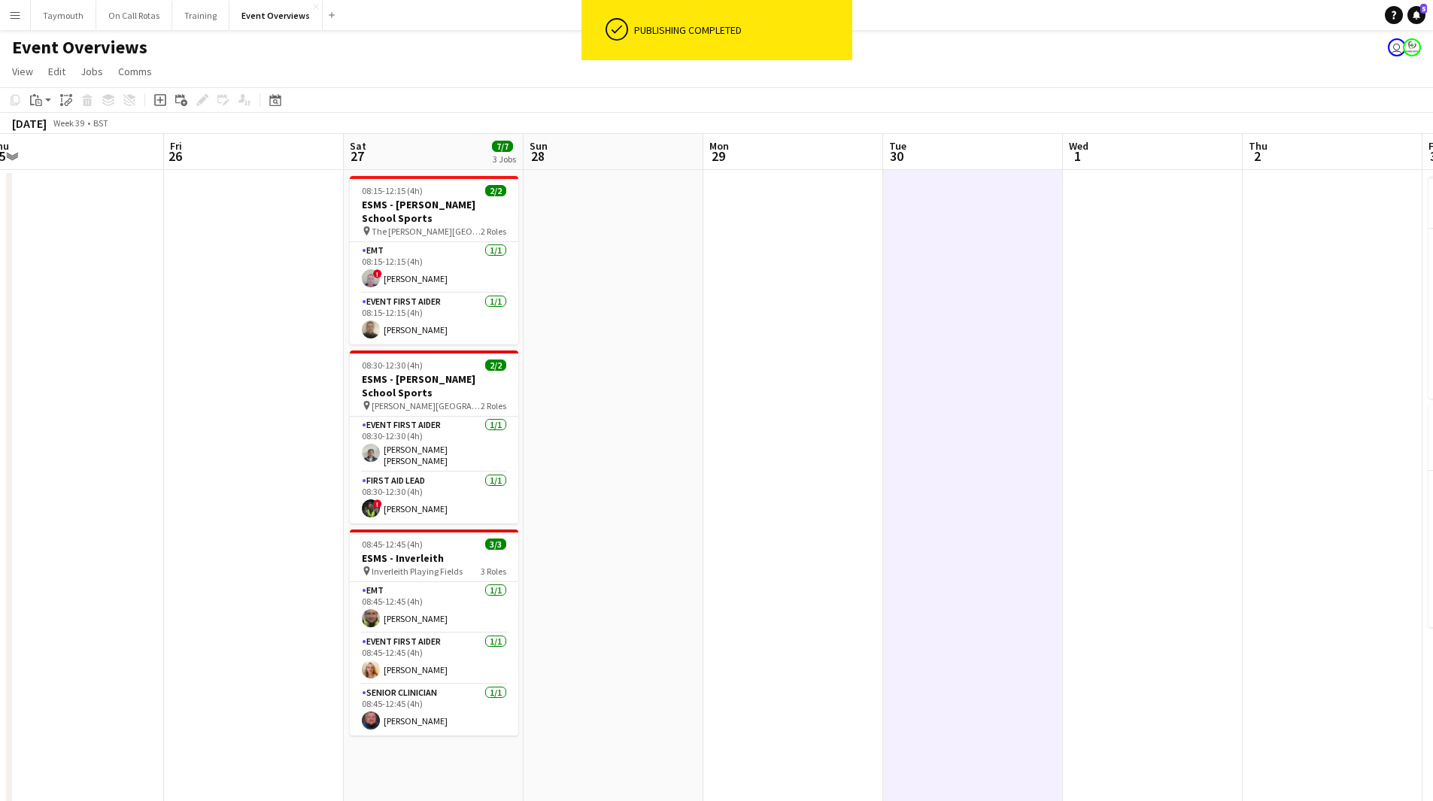
drag, startPoint x: 1048, startPoint y: 532, endPoint x: 313, endPoint y: 521, distance: 735.5
click at [12, 529] on app-calendar-viewport "Tue 23 11/11 1 Job Wed 24 Thu 25 Fri 26 Sat 27 7/7 3 Jobs Sun 28 Mon 29 Tue 30 …" at bounding box center [716, 795] width 1433 height 1323
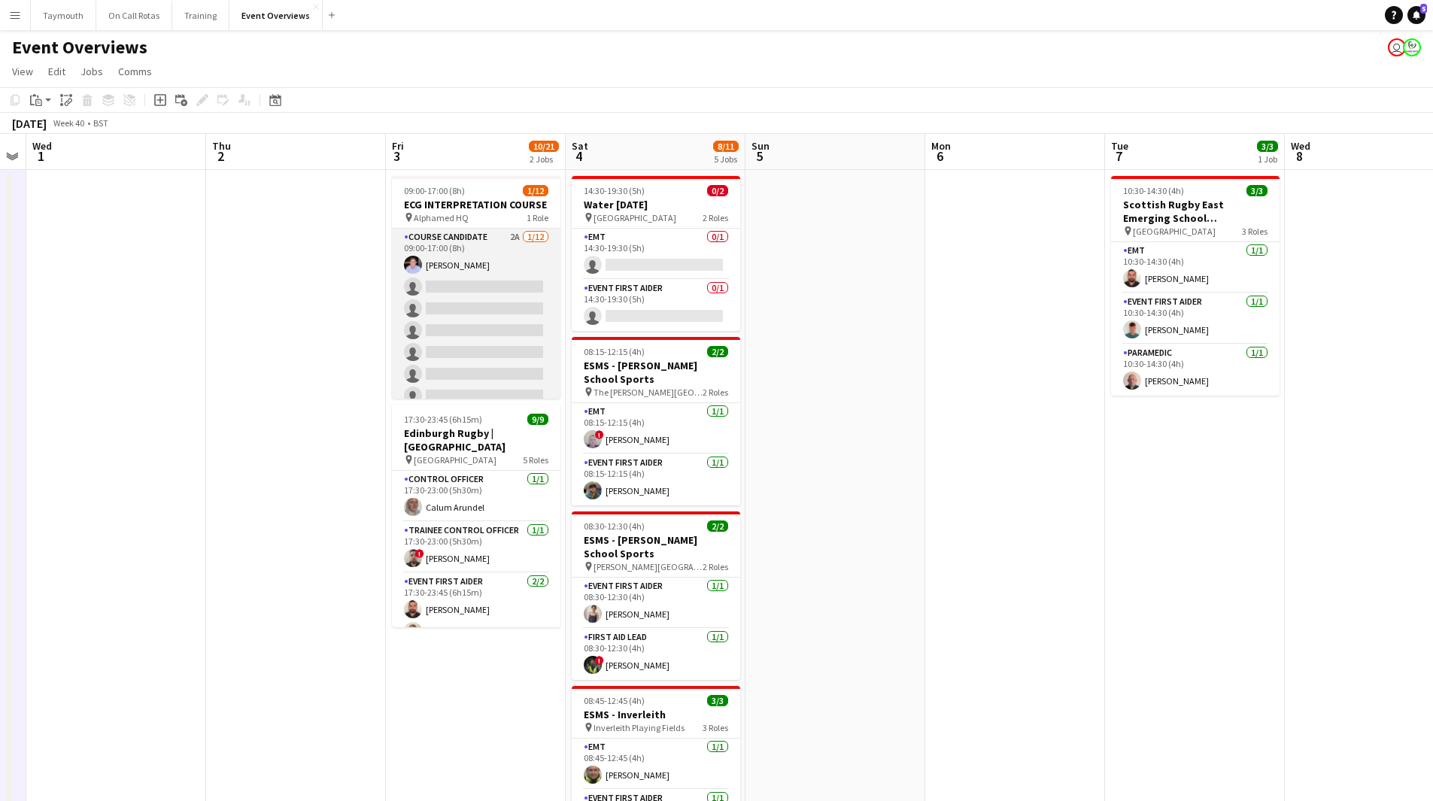
drag, startPoint x: 525, startPoint y: 283, endPoint x: 535, endPoint y: 280, distance: 10.2
click at [525, 283] on app-card-role "Course Candidate 2A [DATE] 09:00-17:00 (8h) [PERSON_NAME] single-neutral-action…" at bounding box center [476, 374] width 168 height 291
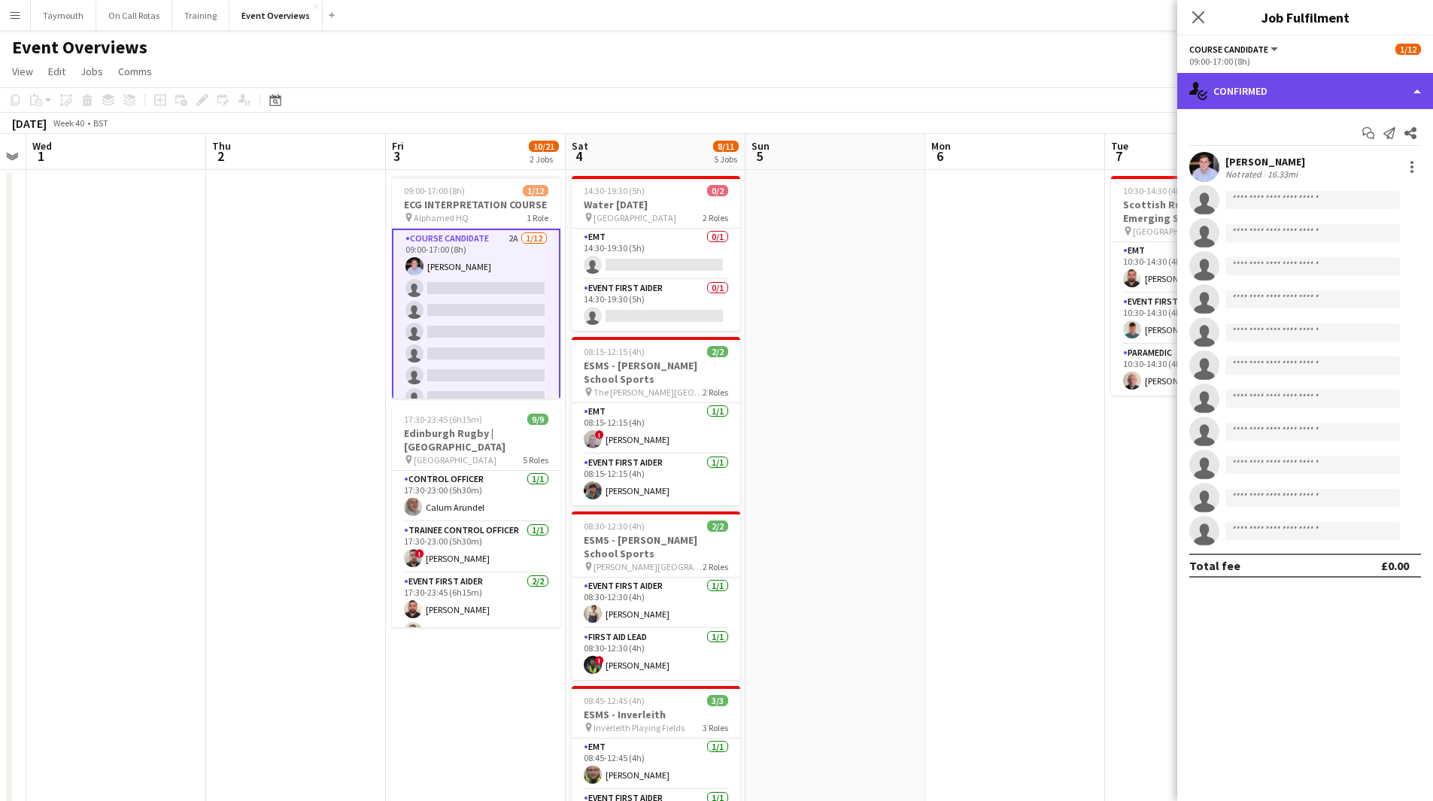
click at [1295, 95] on div "single-neutral-actions-check-2 Confirmed" at bounding box center [1305, 91] width 256 height 36
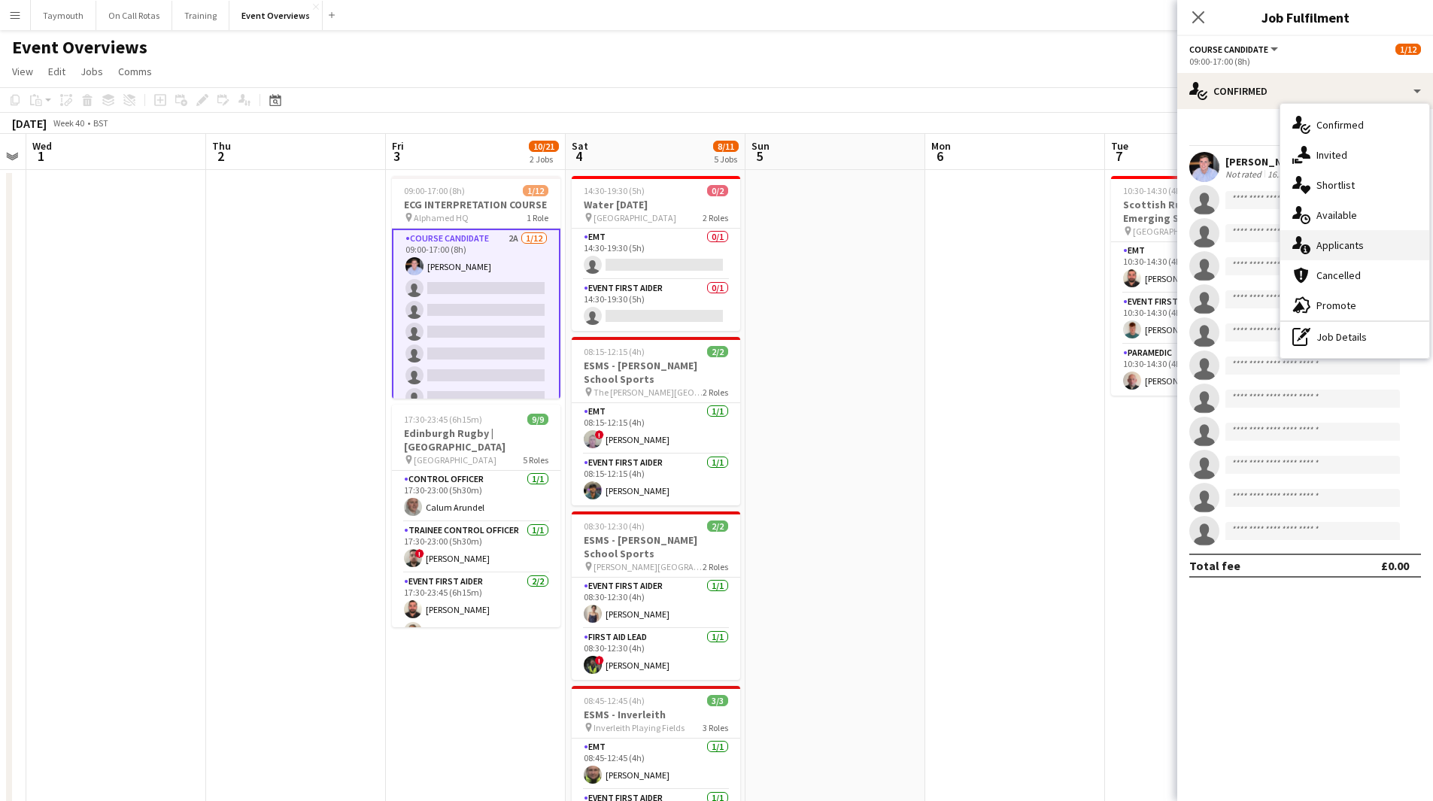
click at [1368, 242] on div "single-neutral-actions-information Applicants" at bounding box center [1354, 245] width 149 height 30
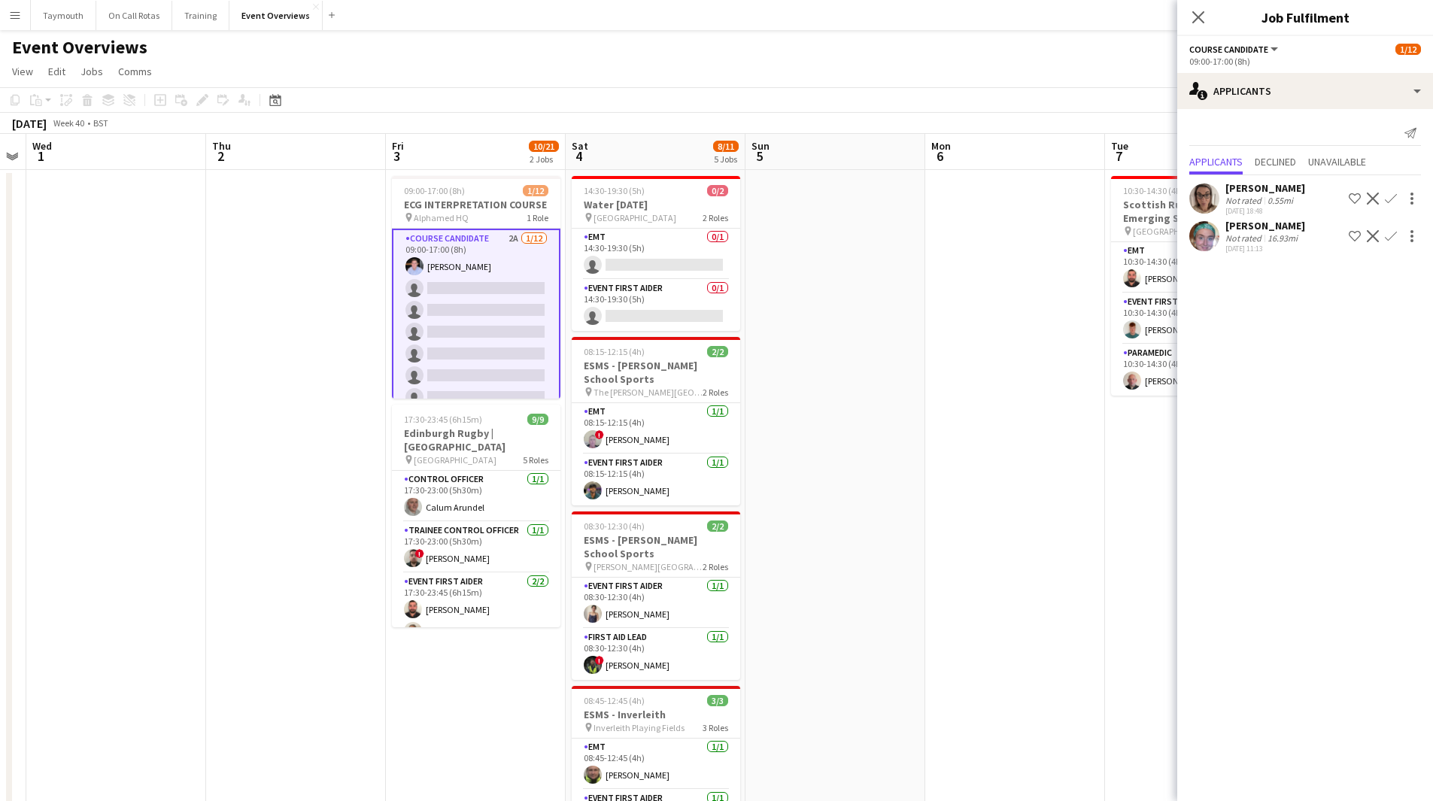
click at [1391, 232] on app-icon "Confirm" at bounding box center [1390, 236] width 12 height 12
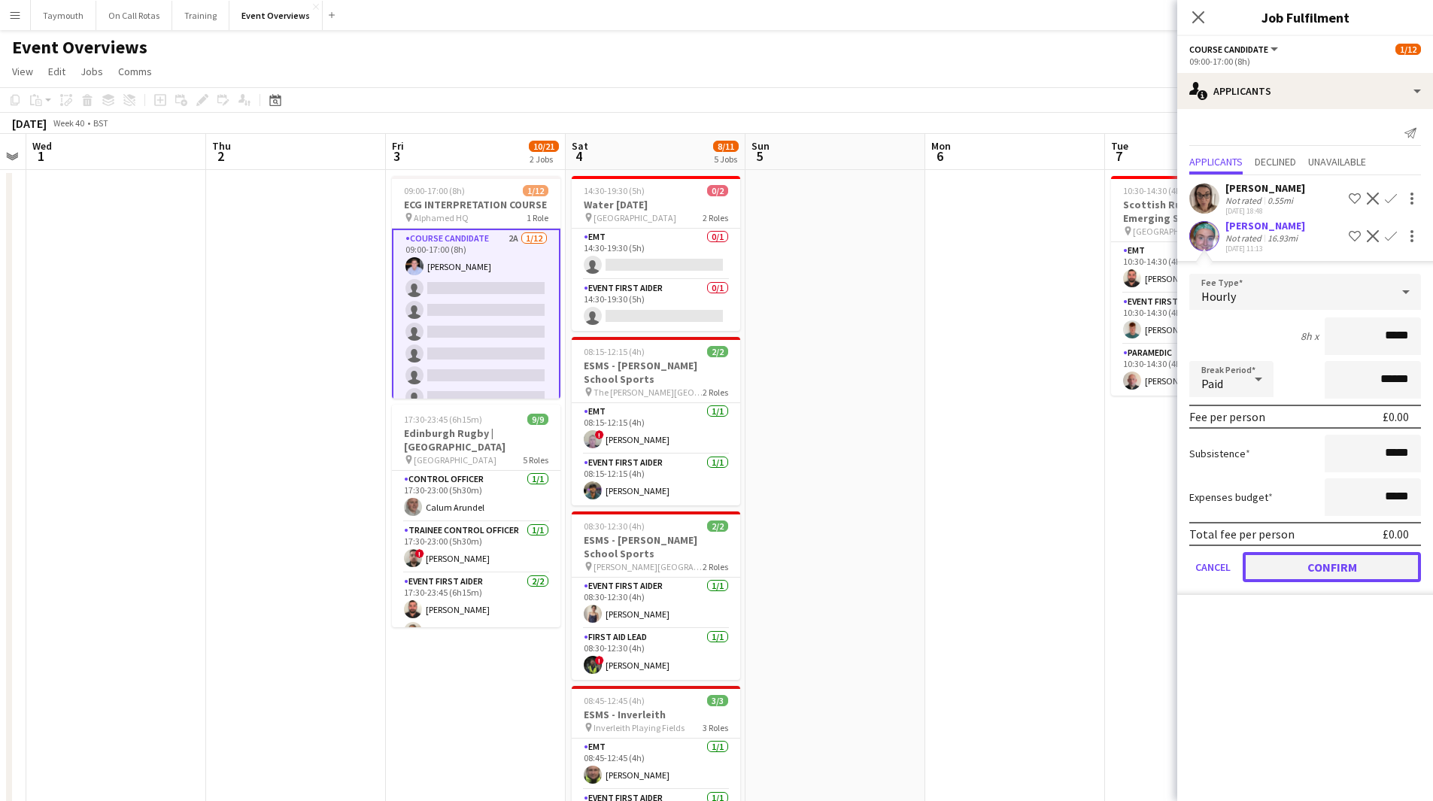
click at [1354, 562] on button "Confirm" at bounding box center [1331, 567] width 178 height 30
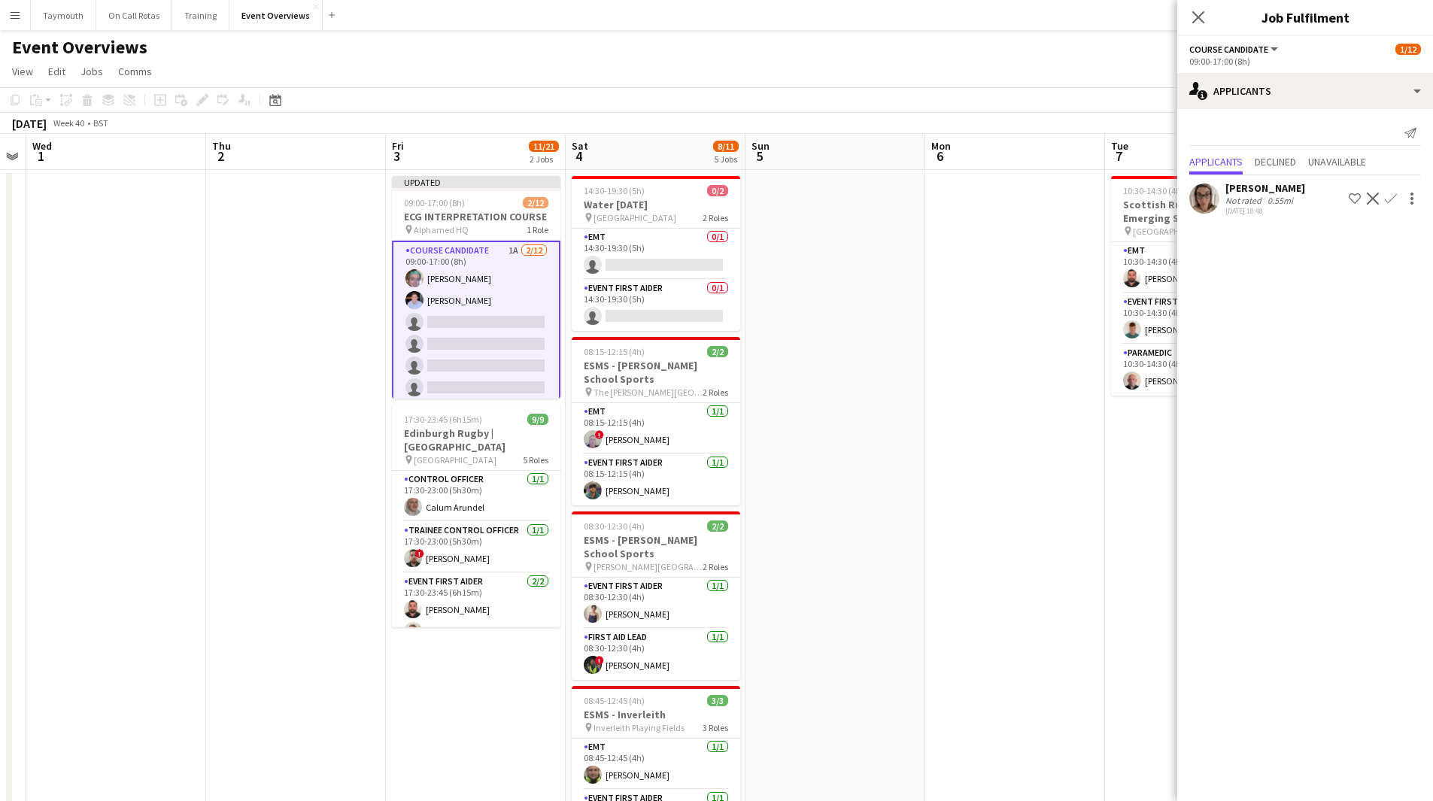
click at [1390, 197] on app-icon "Confirm" at bounding box center [1390, 199] width 12 height 12
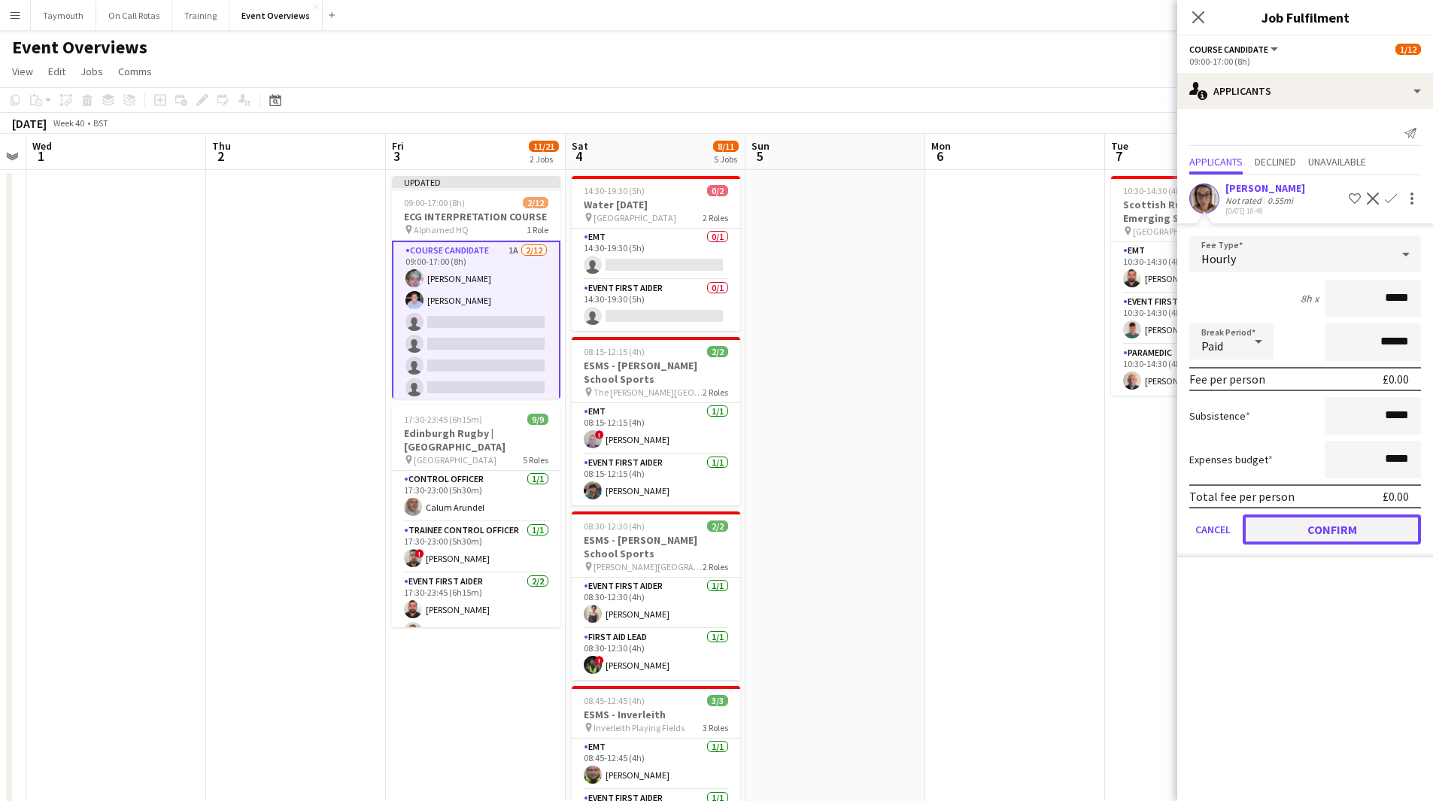
click at [1392, 533] on button "Confirm" at bounding box center [1331, 529] width 178 height 30
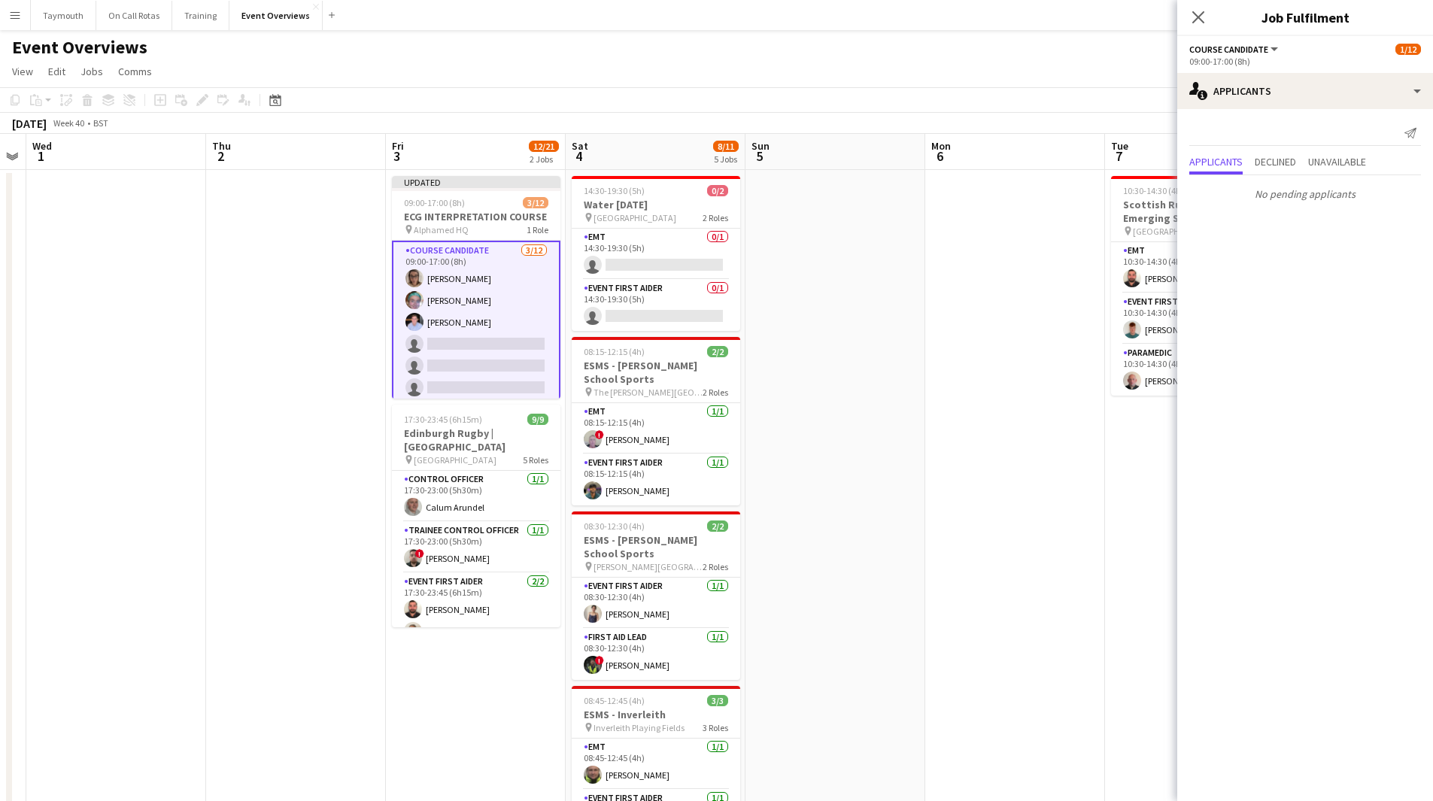
click at [941, 480] on app-date-cell at bounding box center [1015, 813] width 180 height 1287
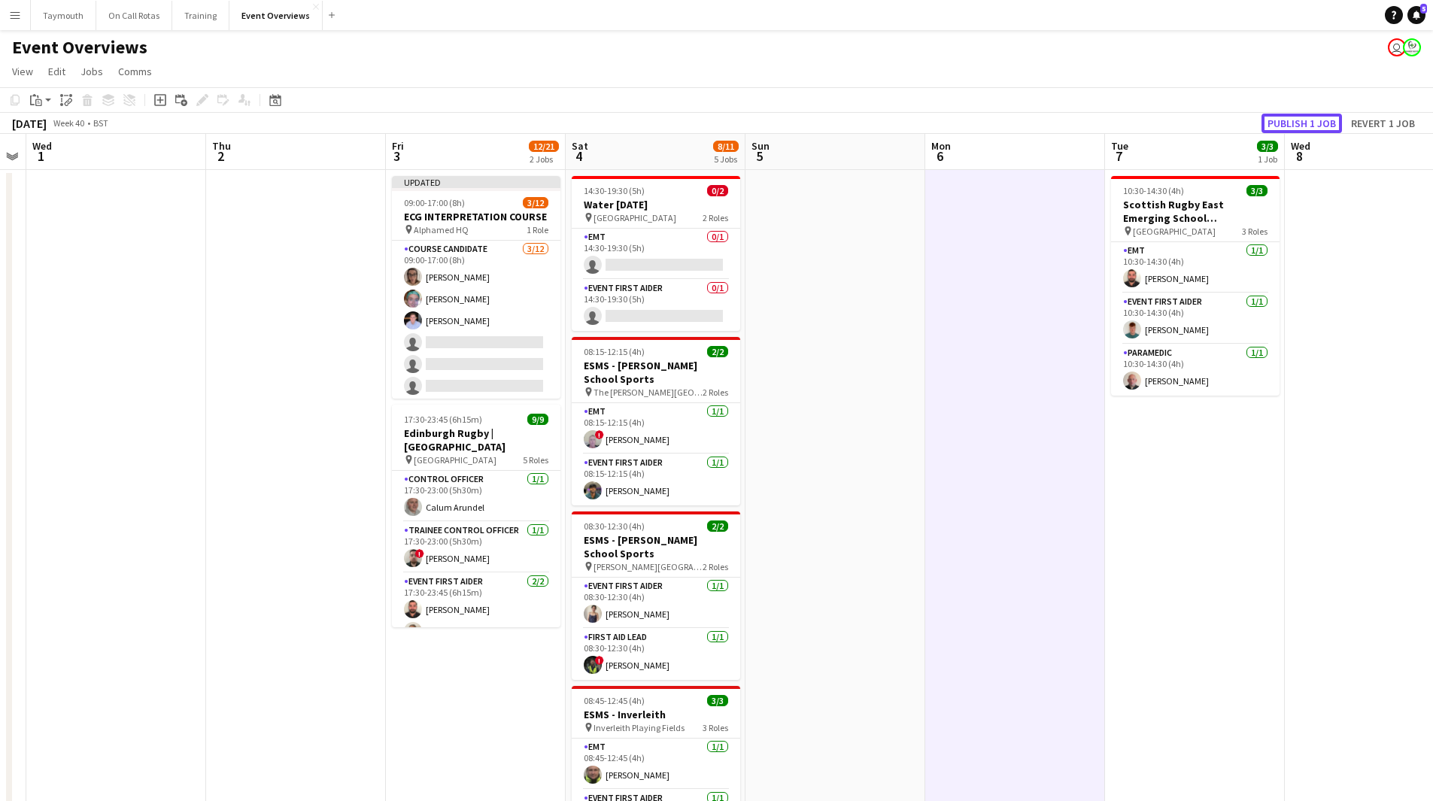
drag, startPoint x: 1319, startPoint y: 123, endPoint x: 1308, endPoint y: 151, distance: 30.7
click at [1319, 123] on button "Publish 1 job" at bounding box center [1301, 124] width 80 height 20
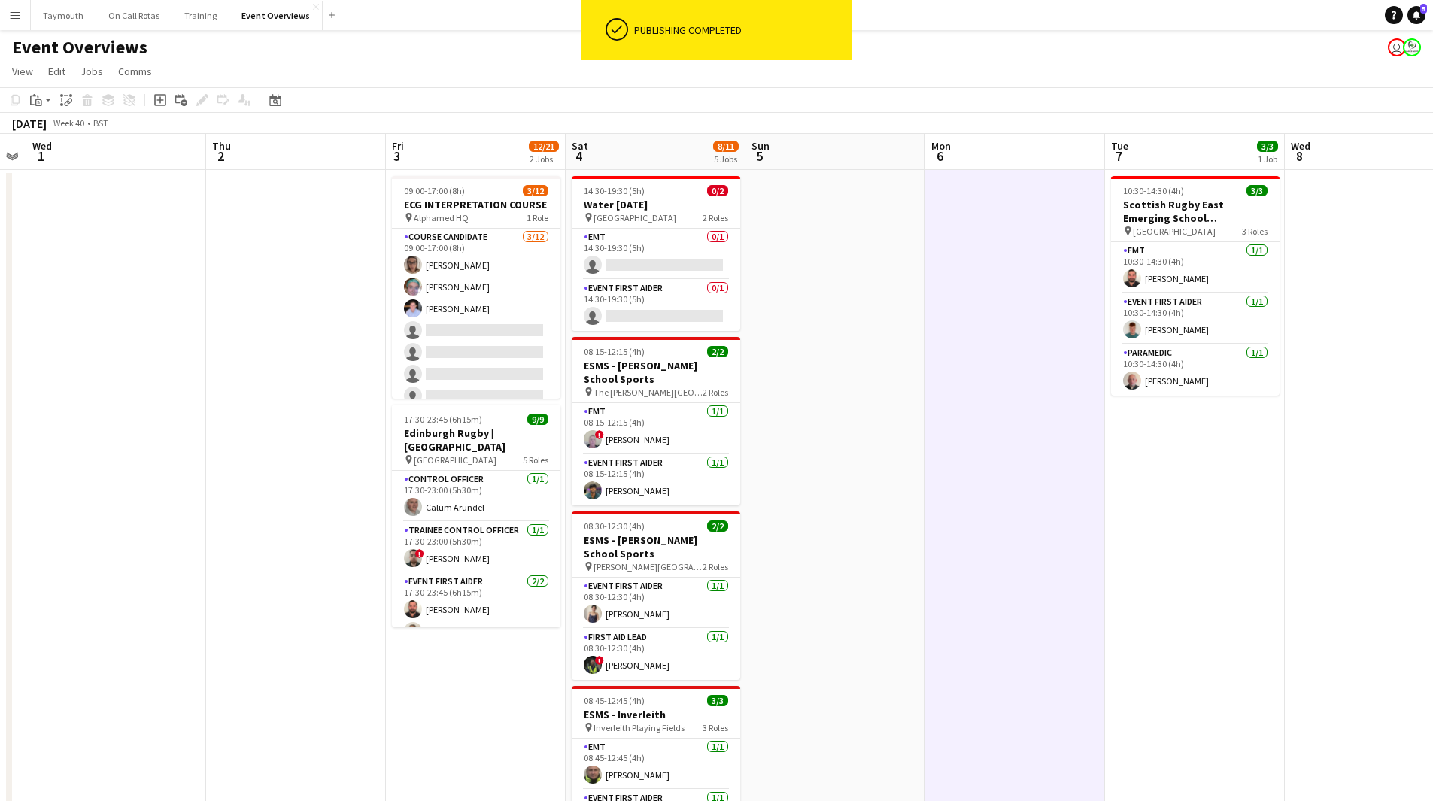
drag, startPoint x: 234, startPoint y: 466, endPoint x: 1130, endPoint y: 507, distance: 897.3
click at [1130, 507] on app-calendar-viewport "Sun 28 Mon 29 Tue 30 Wed 1 Thu 2 Fri 3 12/21 2 Jobs Sat 4 8/11 5 Jobs Sun 5 Mon…" at bounding box center [716, 795] width 1433 height 1323
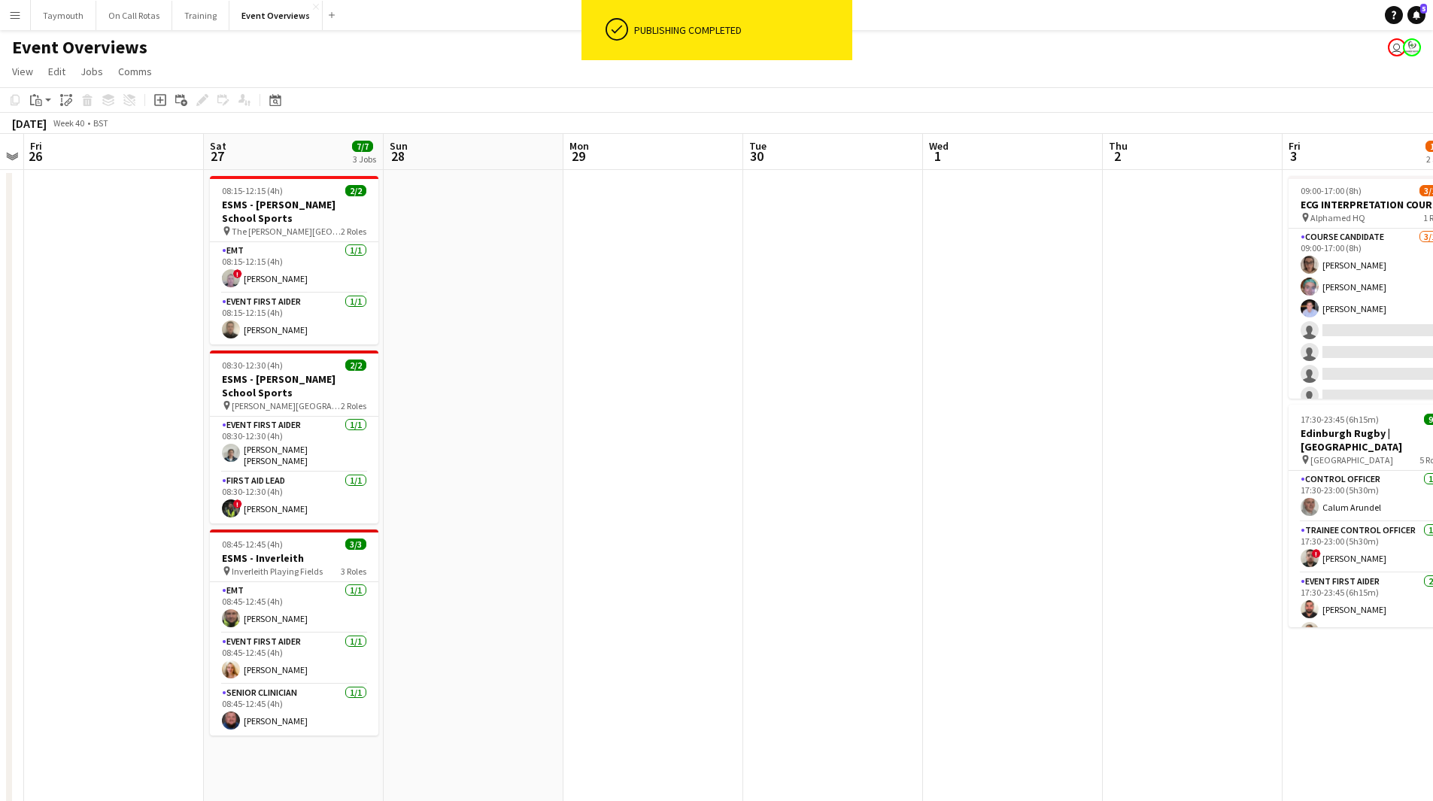
drag, startPoint x: 505, startPoint y: 506, endPoint x: 1281, endPoint y: 500, distance: 775.3
click at [1226, 500] on app-calendar-viewport "Wed 24 Thu 25 Fri 26 Sat 27 7/7 3 Jobs Sun 28 Mon 29 Tue 30 Wed 1 Thu 2 Fri 3 1…" at bounding box center [716, 795] width 1433 height 1323
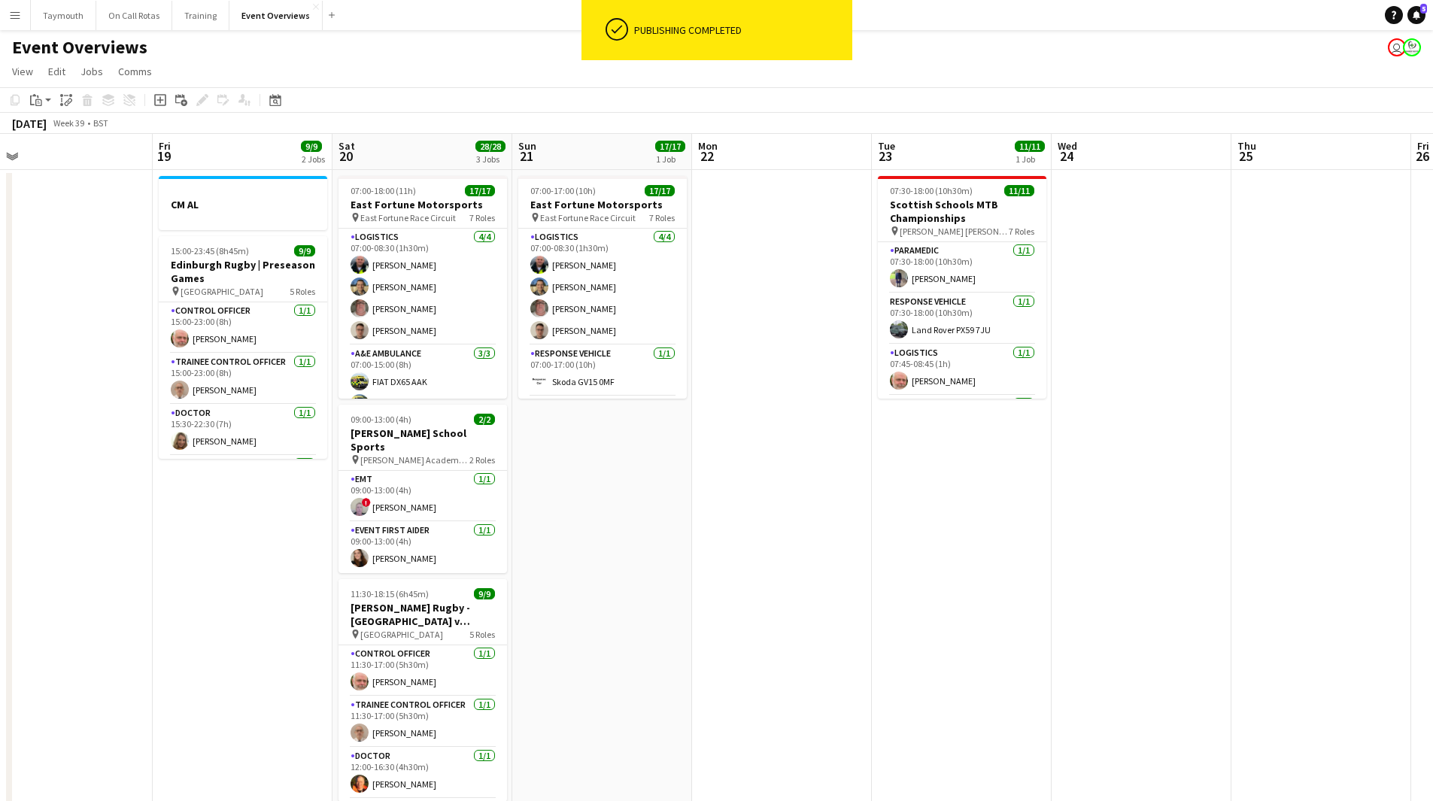
drag, startPoint x: 699, startPoint y: 522, endPoint x: 1025, endPoint y: 526, distance: 325.6
click at [1074, 524] on app-calendar-viewport "Wed 17 Thu 18 Fri 19 9/9 2 Jobs Sat 20 28/28 3 Jobs Sun 21 17/17 1 Job Mon 22 T…" at bounding box center [716, 795] width 1433 height 1323
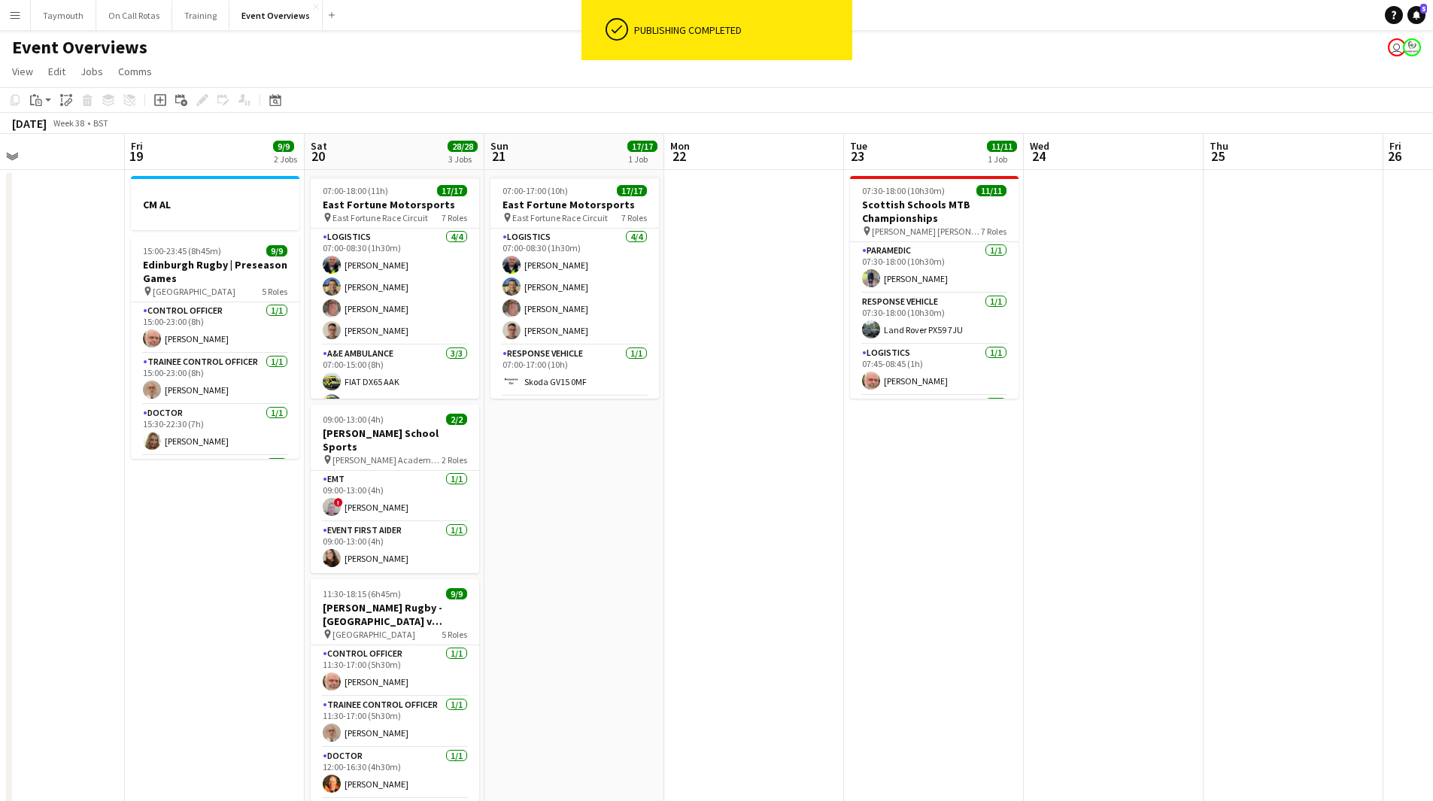
drag, startPoint x: 758, startPoint y: 551, endPoint x: 1155, endPoint y: 557, distance: 397.1
click at [1128, 555] on app-calendar-viewport "Tue 16 Wed 17 Thu 18 Fri 19 9/9 2 Jobs Sat 20 28/28 3 Jobs Sun 21 17/17 1 Job M…" at bounding box center [716, 795] width 1433 height 1323
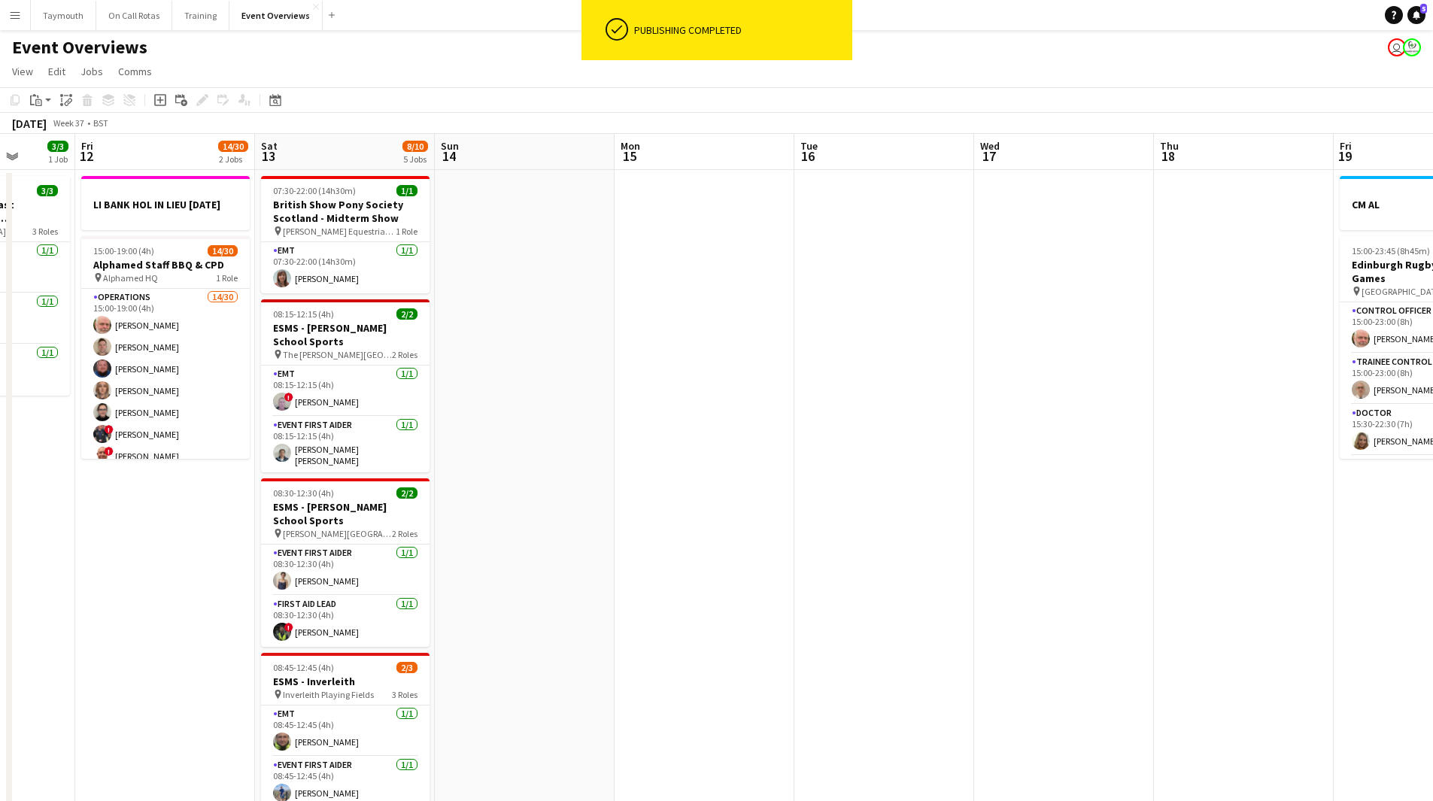
drag, startPoint x: 981, startPoint y: 531, endPoint x: 1151, endPoint y: 532, distance: 170.7
click at [1151, 532] on app-calendar-viewport "Wed 10 2/3 1 Job Thu 11 3/3 1 Job Fri 12 14/30 2 Jobs Sat 13 8/10 5 Jobs Sun 14…" at bounding box center [716, 795] width 1433 height 1323
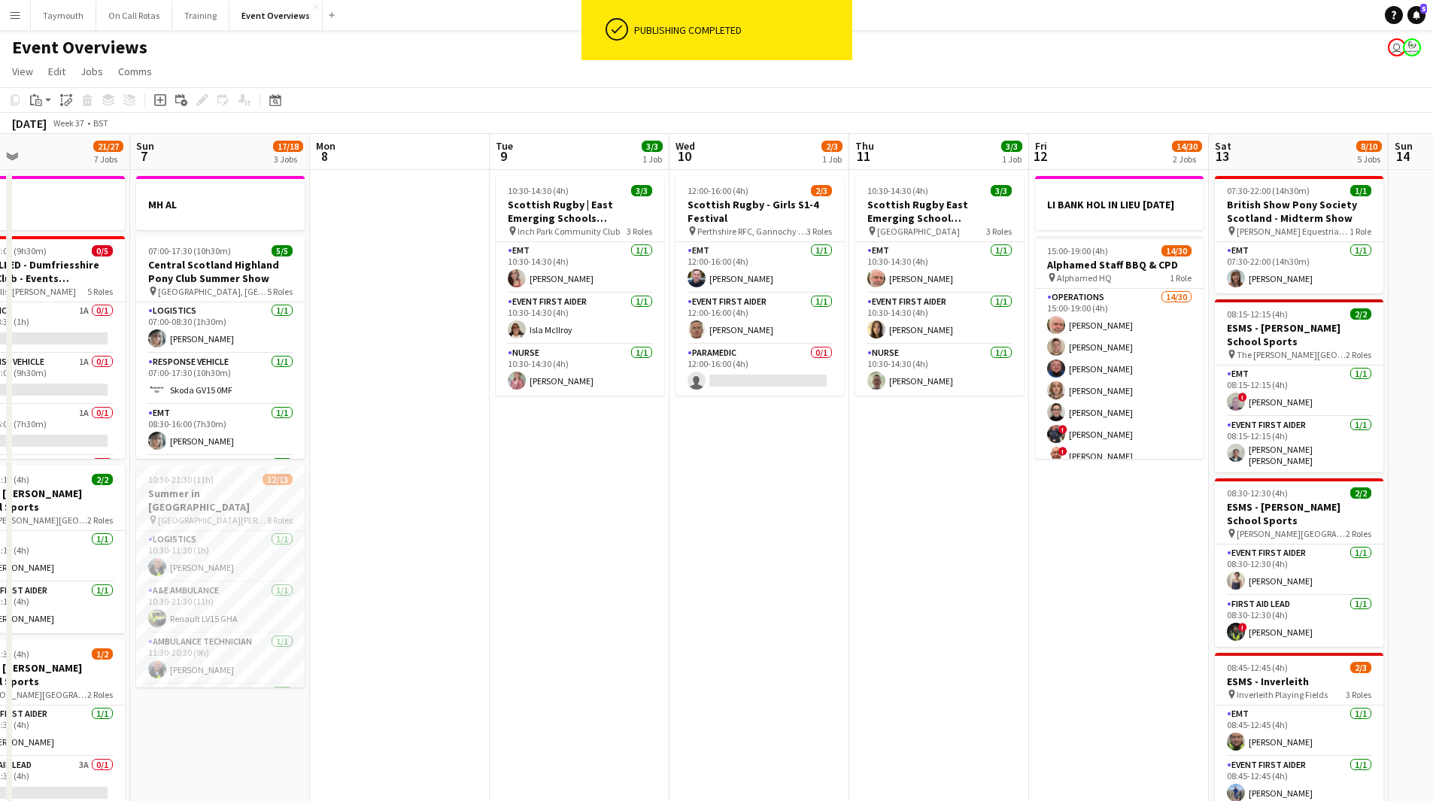
scroll to position [0, 360]
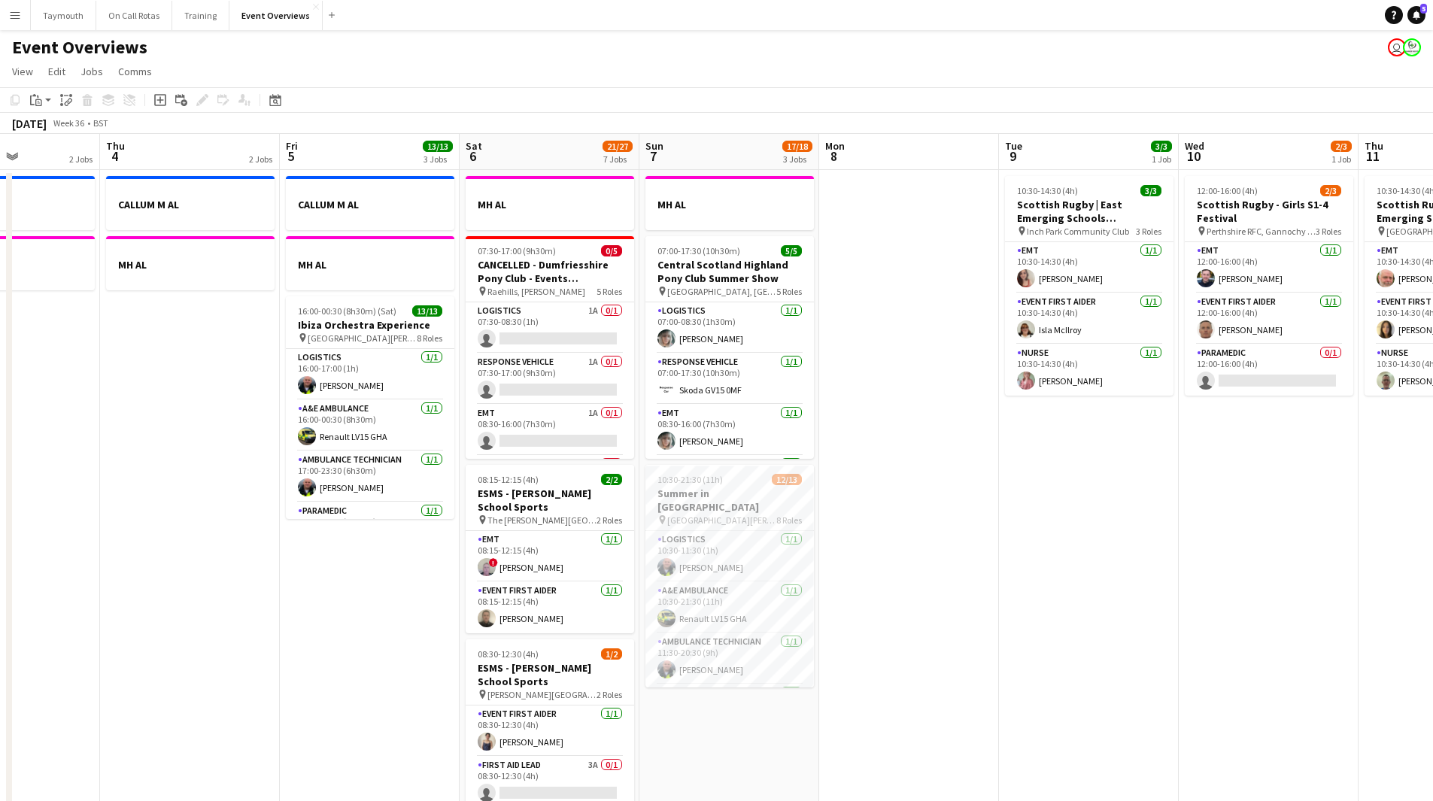
drag, startPoint x: 224, startPoint y: 518, endPoint x: 1235, endPoint y: 514, distance: 1010.7
click at [1234, 515] on app-calendar-viewport "Mon 1 1/1 2 Jobs Tue 2 1/1 2 Jobs Wed 3 2 Jobs Thu 4 2 Jobs Fri 5 13/13 3 Jobs …" at bounding box center [716, 795] width 1433 height 1323
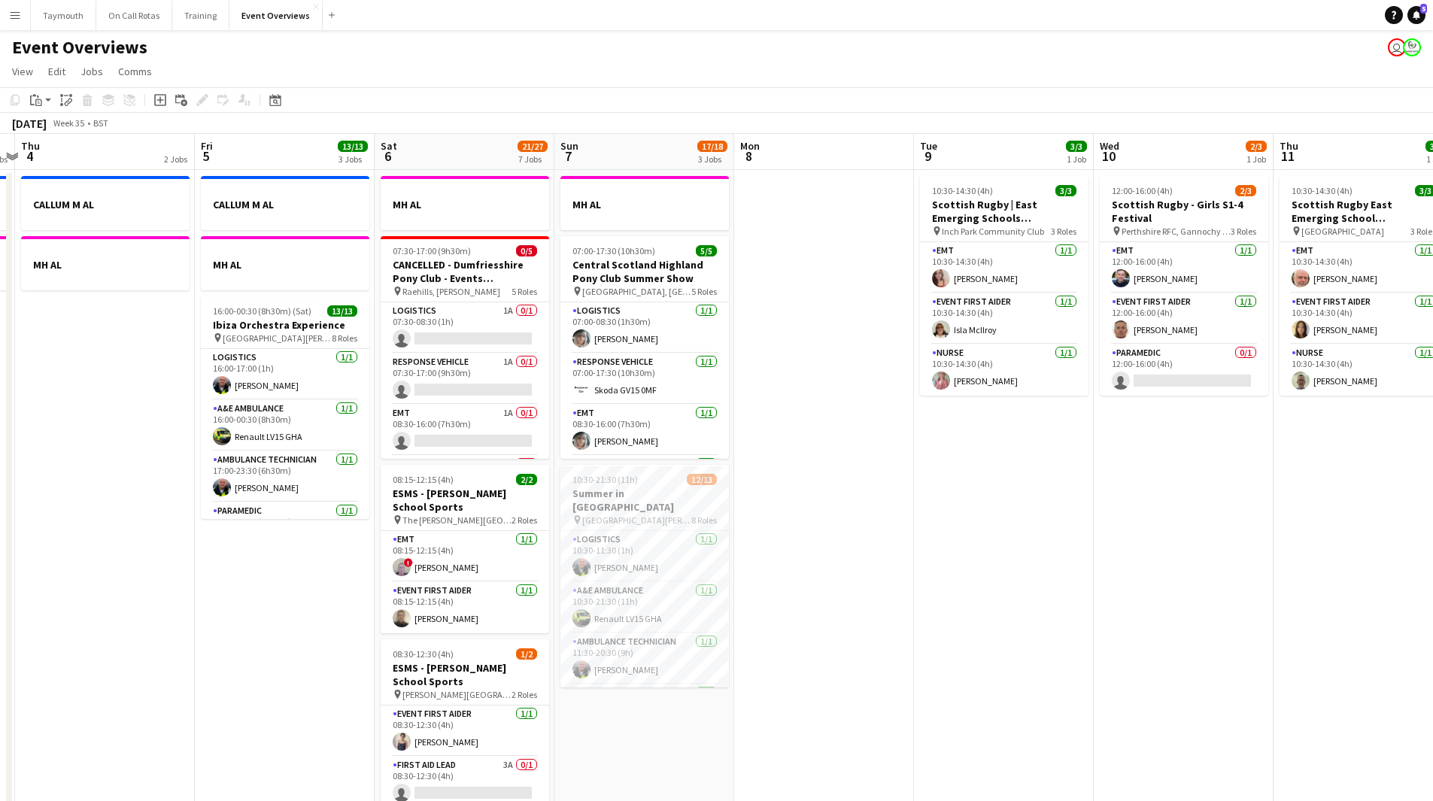
drag, startPoint x: 277, startPoint y: 605, endPoint x: 99, endPoint y: 590, distance: 178.9
click at [99, 590] on app-calendar-viewport "Mon 1 1/1 2 Jobs Tue 2 1/1 2 Jobs Wed 3 2 Jobs Thu 4 2 Jobs Fri 5 13/13 3 Jobs …" at bounding box center [716, 795] width 1433 height 1323
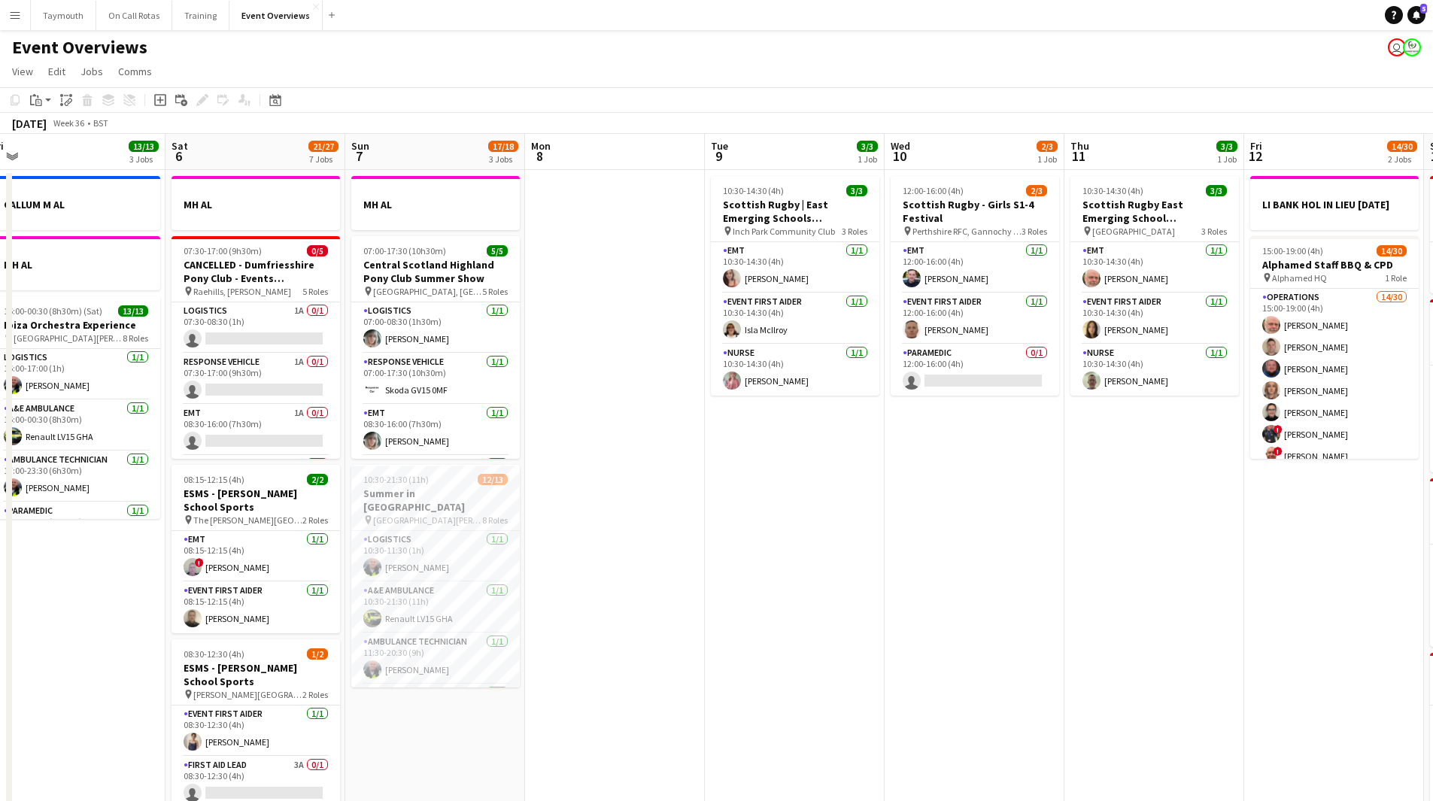
drag, startPoint x: 388, startPoint y: 578, endPoint x: 83, endPoint y: 579, distance: 305.3
click at [83, 579] on app-calendar-viewport "Tue 2 1/1 2 Jobs Wed 3 2 Jobs Thu 4 2 Jobs Fri 5 13/13 3 Jobs Sat 6 21/27 7 Job…" at bounding box center [716, 795] width 1433 height 1323
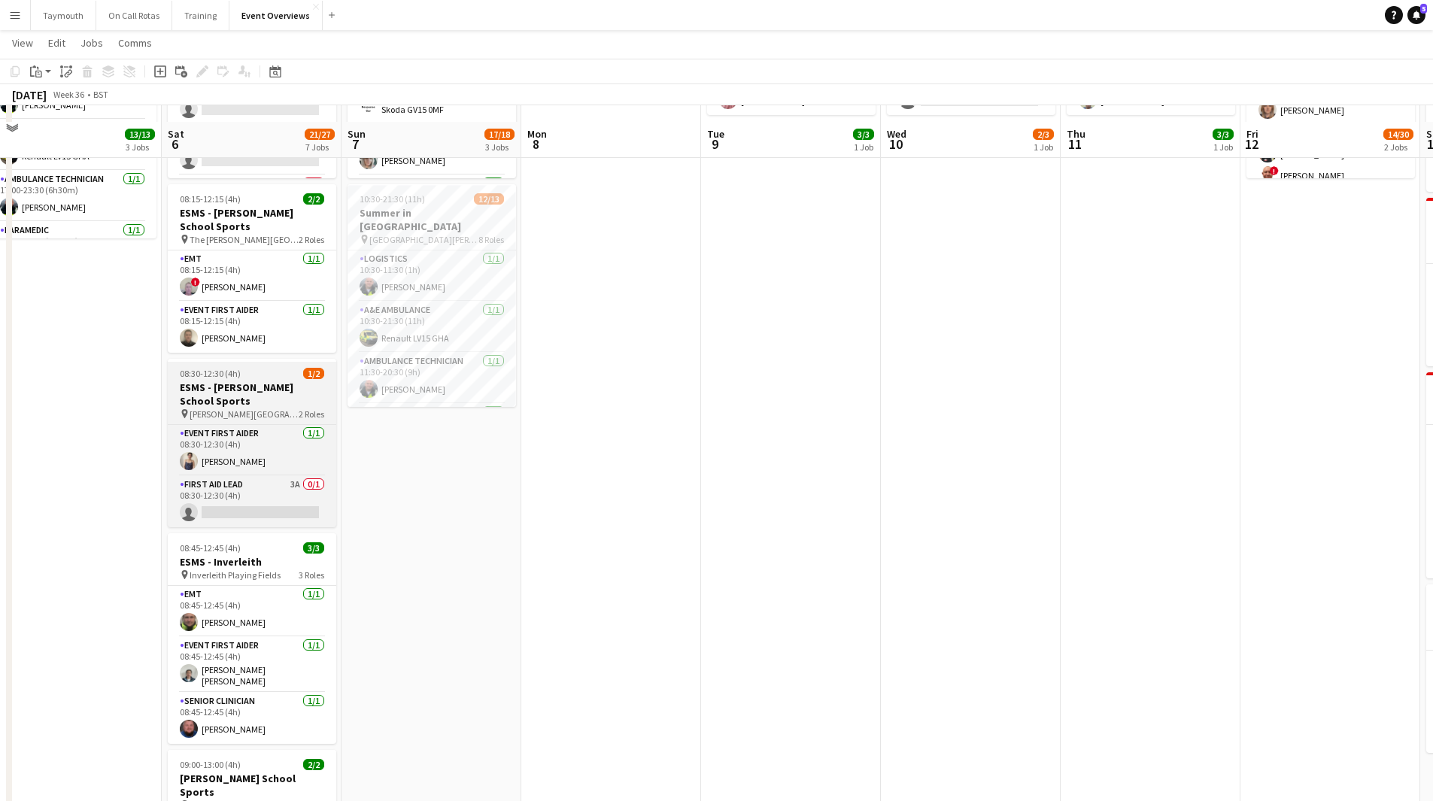
scroll to position [301, 0]
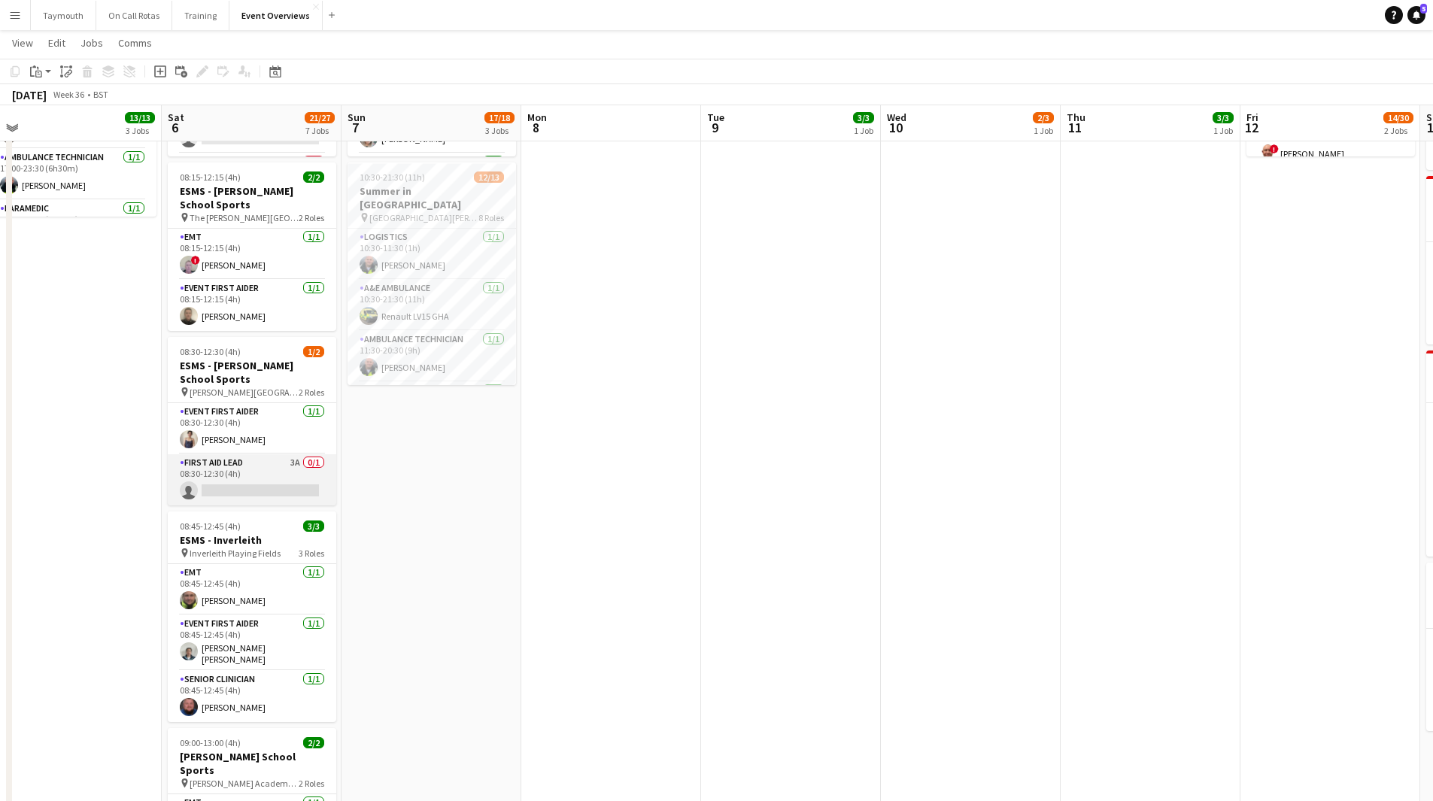
click at [291, 478] on app-card-role "First Aid Lead 3A 0/1 08:30-12:30 (4h) single-neutral-actions" at bounding box center [252, 479] width 168 height 51
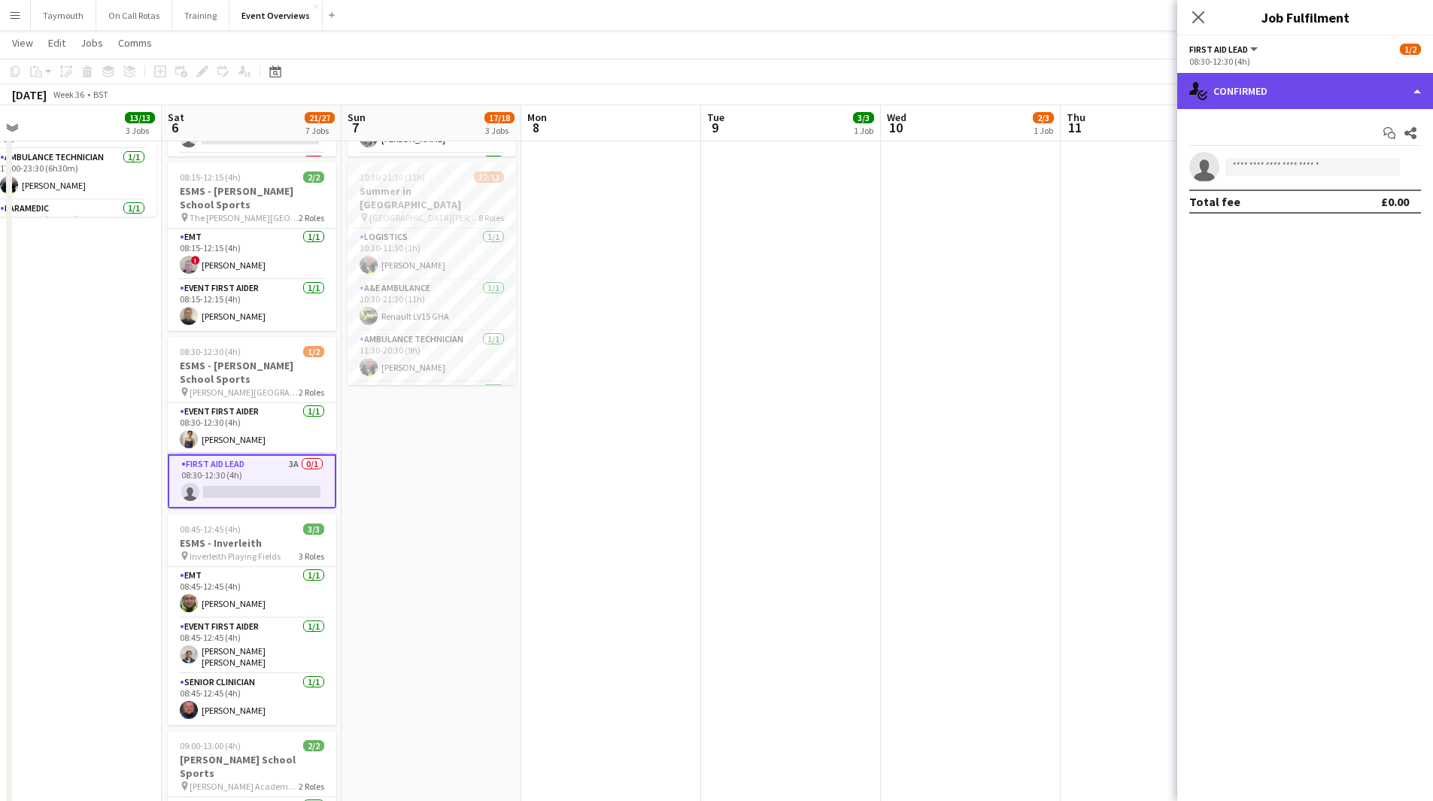
click at [1369, 89] on div "single-neutral-actions-check-2 Confirmed" at bounding box center [1305, 91] width 256 height 36
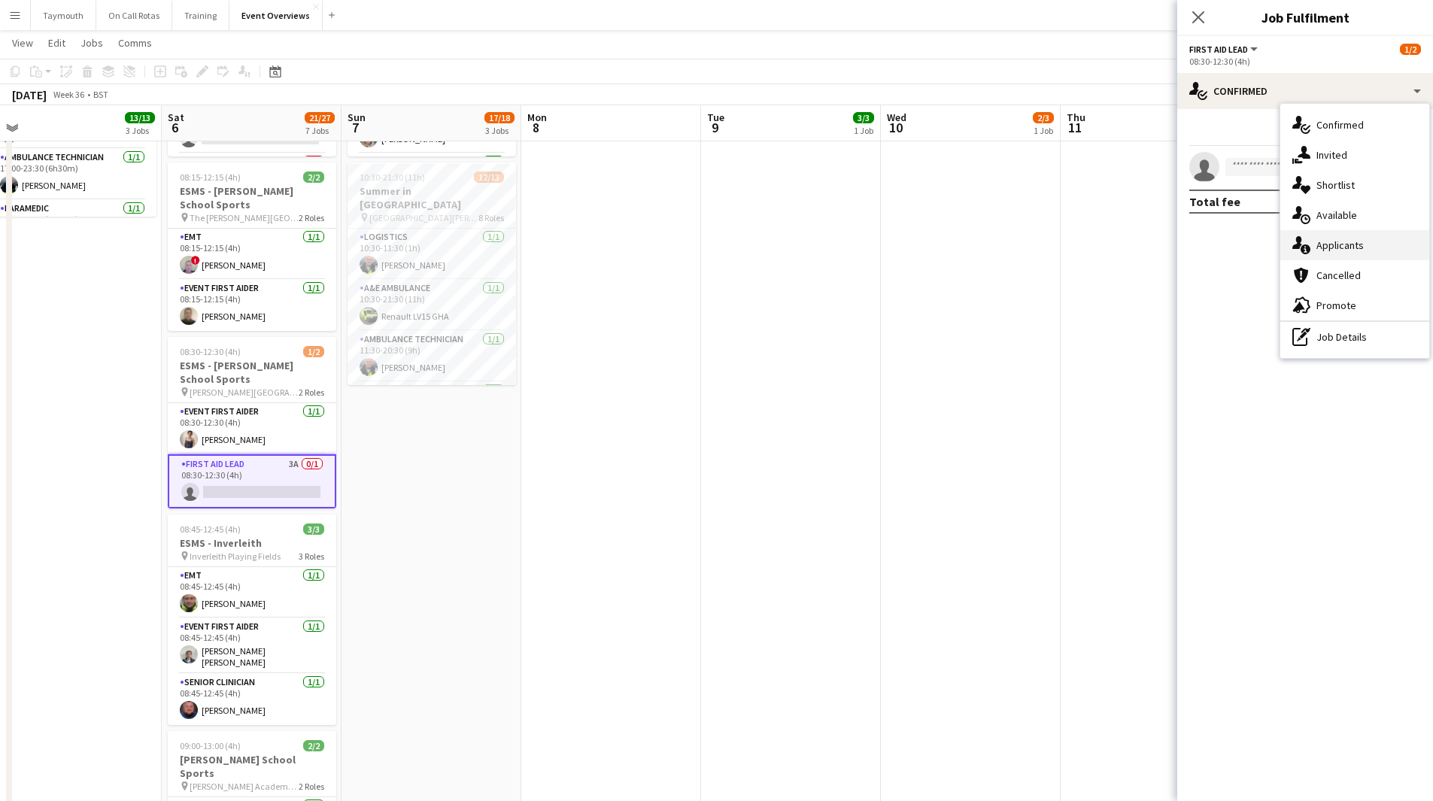
click at [1365, 256] on div "single-neutral-actions-information Applicants" at bounding box center [1354, 245] width 149 height 30
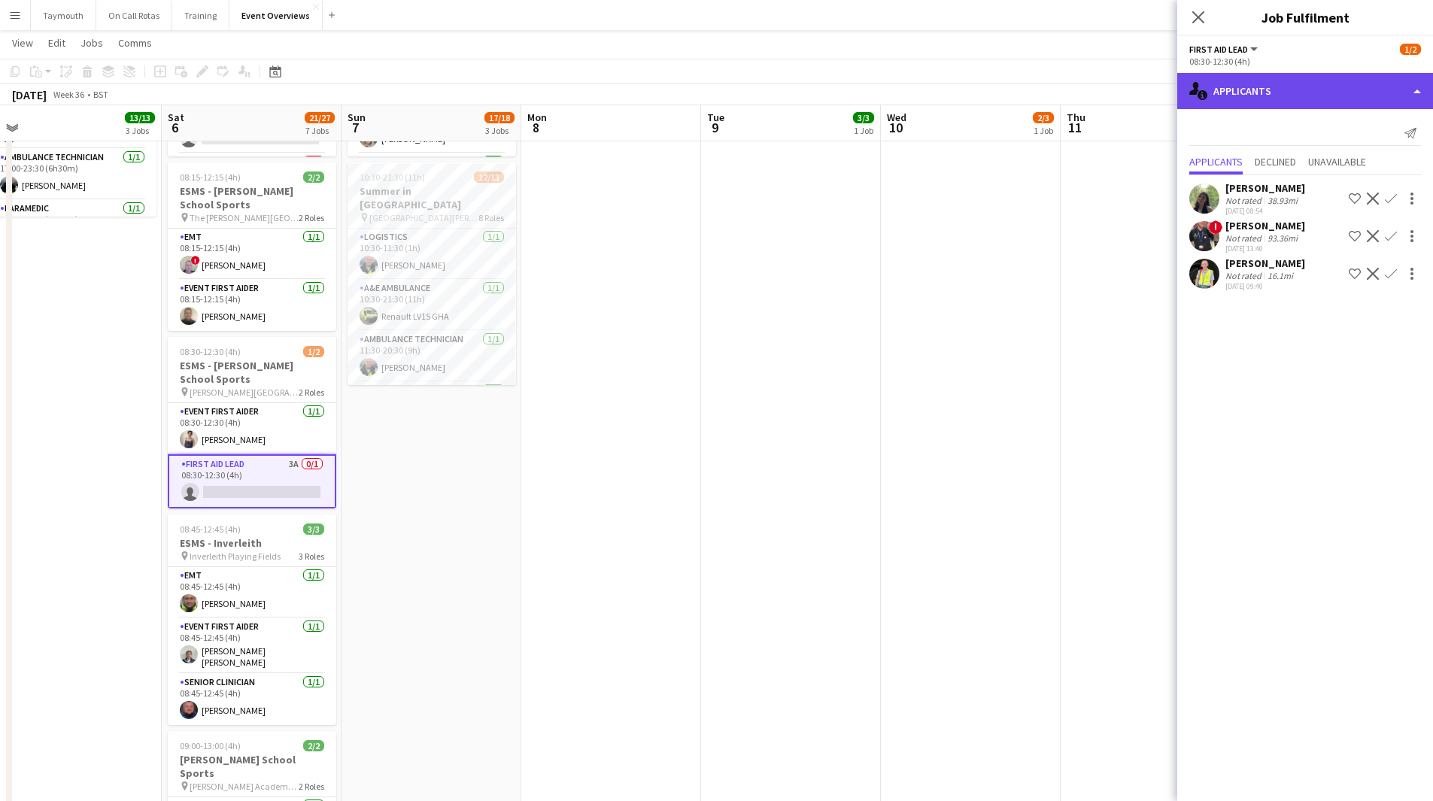
click at [1284, 100] on div "single-neutral-actions-information Applicants" at bounding box center [1305, 91] width 256 height 36
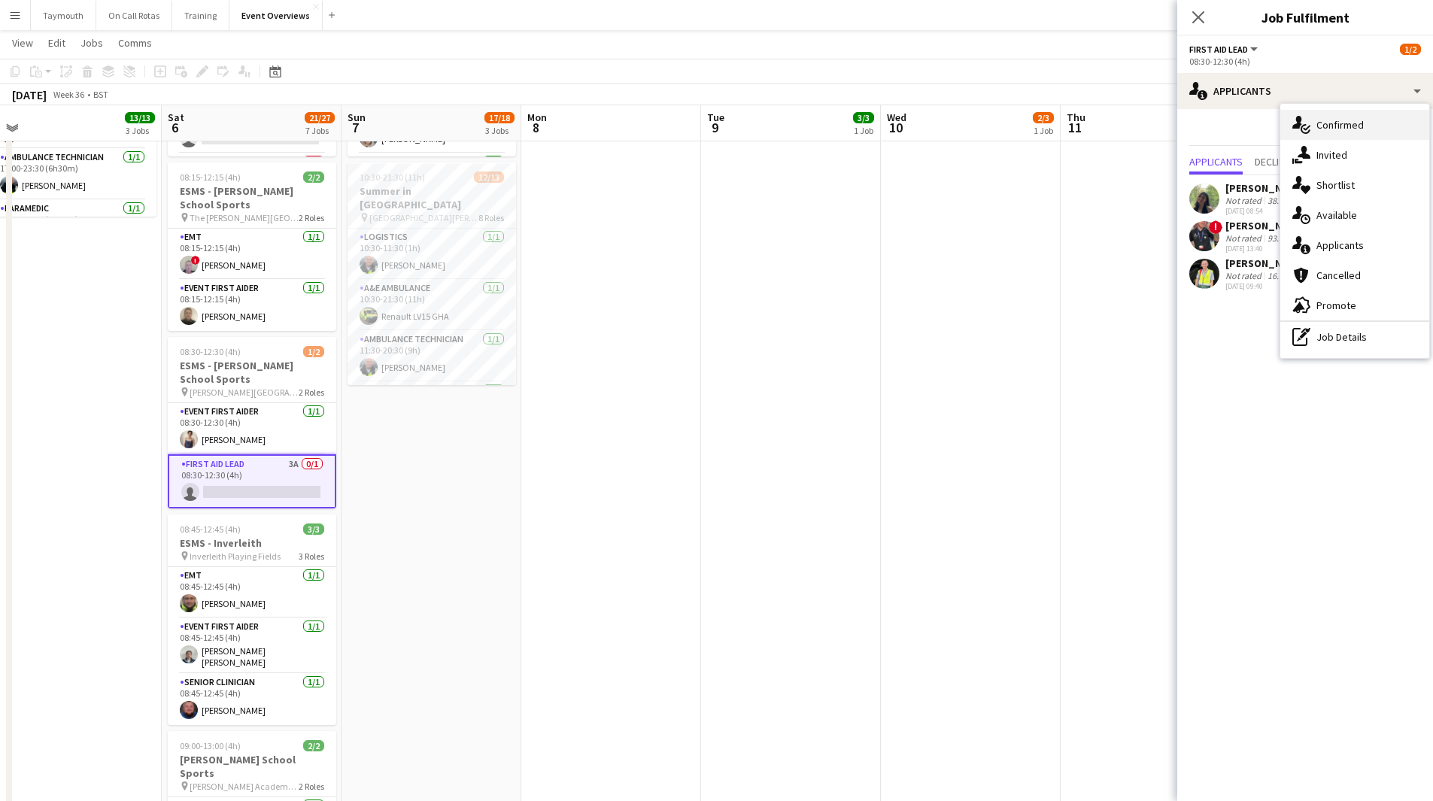
click at [1379, 114] on div "single-neutral-actions-check-2 Confirmed" at bounding box center [1354, 125] width 149 height 30
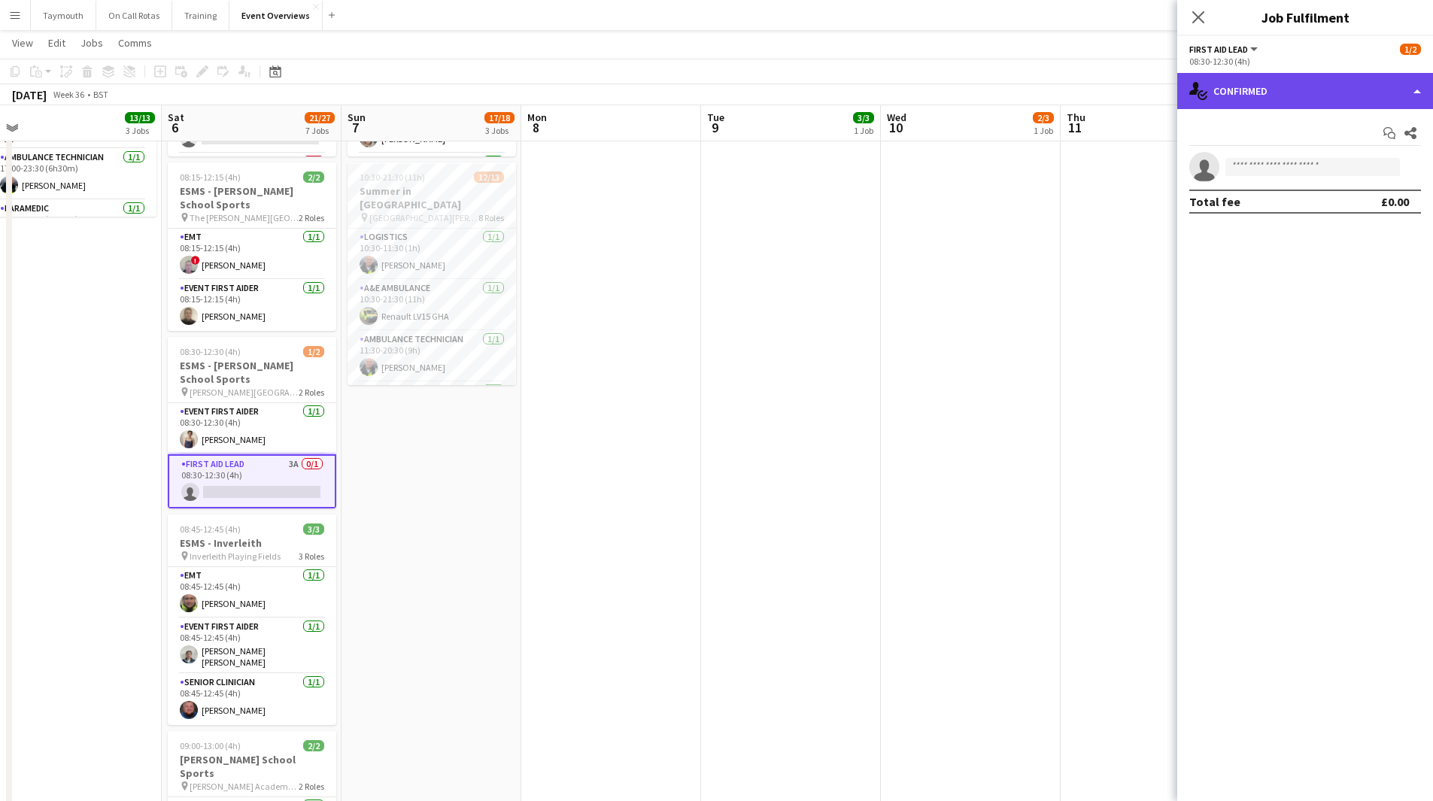
click at [1330, 102] on div "single-neutral-actions-check-2 Confirmed" at bounding box center [1305, 91] width 256 height 36
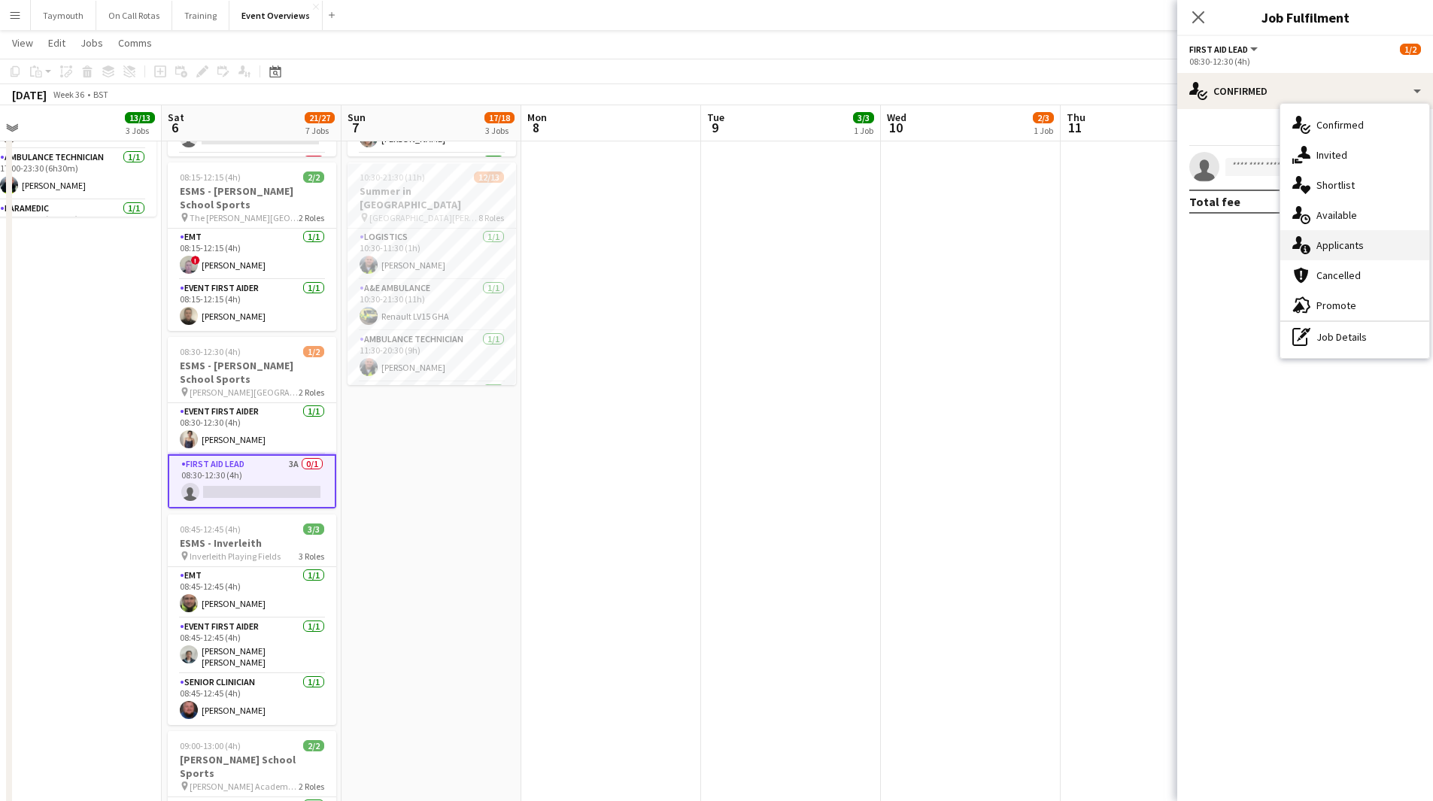
click at [1360, 247] on div "single-neutral-actions-information Applicants" at bounding box center [1354, 245] width 149 height 30
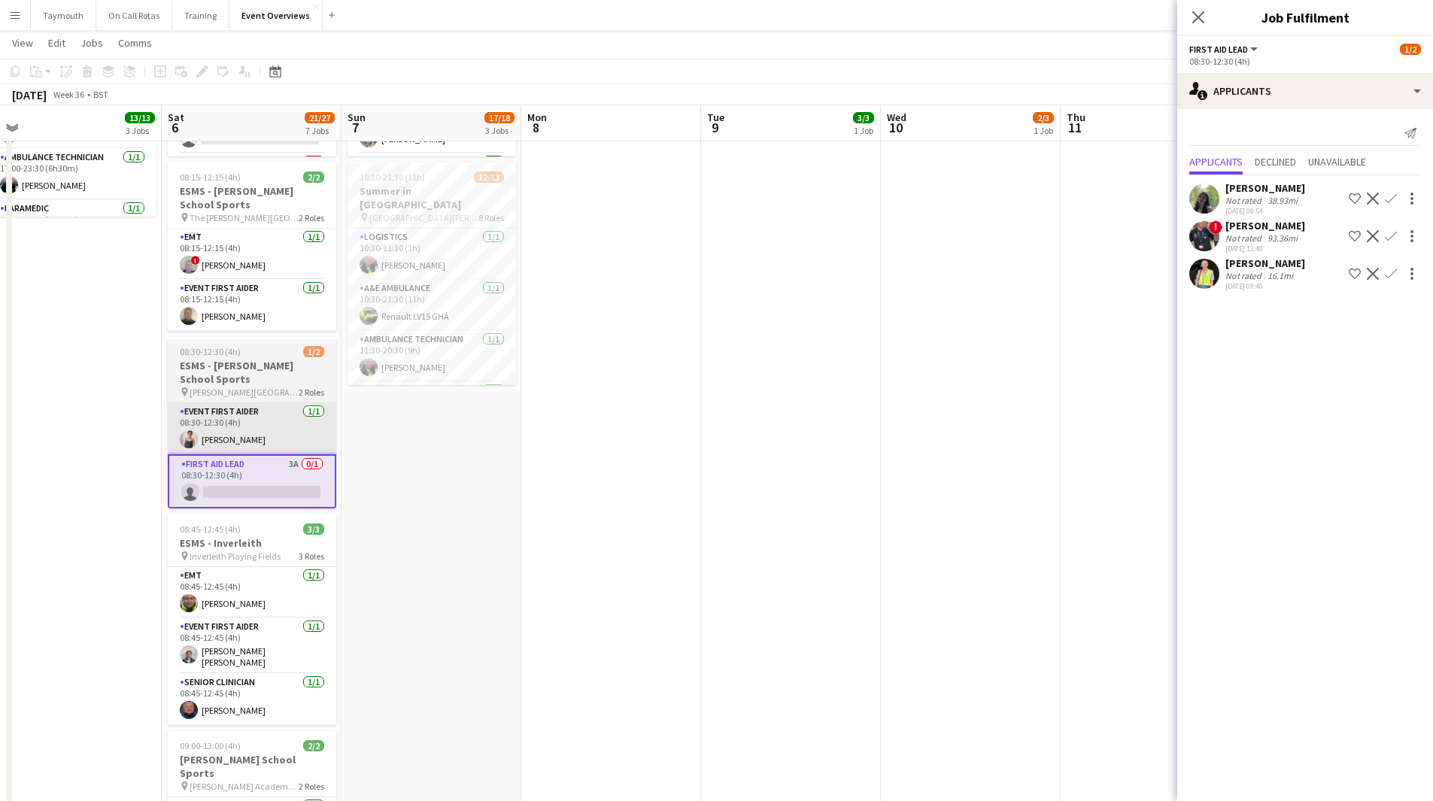
click at [235, 443] on app-card-role "Event First Aider [DATE] 08:30-12:30 (4h) [PERSON_NAME]" at bounding box center [252, 428] width 168 height 51
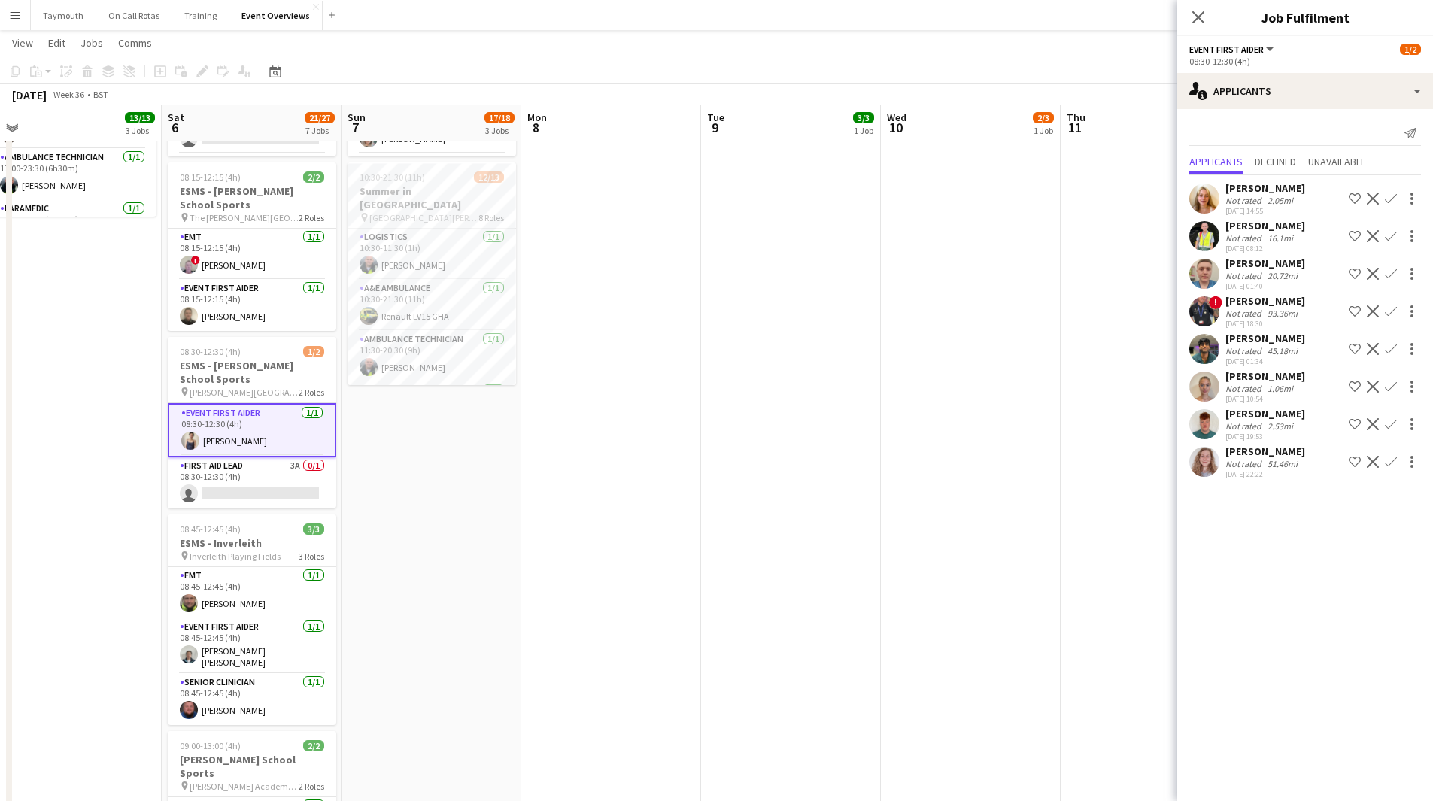
click at [1278, 461] on div "51.46mi" at bounding box center [1282, 463] width 36 height 11
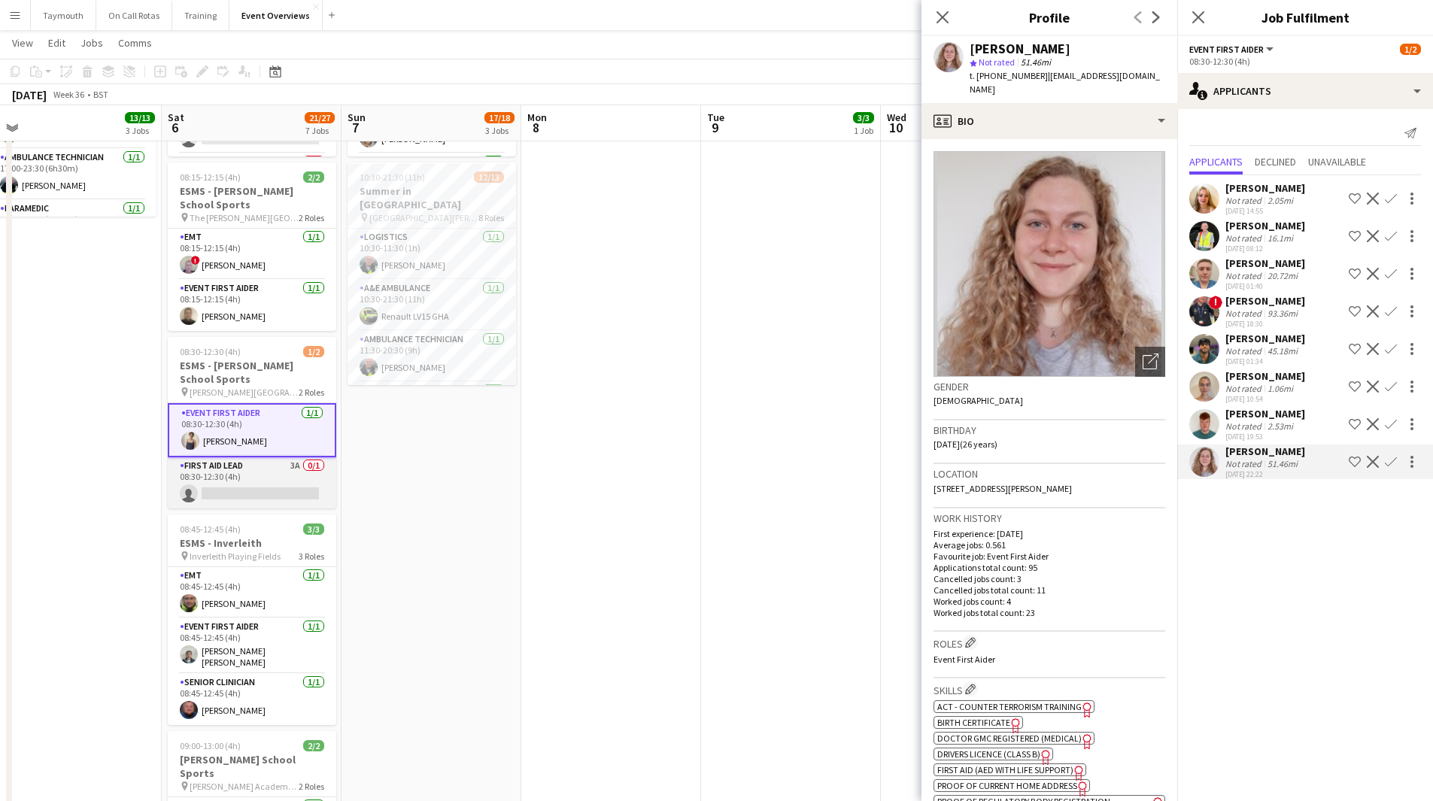
click at [265, 473] on app-card-role "First Aid Lead 3A 0/1 08:30-12:30 (4h) single-neutral-actions" at bounding box center [252, 482] width 168 height 51
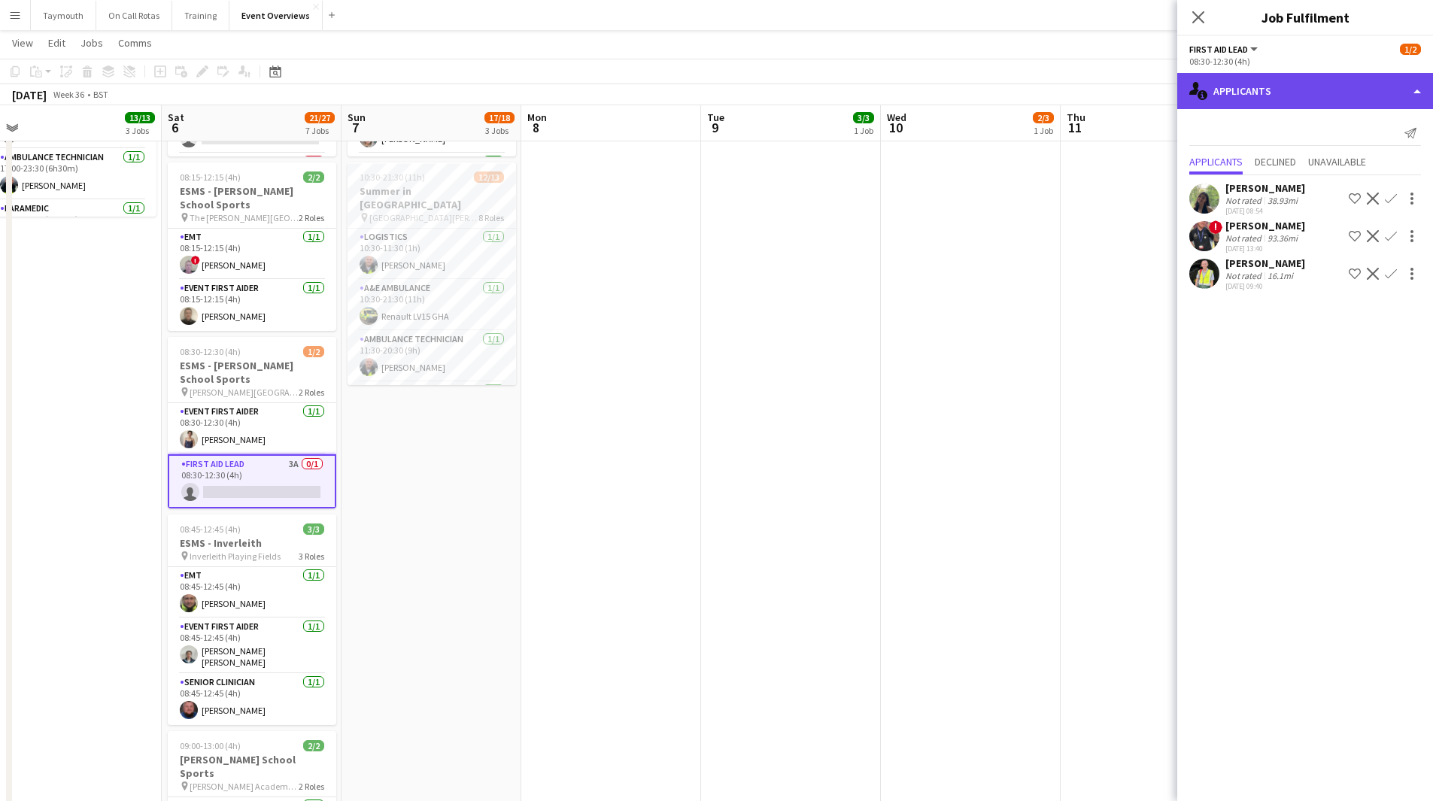
click at [1266, 103] on div "single-neutral-actions-information Applicants" at bounding box center [1305, 91] width 256 height 36
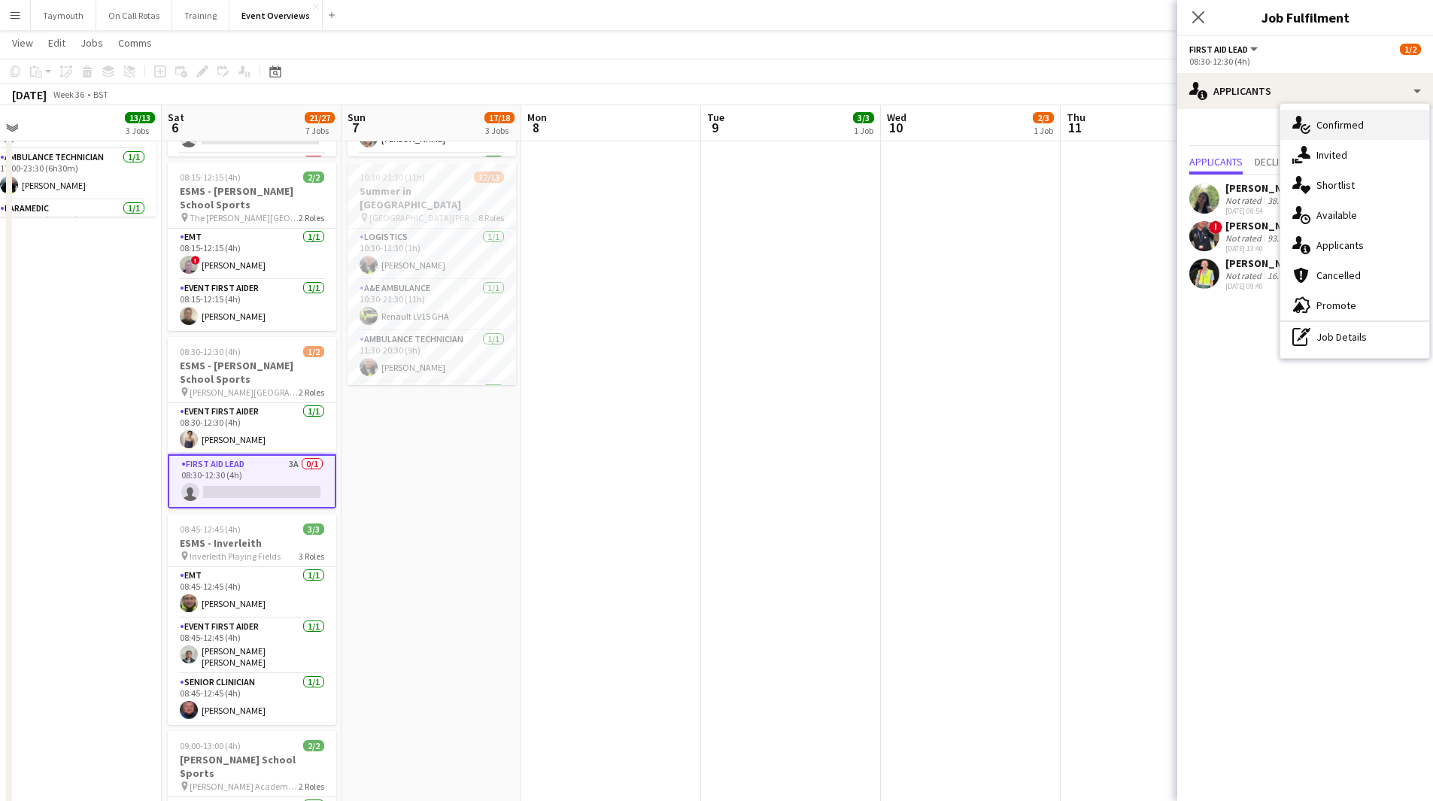
click at [1330, 129] on div "single-neutral-actions-check-2 Confirmed" at bounding box center [1354, 125] width 149 height 30
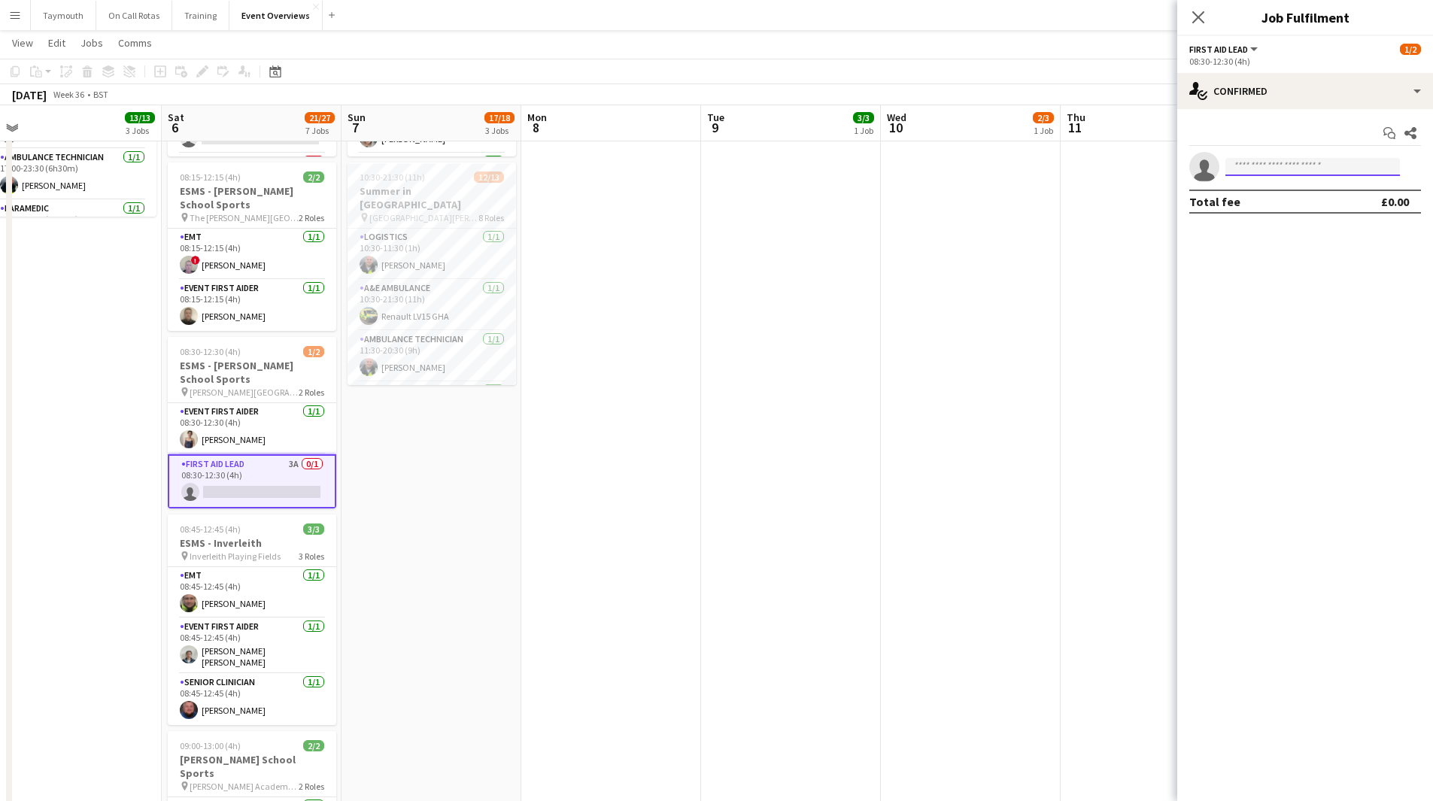
click at [1294, 175] on input at bounding box center [1312, 167] width 174 height 18
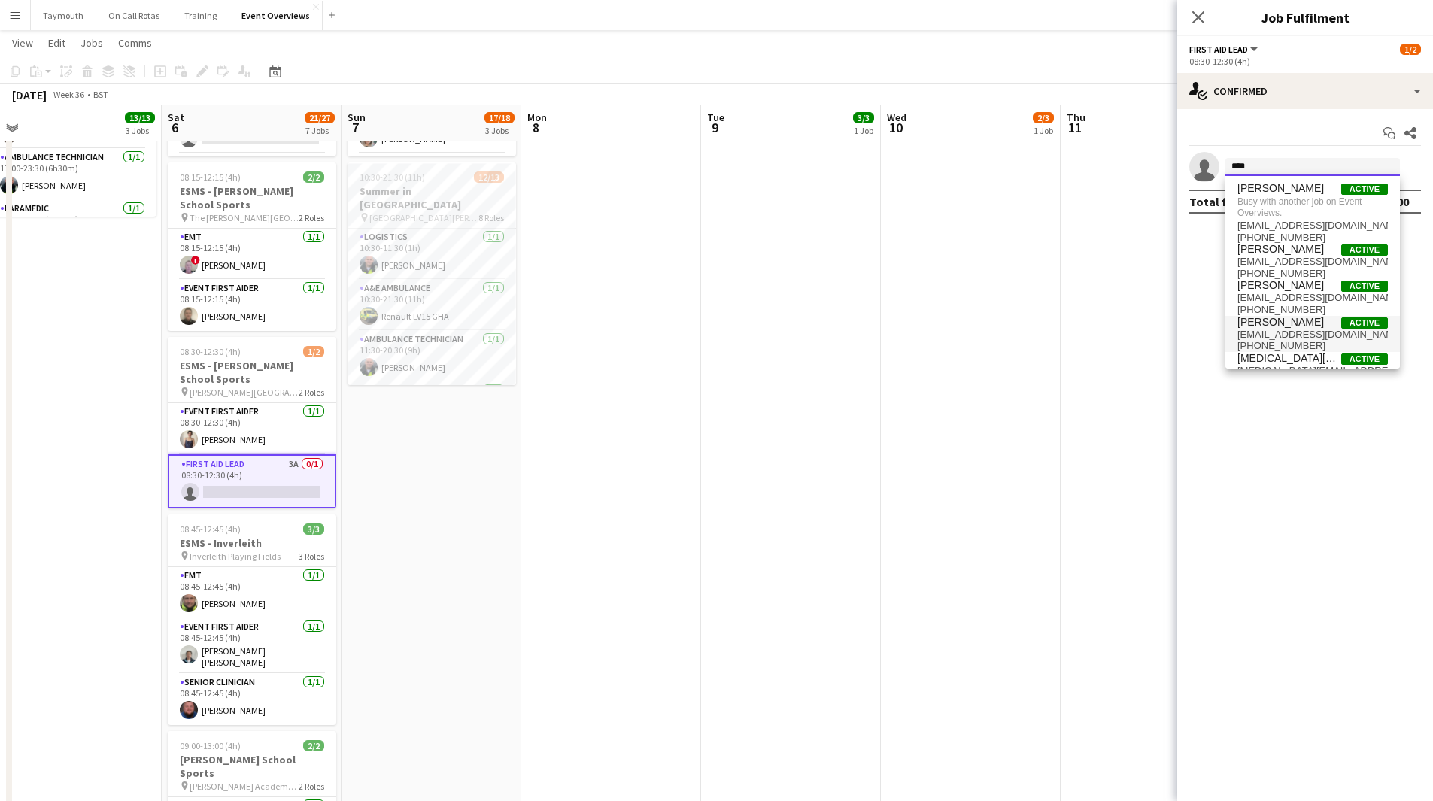
type input "****"
click at [1281, 329] on span "[EMAIL_ADDRESS][DOMAIN_NAME]" at bounding box center [1312, 335] width 150 height 12
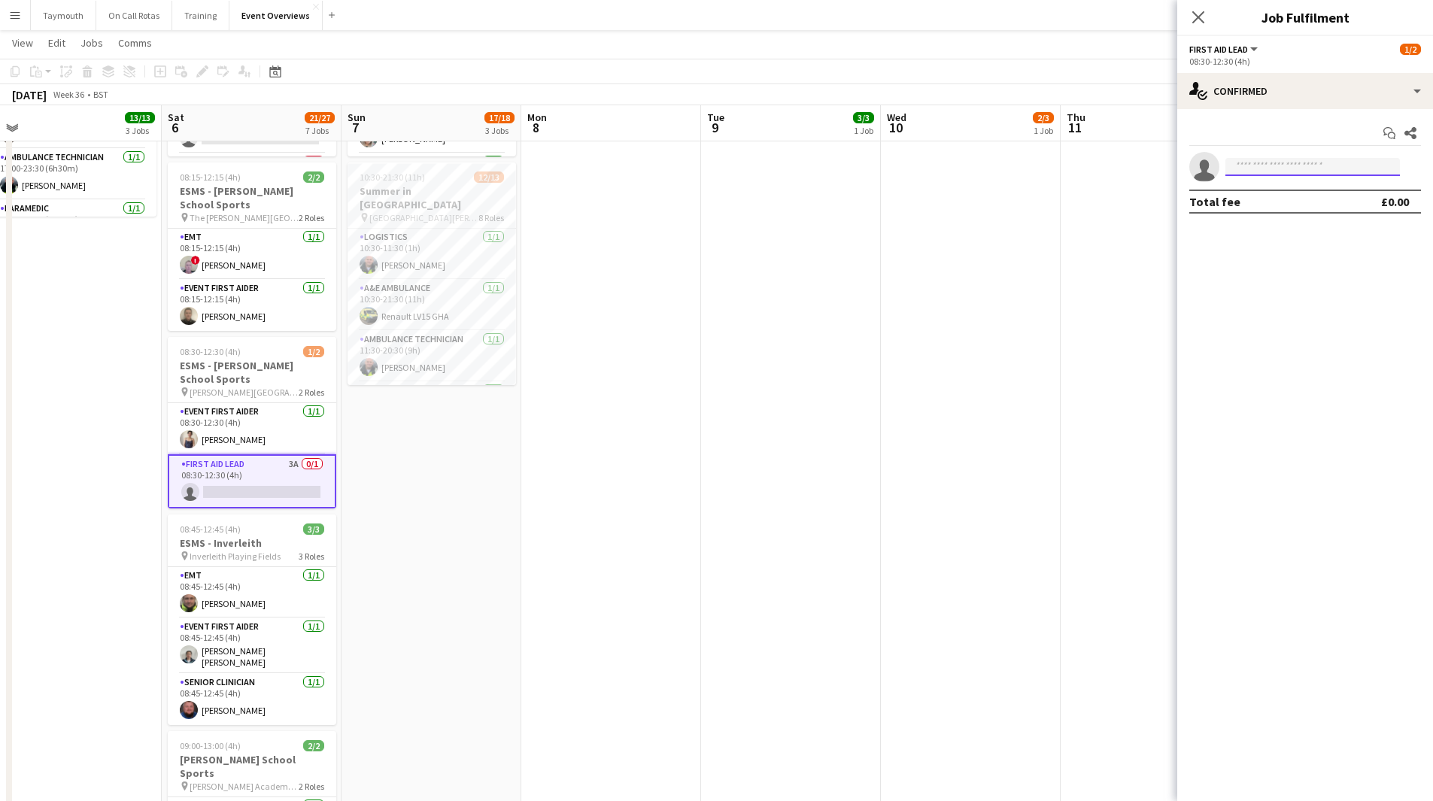
scroll to position [0, 0]
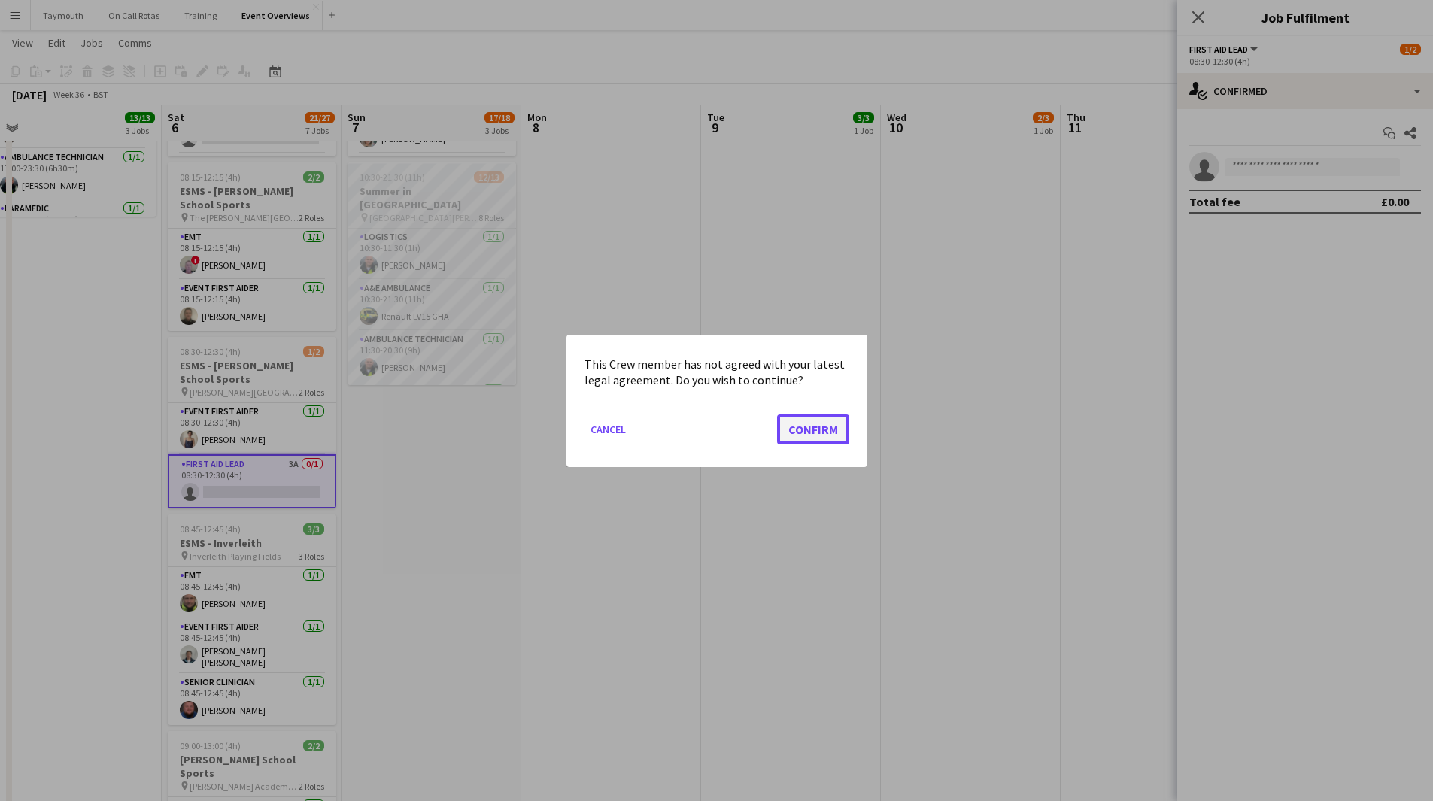
click at [820, 434] on button "Confirm" at bounding box center [813, 429] width 72 height 30
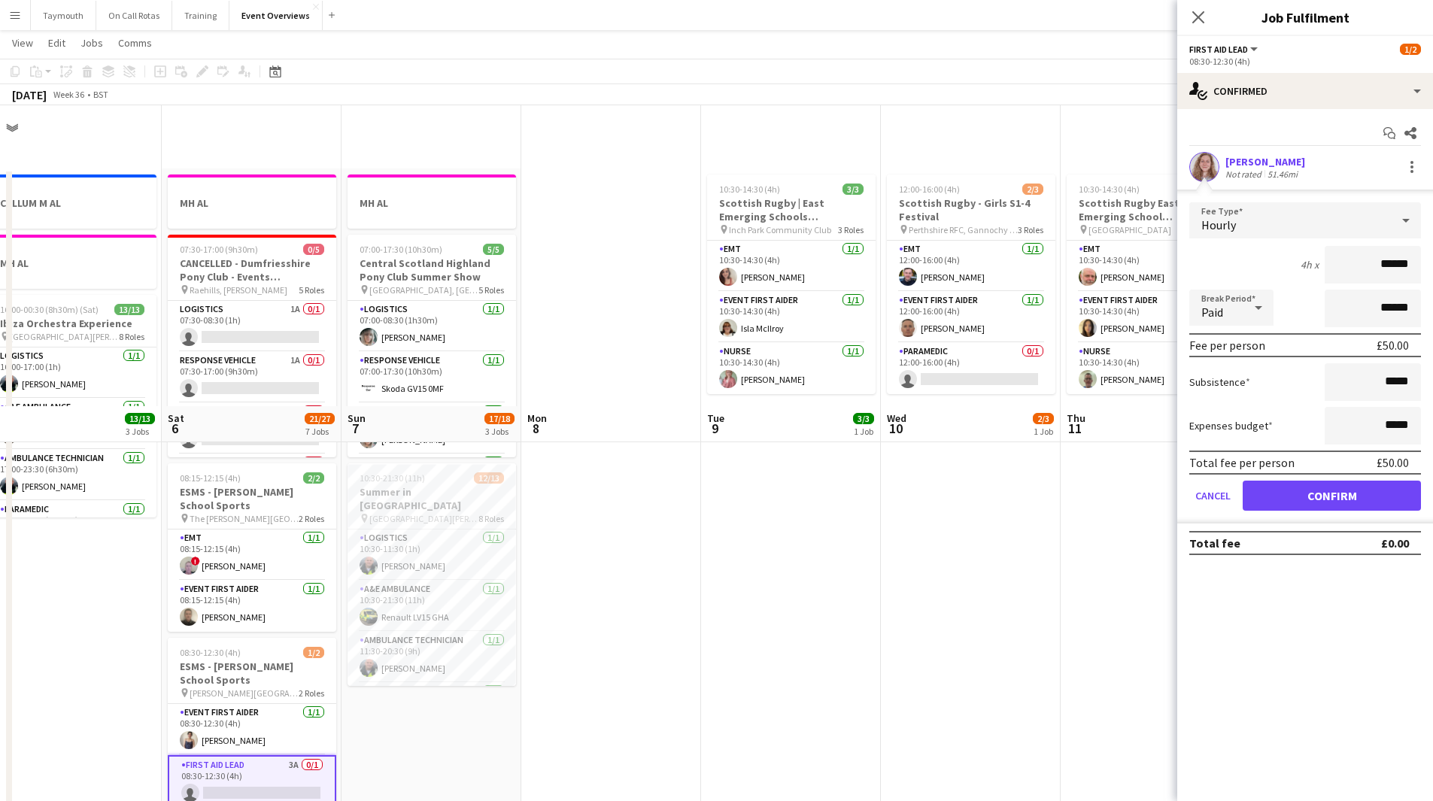
scroll to position [301, 0]
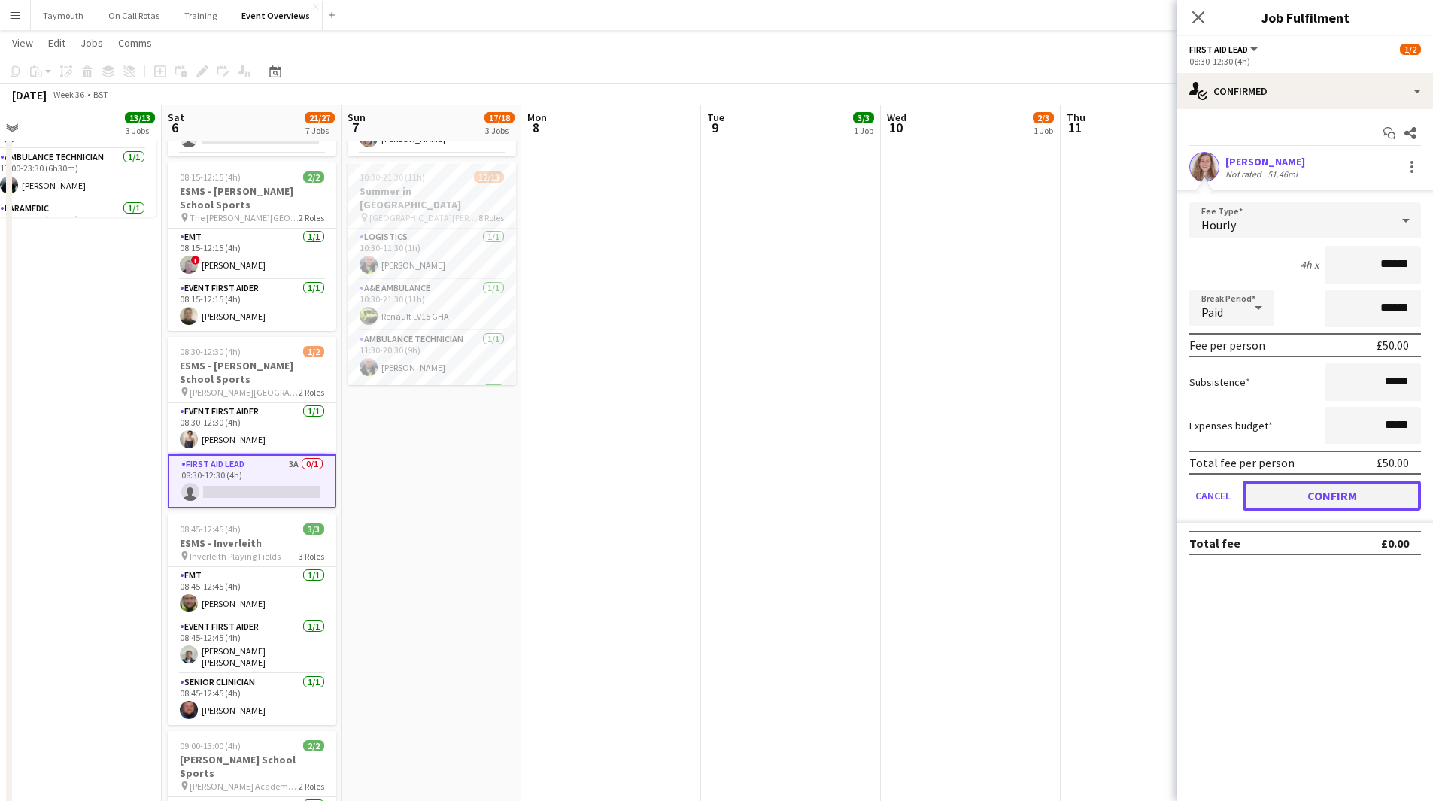
click at [1367, 492] on button "Confirm" at bounding box center [1331, 496] width 178 height 30
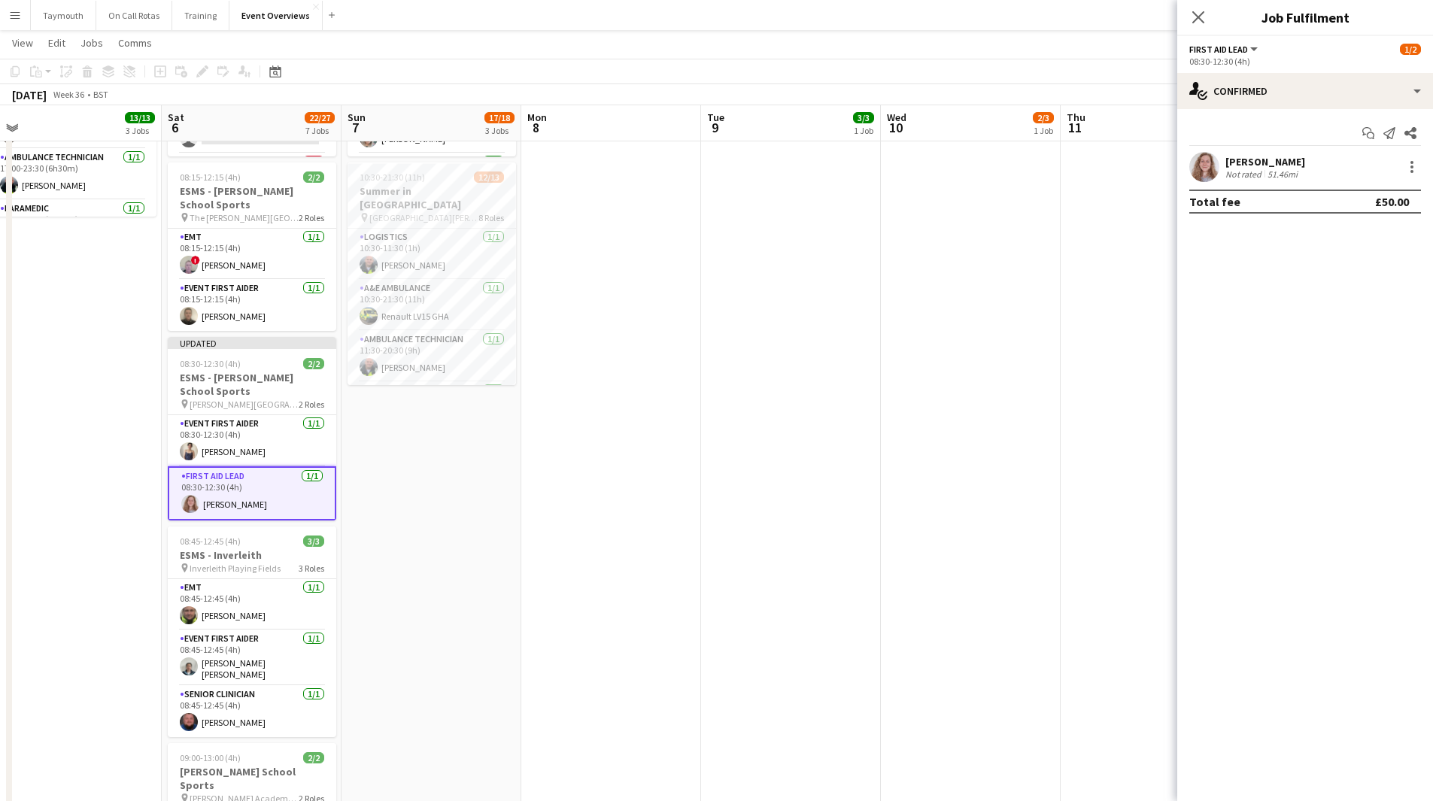
click at [507, 519] on app-date-cell "MH AL 07:00-17:30 (10h30m) 5/5 Central Scotland Highland Pony Club Summer Show …" at bounding box center [431, 511] width 180 height 1287
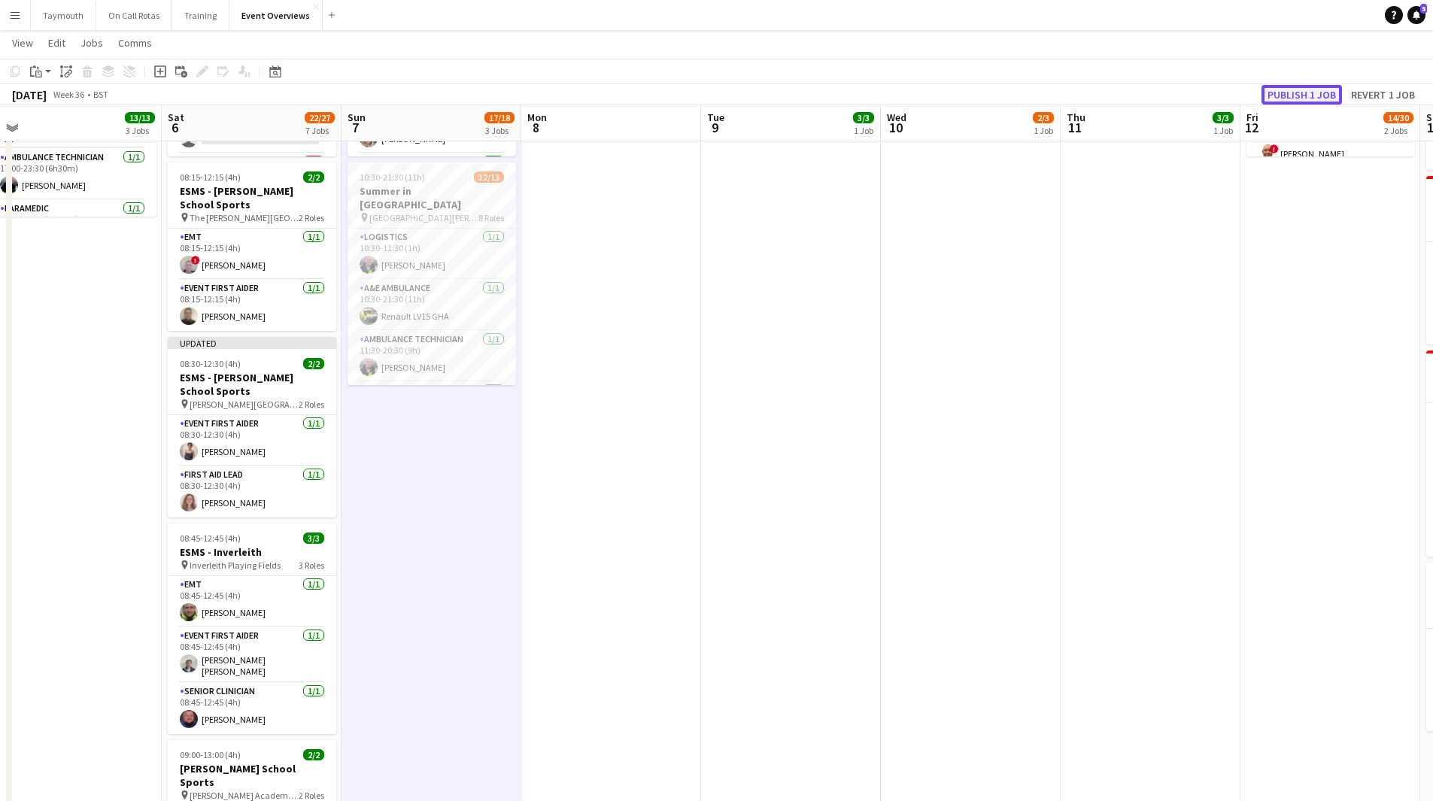
click at [1272, 92] on button "Publish 1 job" at bounding box center [1301, 95] width 80 height 20
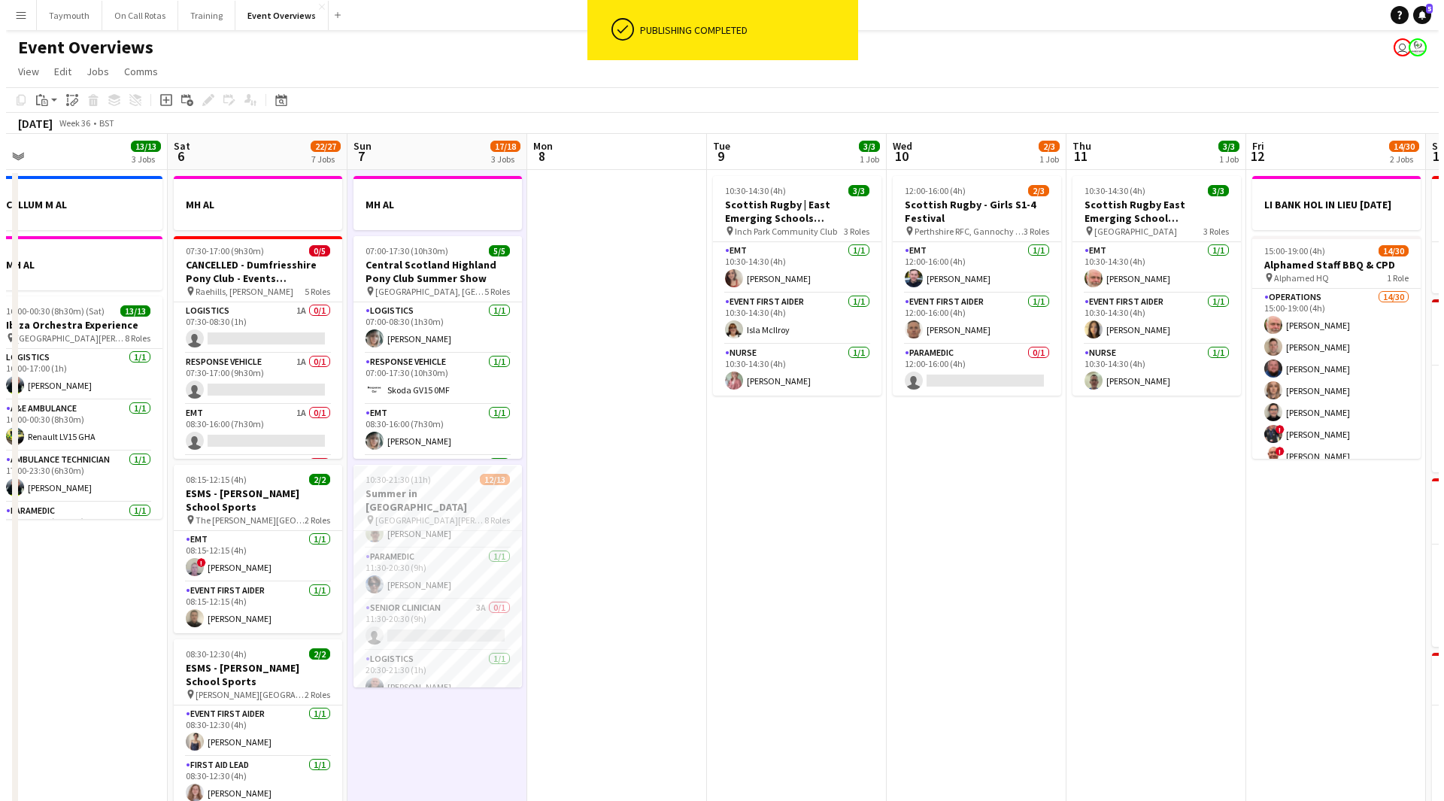
scroll to position [348, 0]
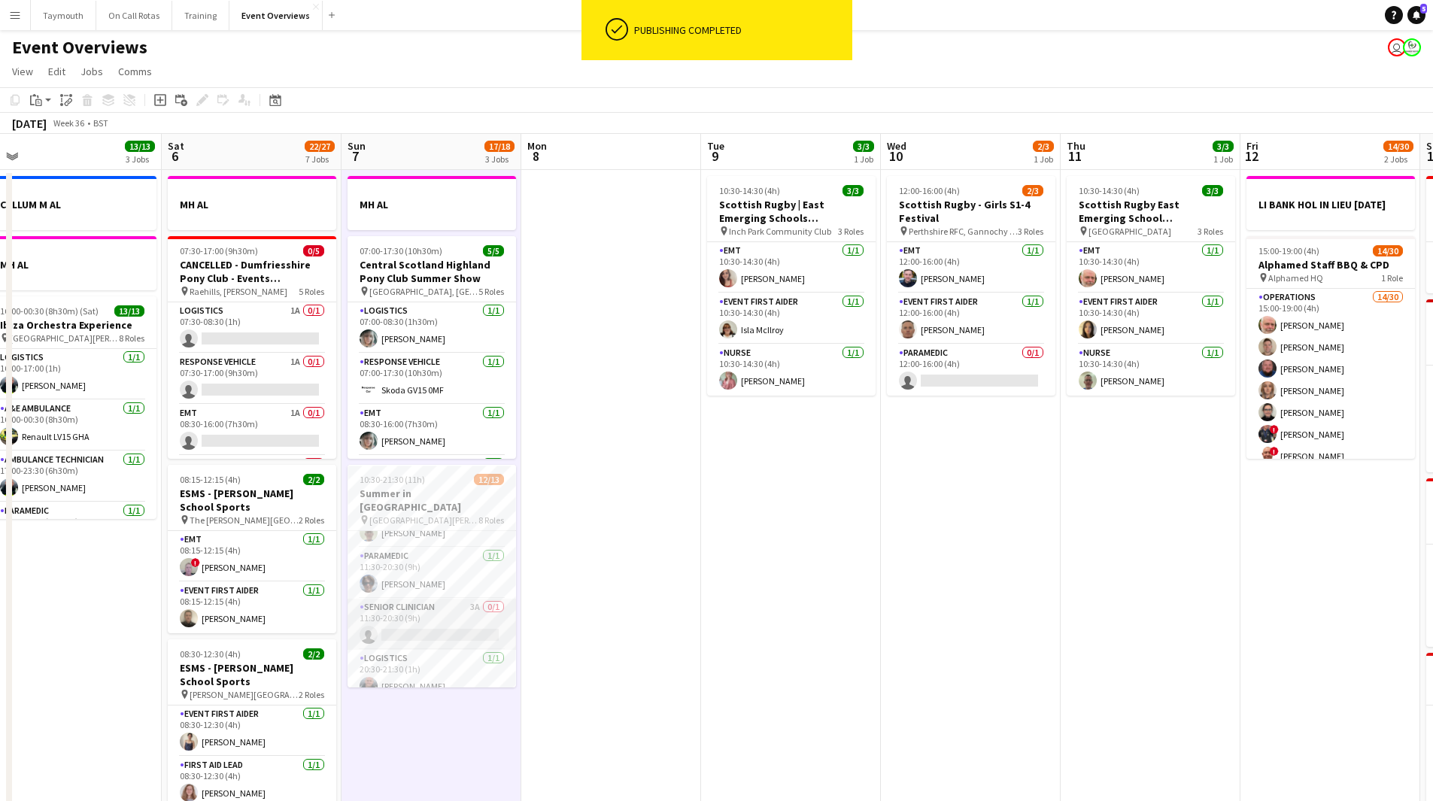
click at [441, 612] on app-card-role "Senior Clinician 3A 0/1 11:30-20:30 (9h) single-neutral-actions" at bounding box center [431, 624] width 168 height 51
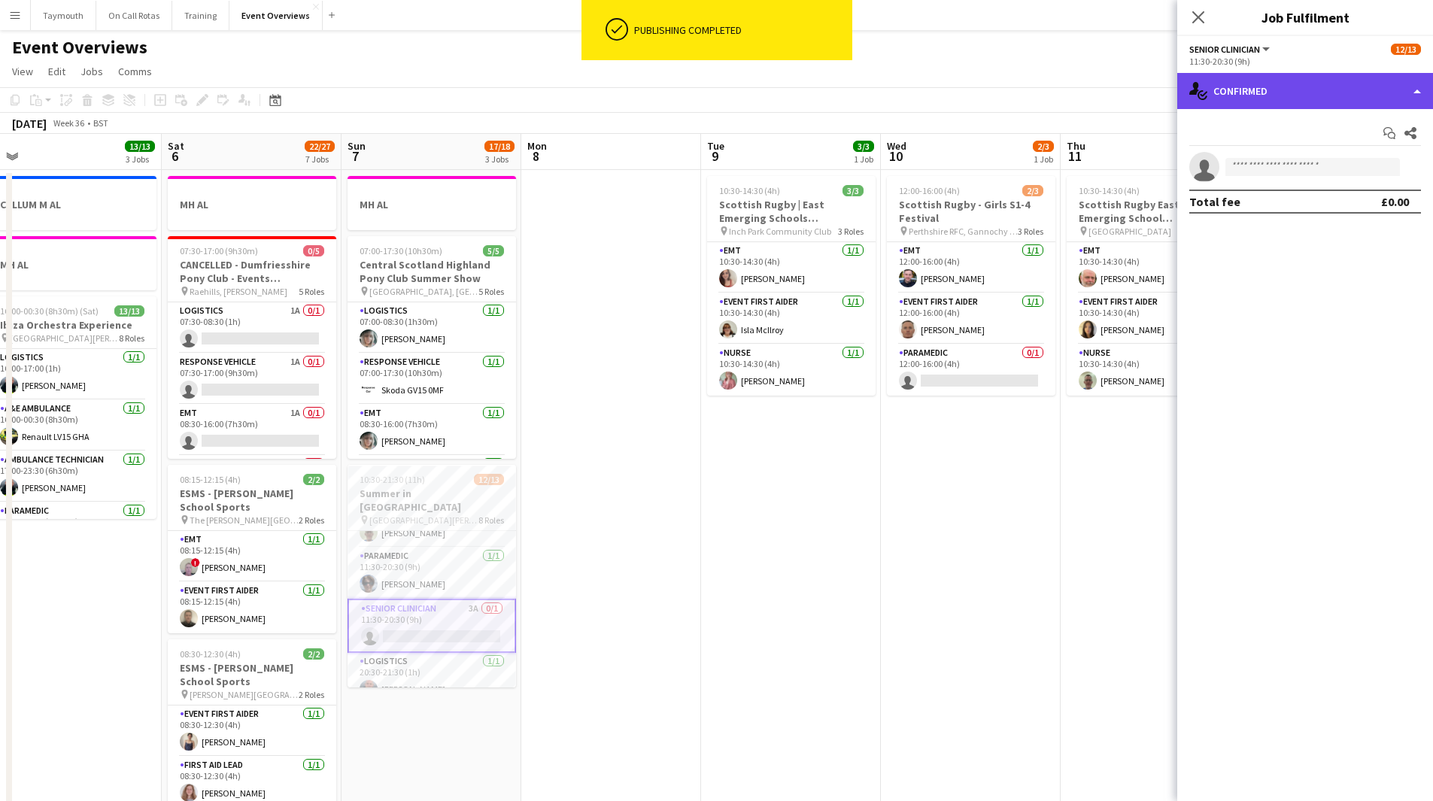
click at [1275, 87] on div "single-neutral-actions-check-2 Confirmed" at bounding box center [1305, 91] width 256 height 36
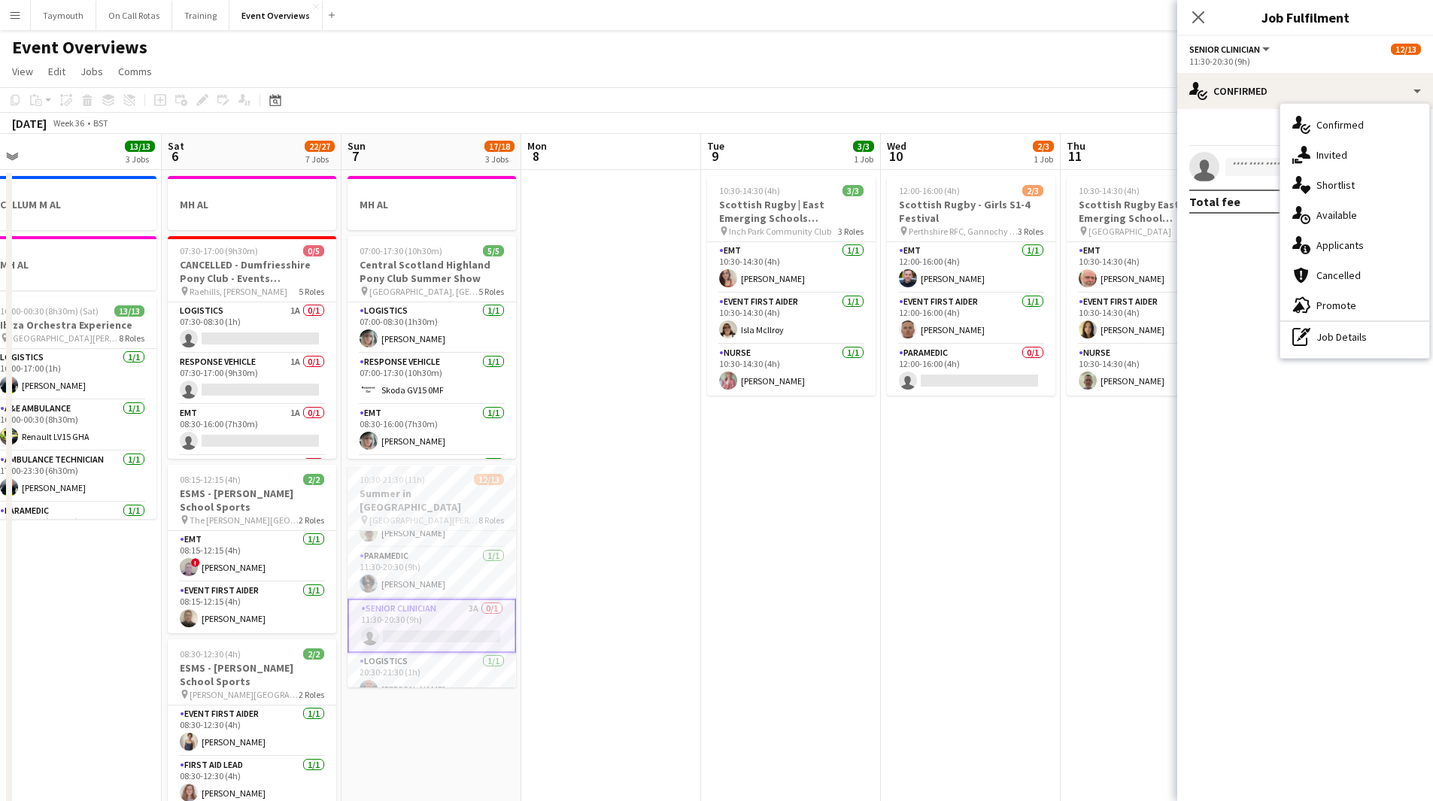
click at [1363, 235] on div "single-neutral-actions-information Applicants" at bounding box center [1354, 245] width 149 height 30
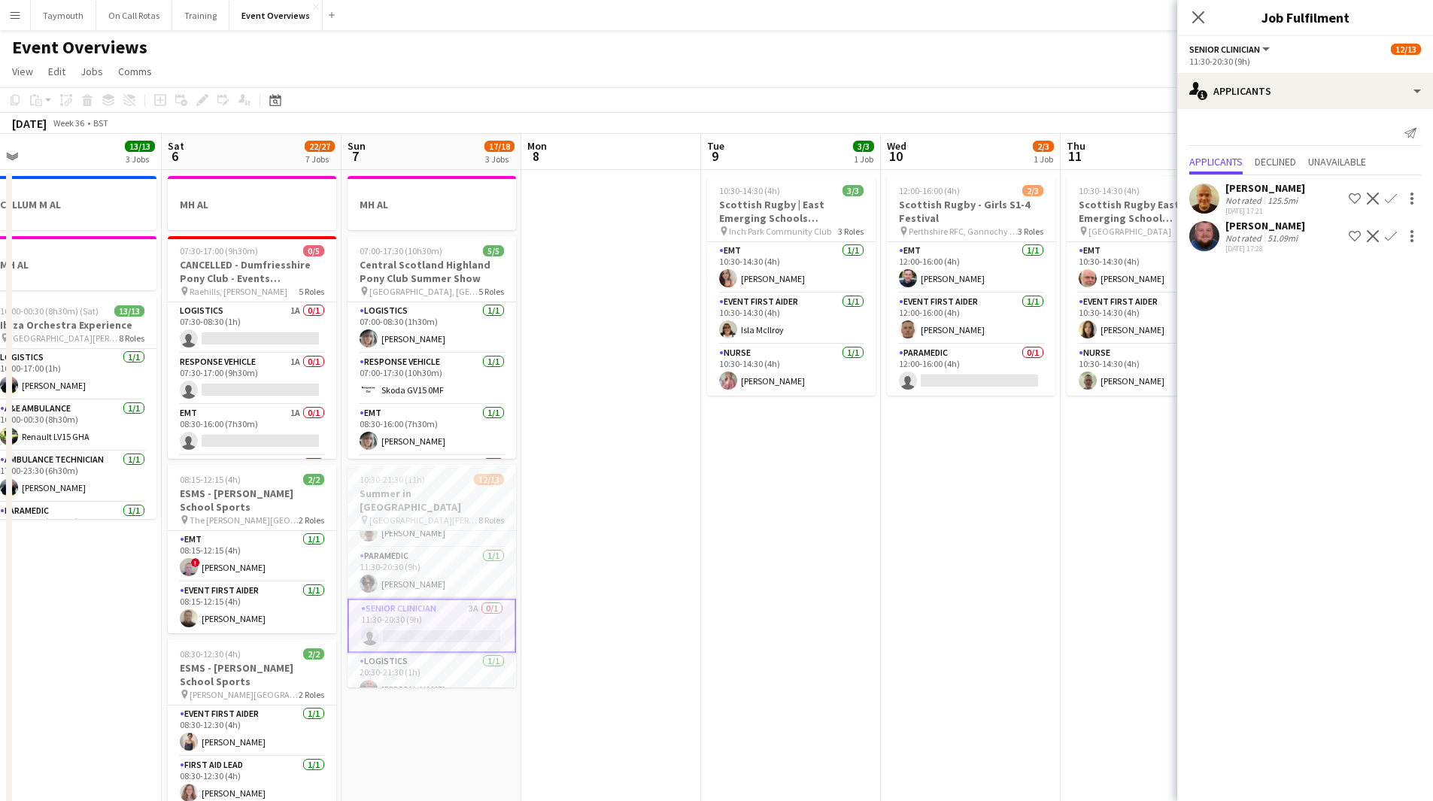
click at [1393, 239] on app-icon "Confirm" at bounding box center [1390, 236] width 12 height 12
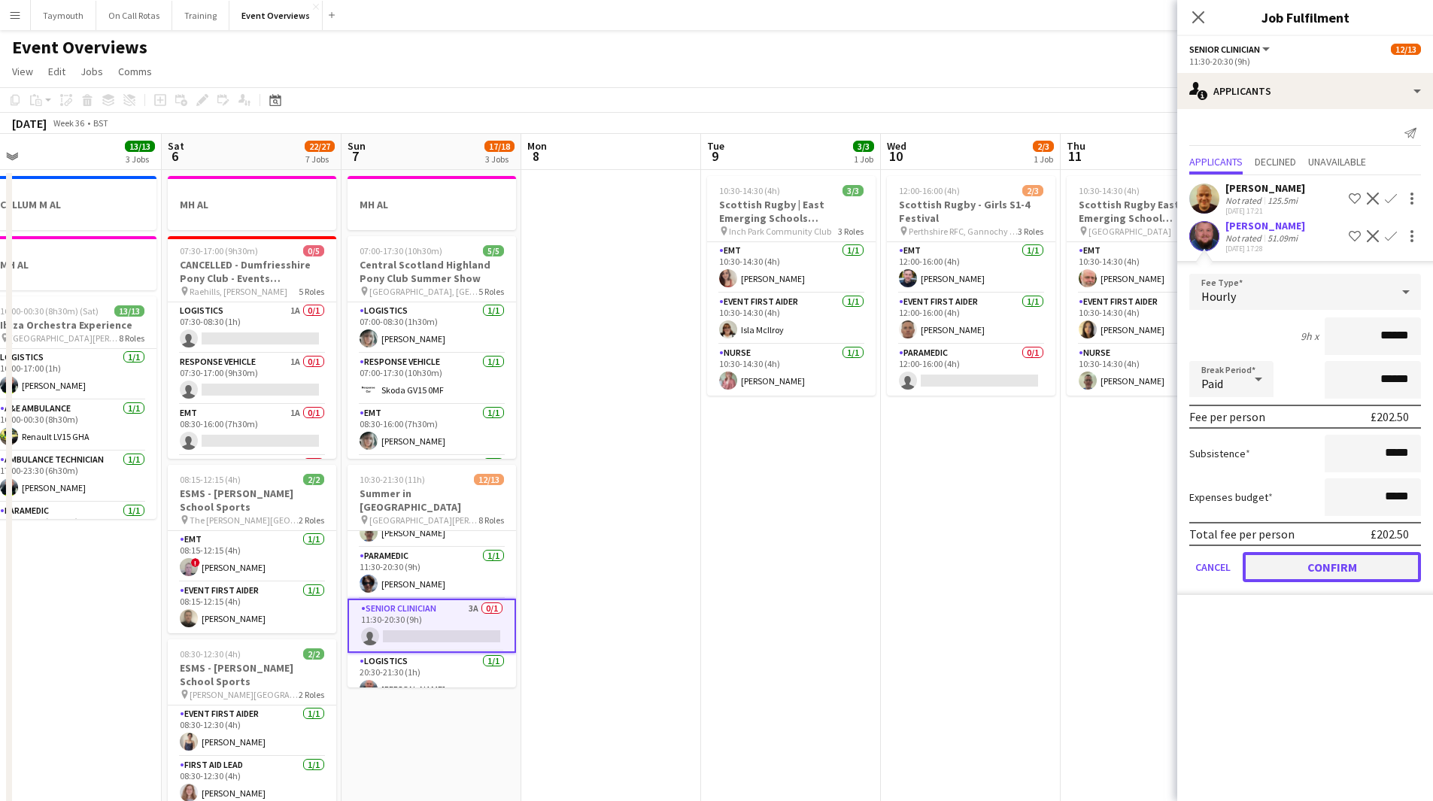
click at [1358, 565] on button "Confirm" at bounding box center [1331, 567] width 178 height 30
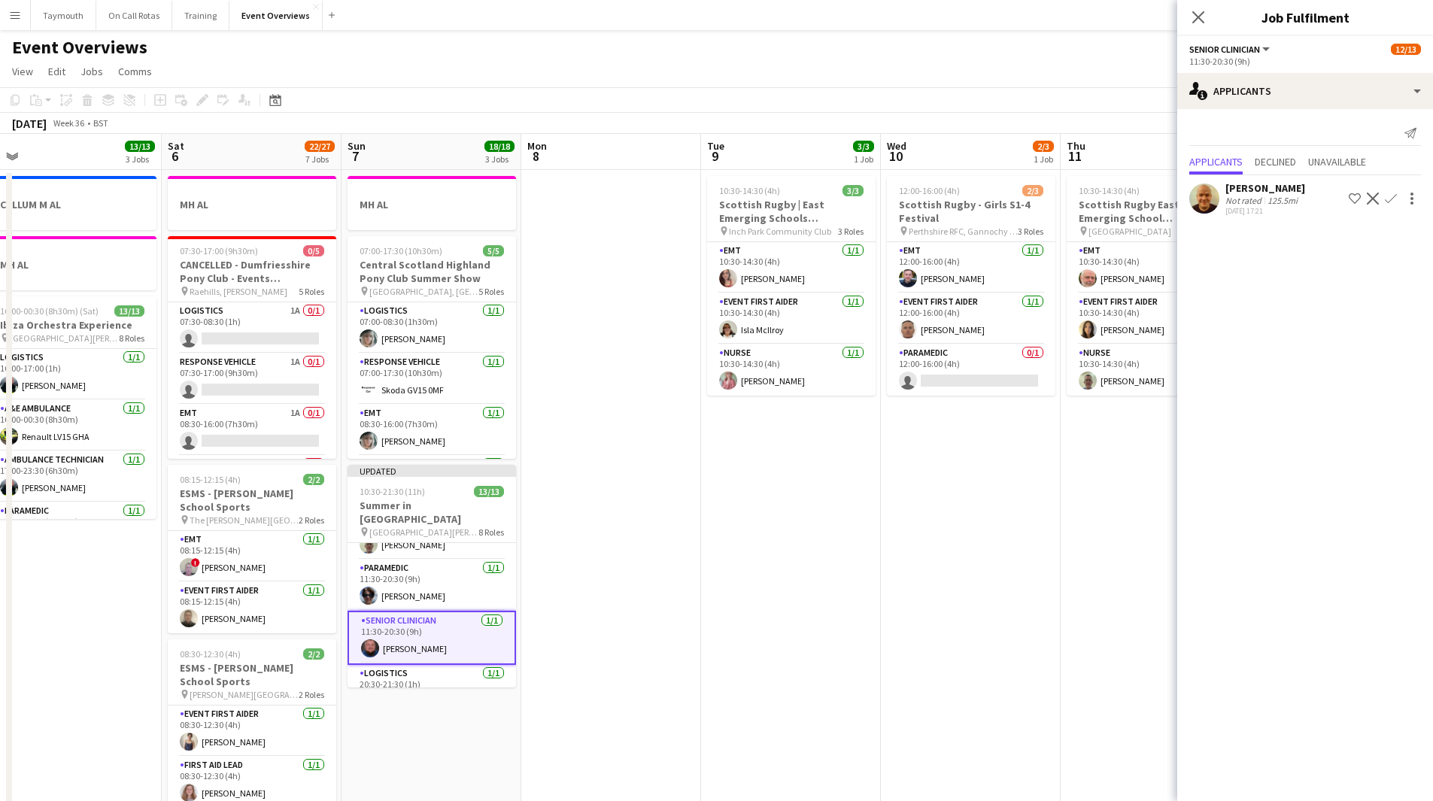
click at [783, 611] on app-date-cell "10:30-14:30 (4h) 3/3 Scottish Rugby | East Emerging Schools Championships | [GE…" at bounding box center [791, 813] width 180 height 1287
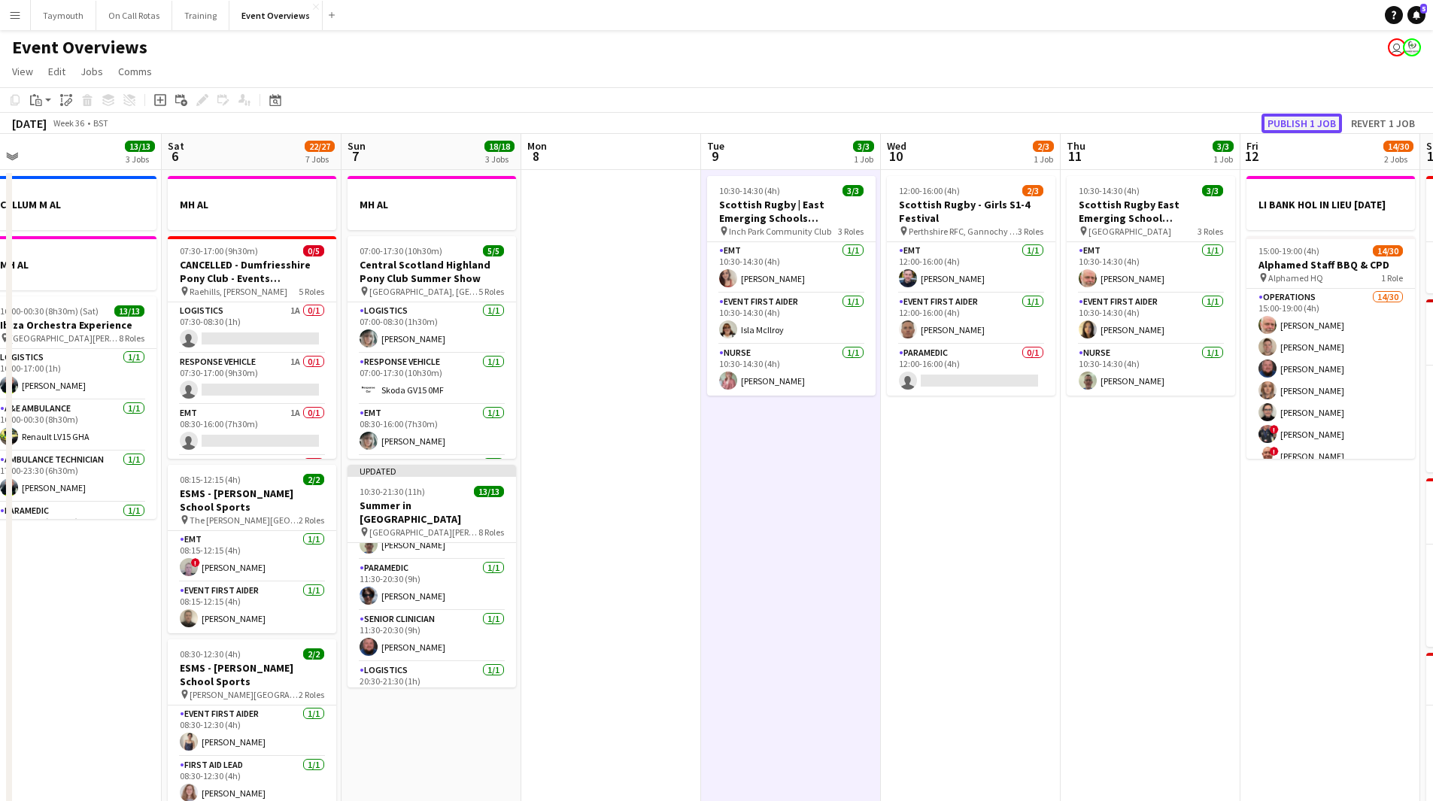
click at [1328, 118] on button "Publish 1 job" at bounding box center [1301, 124] width 80 height 20
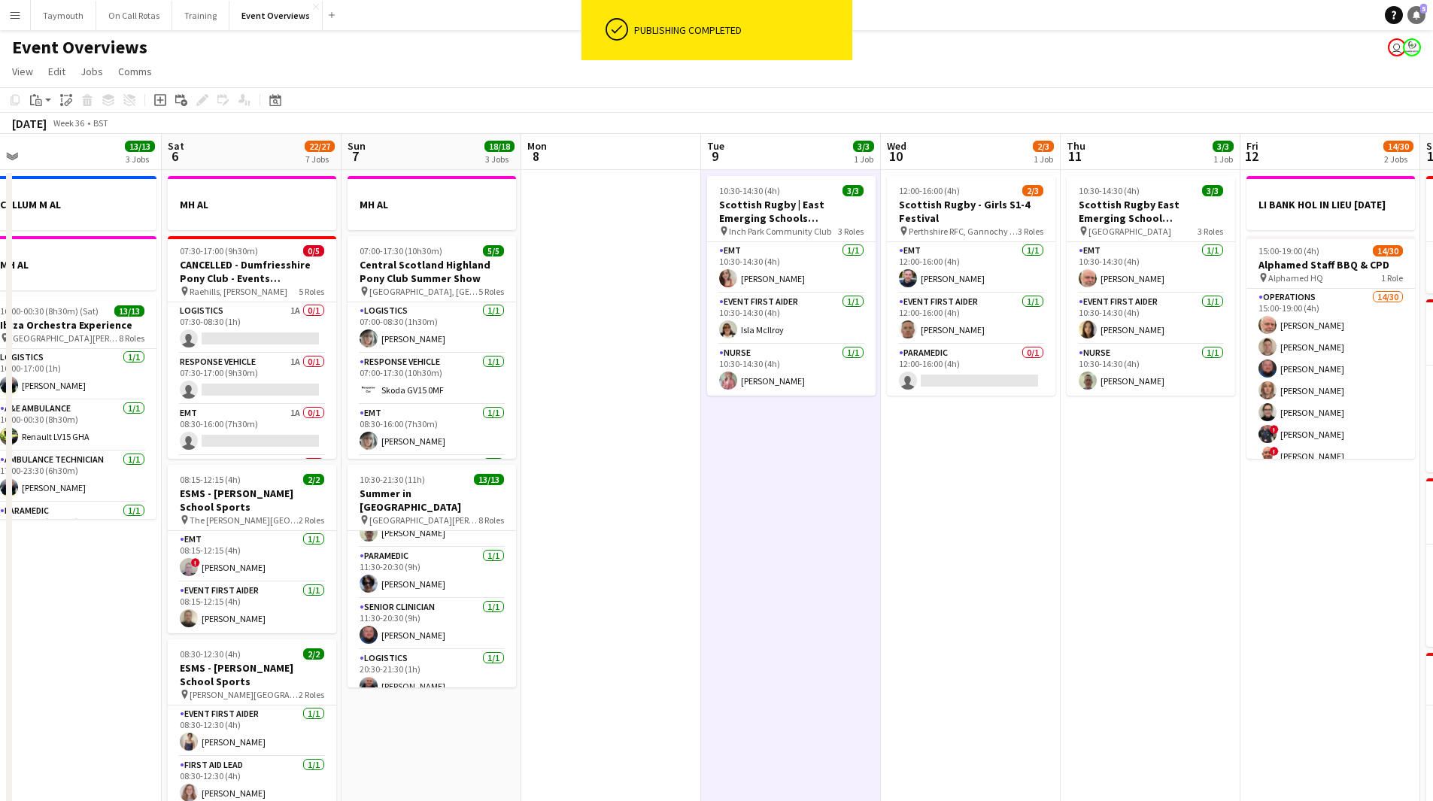
click at [1422, 11] on span "5" at bounding box center [1423, 9] width 7 height 10
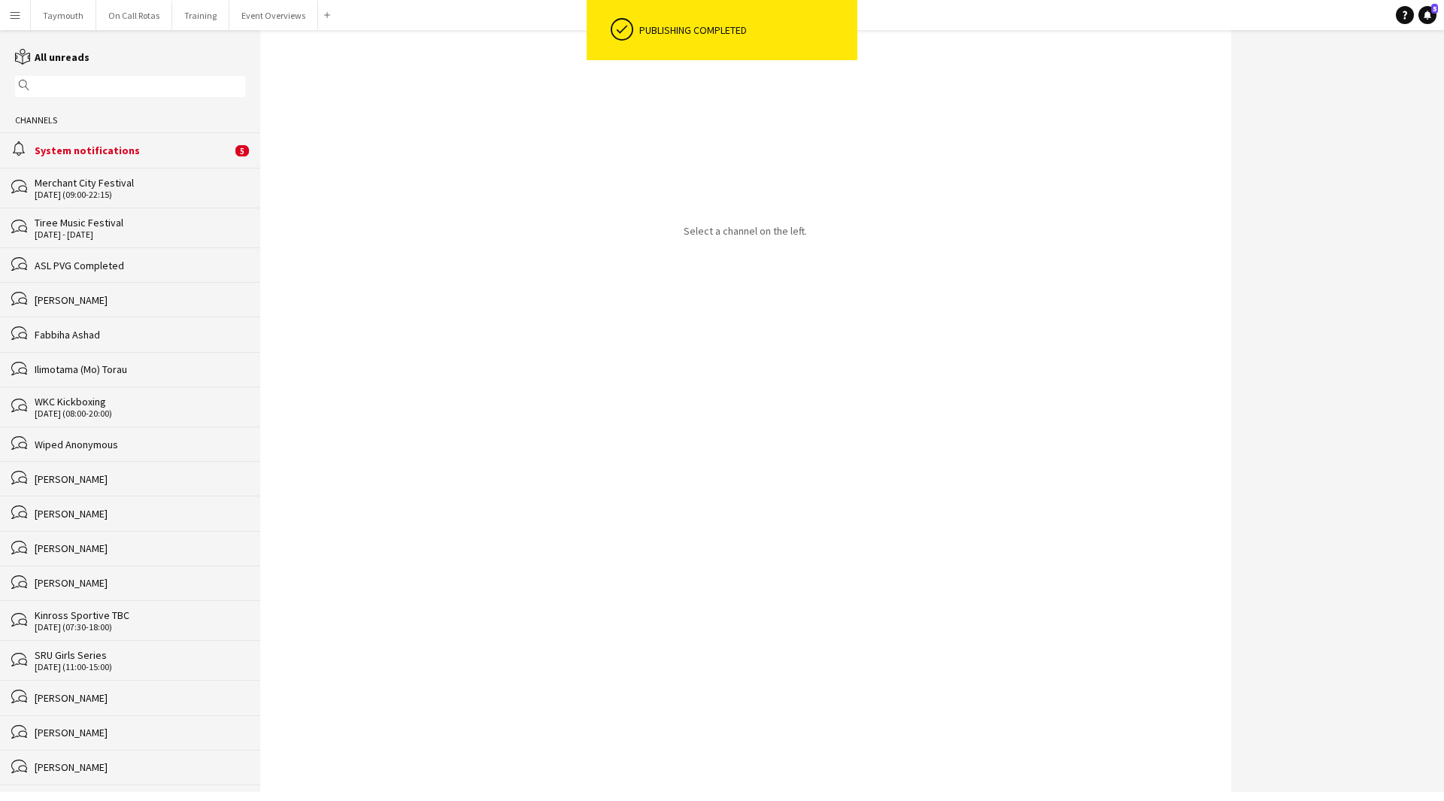
click at [111, 149] on div "System notifications" at bounding box center [133, 151] width 197 height 14
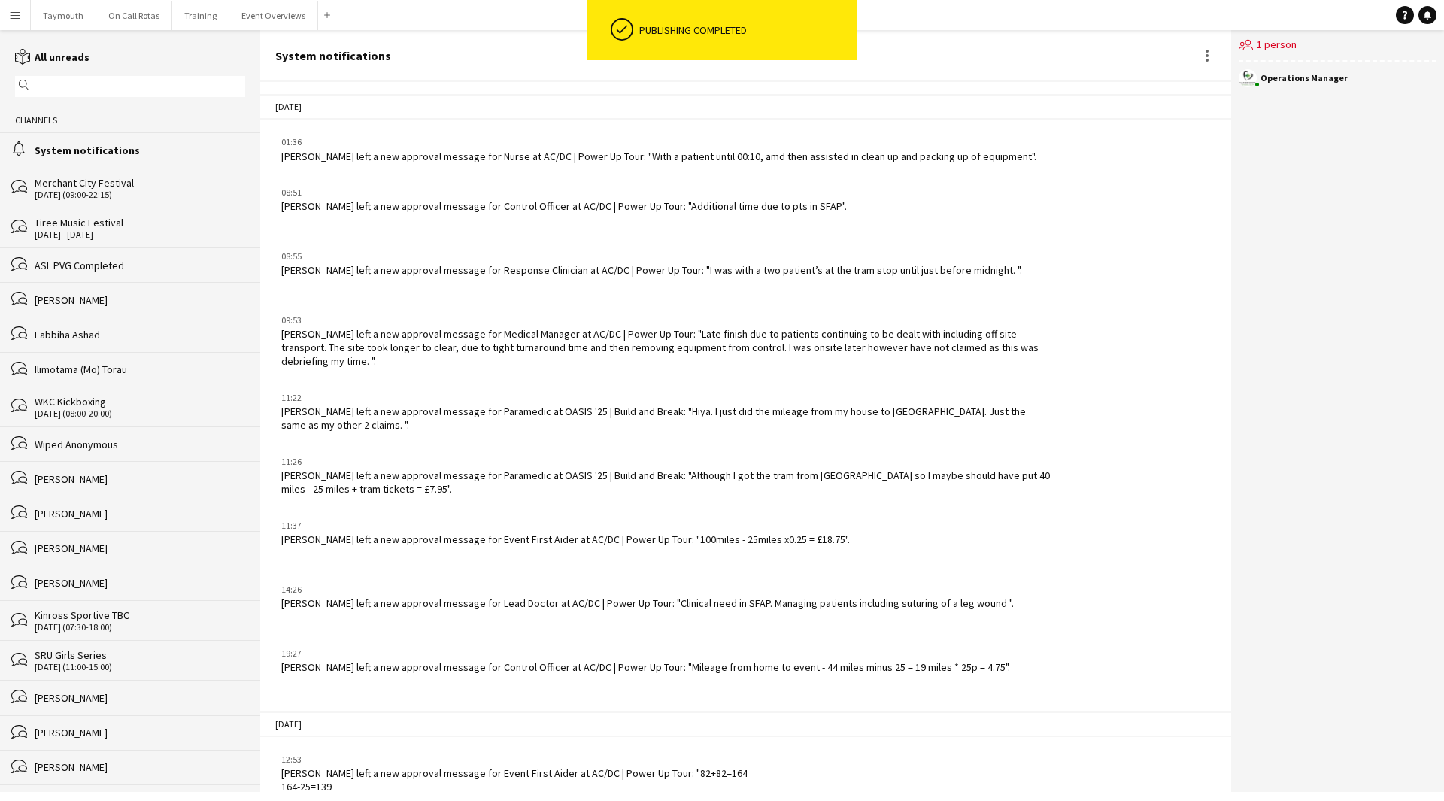
scroll to position [1593, 0]
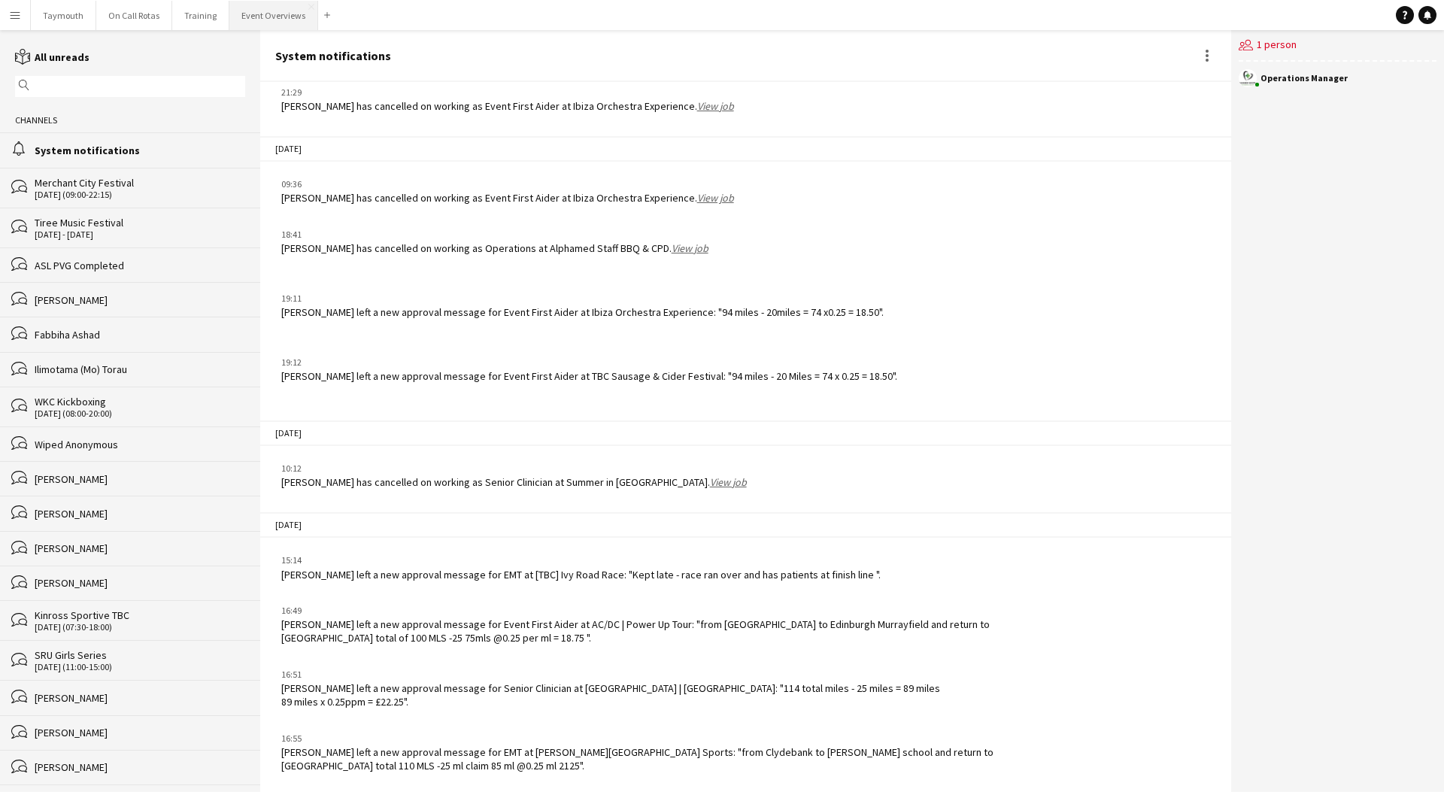
click at [287, 19] on button "Event Overviews Close" at bounding box center [273, 15] width 89 height 29
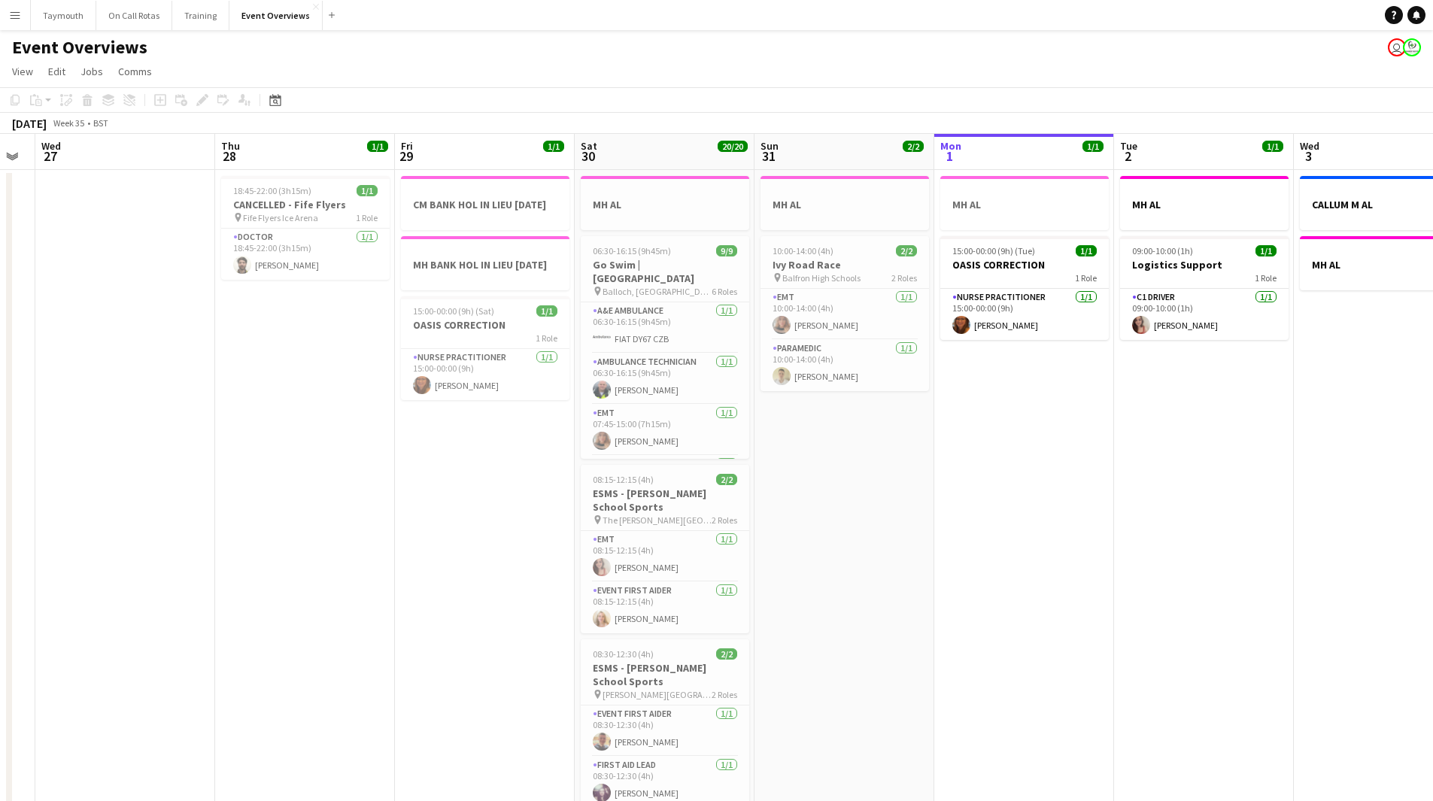
scroll to position [0, 454]
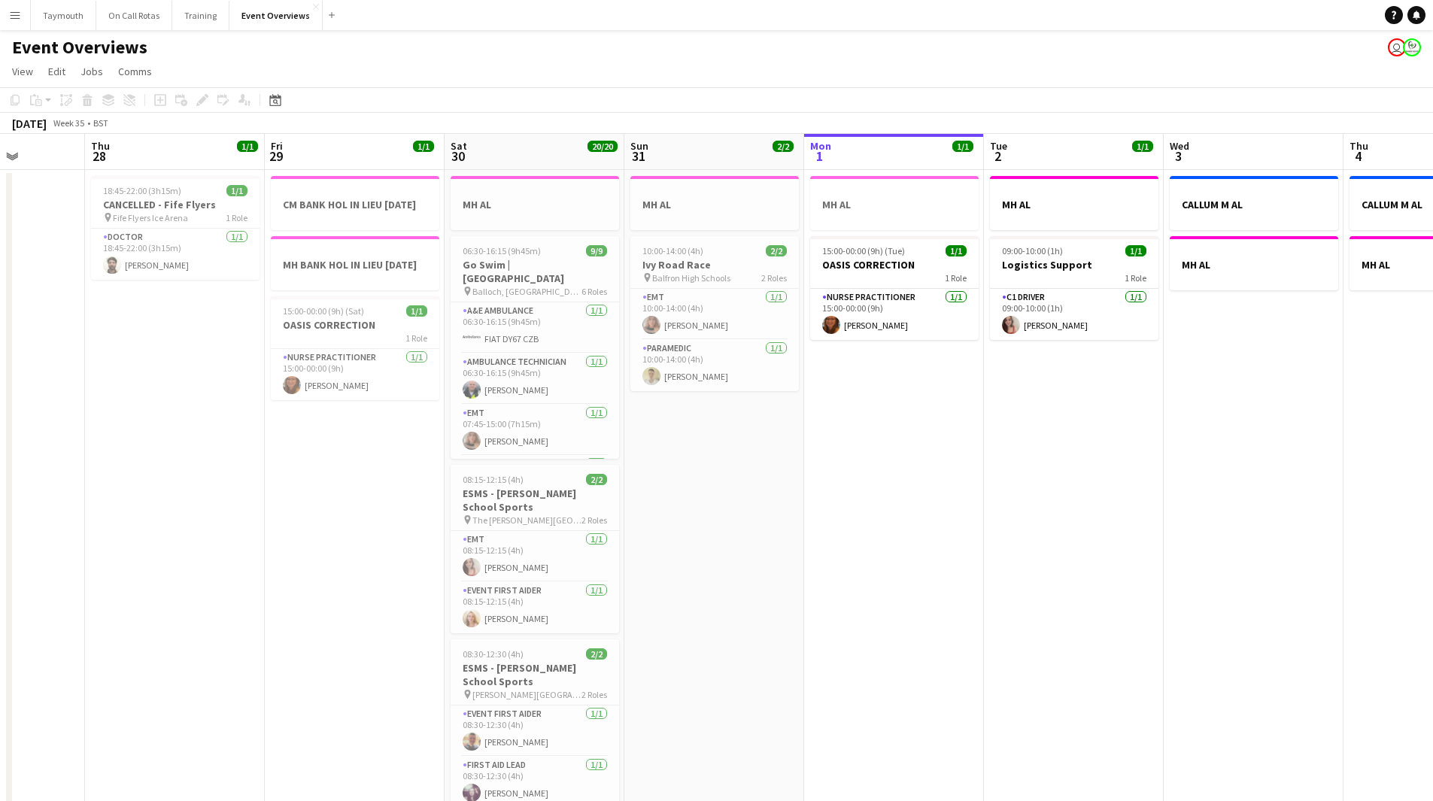
drag, startPoint x: 535, startPoint y: 659, endPoint x: 1066, endPoint y: 669, distance: 531.7
click at [1066, 669] on app-calendar-viewport "Mon 25 6/6 2 Jobs Tue 26 Wed 27 Thu 28 1/1 1 Job Fri 29 1/1 3 Jobs Sat 30 20/20…" at bounding box center [716, 795] width 1433 height 1323
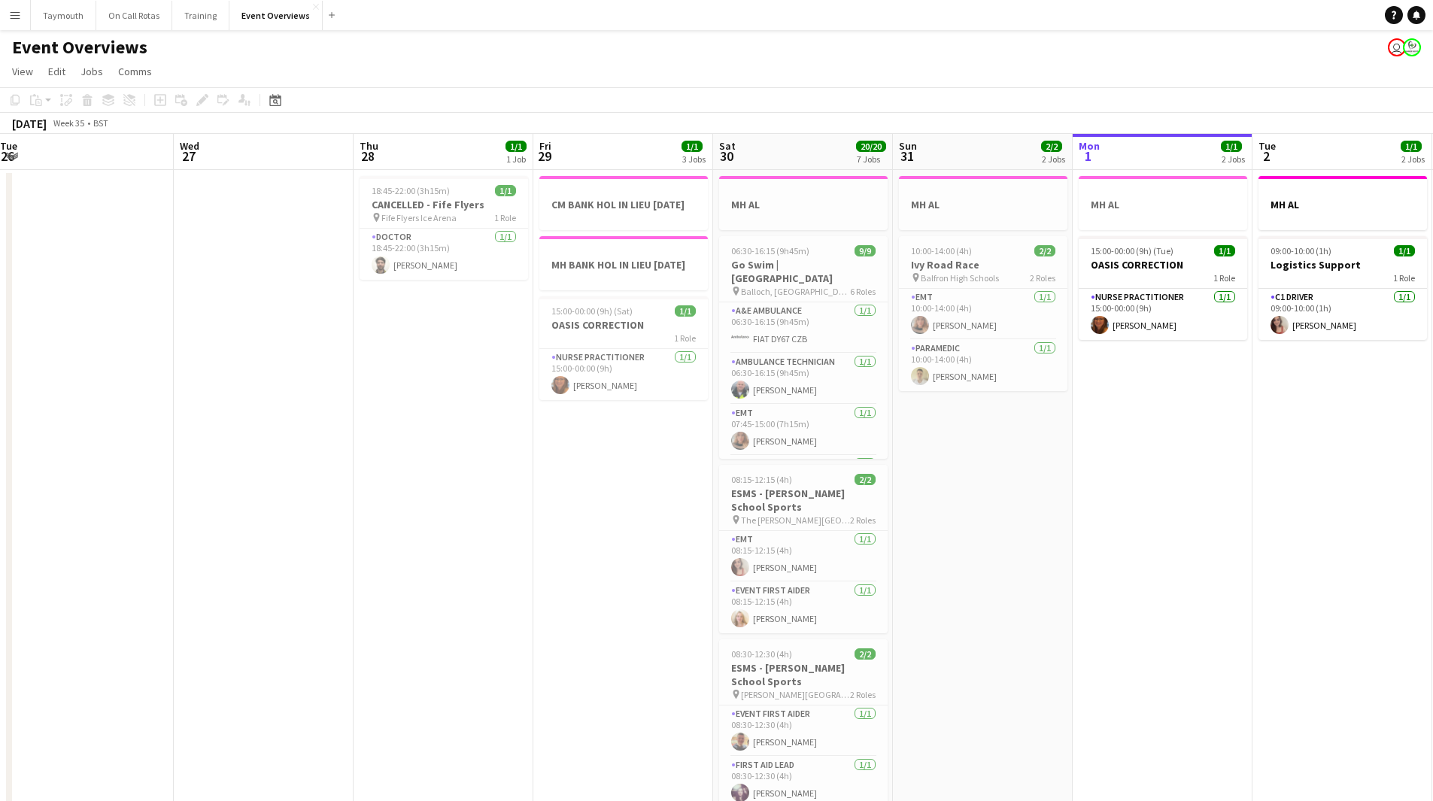
drag, startPoint x: 946, startPoint y: 663, endPoint x: 1214, endPoint y: 635, distance: 270.0
click at [1214, 635] on app-calendar-viewport "Sun 24 1/1 1 Job Mon 25 6/6 2 Jobs Tue 26 Wed 27 Thu 28 1/1 1 Job Fri 29 1/1 3 …" at bounding box center [716, 795] width 1433 height 1323
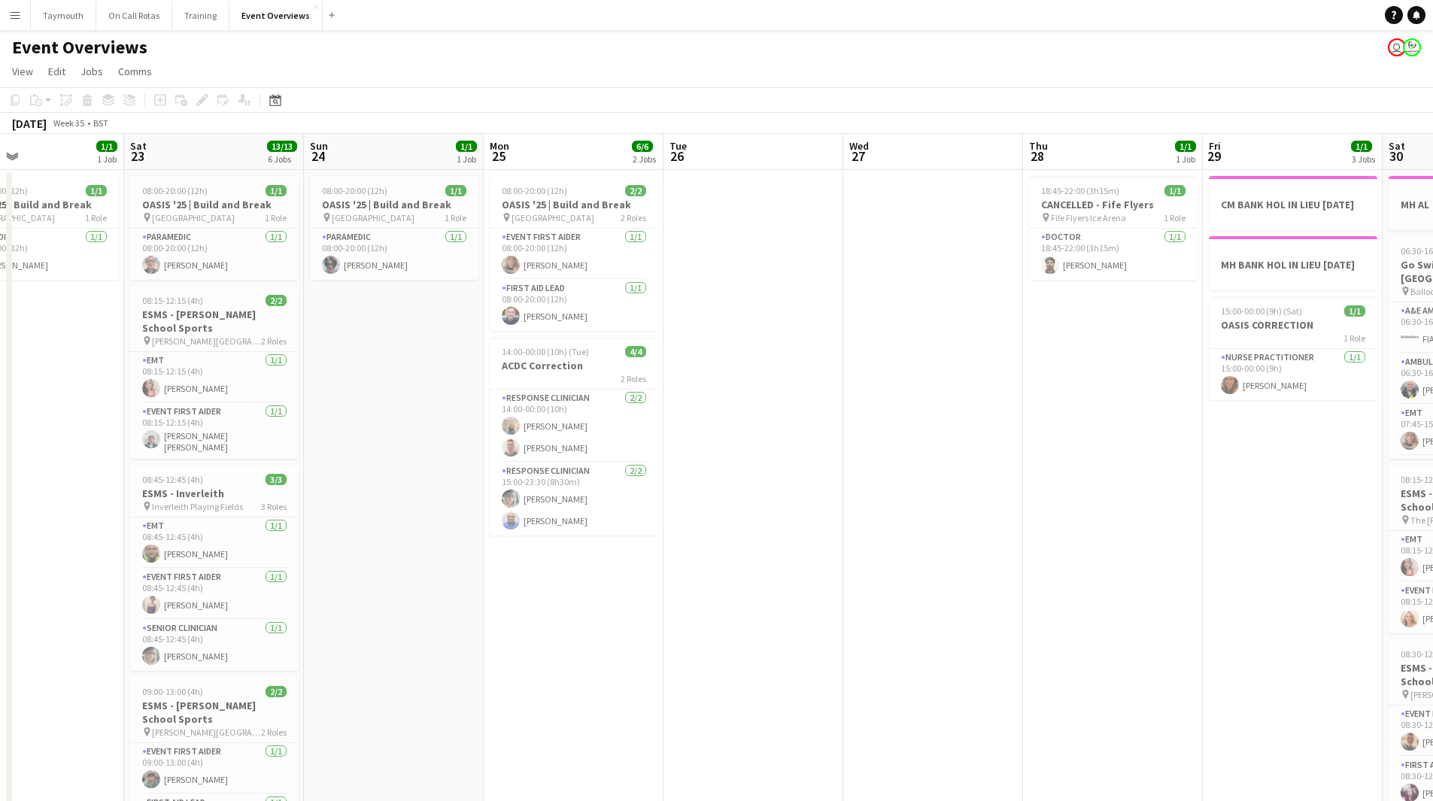
drag, startPoint x: 552, startPoint y: 636, endPoint x: 205, endPoint y: 658, distance: 348.1
click at [206, 658] on app-calendar-viewport "Tue 19 4/4 3 Jobs Wed 20 3/3 2 Jobs Thu 21 65/65 2 Jobs Fri 22 1/1 1 Job Sat 23…" at bounding box center [716, 795] width 1433 height 1323
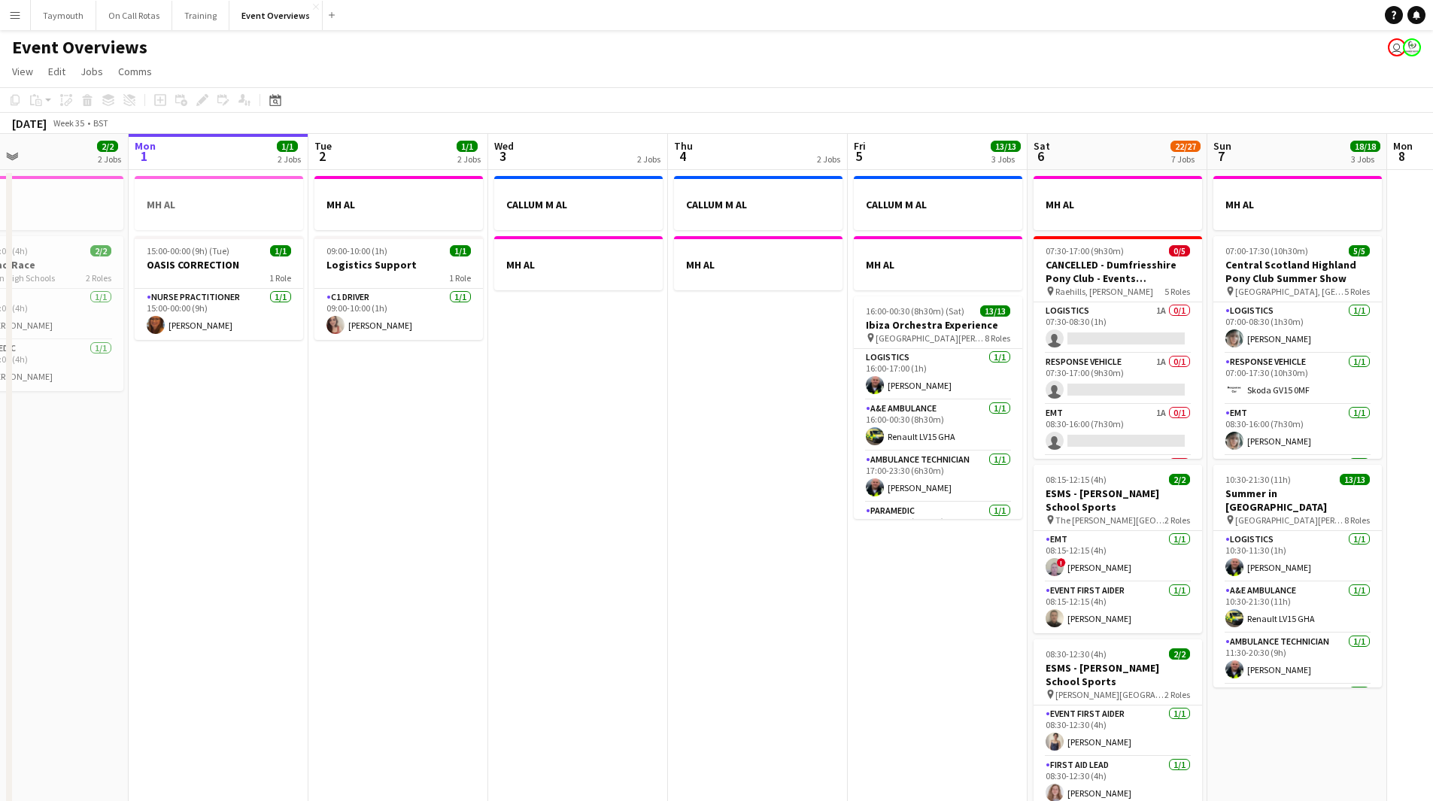
drag, startPoint x: 927, startPoint y: 653, endPoint x: 374, endPoint y: 655, distance: 552.7
click at [374, 655] on app-calendar-viewport "Thu 28 1/1 1 Job Fri 29 1/1 3 Jobs Sat 30 20/20 7 Jobs Sun 31 2/2 2 Jobs Mon 1 …" at bounding box center [716, 795] width 1433 height 1323
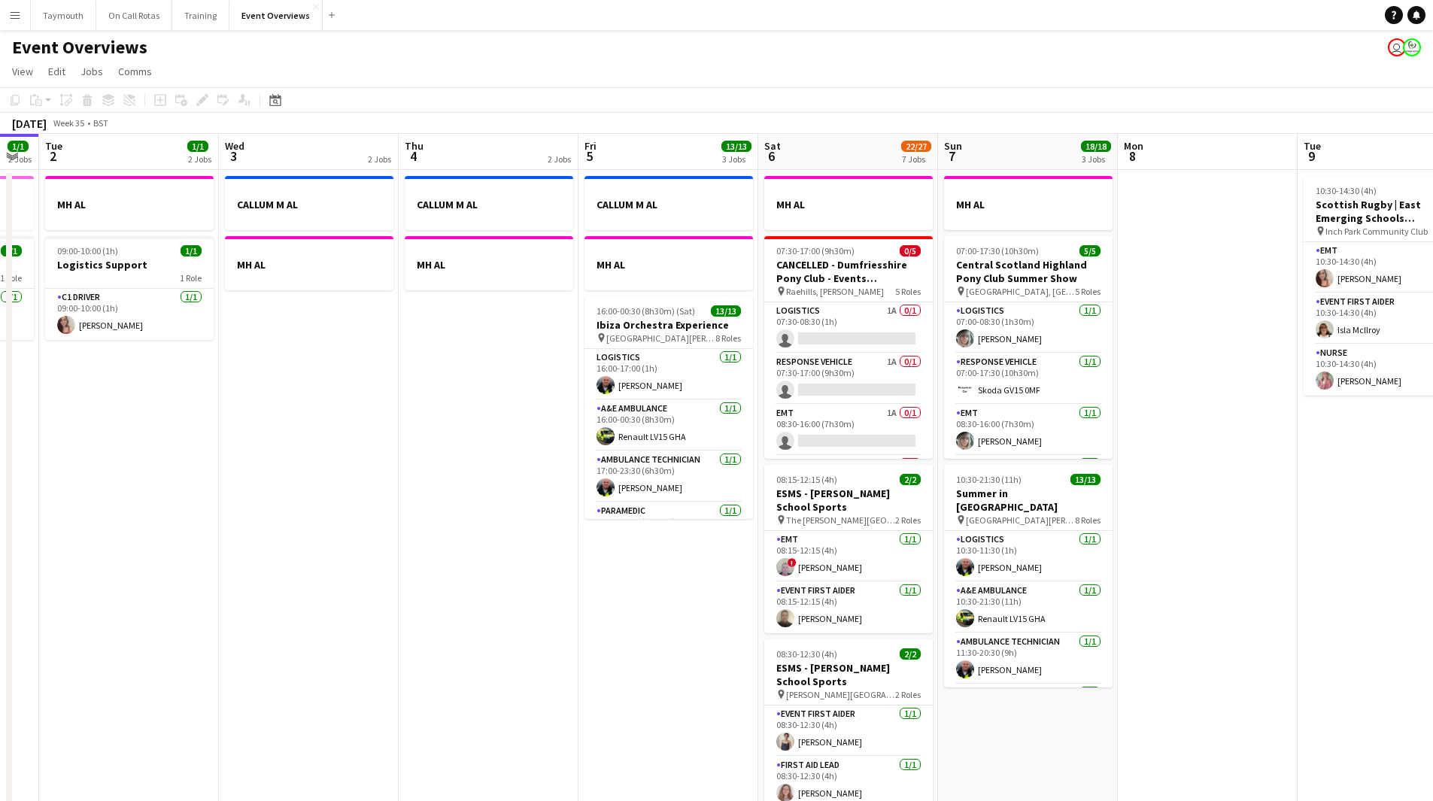
drag, startPoint x: 393, startPoint y: 644, endPoint x: 273, endPoint y: 639, distance: 119.7
click at [273, 639] on app-calendar-viewport "Sat 30 20/20 7 Jobs Sun 31 2/2 2 Jobs Mon 1 1/1 2 Jobs Tue 2 1/1 2 Jobs Wed 3 2…" at bounding box center [716, 795] width 1433 height 1323
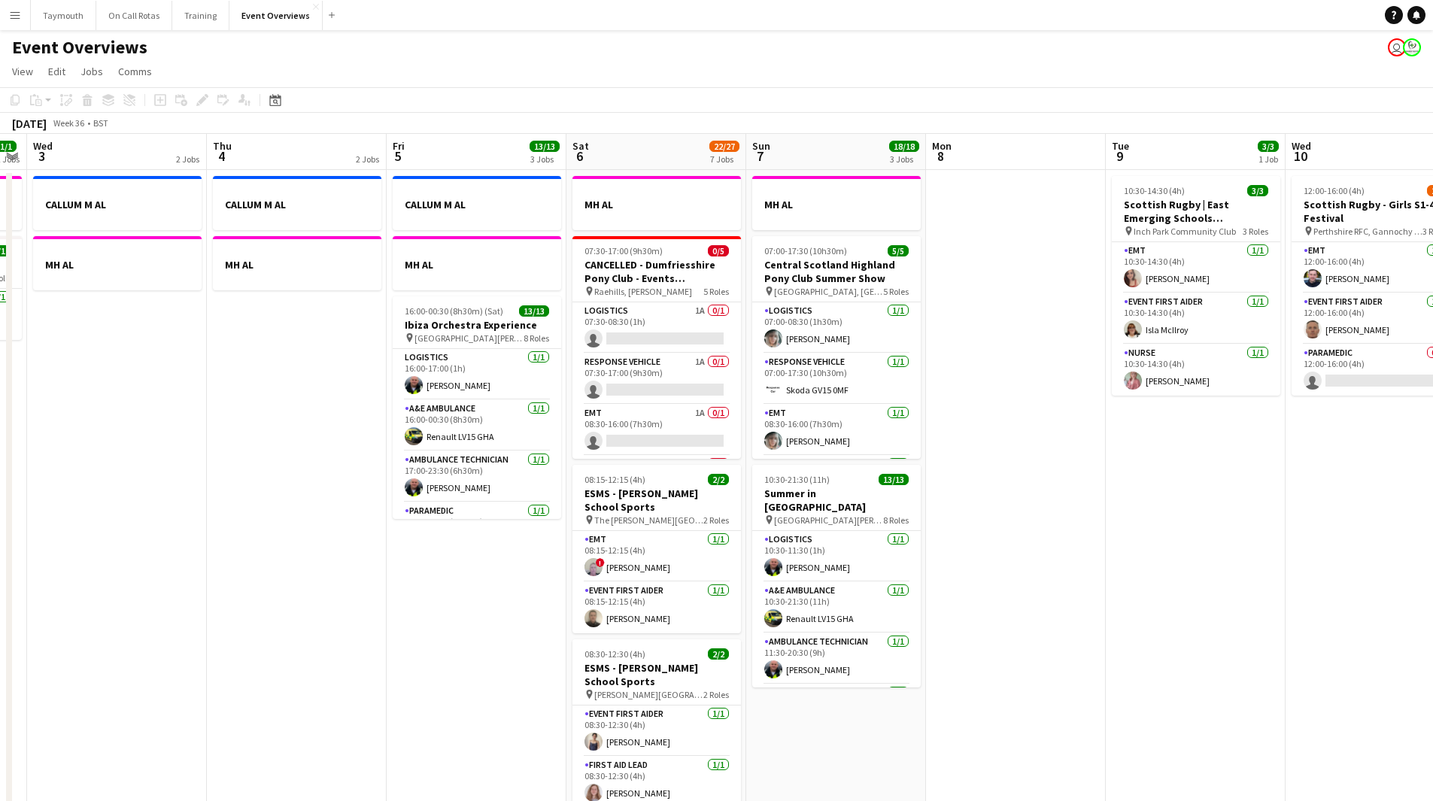
drag, startPoint x: 277, startPoint y: 644, endPoint x: 210, endPoint y: 638, distance: 67.9
click at [196, 640] on app-calendar-viewport "Sun 31 2/2 2 Jobs Mon 1 1/1 2 Jobs Tue 2 1/1 2 Jobs Wed 3 2 Jobs Thu 4 2 Jobs F…" at bounding box center [716, 795] width 1433 height 1323
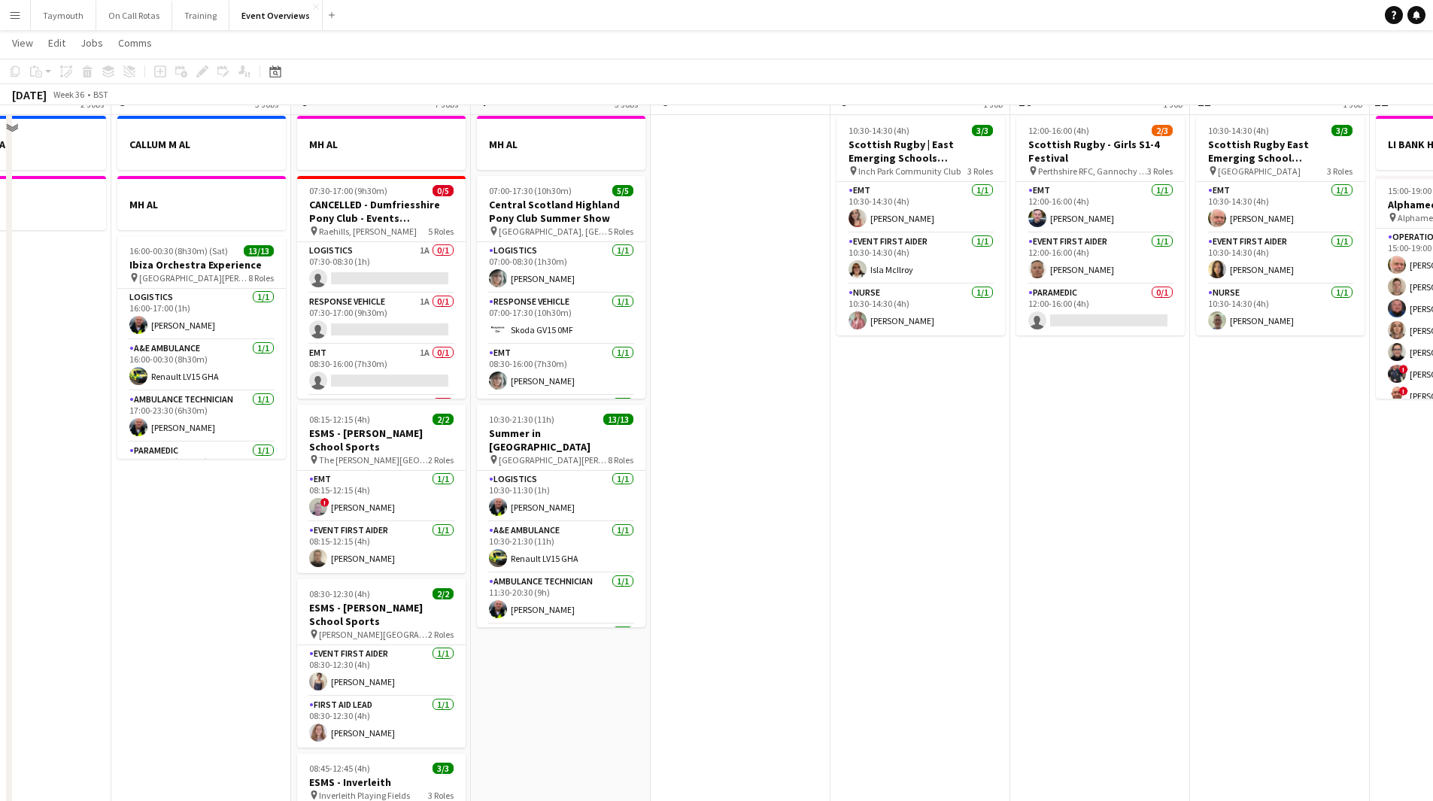
scroll to position [0, 0]
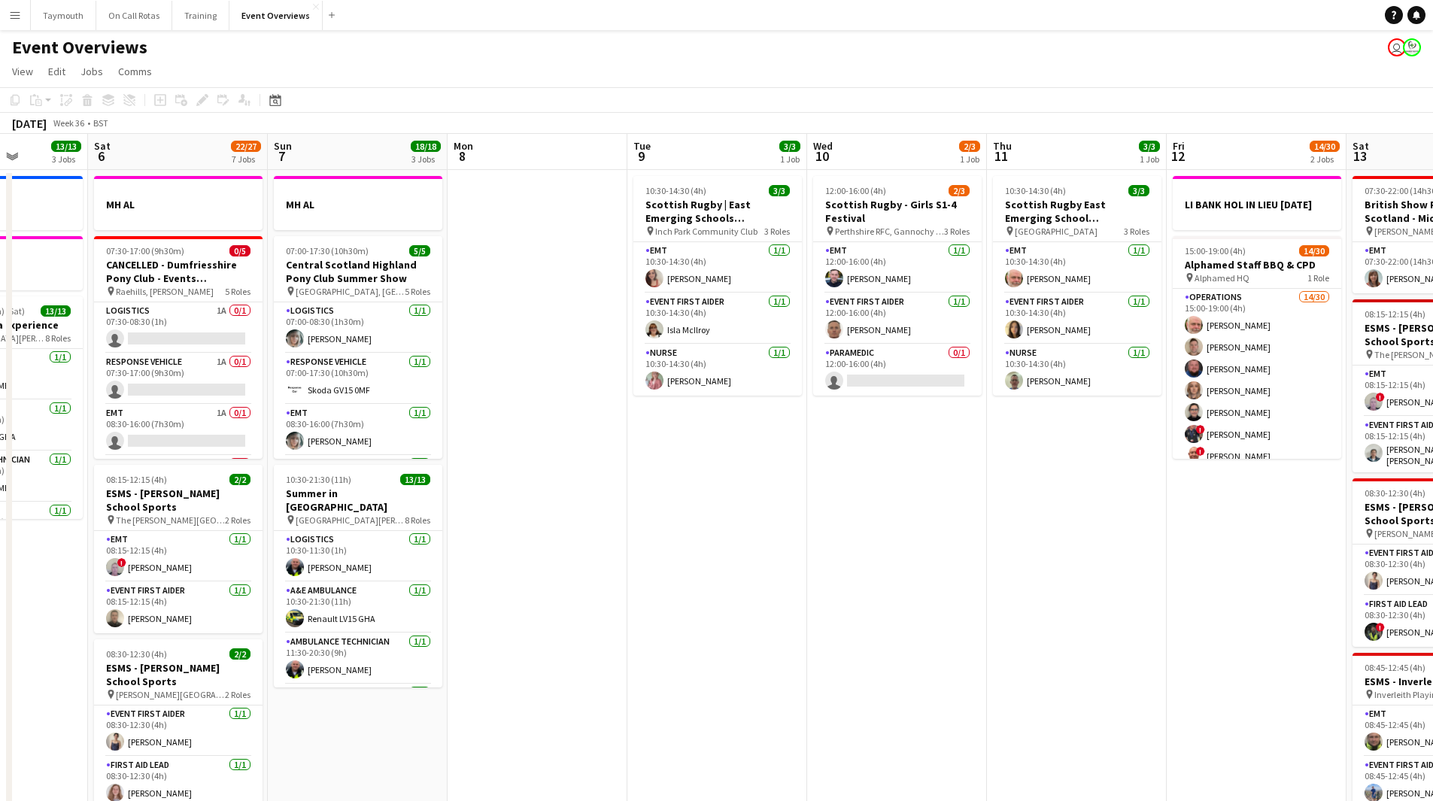
drag, startPoint x: 1022, startPoint y: 663, endPoint x: 280, endPoint y: 663, distance: 742.2
click at [280, 663] on app-calendar-viewport "Wed 3 2 Jobs Thu 4 2 Jobs Fri 5 13/13 3 Jobs Sat 6 22/27 7 Jobs Sun 7 18/18 3 J…" at bounding box center [716, 795] width 1433 height 1323
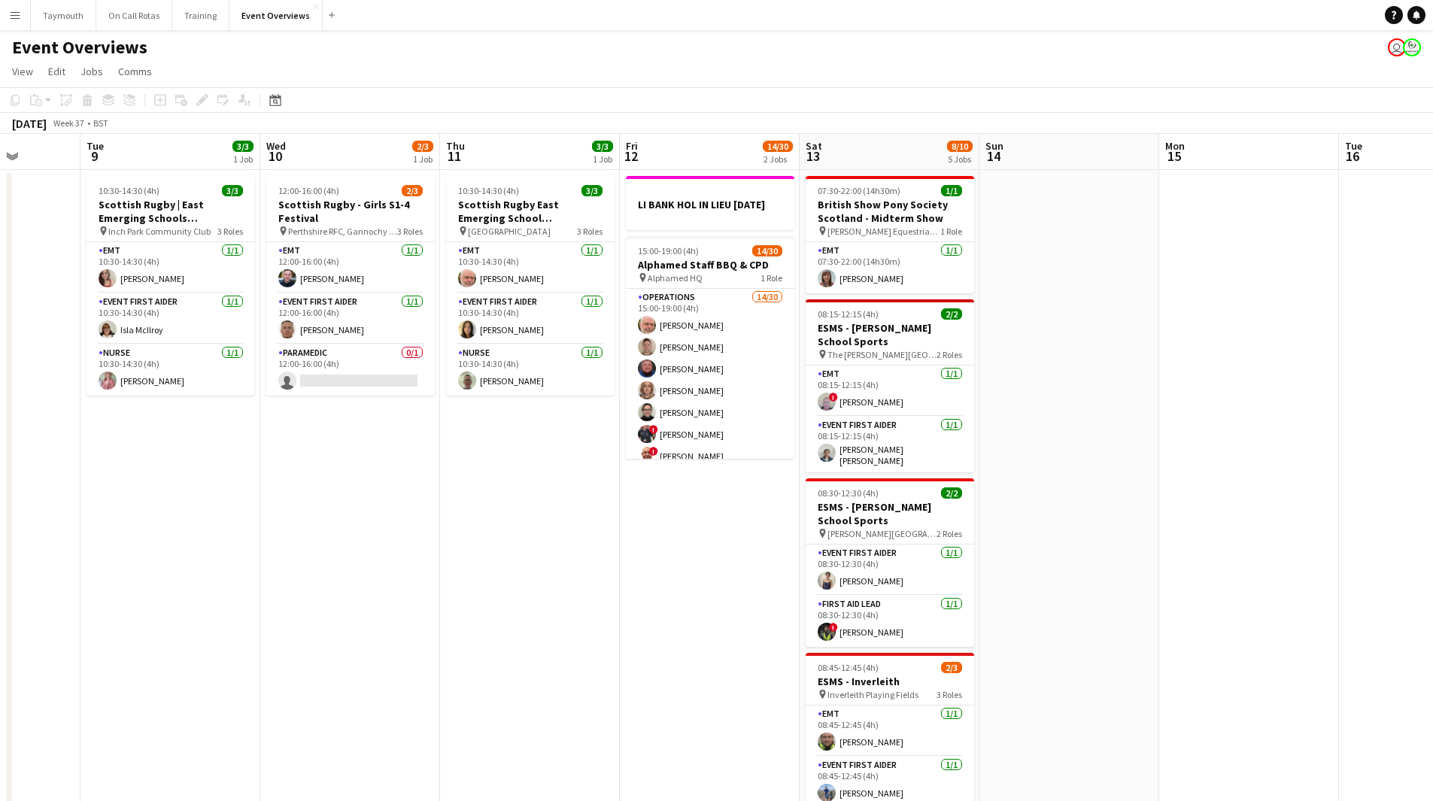
drag, startPoint x: 592, startPoint y: 638, endPoint x: 223, endPoint y: 645, distance: 368.5
click at [223, 645] on app-calendar-viewport "Sat 6 22/27 7 Jobs Sun 7 18/18 3 Jobs Mon 8 Tue 9 3/3 1 Job Wed 10 2/3 1 Job Th…" at bounding box center [716, 795] width 1433 height 1323
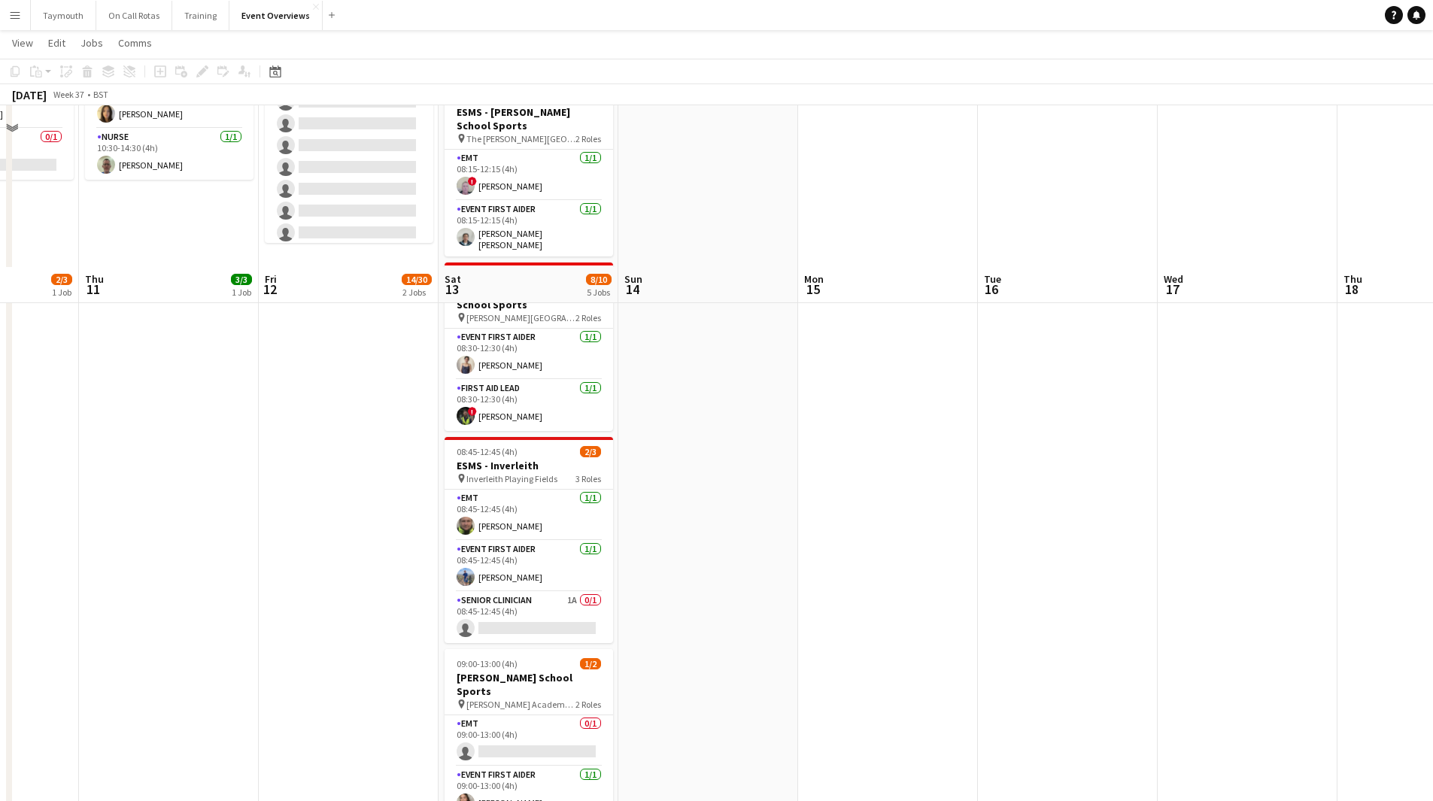
scroll to position [376, 0]
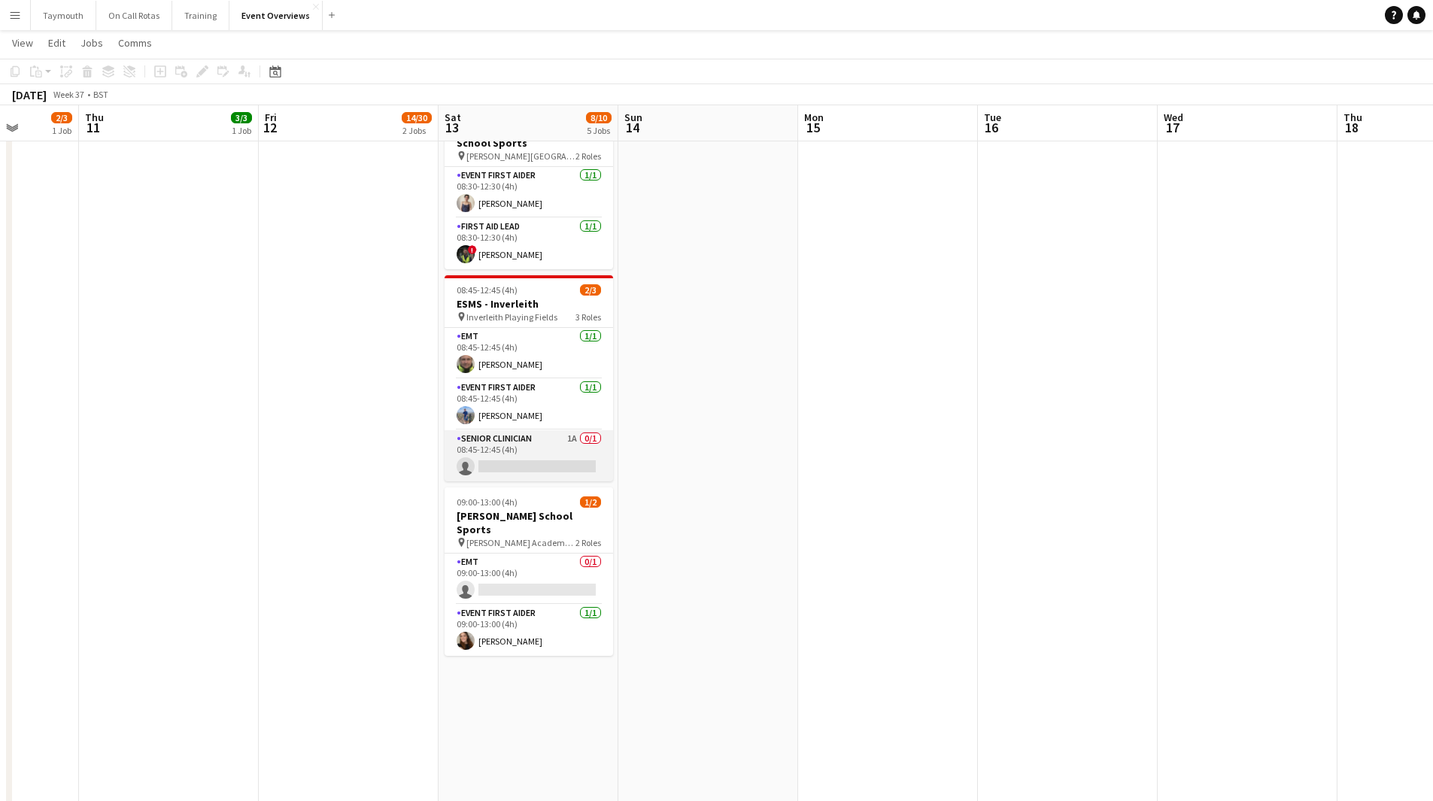
click at [552, 449] on app-card-role "Senior Clinician 1A 0/1 08:45-12:45 (4h) single-neutral-actions" at bounding box center [528, 455] width 168 height 51
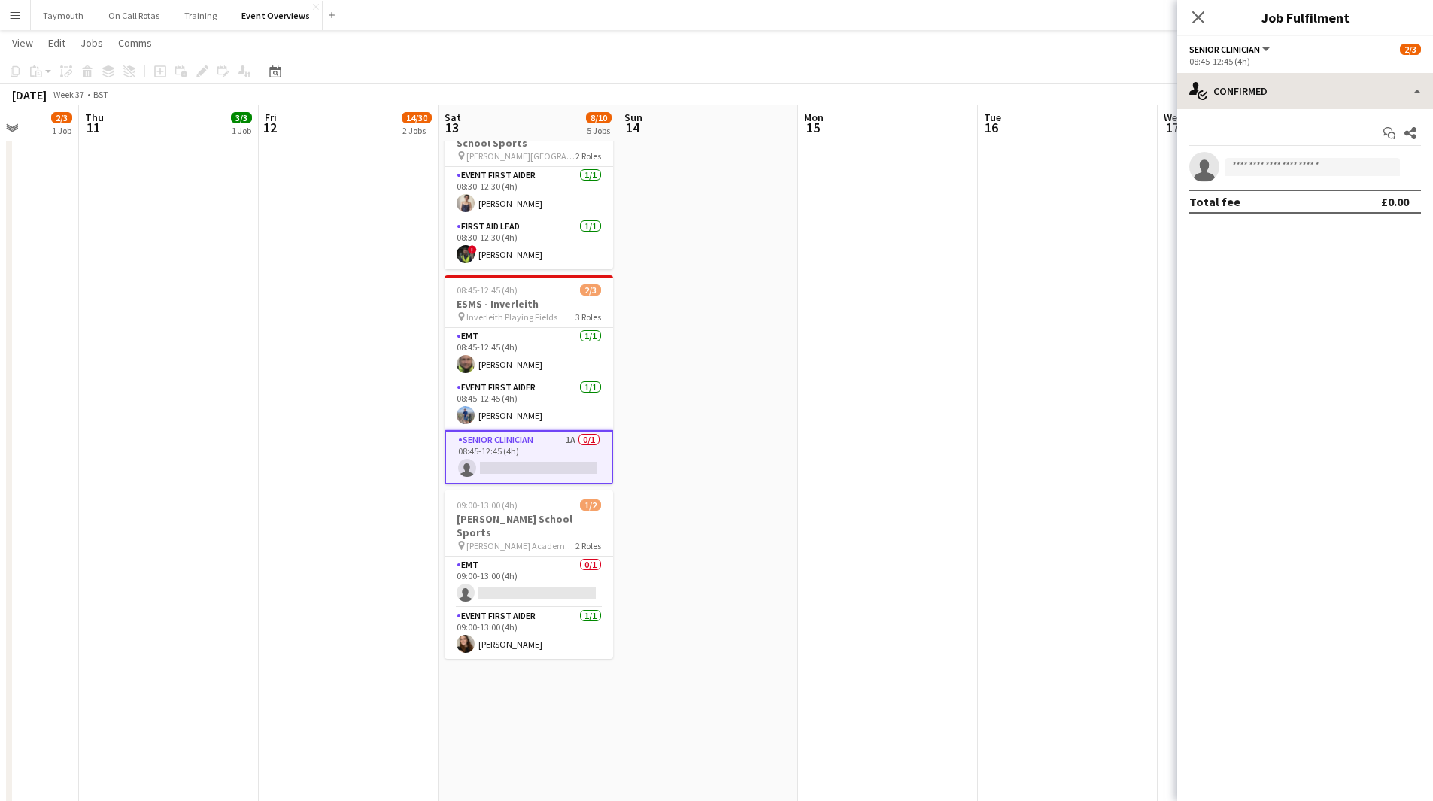
drag, startPoint x: 1301, startPoint y: 113, endPoint x: 1300, endPoint y: 78, distance: 34.6
click at [1300, 106] on div "single-neutral-actions-check-2 Confirmed single-neutral-actions-check-2 Confirm…" at bounding box center [1305, 437] width 256 height 728
click at [1300, 78] on div "single-neutral-actions-check-2 Confirmed" at bounding box center [1305, 91] width 256 height 36
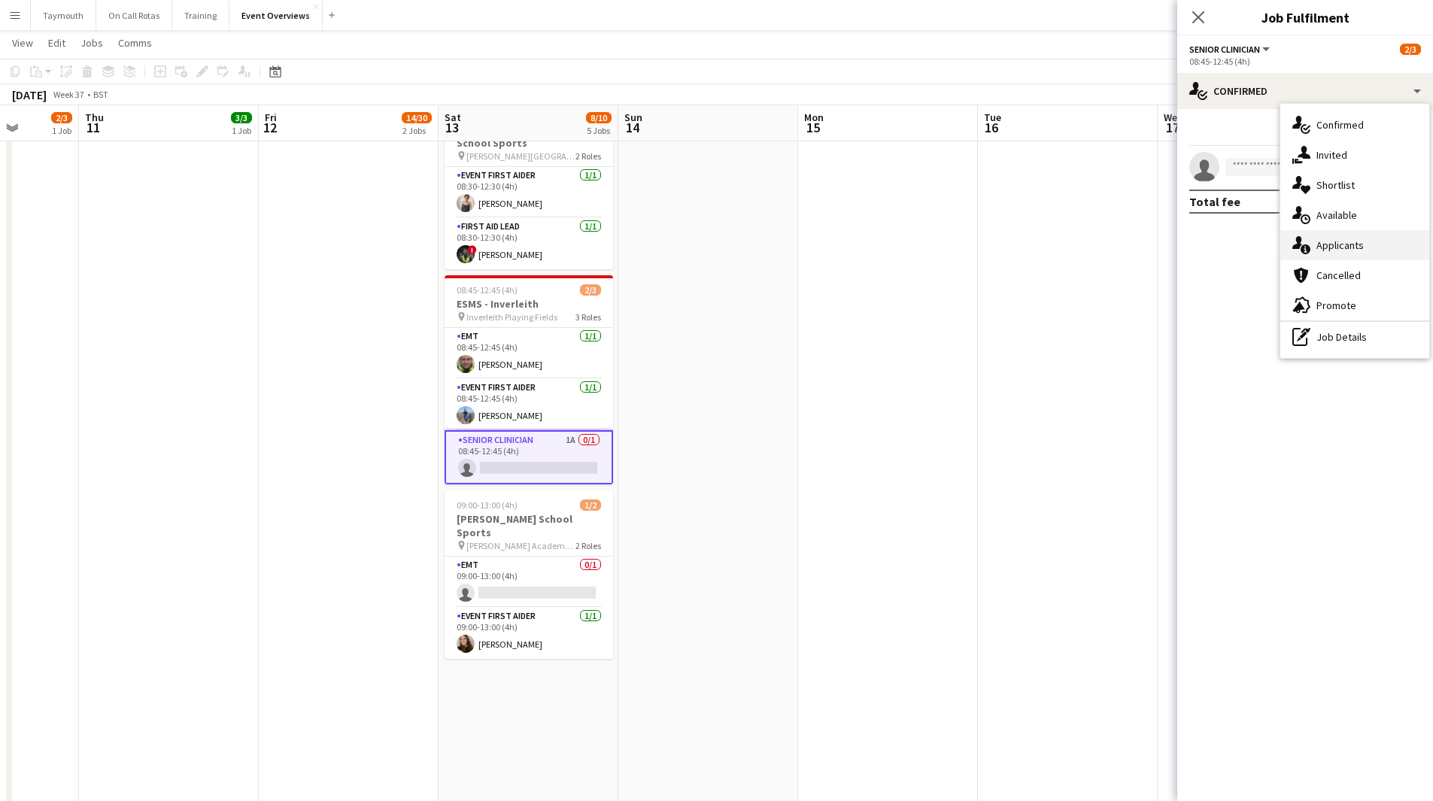
click at [1375, 241] on div "single-neutral-actions-information Applicants" at bounding box center [1354, 245] width 149 height 30
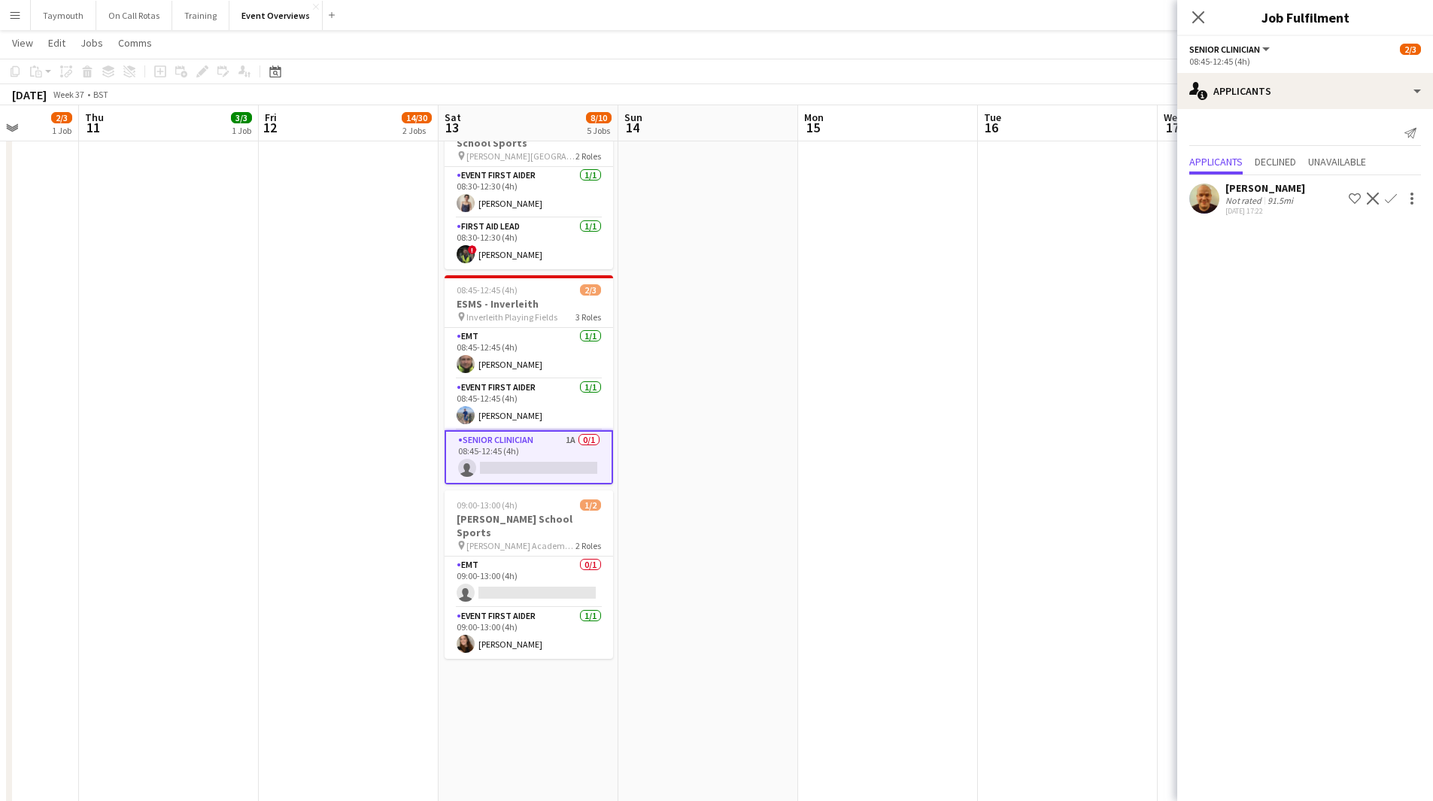
click at [1390, 196] on app-icon "Confirm" at bounding box center [1390, 199] width 12 height 12
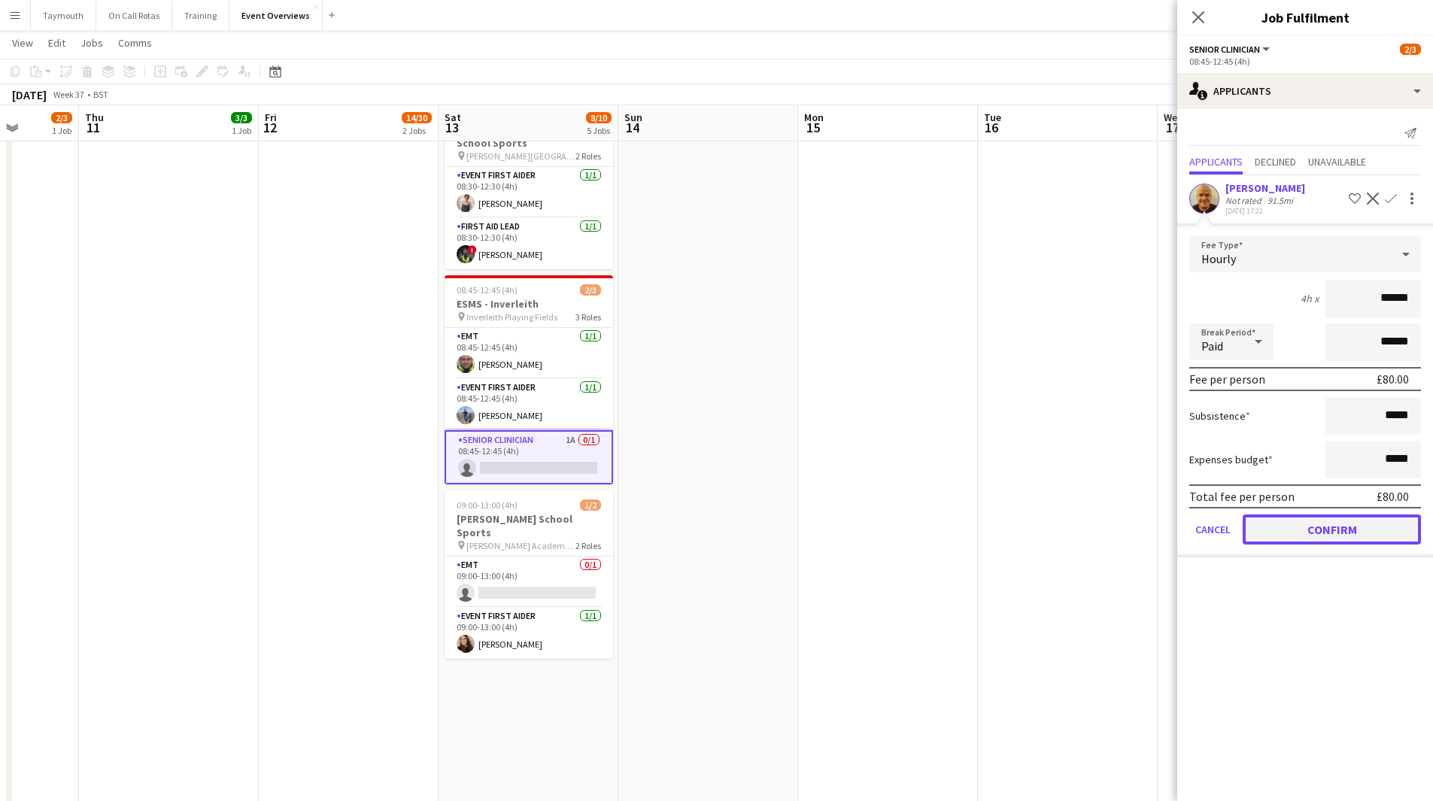
click at [1302, 520] on button "Confirm" at bounding box center [1331, 529] width 178 height 30
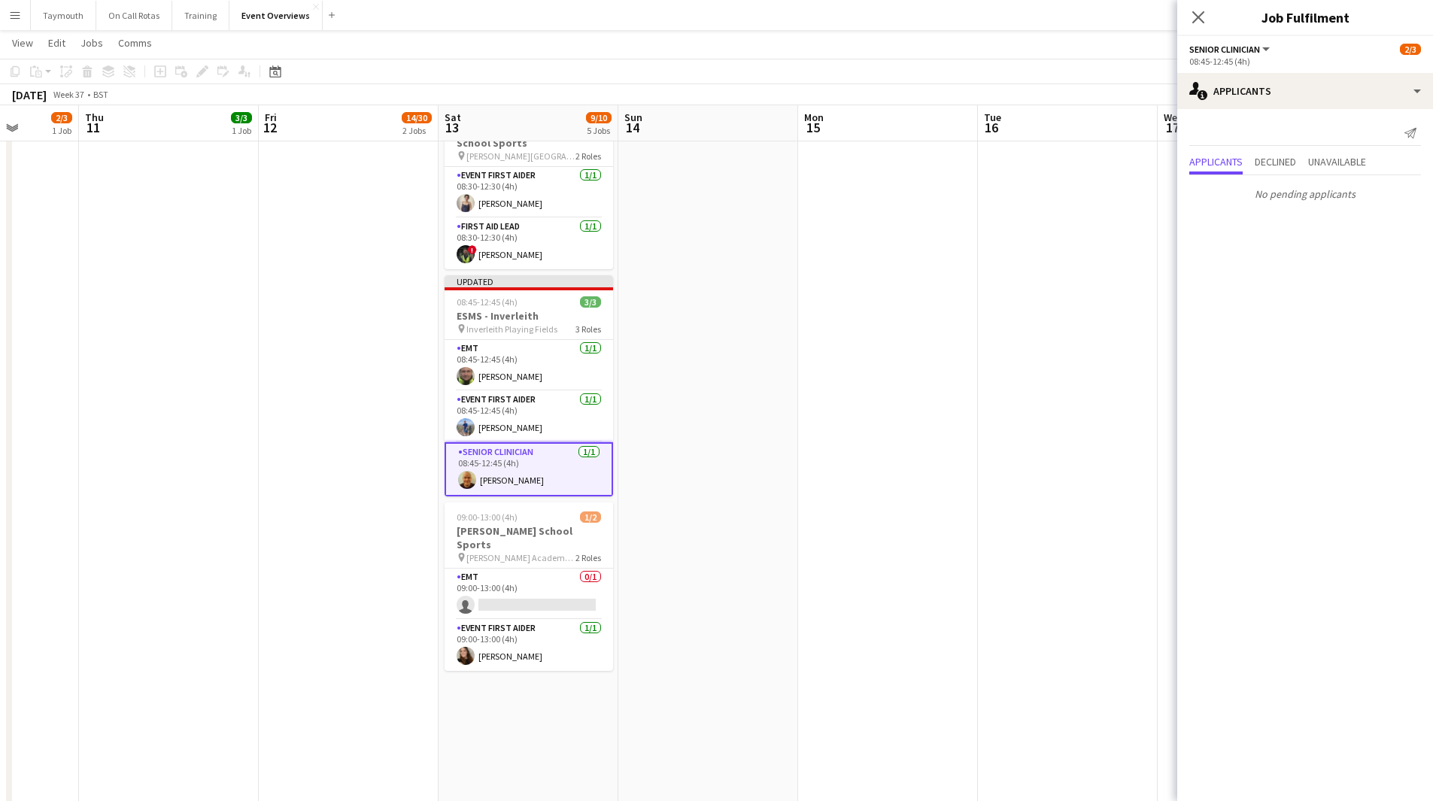
click at [1003, 520] on app-date-cell at bounding box center [1068, 435] width 180 height 1287
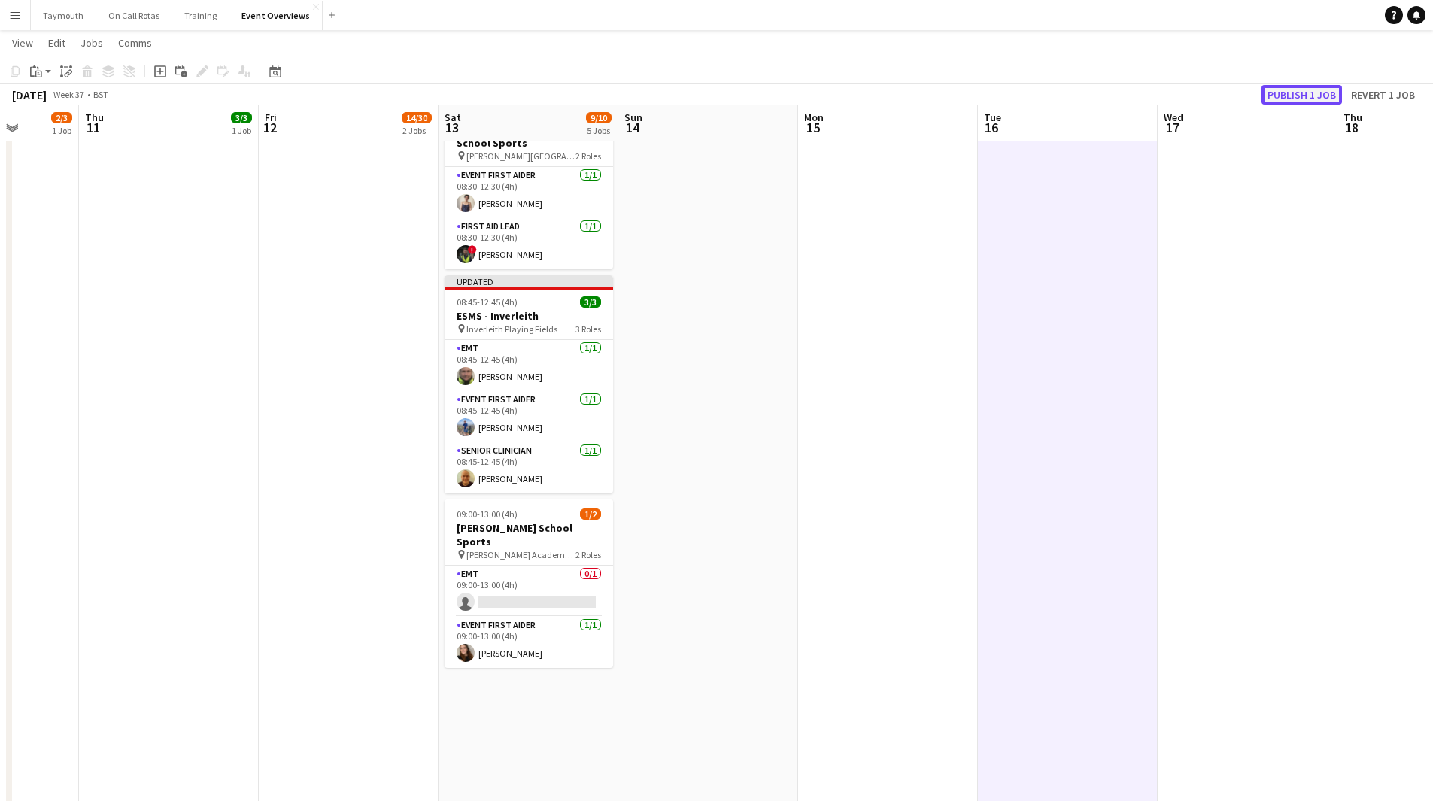
click at [1304, 96] on button "Publish 1 job" at bounding box center [1301, 95] width 80 height 20
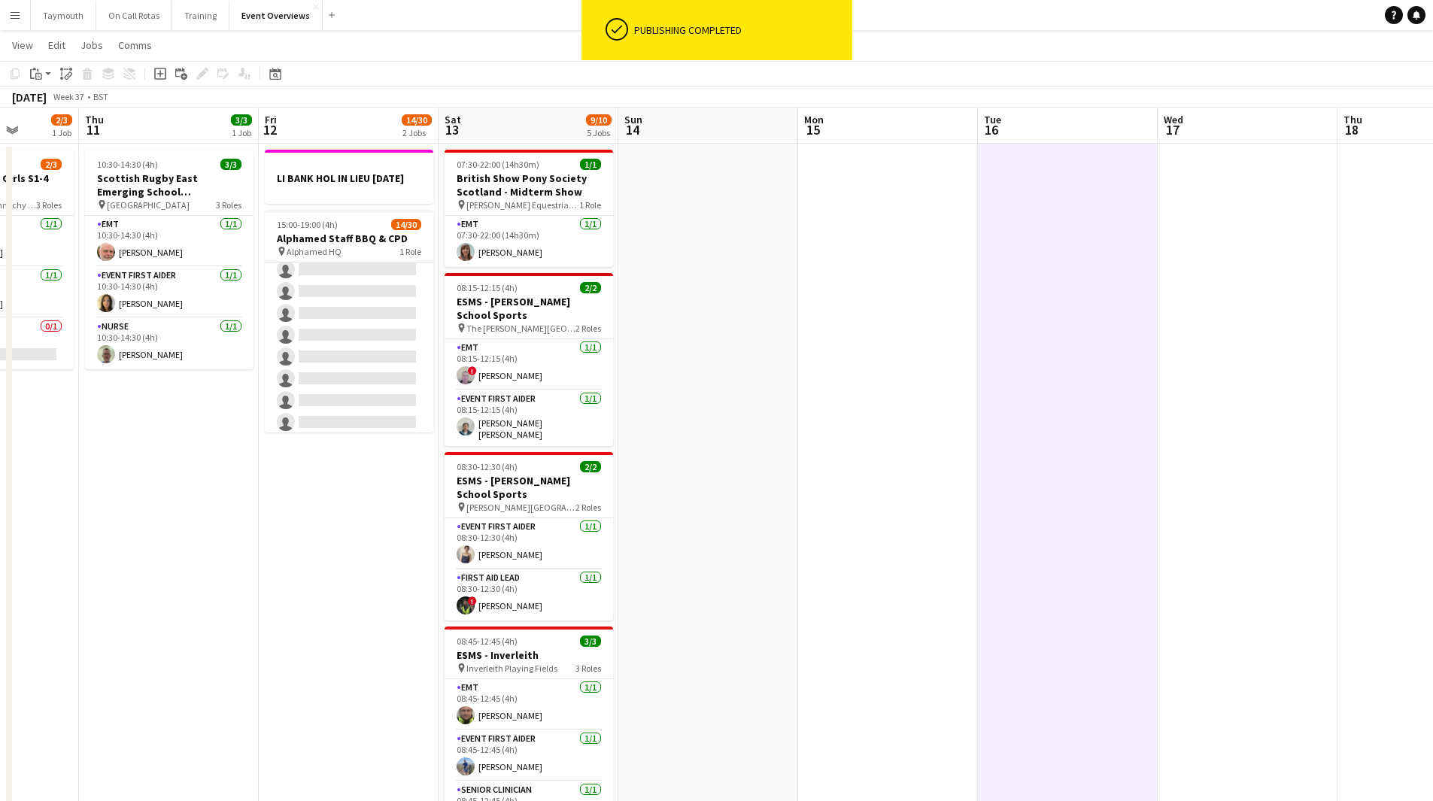
scroll to position [0, 0]
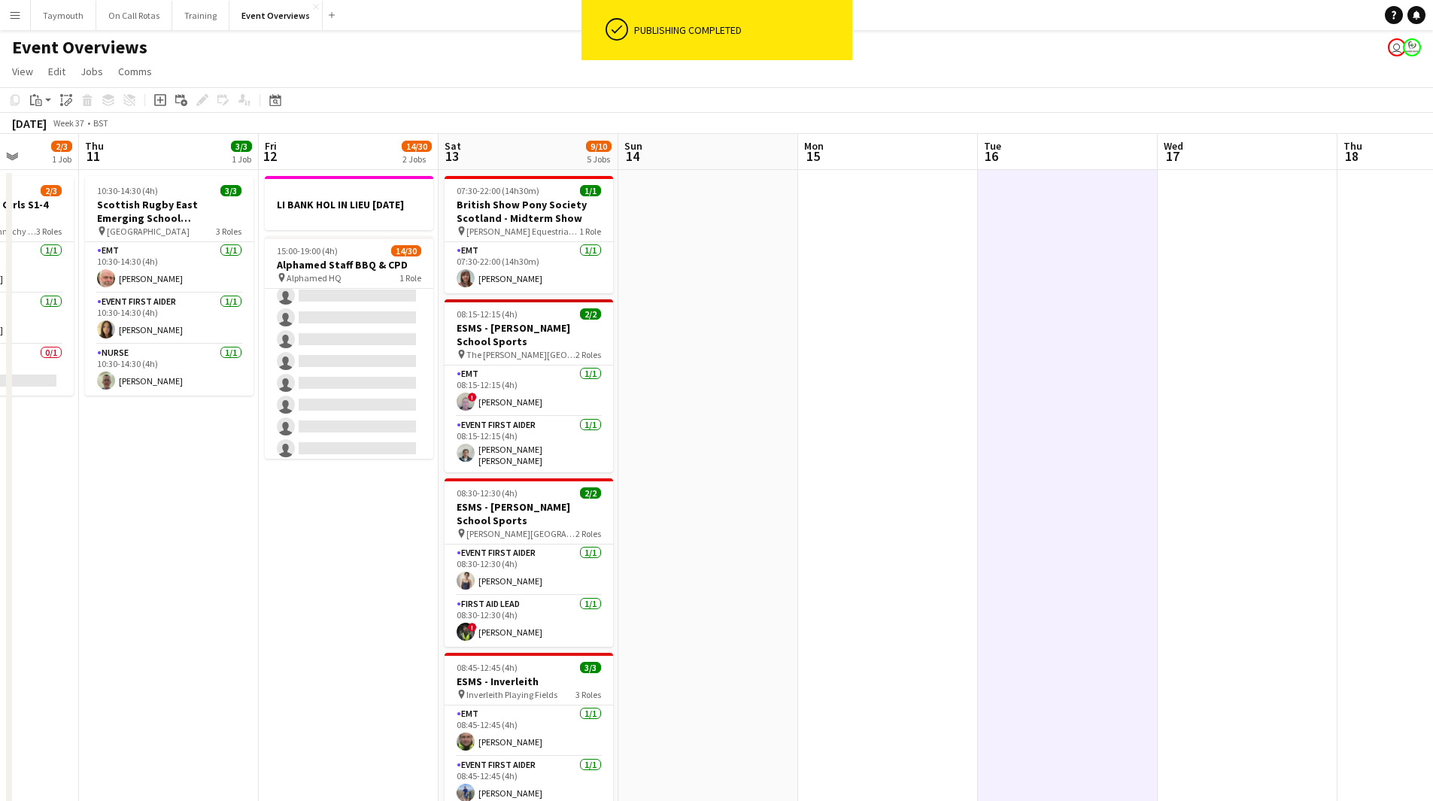
drag, startPoint x: 1011, startPoint y: 569, endPoint x: 293, endPoint y: 578, distance: 718.2
click at [311, 581] on app-calendar-viewport "Mon 8 Tue 9 3/3 1 Job Wed 10 2/3 1 Job Thu 11 3/3 1 Job Fri 12 14/30 2 Jobs Sat…" at bounding box center [716, 795] width 1433 height 1323
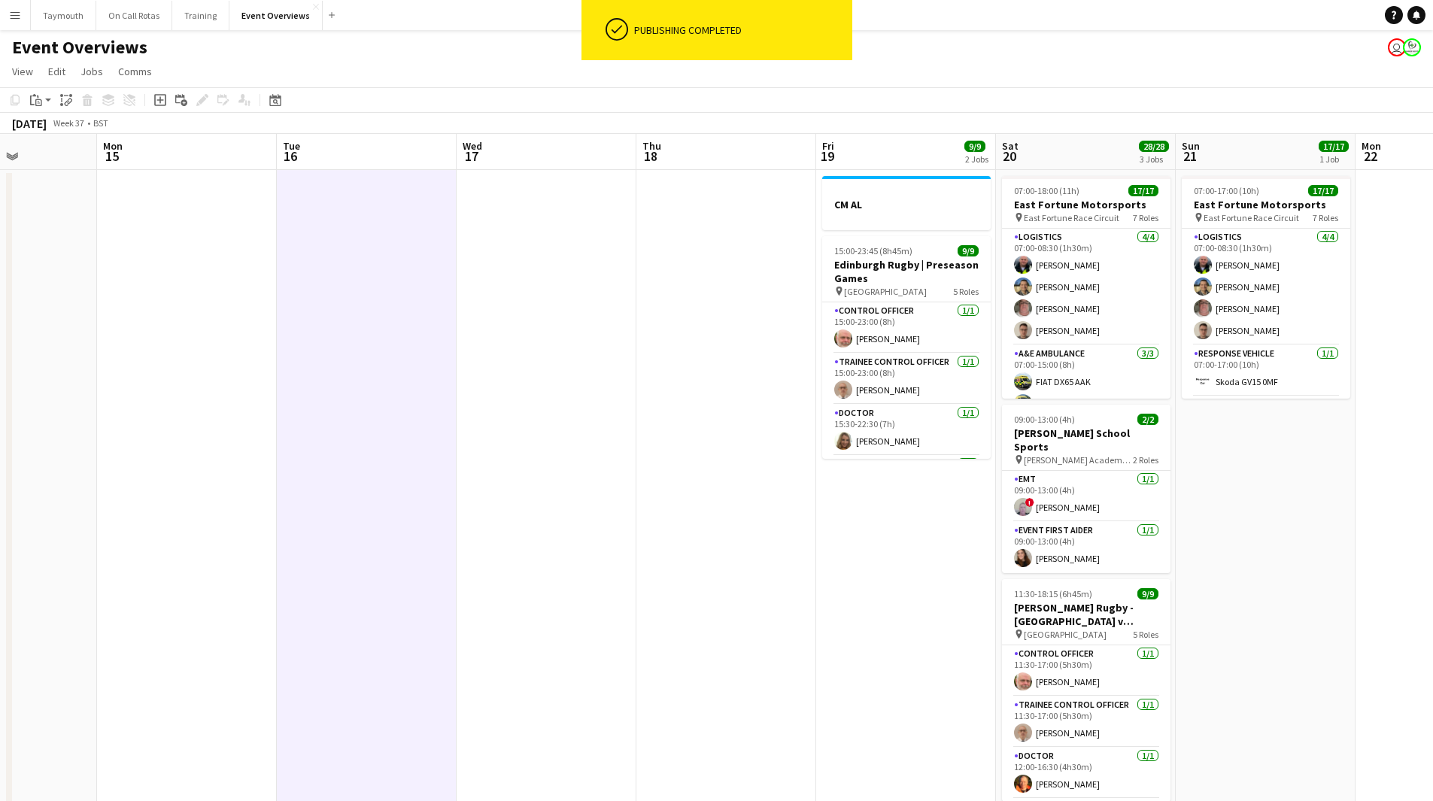
drag, startPoint x: 467, startPoint y: 625, endPoint x: 312, endPoint y: 623, distance: 154.9
click at [328, 624] on app-calendar-viewport "Fri 12 14/30 2 Jobs Sat 13 9/10 5 Jobs Sun 14 Mon 15 Tue 16 Wed 17 Thu 18 Fri 1…" at bounding box center [716, 795] width 1433 height 1323
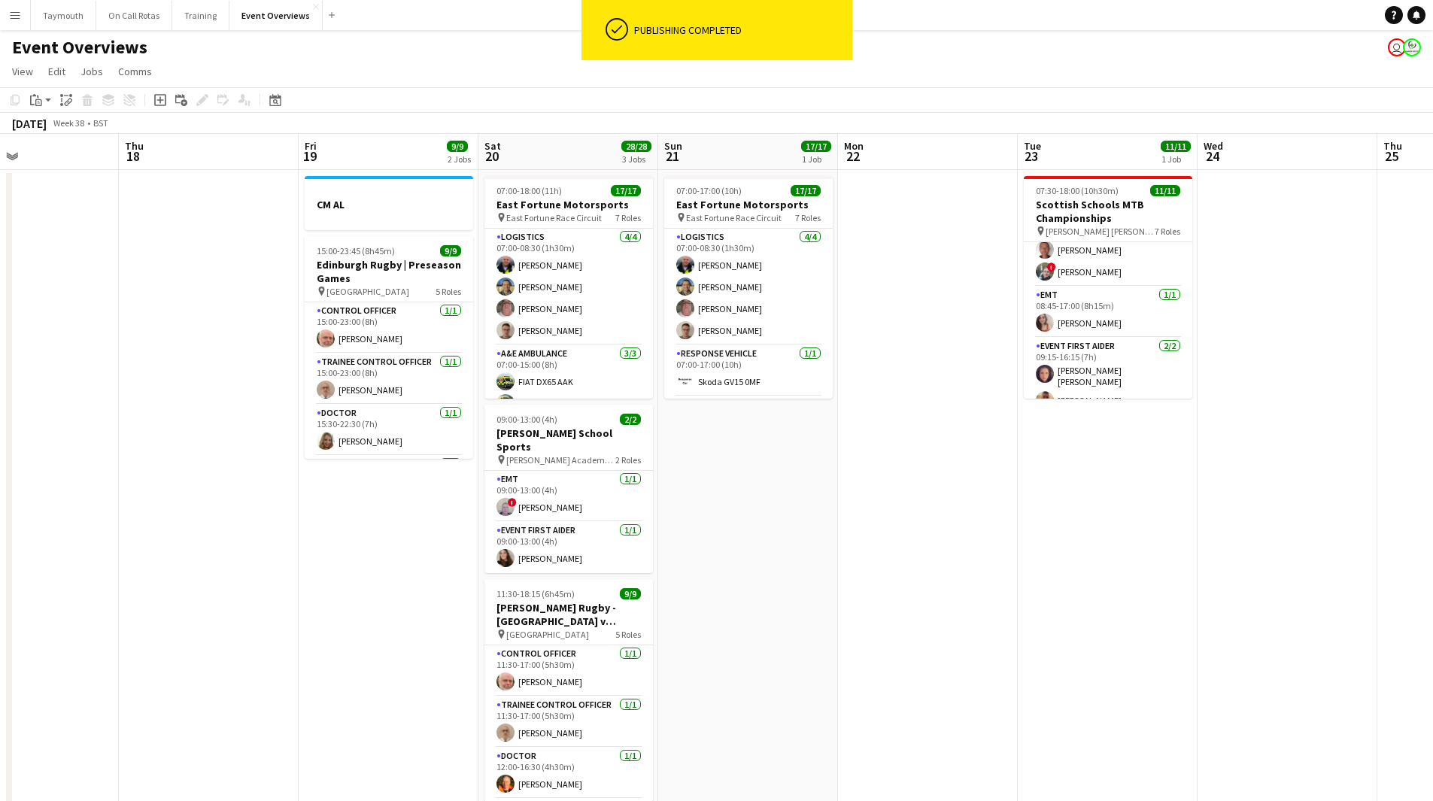
scroll to position [289, 0]
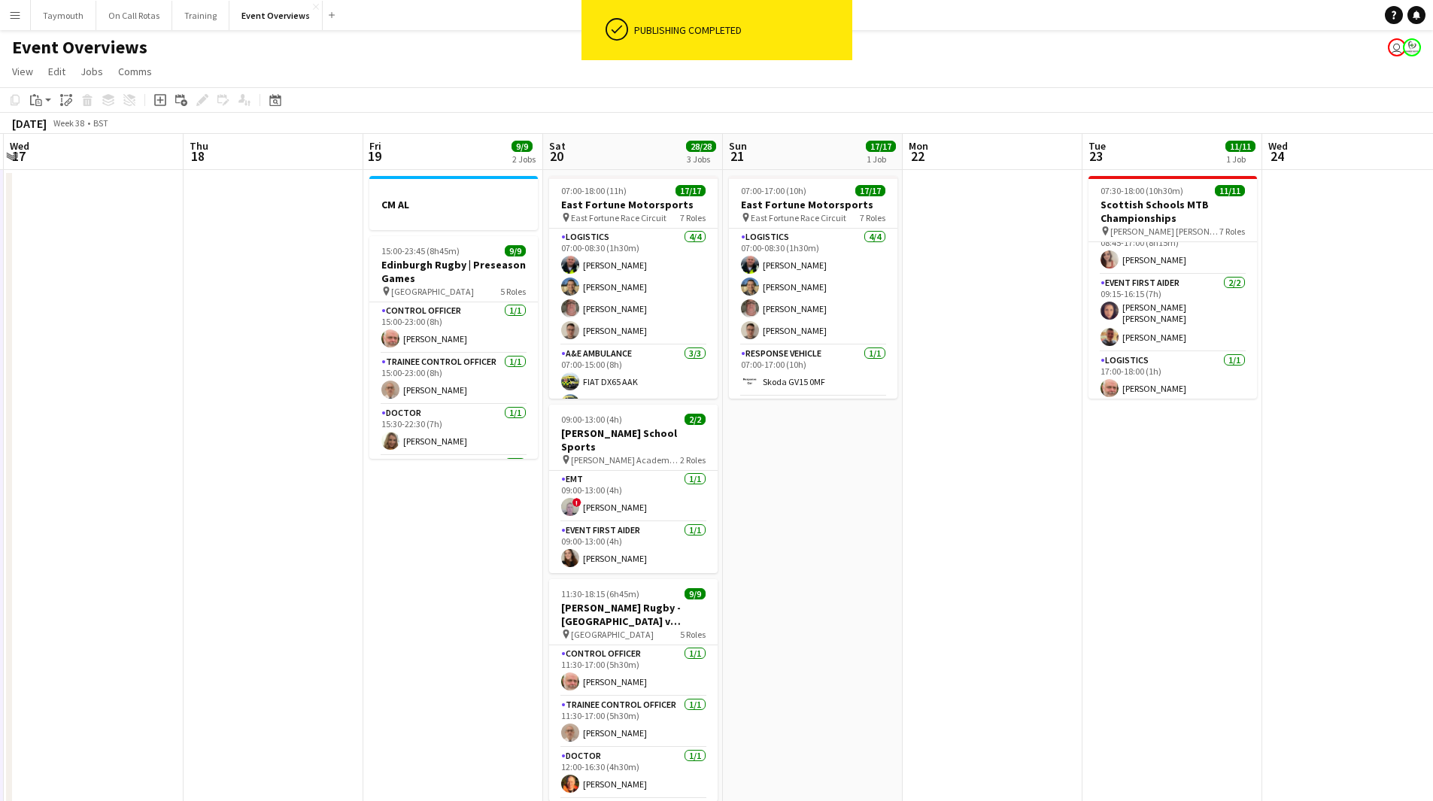
click at [0, 672] on html "ok-circled Publishing completed Menu Boards Boards Boards All jobs Status Workf…" at bounding box center [716, 728] width 1433 height 1457
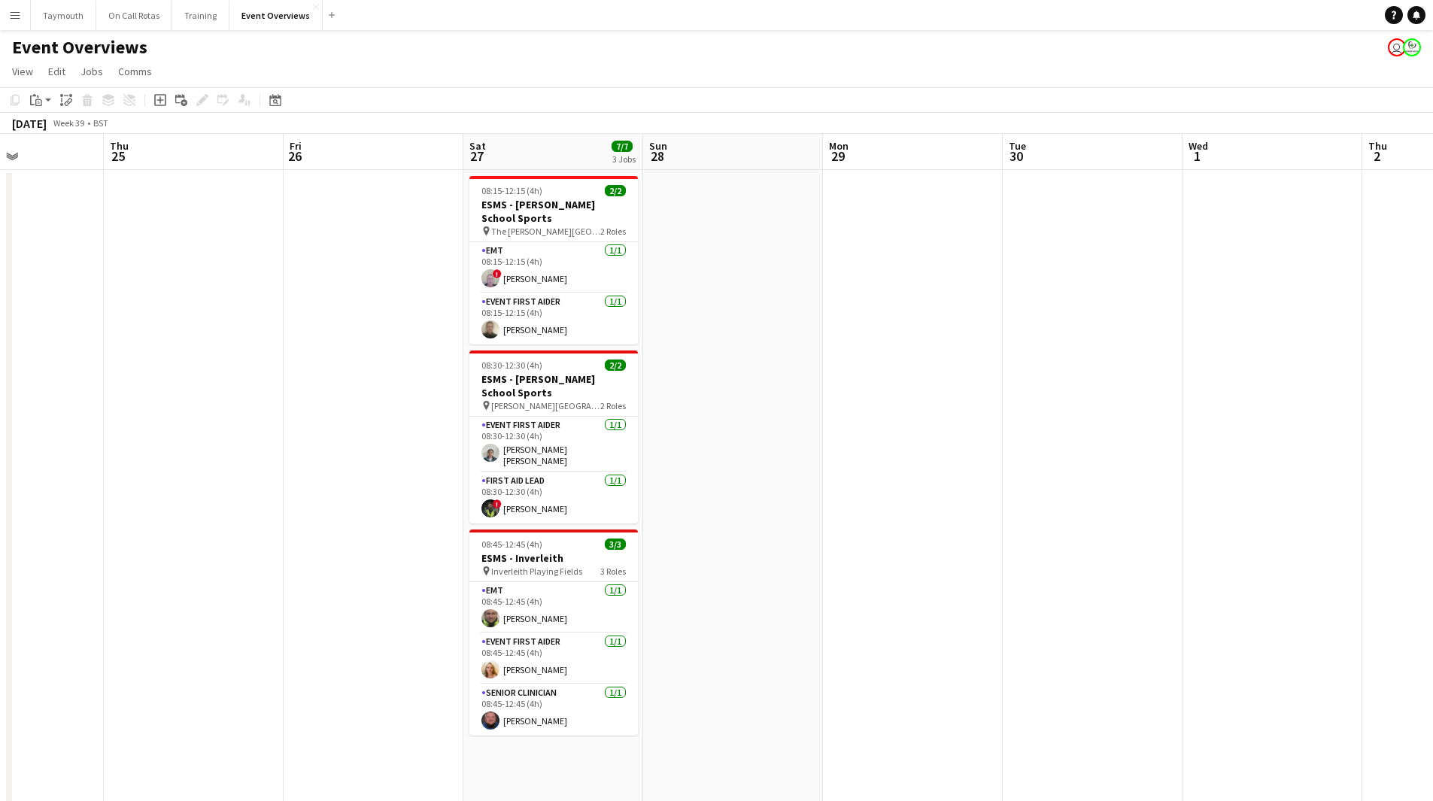
click at [287, 675] on app-calendar-viewport "Mon 22 Tue 23 11/11 1 Job Wed 24 Thu 25 Fri 26 Sat 27 7/7 3 Jobs Sun 28 Mon 29 …" at bounding box center [716, 795] width 1433 height 1323
drag, startPoint x: 847, startPoint y: 593, endPoint x: 82, endPoint y: 619, distance: 766.0
click at [52, 629] on app-calendar-viewport "Mon 22 Tue 23 11/11 1 Job Wed 24 Thu 25 Fri 26 Sat 27 7/7 3 Jobs Sun 28 Mon 29 …" at bounding box center [716, 795] width 1433 height 1323
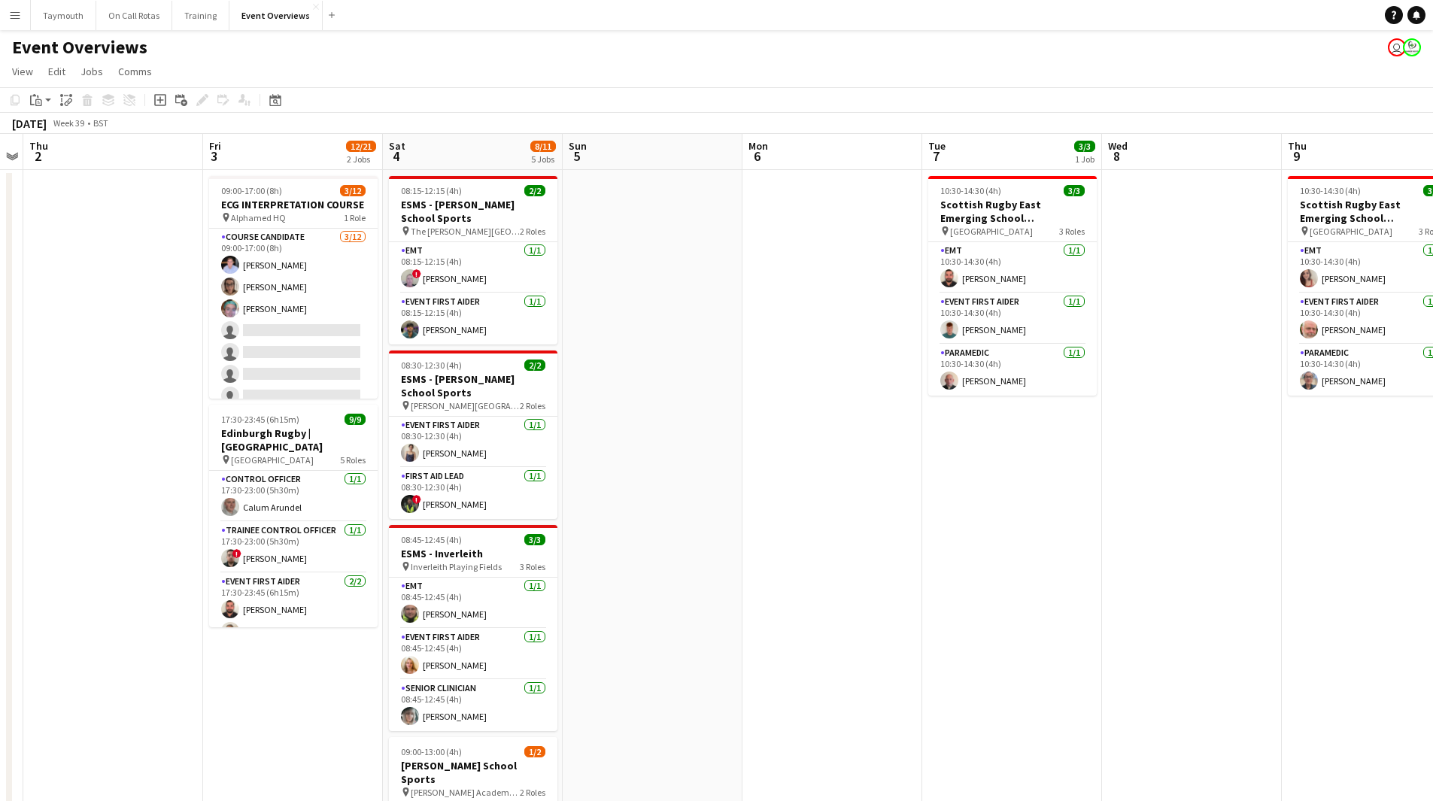
scroll to position [0, 455]
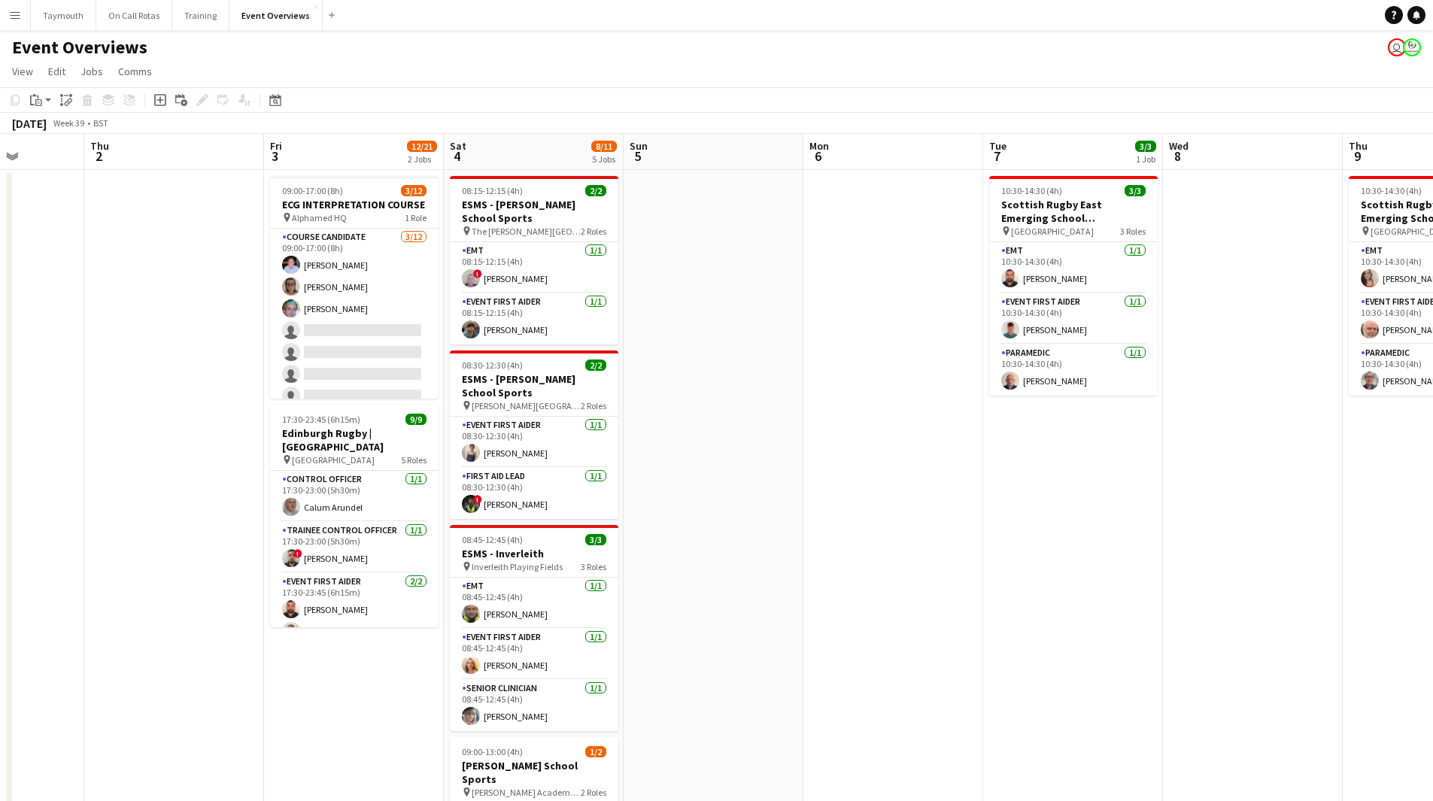
drag, startPoint x: 691, startPoint y: 633, endPoint x: 213, endPoint y: 631, distance: 478.3
click at [213, 631] on app-calendar-viewport "Mon 29 Tue 30 Wed 1 Thu 2 Fri 3 12/21 2 Jobs Sat 4 8/11 5 Jobs Sun 5 Mon 6 Tue …" at bounding box center [716, 795] width 1433 height 1323
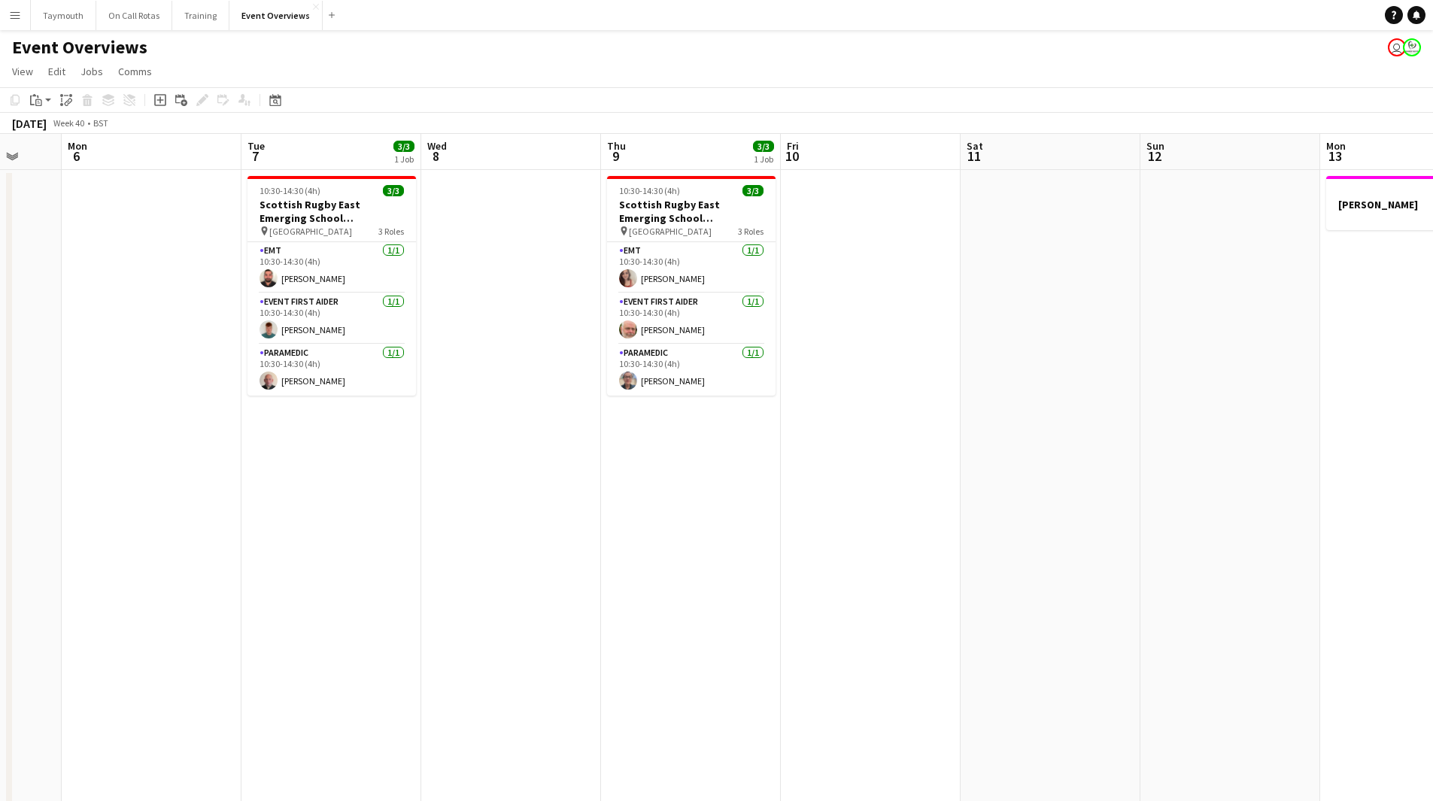
drag, startPoint x: 542, startPoint y: 609, endPoint x: 499, endPoint y: 608, distance: 42.9
click at [499, 608] on app-calendar-viewport "Fri 3 12/21 2 Jobs Sat 4 8/11 5 Jobs Sun 5 Mon 6 Tue 7 3/3 1 Job Wed 8 Thu 9 3/…" at bounding box center [716, 795] width 1433 height 1323
click at [274, 101] on icon at bounding box center [275, 101] width 5 height 5
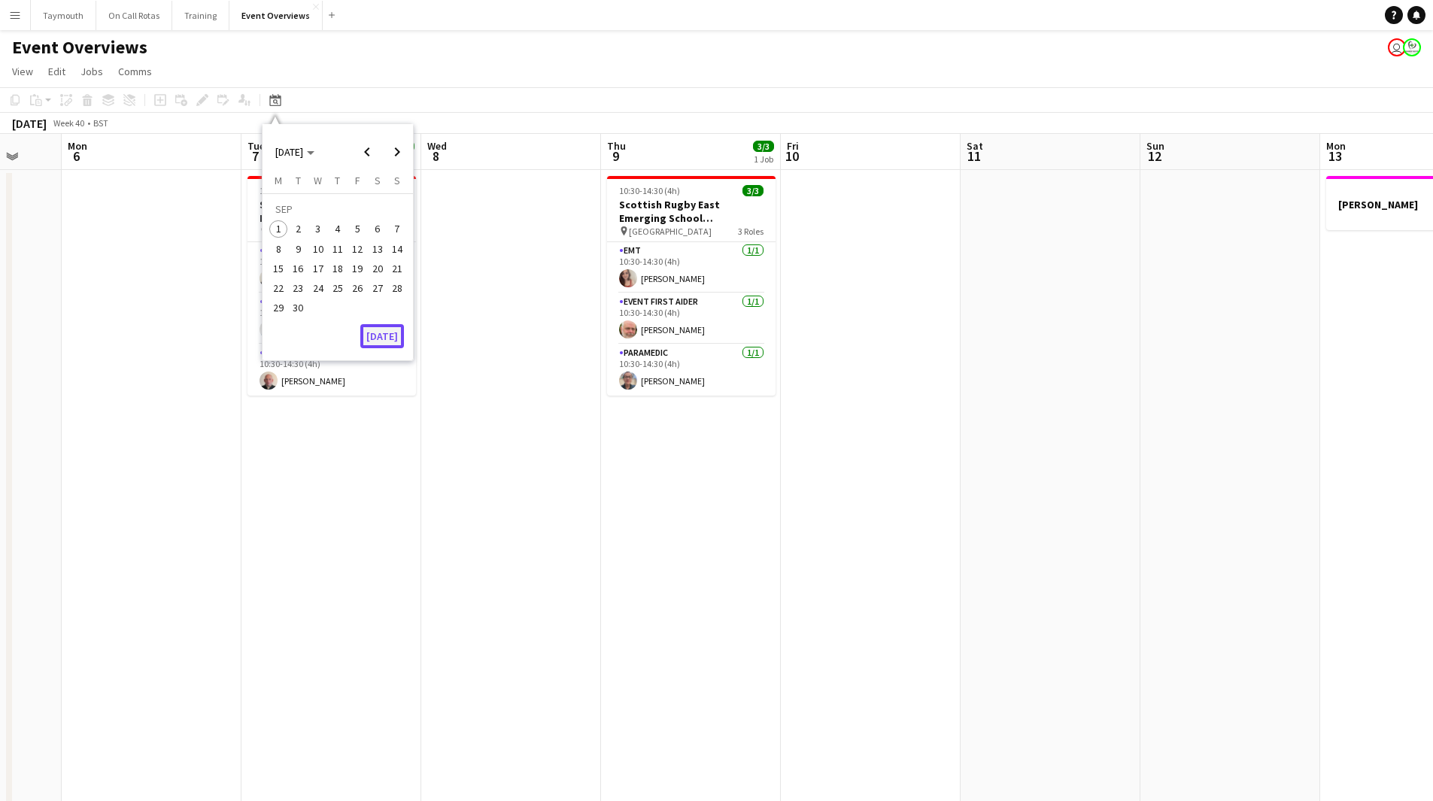
click at [380, 338] on button "[DATE]" at bounding box center [382, 336] width 44 height 24
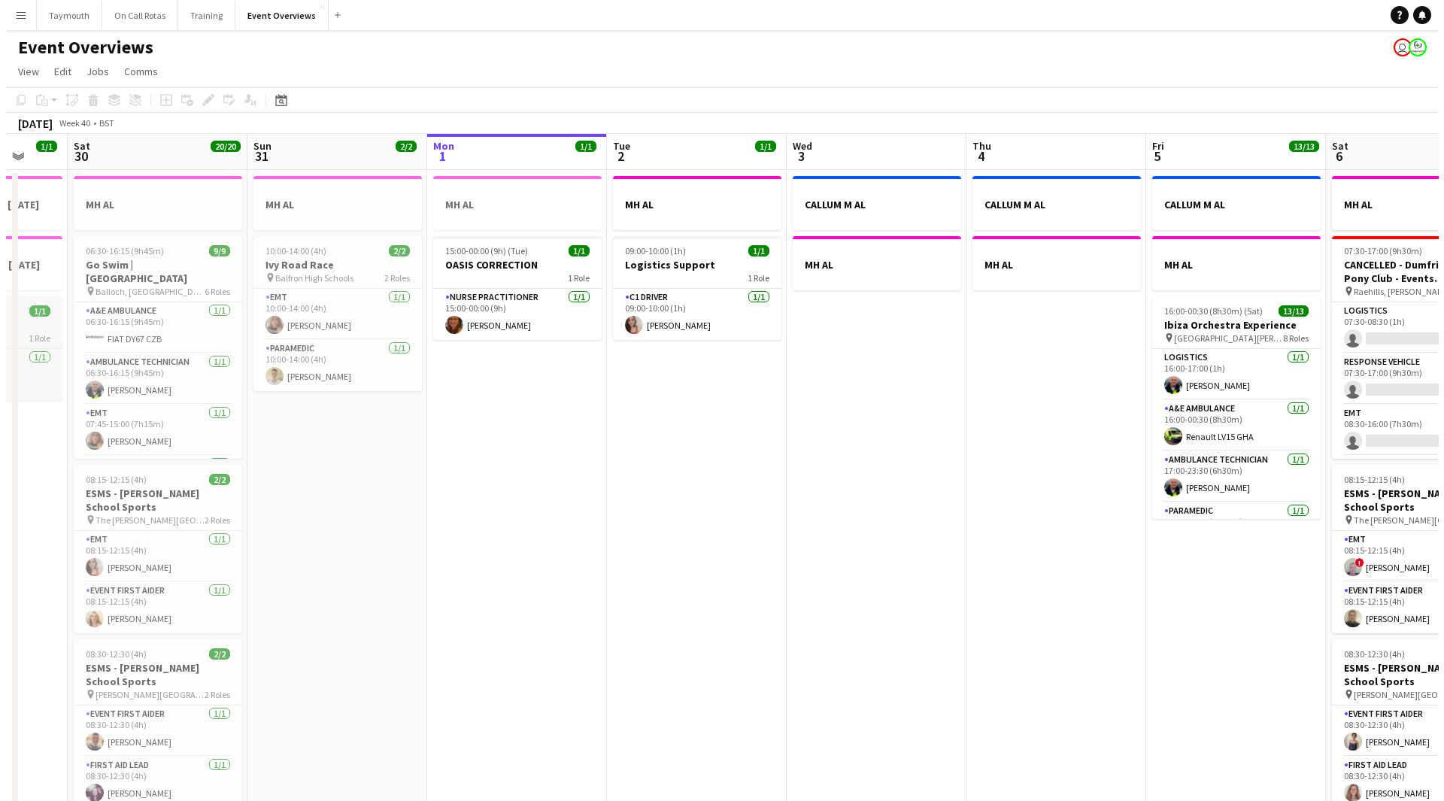
scroll to position [0, 517]
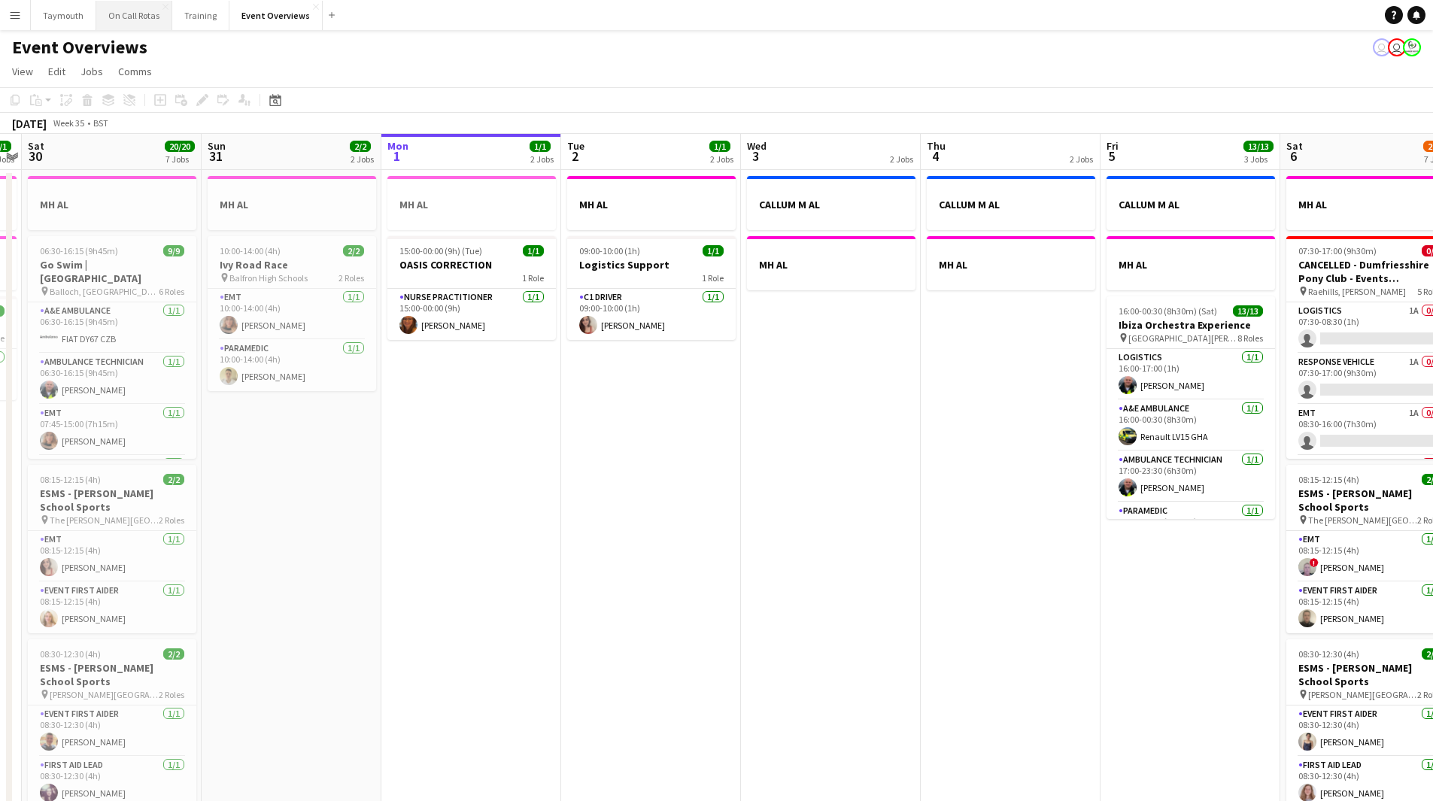
click at [124, 16] on button "On Call Rotas Close" at bounding box center [134, 15] width 76 height 29
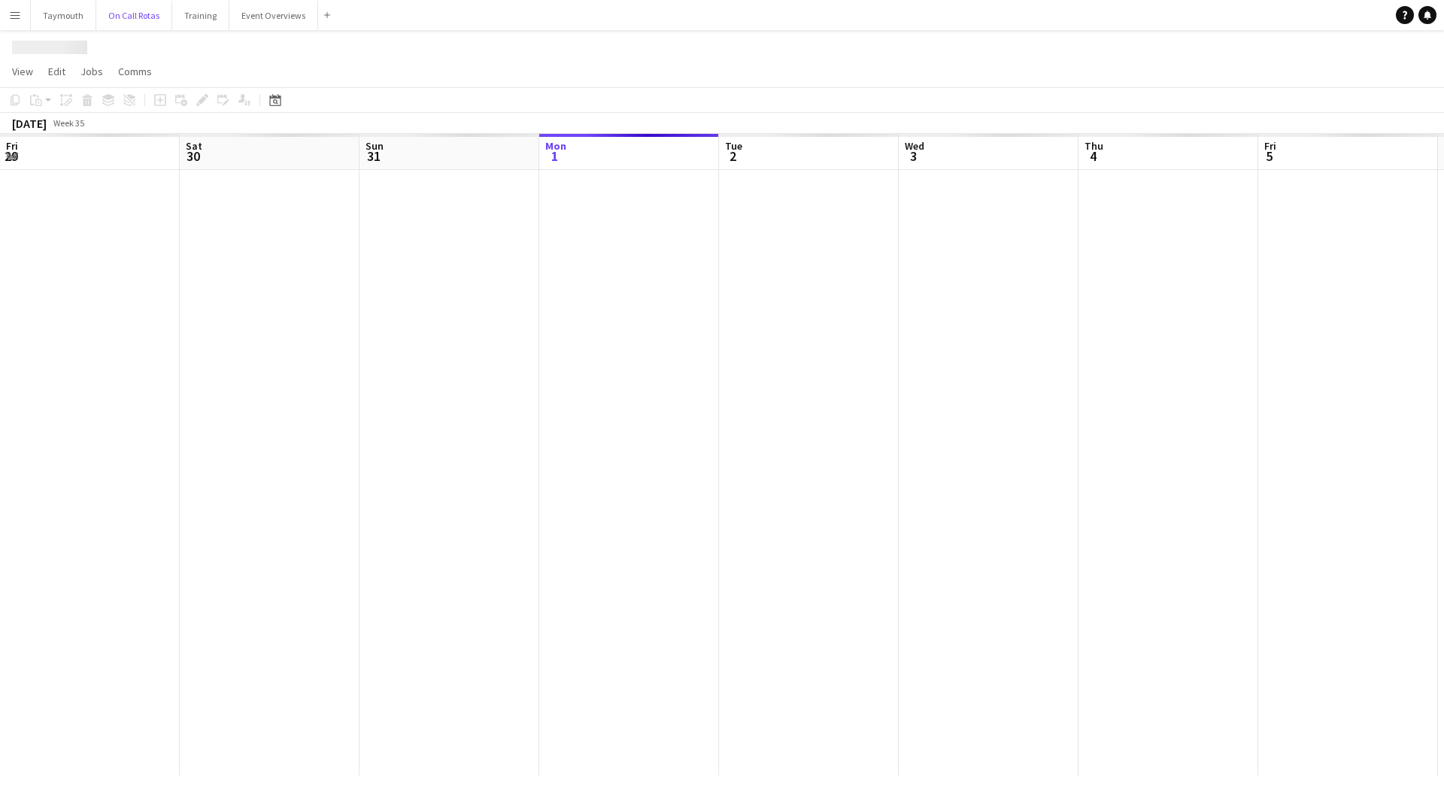
scroll to position [0, 359]
